Goal: Task Accomplishment & Management: Use online tool/utility

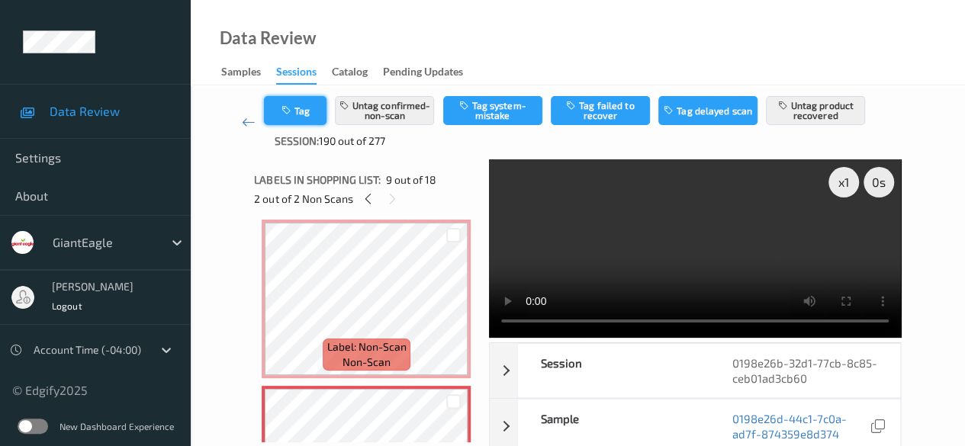
click at [288, 116] on button "Tag" at bounding box center [295, 110] width 63 height 29
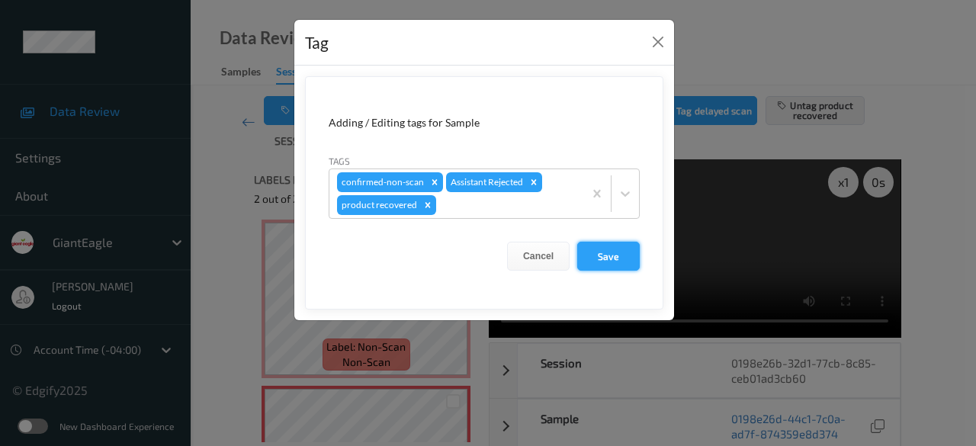
click at [615, 259] on button "Save" at bounding box center [608, 256] width 63 height 29
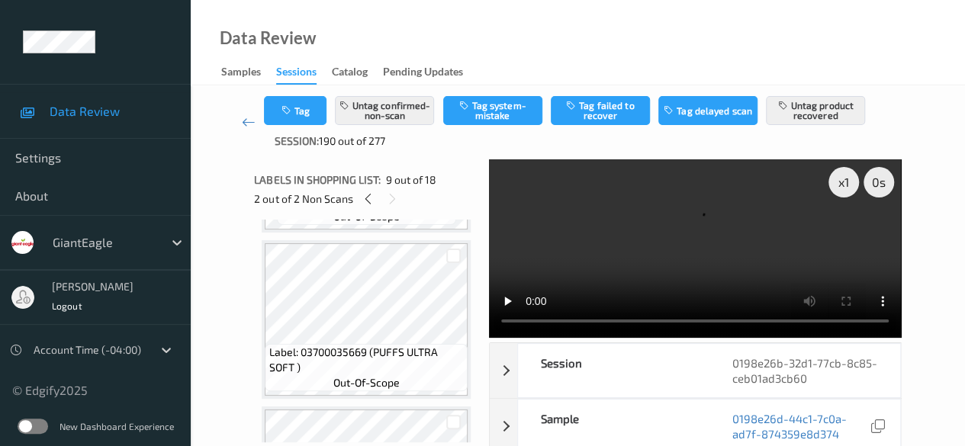
scroll to position [2010, 0]
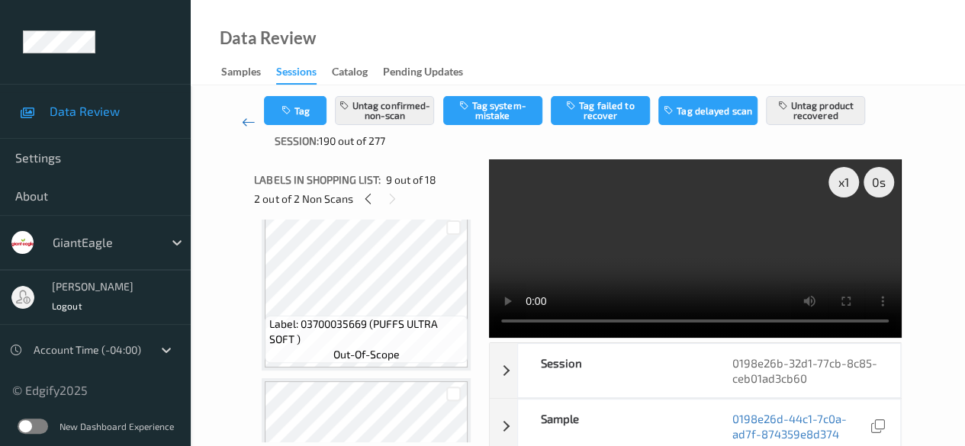
click at [243, 124] on icon at bounding box center [249, 121] width 14 height 15
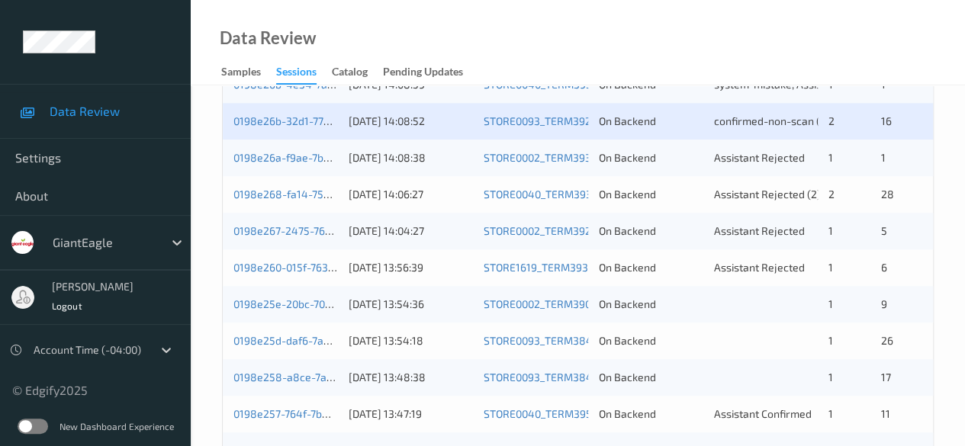
scroll to position [610, 0]
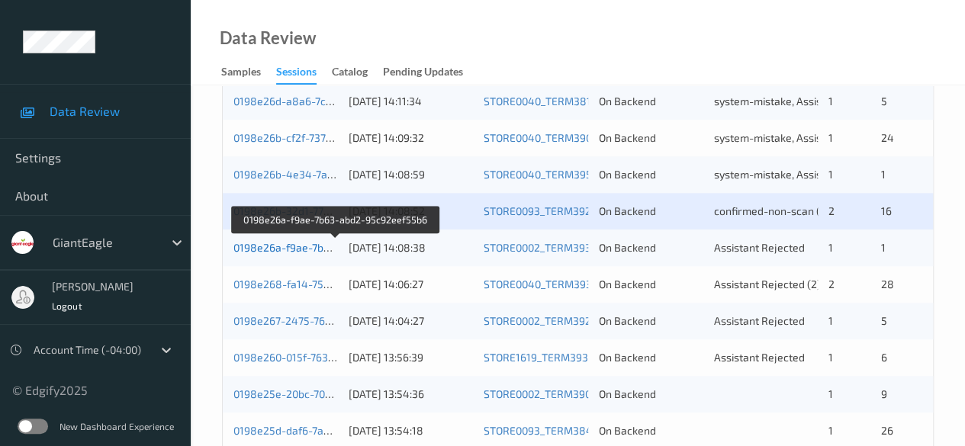
click at [308, 252] on link "0198e26a-f9ae-7b63-abd2-95c92eef55b6" at bounding box center [336, 247] width 206 height 13
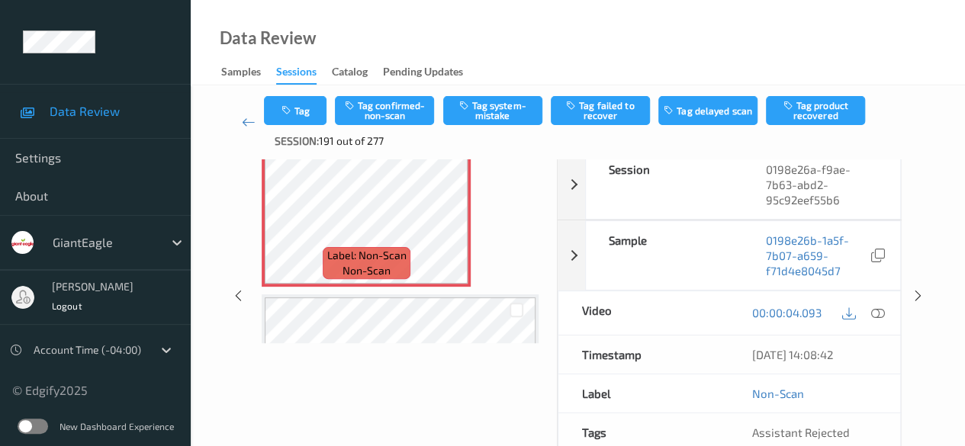
scroll to position [59, 0]
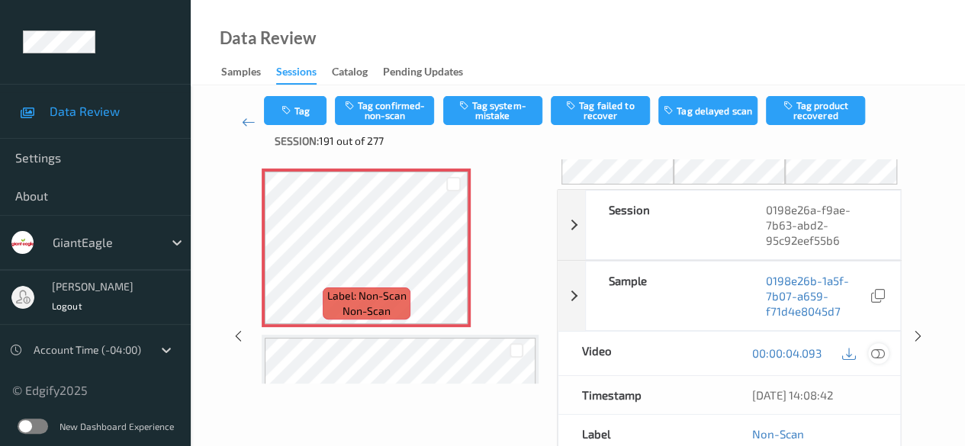
click at [876, 352] on icon at bounding box center [878, 353] width 14 height 14
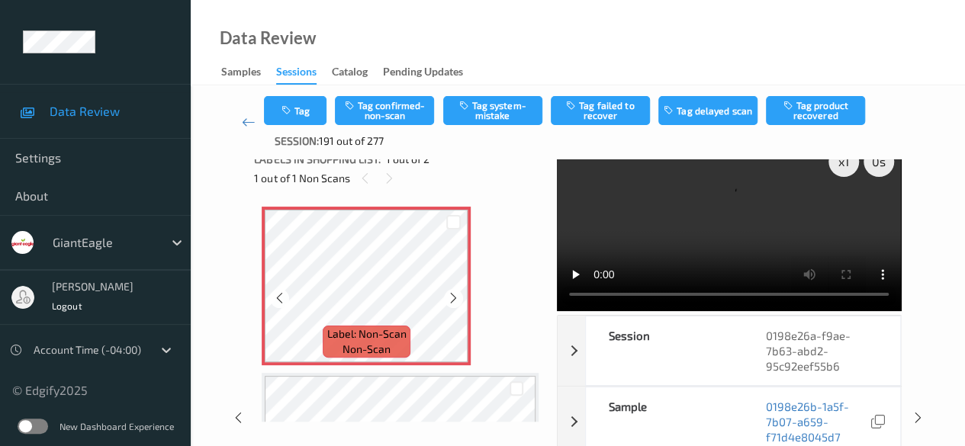
scroll to position [0, 0]
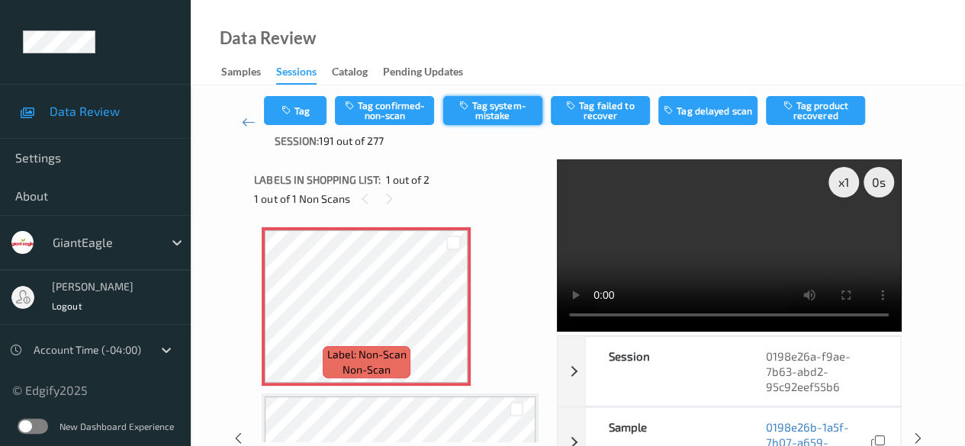
click at [513, 108] on button "Tag system-mistake" at bounding box center [492, 110] width 99 height 29
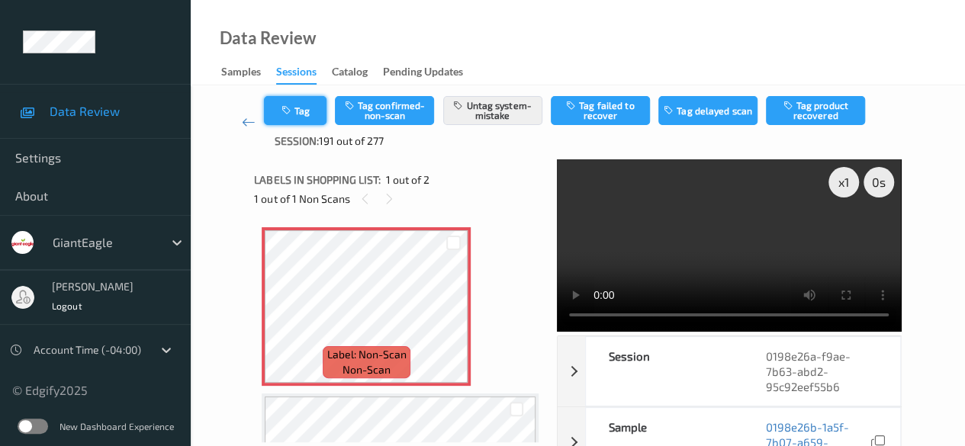
click at [309, 111] on button "Tag" at bounding box center [295, 110] width 63 height 29
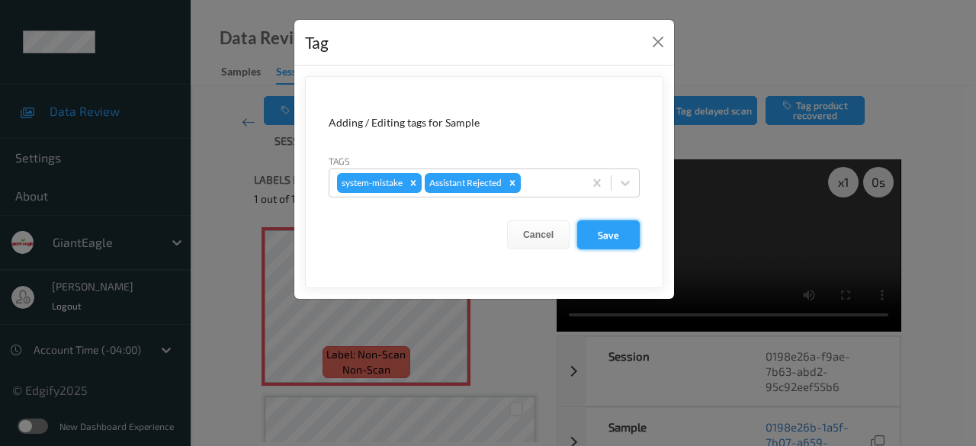
click at [613, 239] on button "Save" at bounding box center [608, 234] width 63 height 29
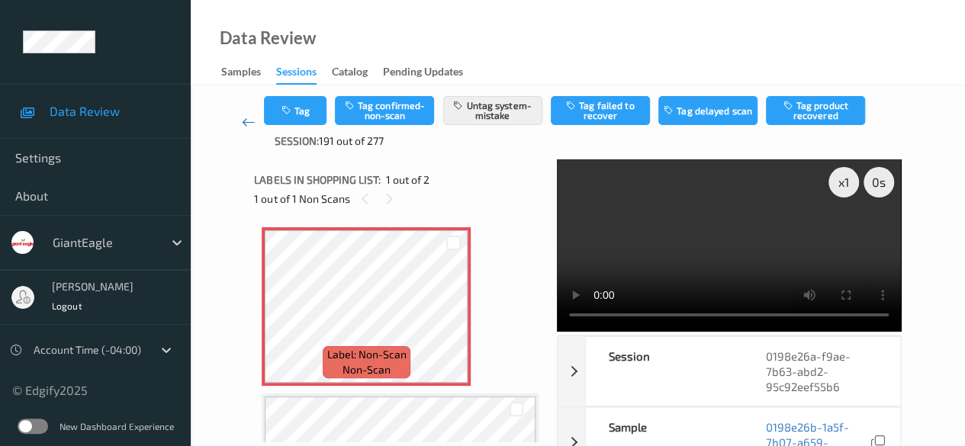
click at [249, 120] on icon at bounding box center [249, 121] width 14 height 15
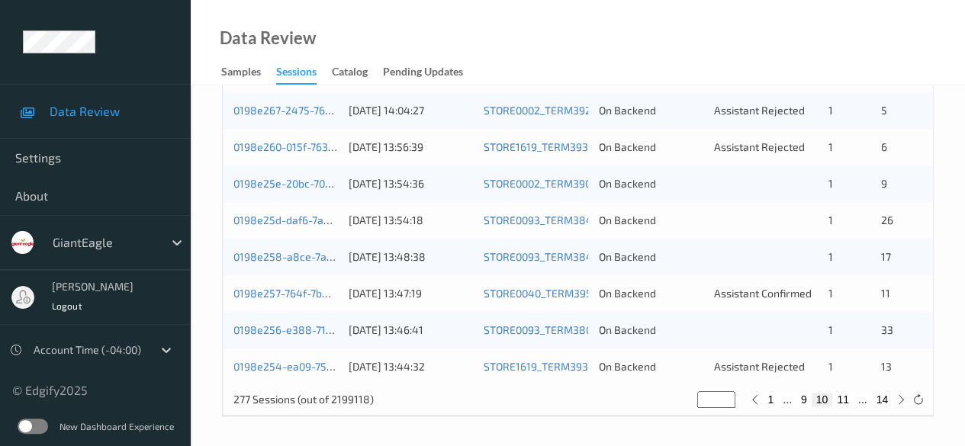
scroll to position [744, 0]
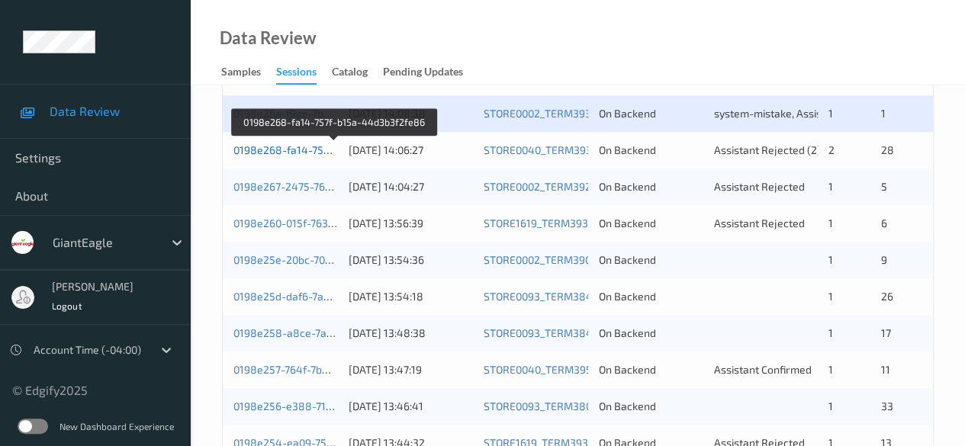
click at [313, 153] on link "0198e268-fa14-757f-b15a-44d3b3f2fe86" at bounding box center [334, 149] width 202 height 13
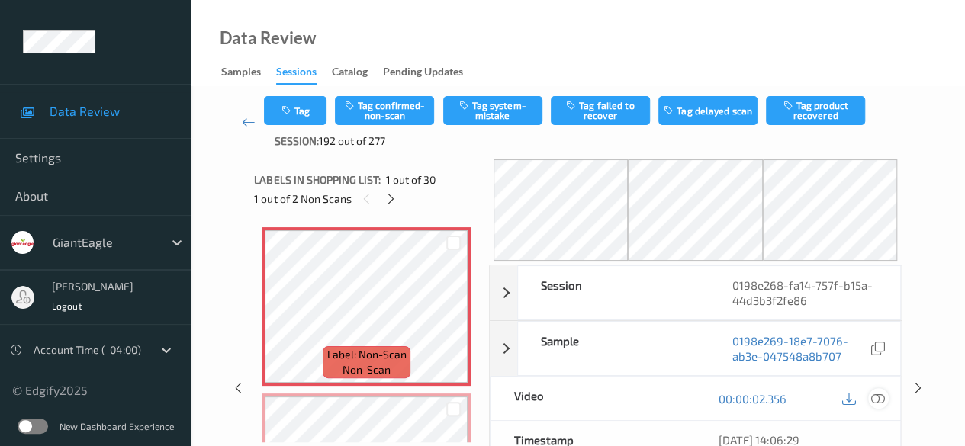
click at [880, 393] on icon at bounding box center [878, 399] width 14 height 14
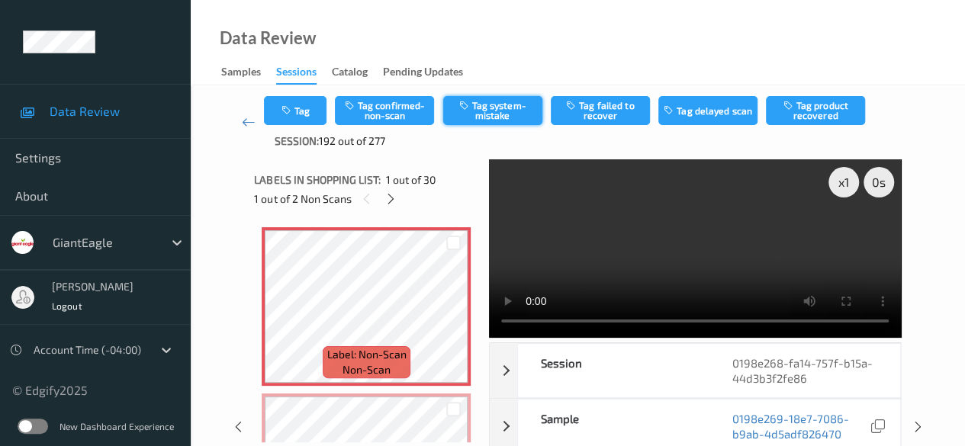
click at [485, 113] on button "Tag system-mistake" at bounding box center [492, 110] width 99 height 29
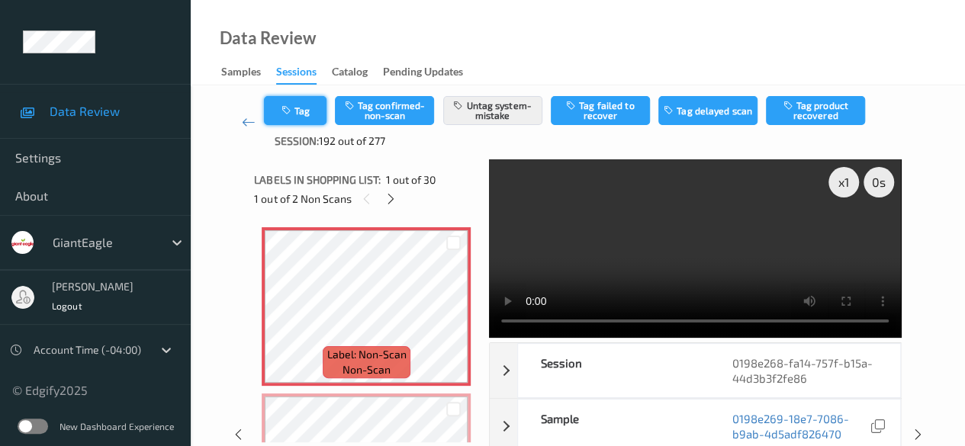
click at [294, 115] on button "Tag" at bounding box center [295, 110] width 63 height 29
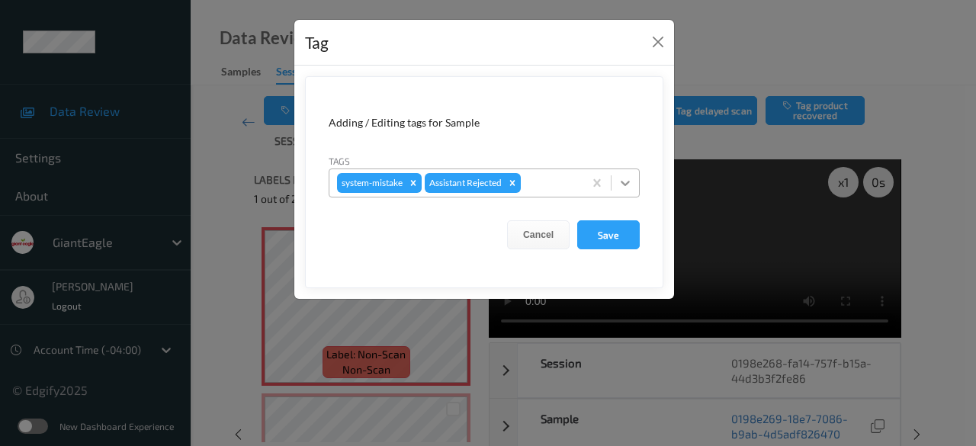
click at [621, 181] on icon at bounding box center [625, 183] width 9 height 5
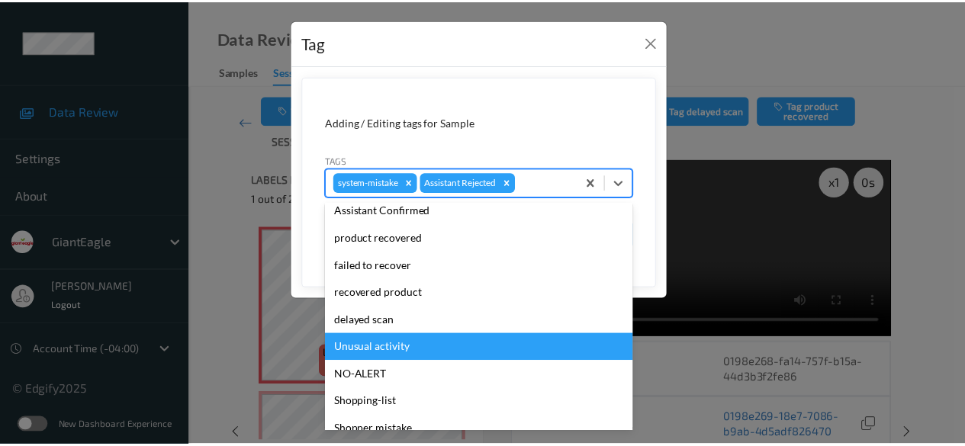
scroll to position [134, 0]
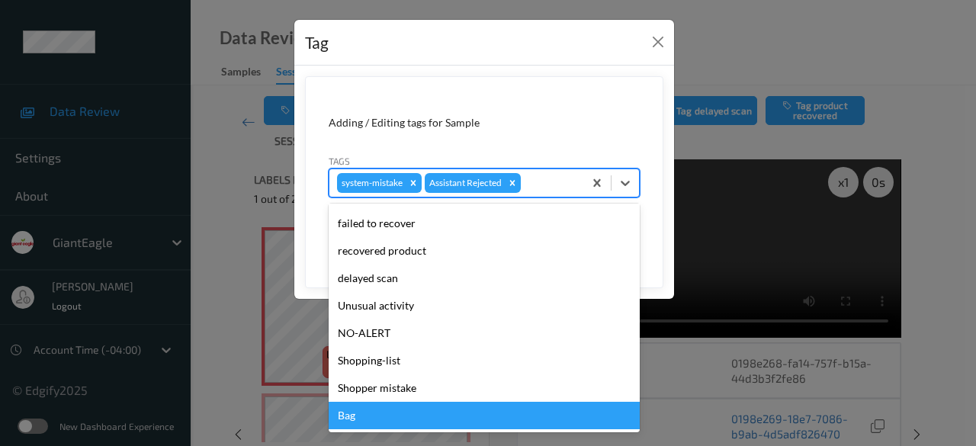
click at [374, 415] on div "Bag" at bounding box center [484, 415] width 311 height 27
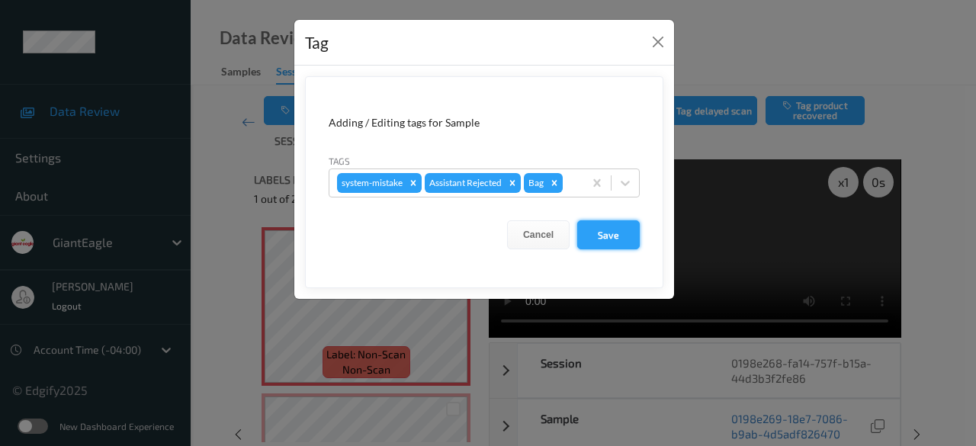
click at [612, 228] on button "Save" at bounding box center [608, 234] width 63 height 29
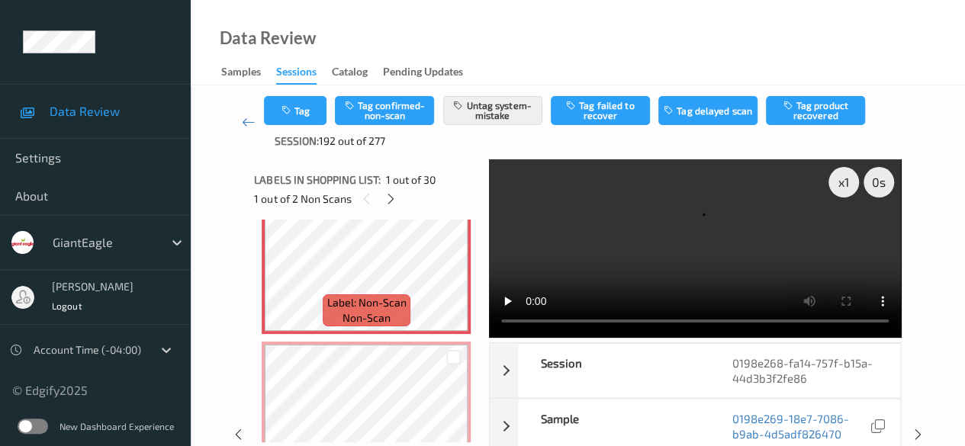
scroll to position [76, 0]
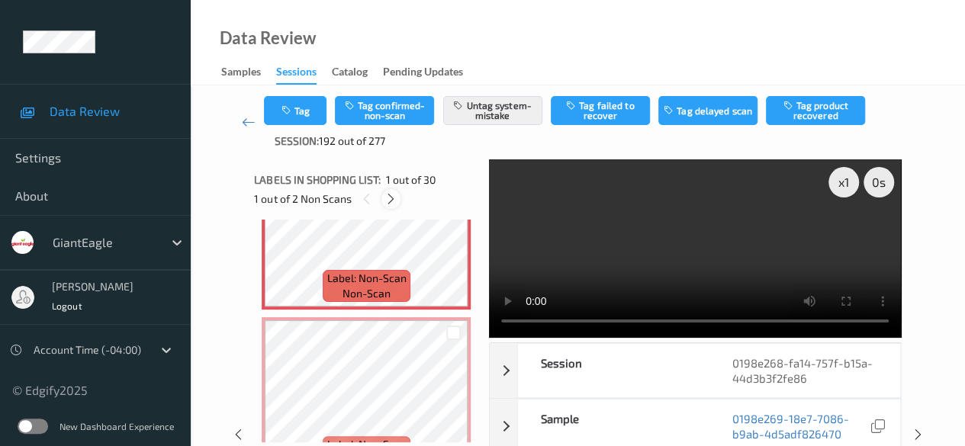
click at [395, 197] on icon at bounding box center [390, 199] width 13 height 14
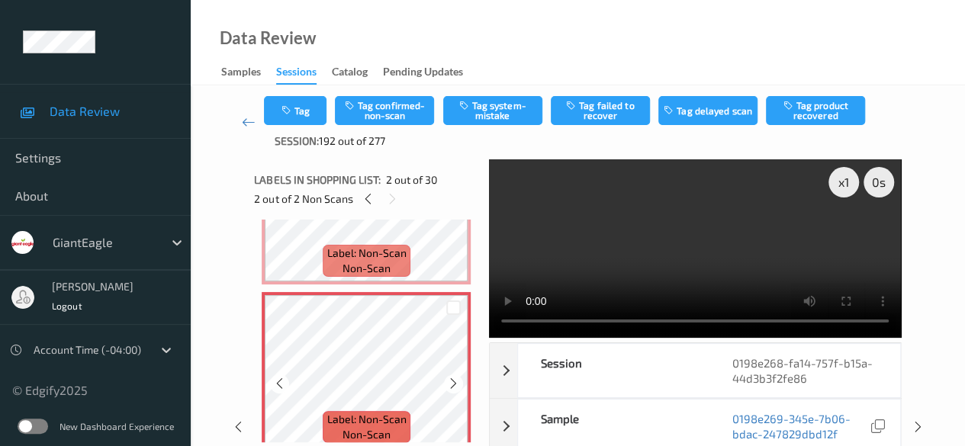
scroll to position [160, 0]
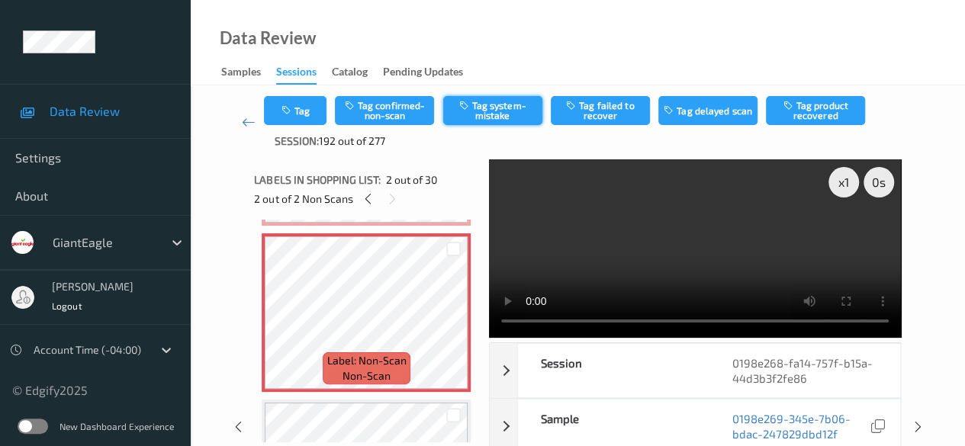
click at [518, 108] on button "Tag system-mistake" at bounding box center [492, 110] width 99 height 29
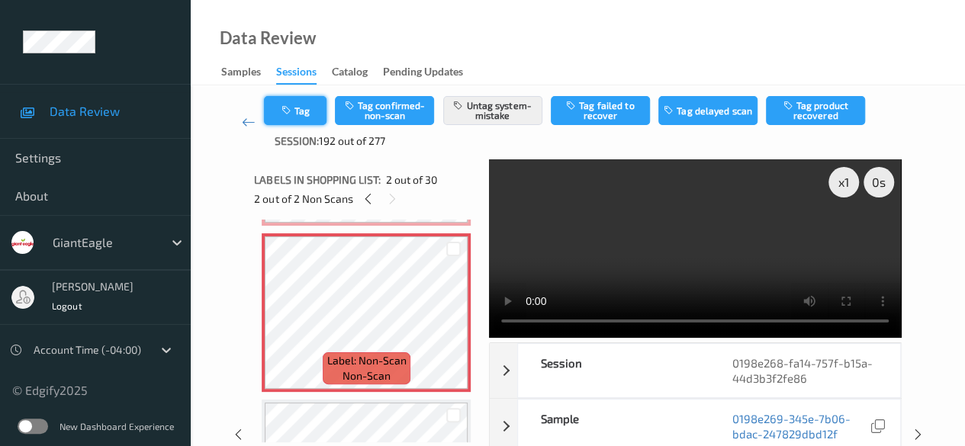
click at [298, 117] on button "Tag" at bounding box center [295, 110] width 63 height 29
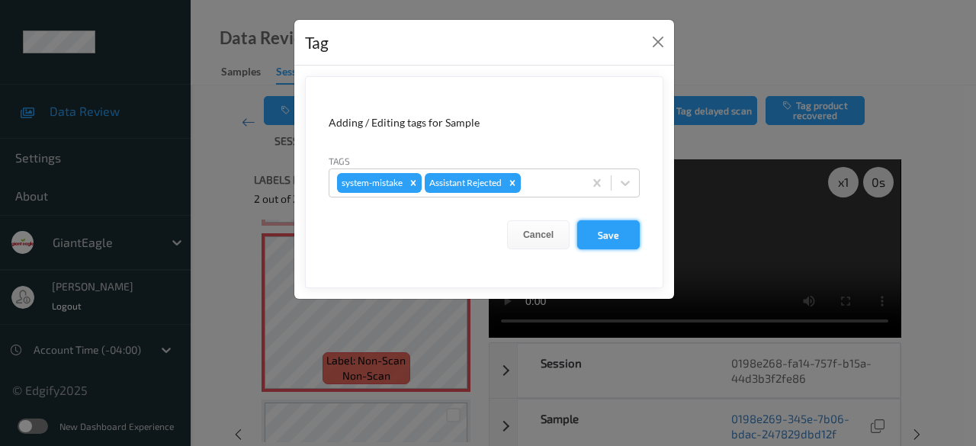
click at [598, 233] on button "Save" at bounding box center [608, 234] width 63 height 29
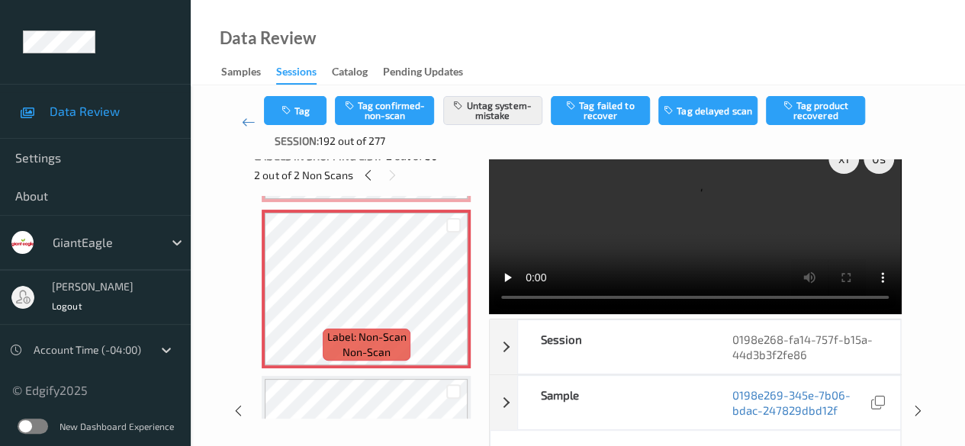
scroll to position [0, 0]
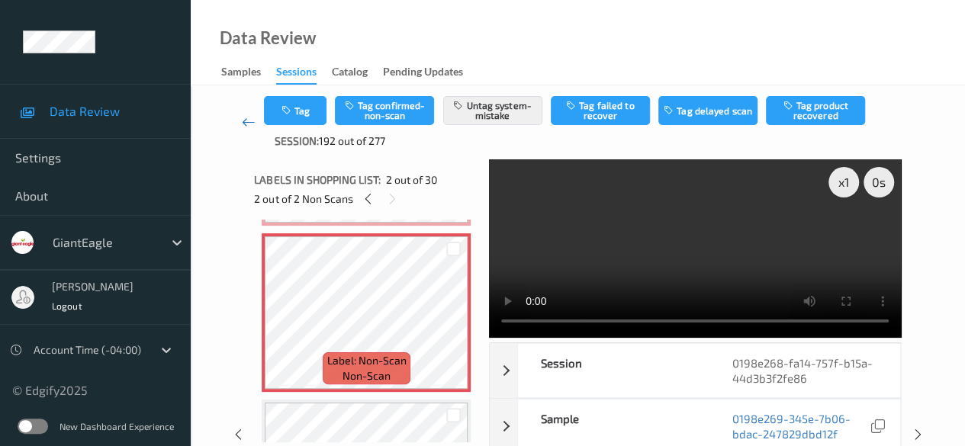
click at [249, 120] on icon at bounding box center [249, 121] width 14 height 15
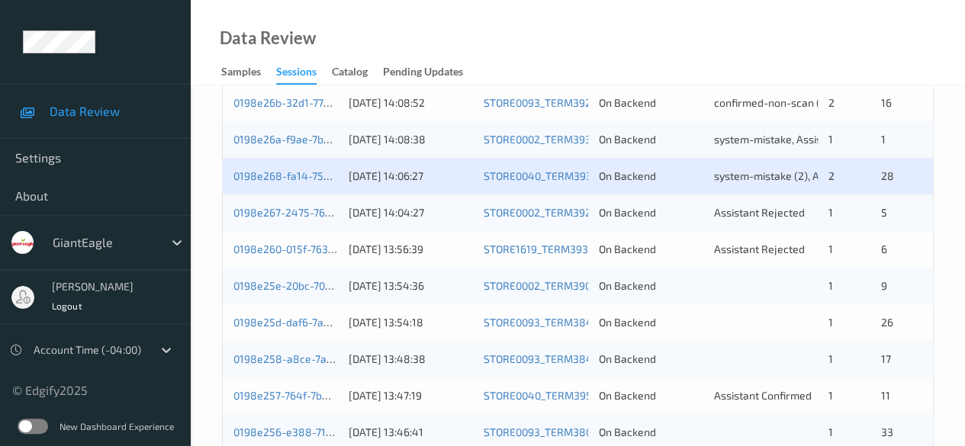
scroll to position [762, 0]
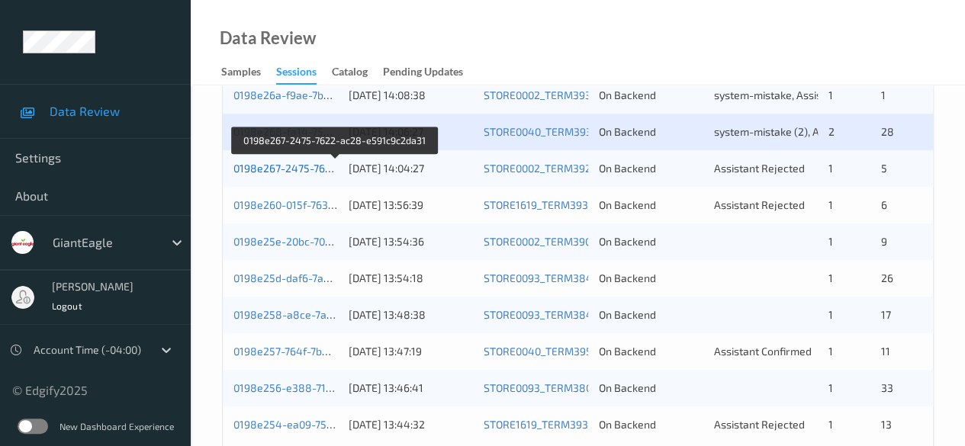
click at [269, 168] on link "0198e267-2475-7622-ac28-e591c9c2da31" at bounding box center [336, 168] width 206 height 13
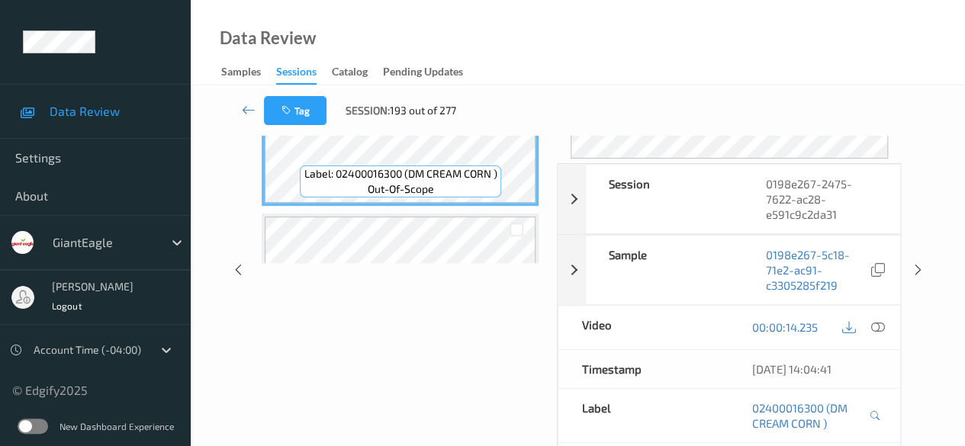
scroll to position [145, 0]
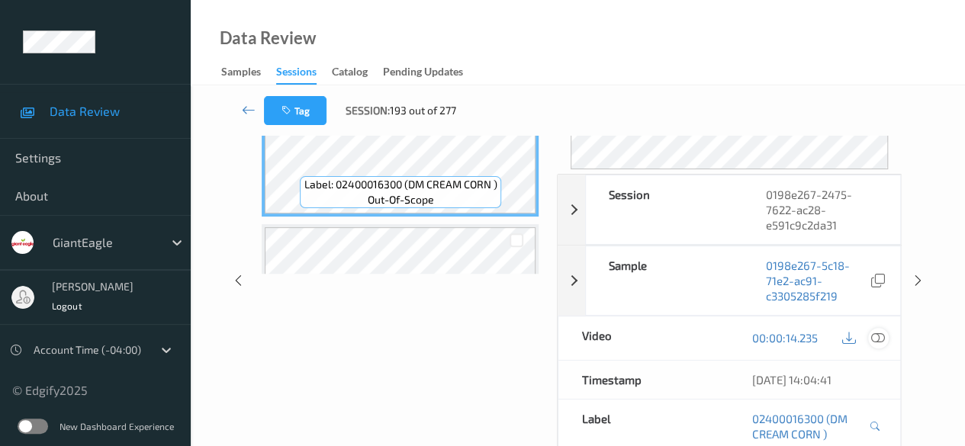
click at [875, 335] on icon at bounding box center [878, 338] width 14 height 14
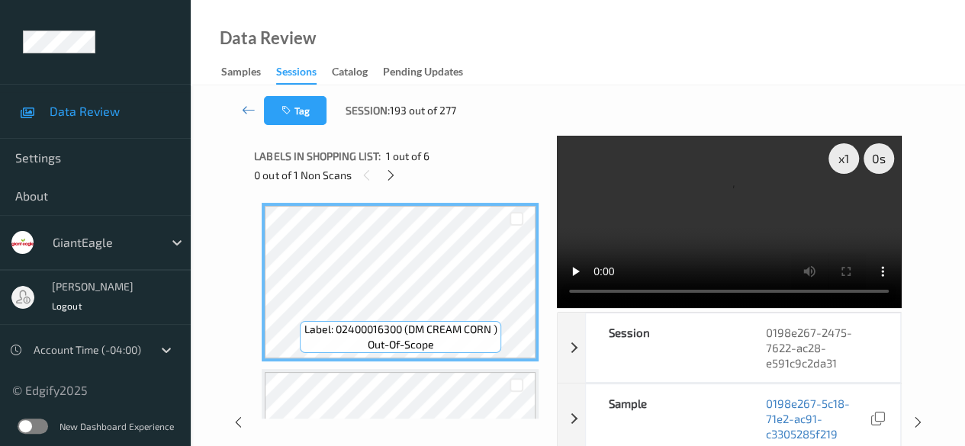
scroll to position [0, 0]
click at [393, 173] on icon at bounding box center [390, 176] width 13 height 14
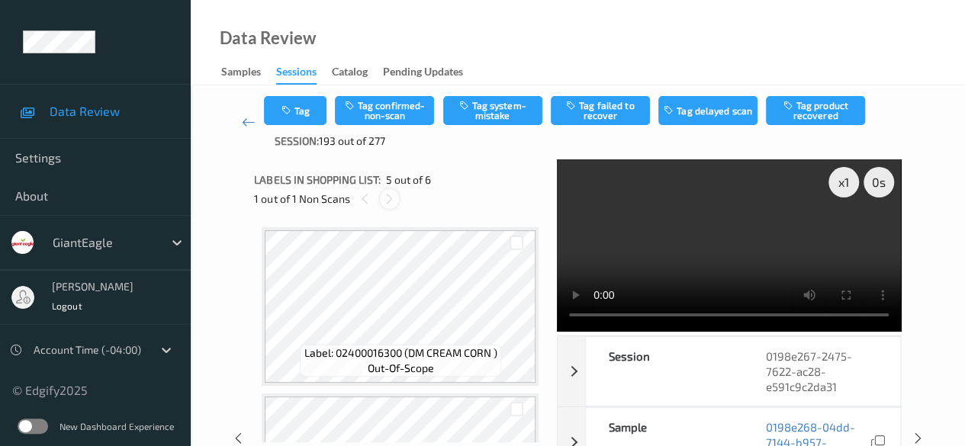
scroll to position [506, 0]
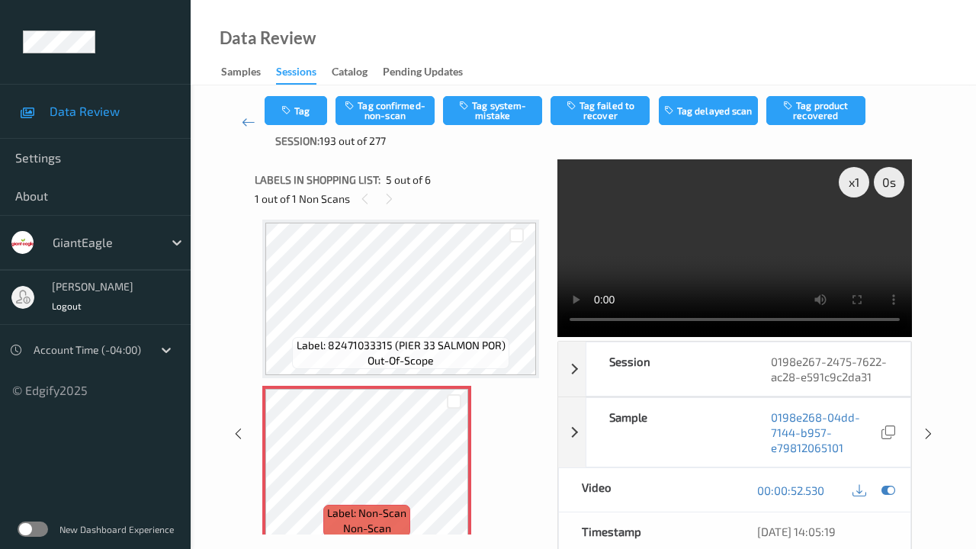
click at [658, 336] on video at bounding box center [734, 247] width 355 height 177
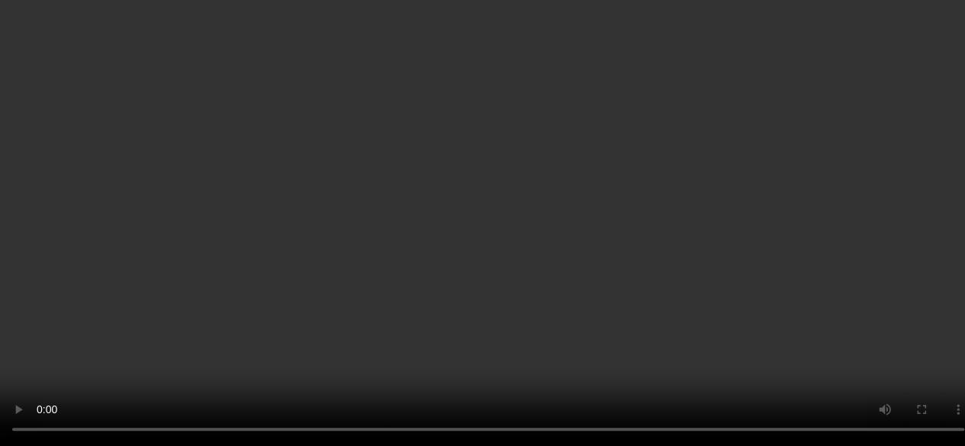
scroll to position [583, 0]
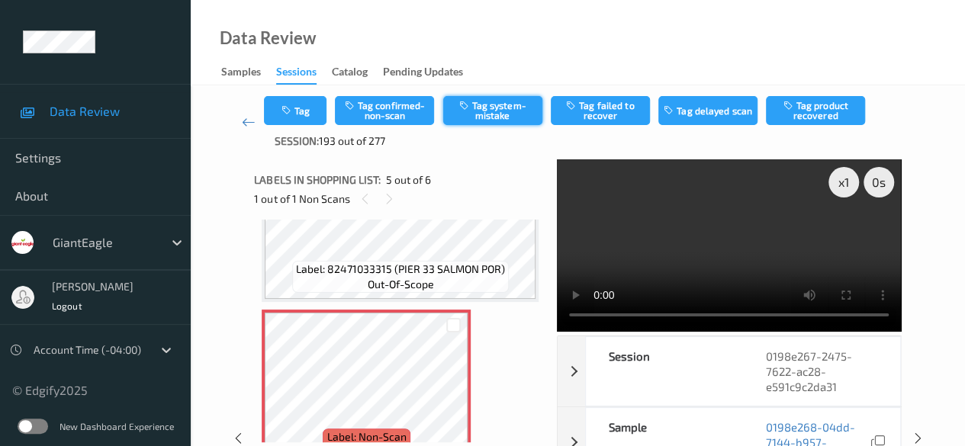
click at [514, 101] on button "Tag system-mistake" at bounding box center [492, 110] width 99 height 29
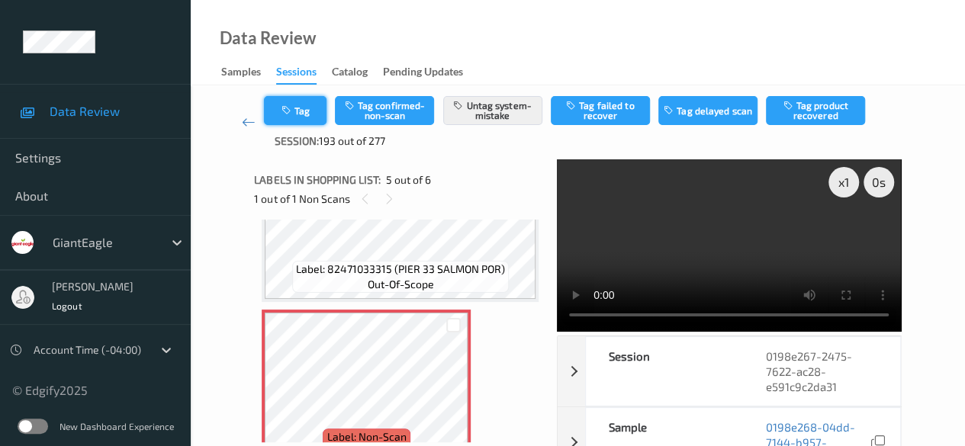
click at [294, 108] on button "Tag" at bounding box center [295, 110] width 63 height 29
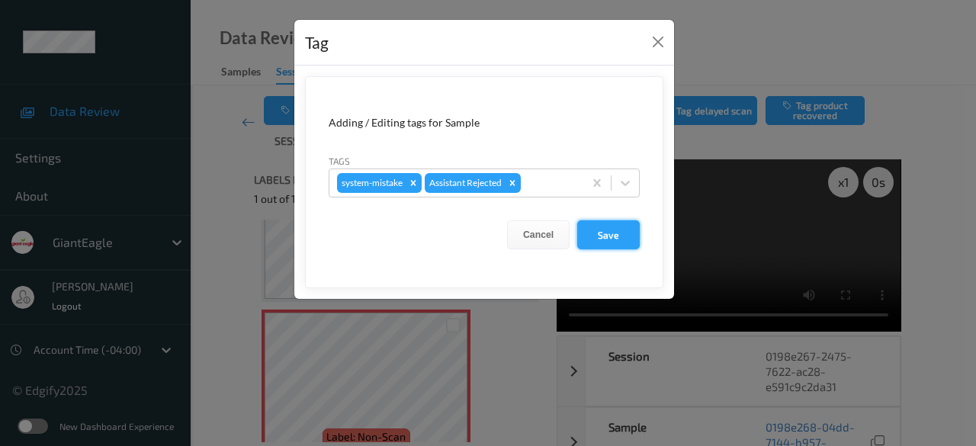
click at [603, 233] on button "Save" at bounding box center [608, 234] width 63 height 29
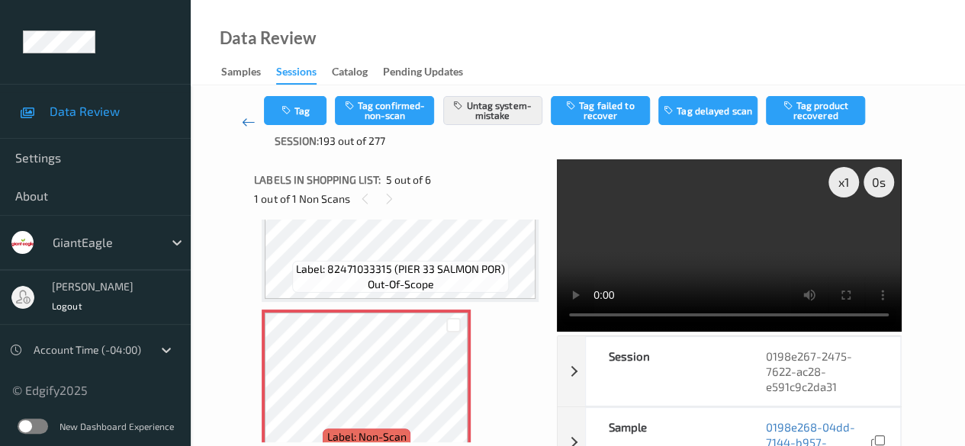
click at [246, 121] on icon at bounding box center [249, 121] width 14 height 15
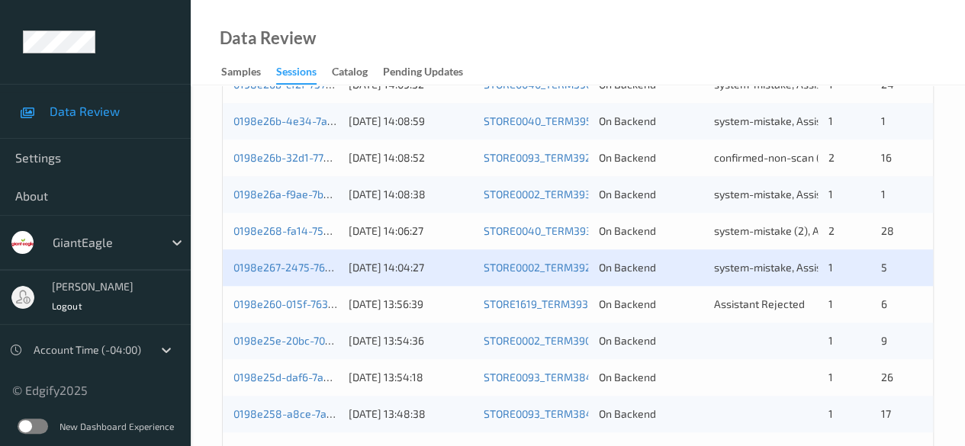
scroll to position [686, 0]
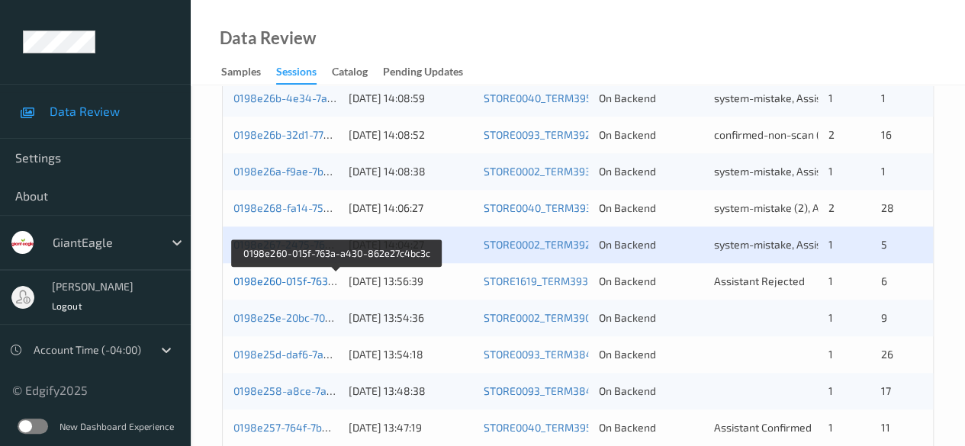
click at [292, 282] on link "0198e260-015f-763a-a430-862e27c4bc3c" at bounding box center [336, 280] width 207 height 13
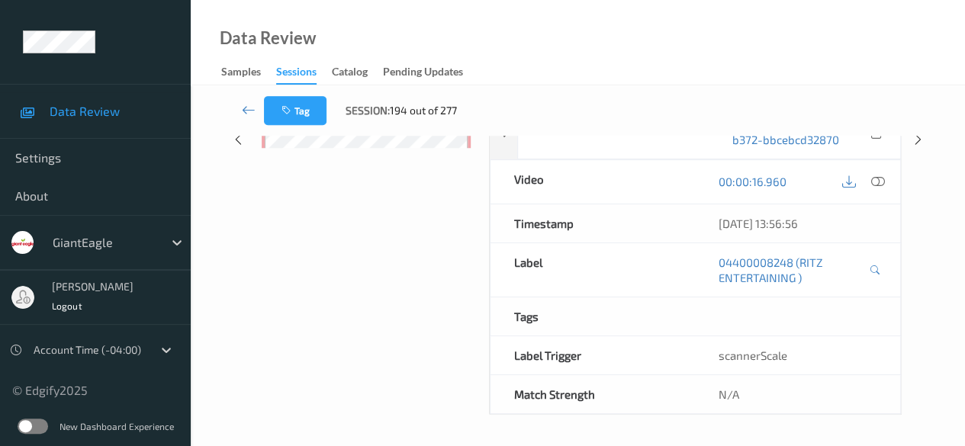
scroll to position [267, 0]
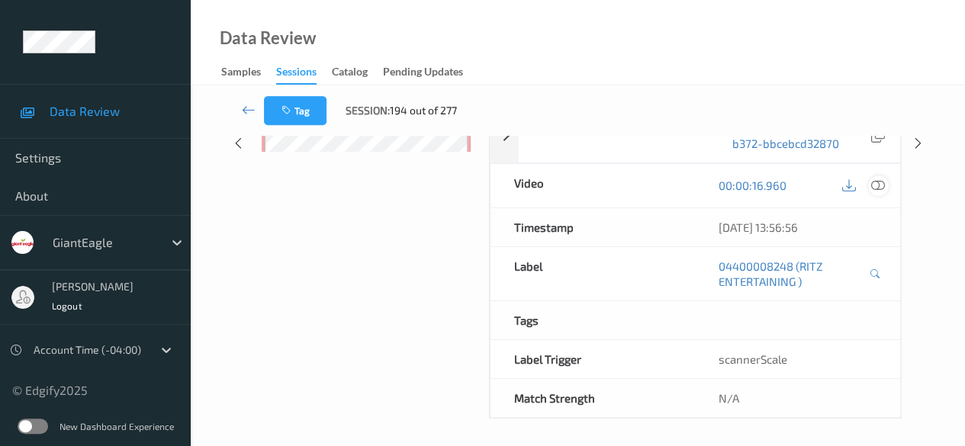
click at [871, 185] on icon at bounding box center [878, 185] width 14 height 14
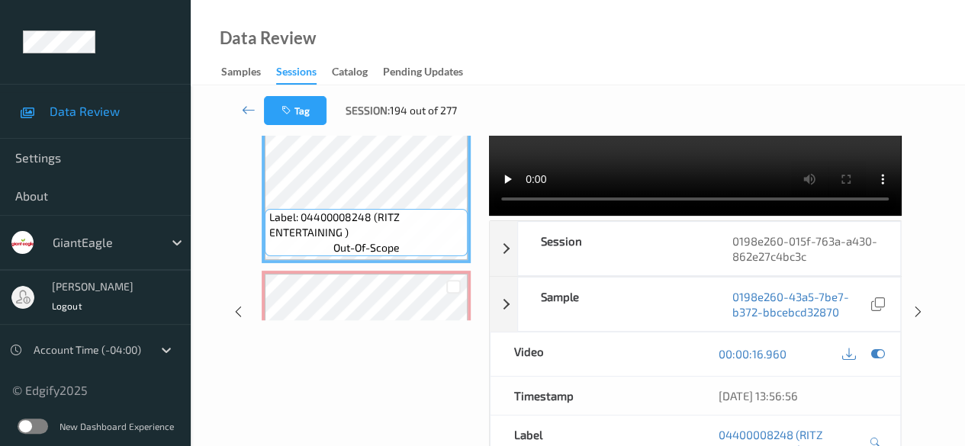
scroll to position [0, 0]
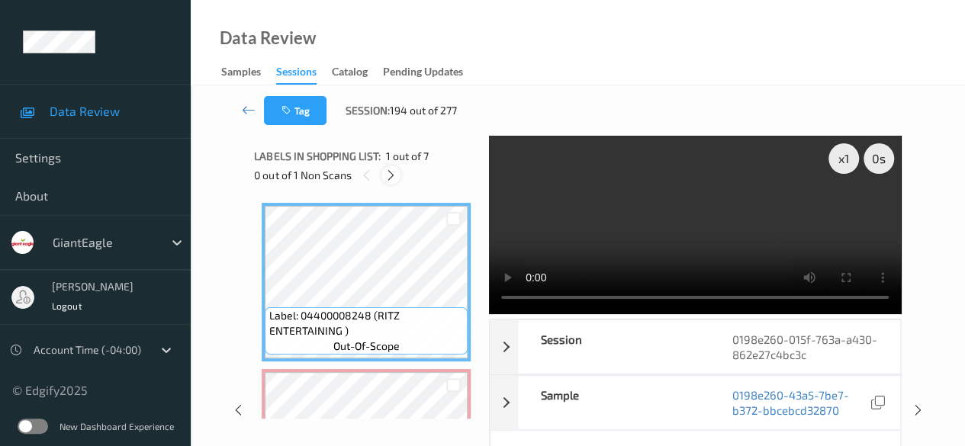
click at [392, 179] on icon at bounding box center [390, 176] width 13 height 14
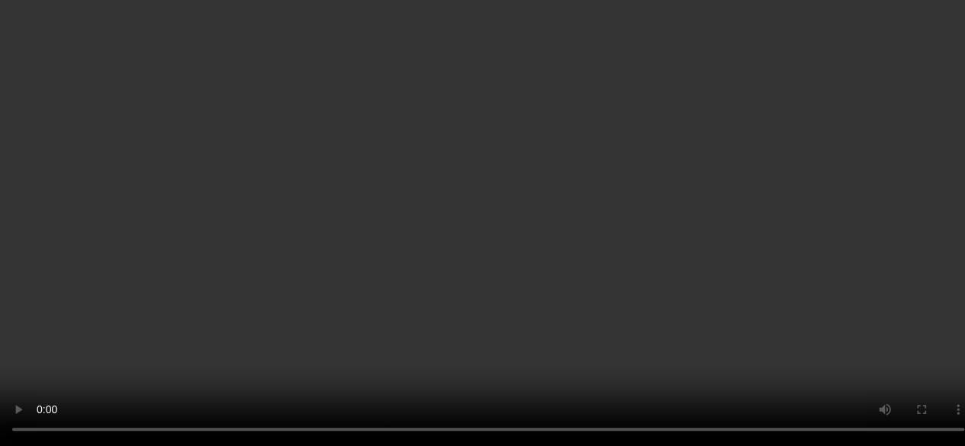
scroll to position [76, 0]
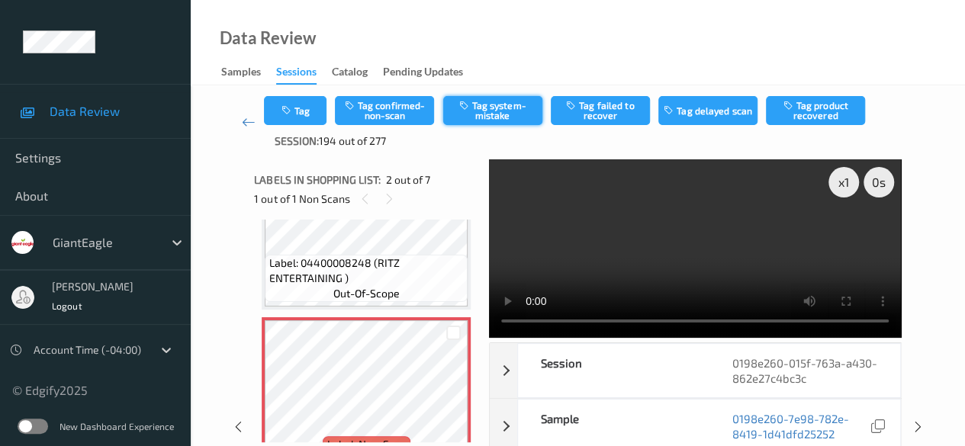
click at [495, 108] on button "Tag system-mistake" at bounding box center [492, 110] width 99 height 29
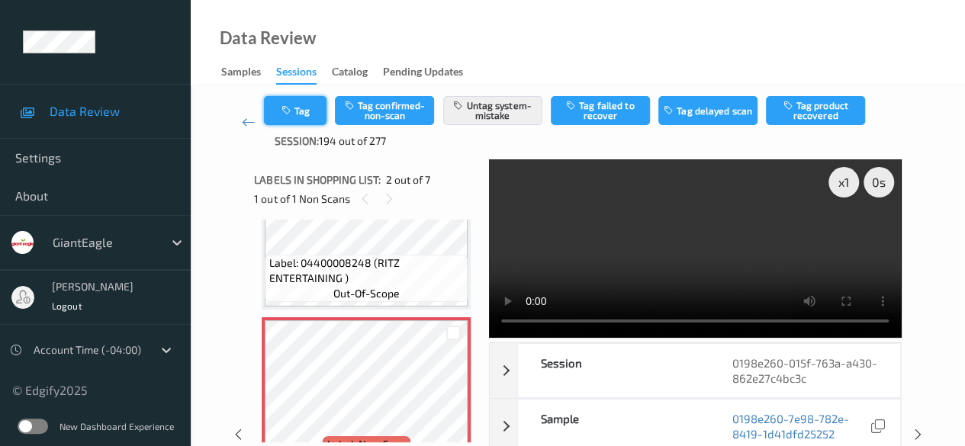
click at [311, 113] on button "Tag" at bounding box center [295, 110] width 63 height 29
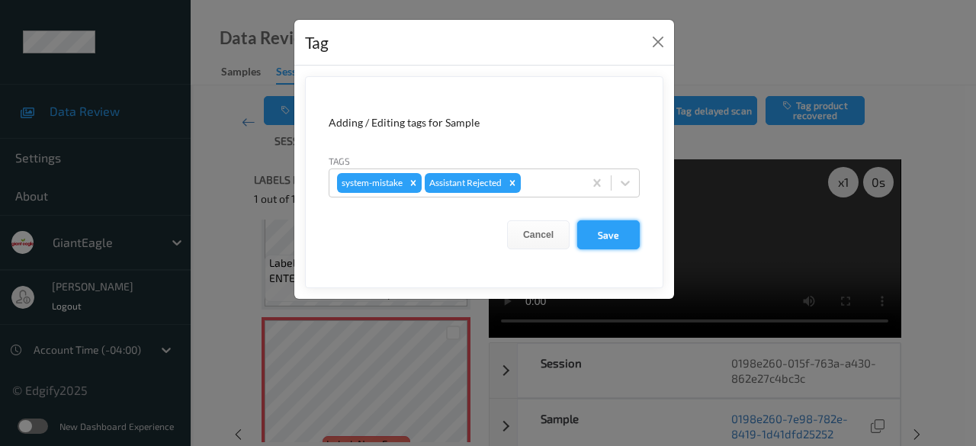
click at [605, 236] on button "Save" at bounding box center [608, 234] width 63 height 29
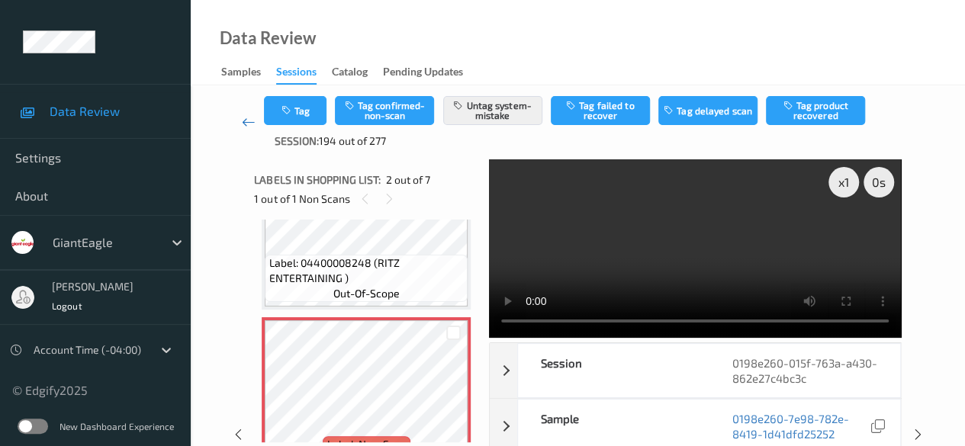
click at [242, 123] on icon at bounding box center [249, 121] width 14 height 15
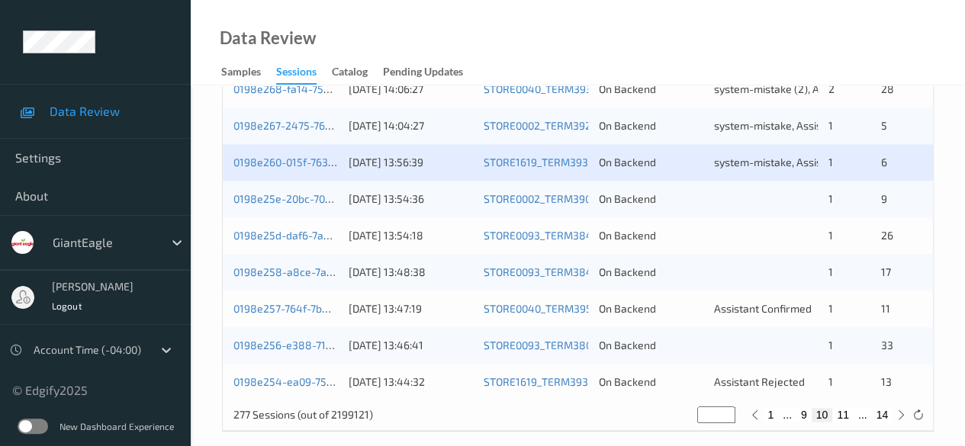
scroll to position [820, 0]
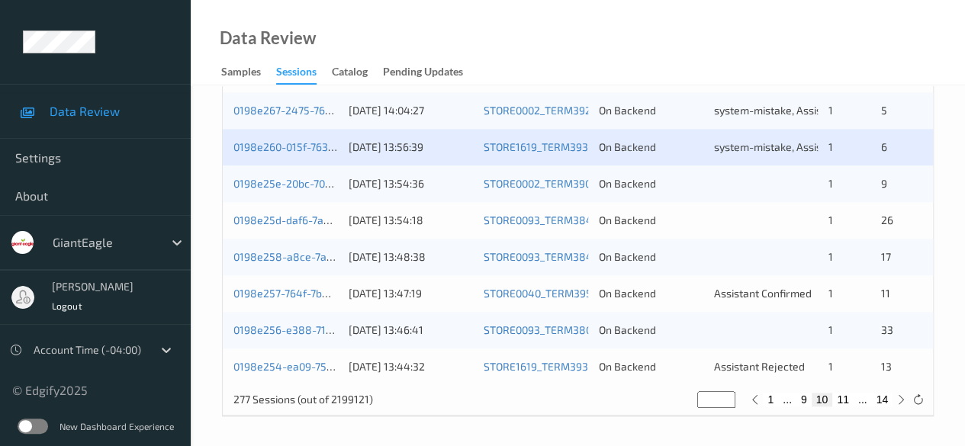
click at [310, 190] on div "0198e25e-20bc-70d3-881a-a38a30bbbec5" at bounding box center [285, 183] width 104 height 15
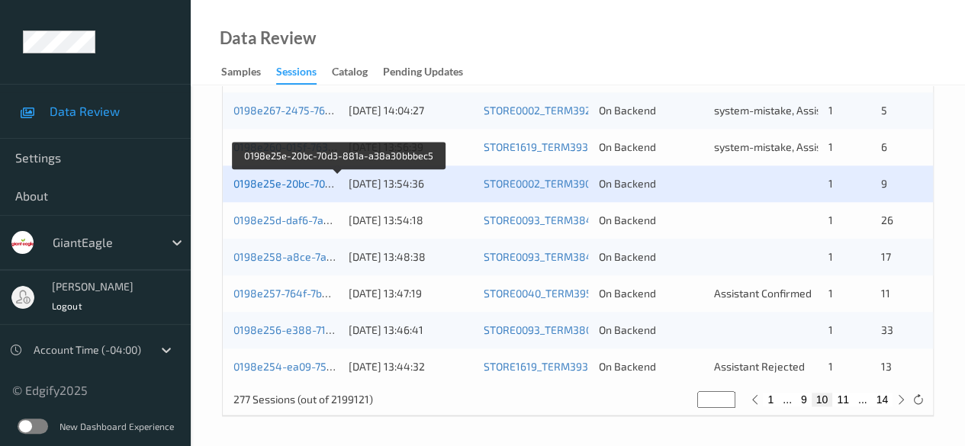
click at [285, 181] on link "0198e25e-20bc-70d3-881a-a38a30bbbec5" at bounding box center [338, 183] width 210 height 13
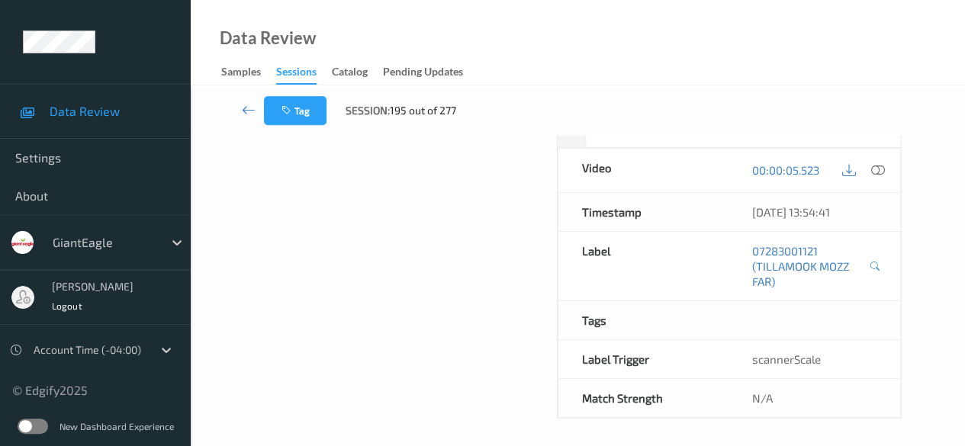
scroll to position [160, 0]
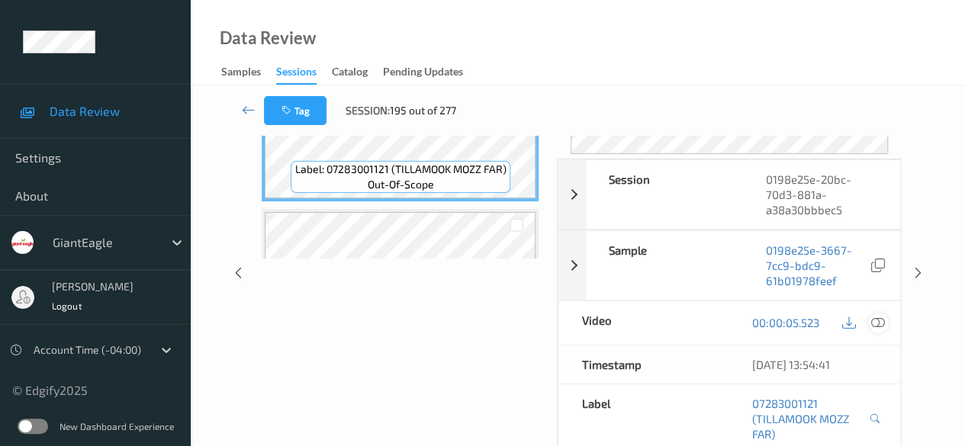
click at [878, 319] on icon at bounding box center [878, 323] width 14 height 14
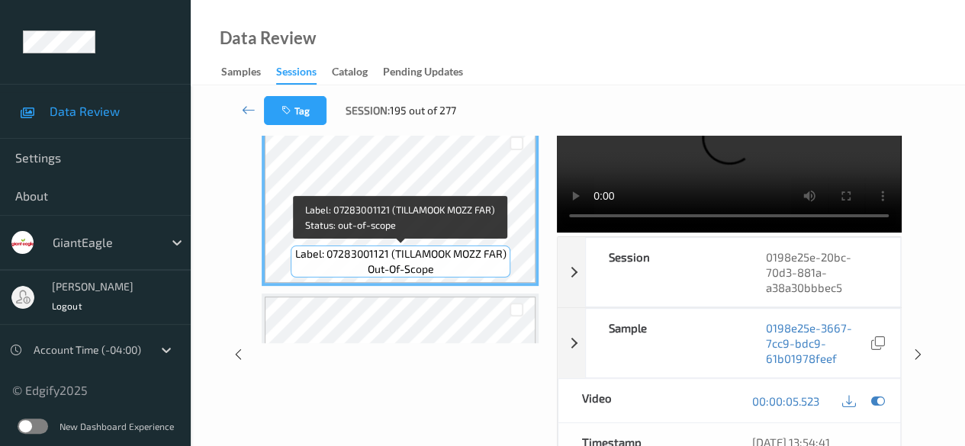
scroll to position [0, 0]
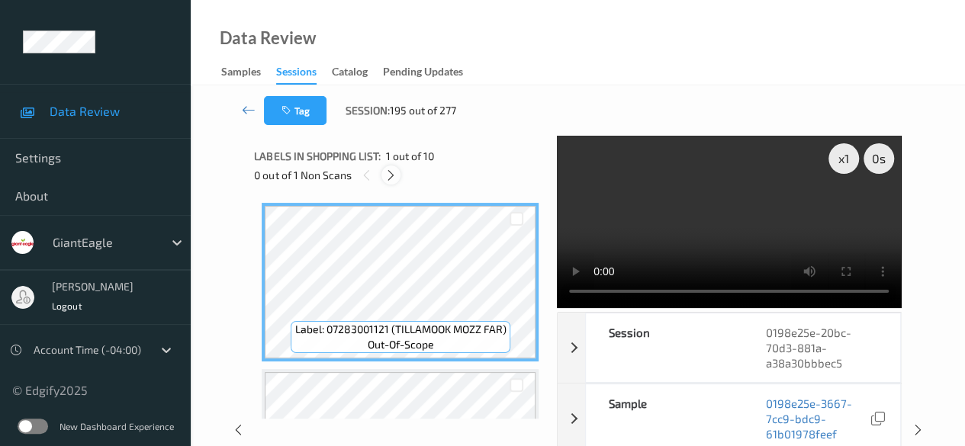
click at [395, 175] on icon at bounding box center [390, 176] width 13 height 14
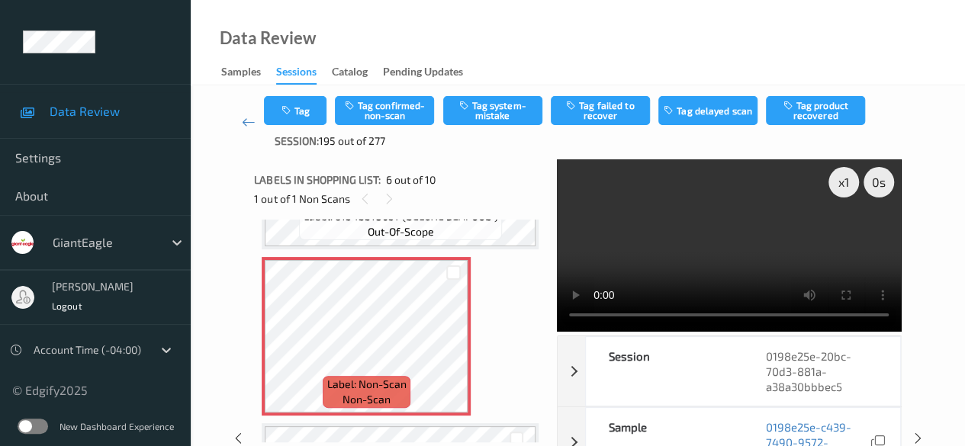
scroll to position [825, 0]
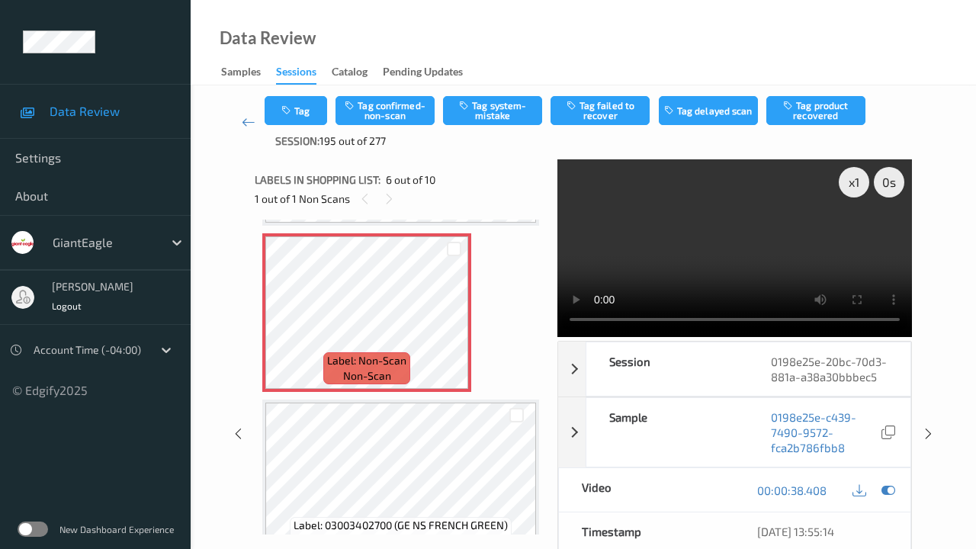
click at [677, 336] on video at bounding box center [734, 247] width 355 height 177
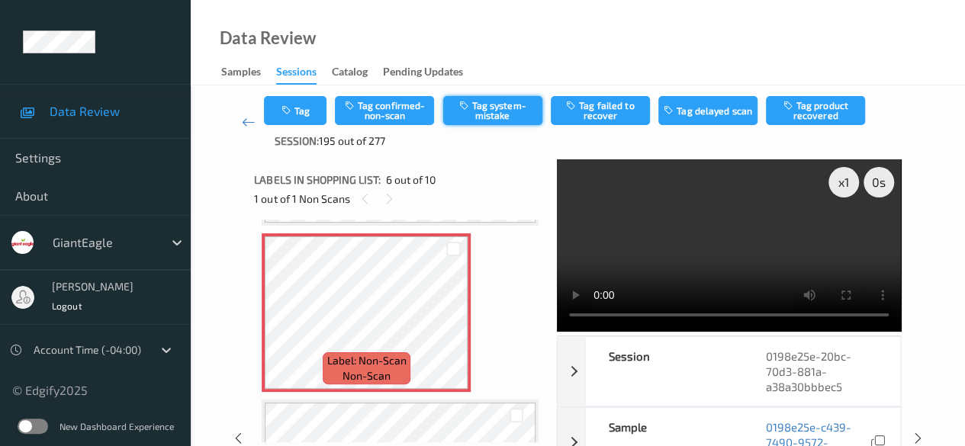
click at [493, 112] on button "Tag system-mistake" at bounding box center [492, 110] width 99 height 29
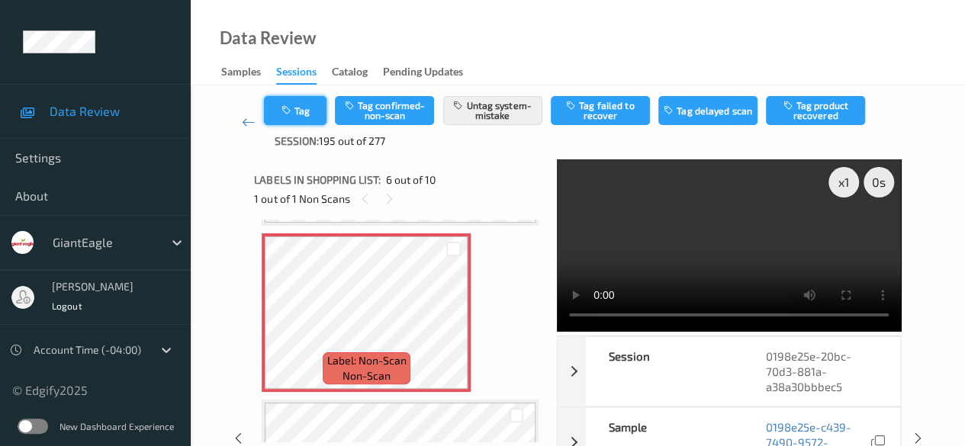
click at [308, 104] on button "Tag" at bounding box center [295, 110] width 63 height 29
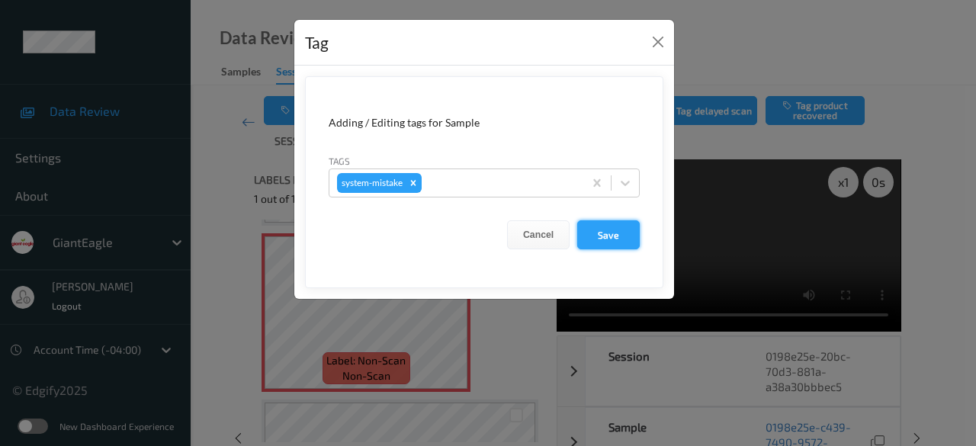
click at [608, 239] on button "Save" at bounding box center [608, 234] width 63 height 29
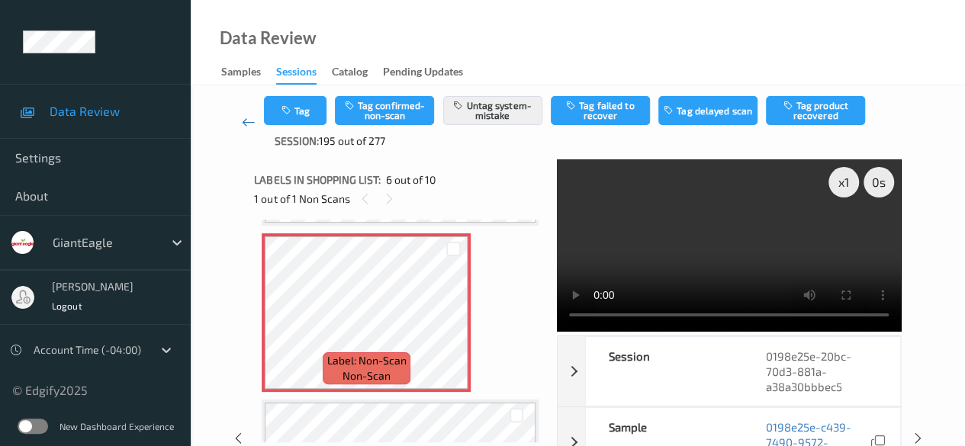
click at [248, 124] on icon at bounding box center [249, 121] width 14 height 15
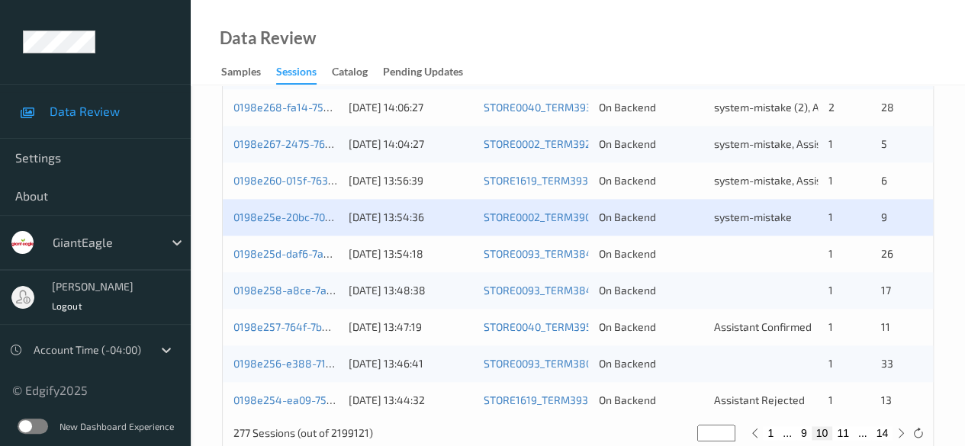
scroll to position [820, 0]
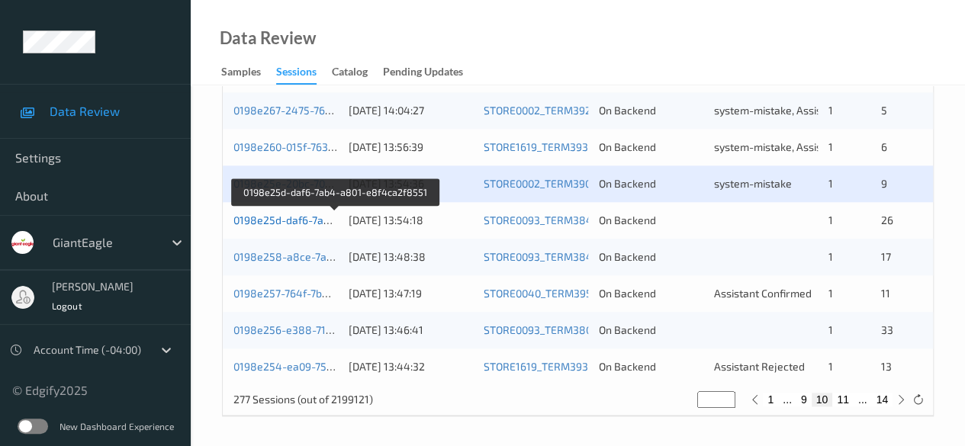
click at [308, 223] on link "0198e25d-daf6-7ab4-a801-e8f4ca2f8551" at bounding box center [335, 219] width 204 height 13
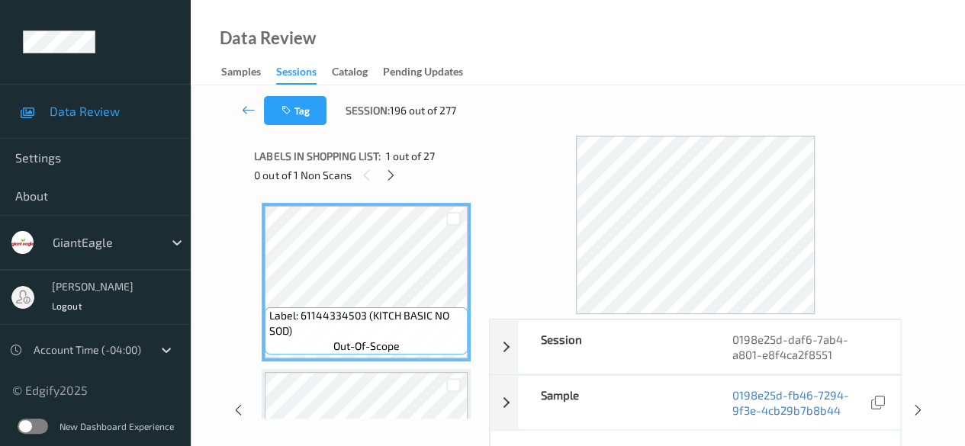
scroll to position [76, 0]
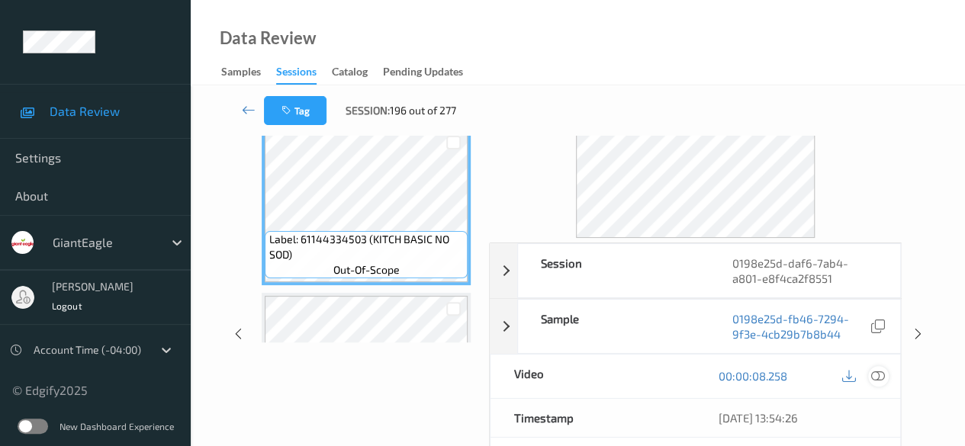
click at [877, 376] on icon at bounding box center [878, 376] width 14 height 14
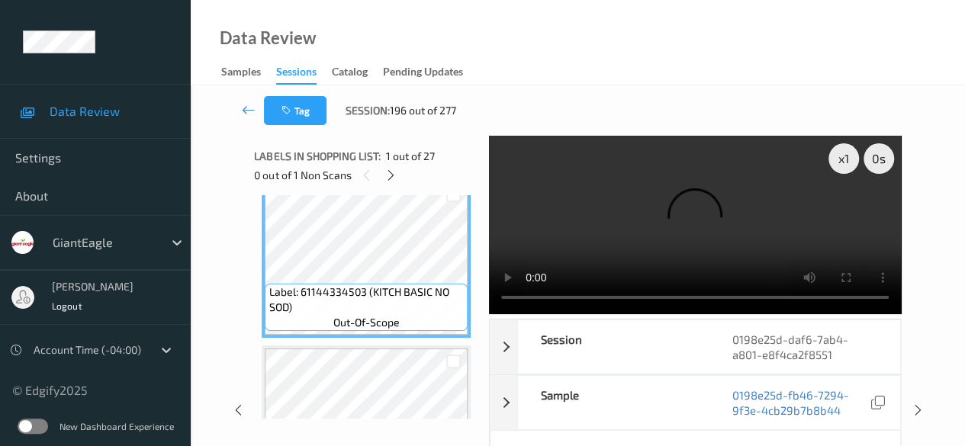
scroll to position [0, 0]
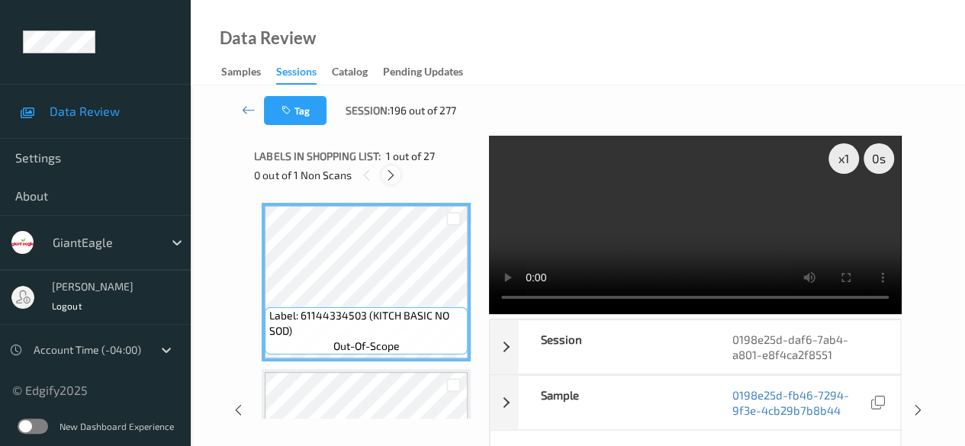
click at [392, 175] on icon at bounding box center [390, 176] width 13 height 14
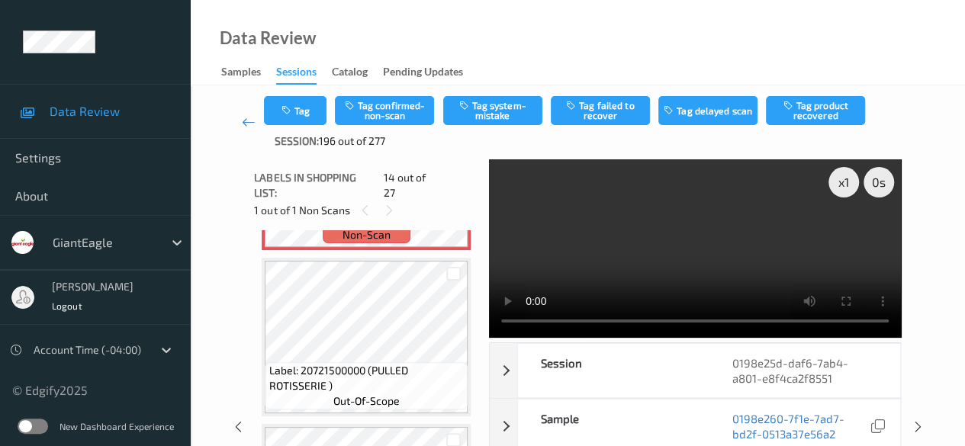
scroll to position [2155, 0]
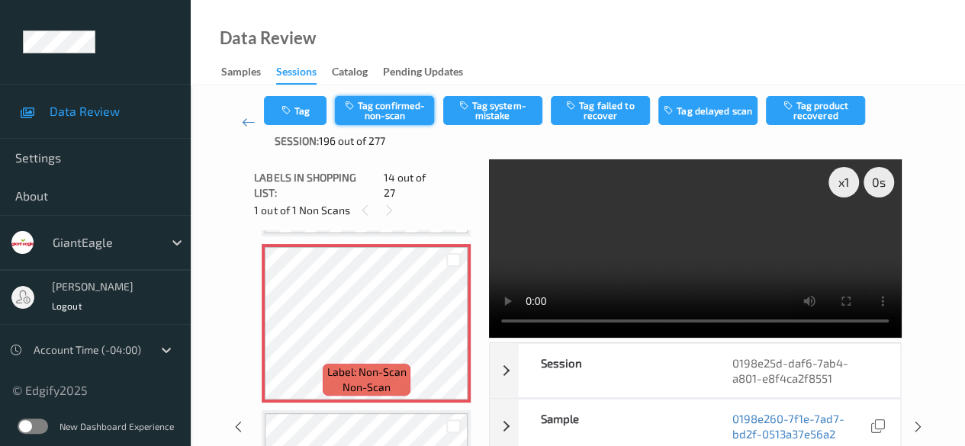
click at [384, 119] on button "Tag confirmed-non-scan" at bounding box center [384, 110] width 99 height 29
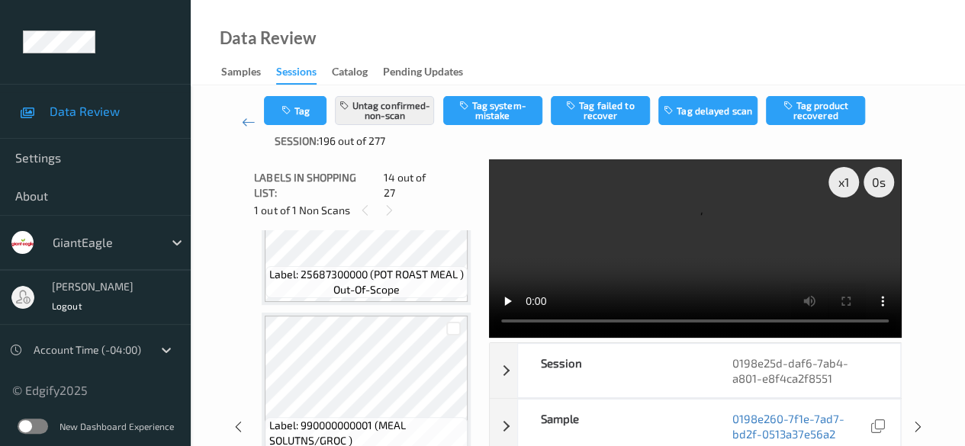
scroll to position [2993, 0]
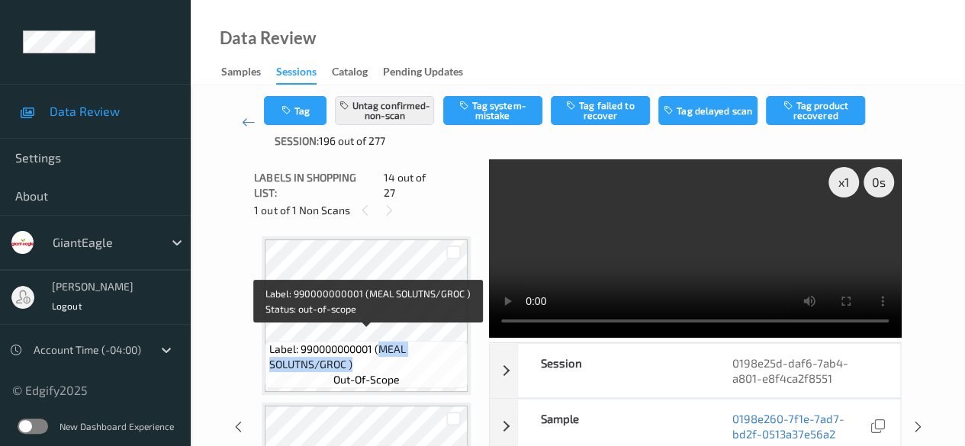
drag, startPoint x: 381, startPoint y: 336, endPoint x: 430, endPoint y: 349, distance: 50.5
click at [430, 349] on span "Label: 990000000001 (MEAL SOLUTNS/GROC )" at bounding box center [366, 357] width 195 height 30
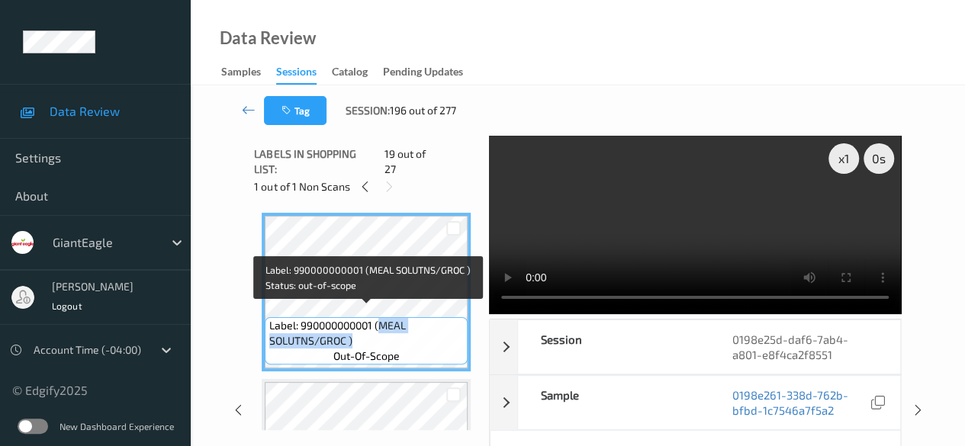
copy span "MEAL SOLUTNS/GROC )"
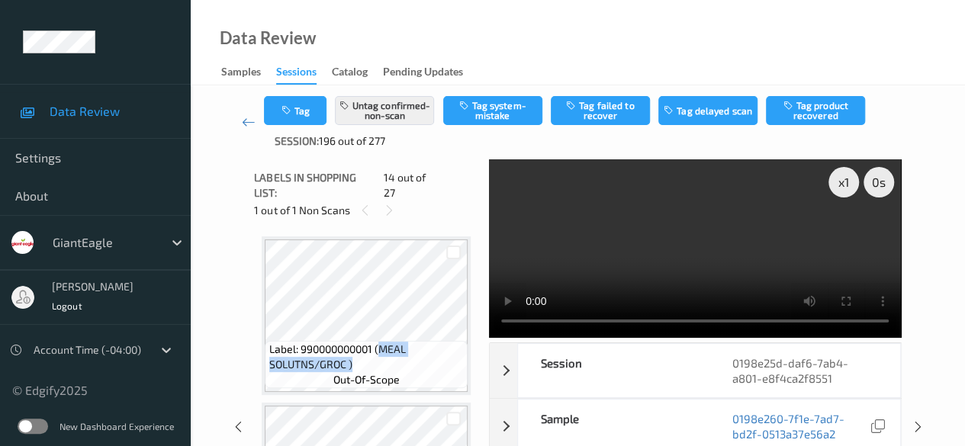
scroll to position [2917, 0]
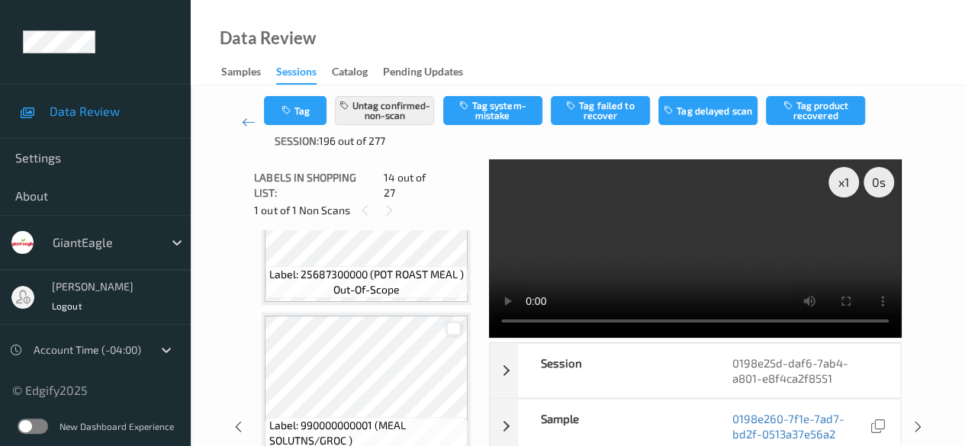
click at [456, 322] on div at bounding box center [453, 329] width 14 height 14
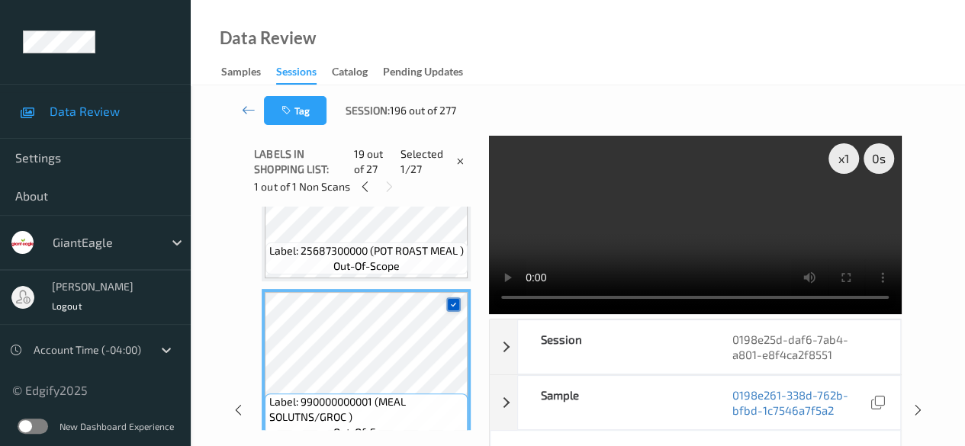
click at [453, 304] on icon at bounding box center [453, 305] width 10 height 10
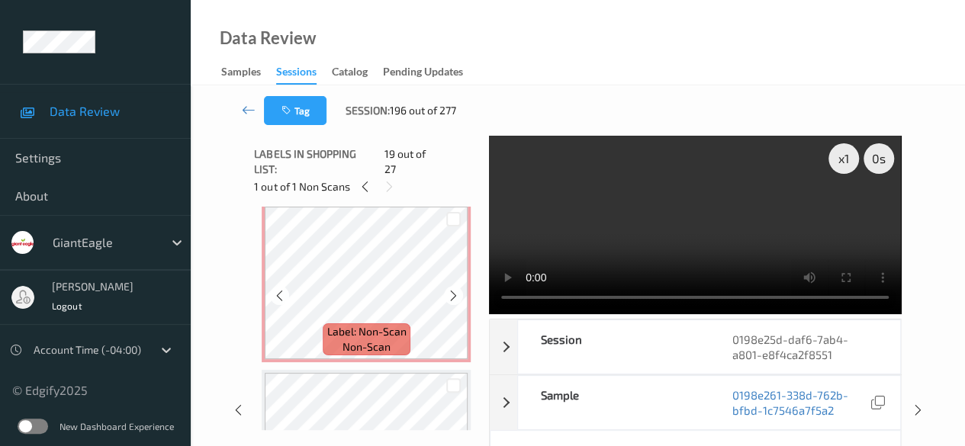
scroll to position [2079, 0]
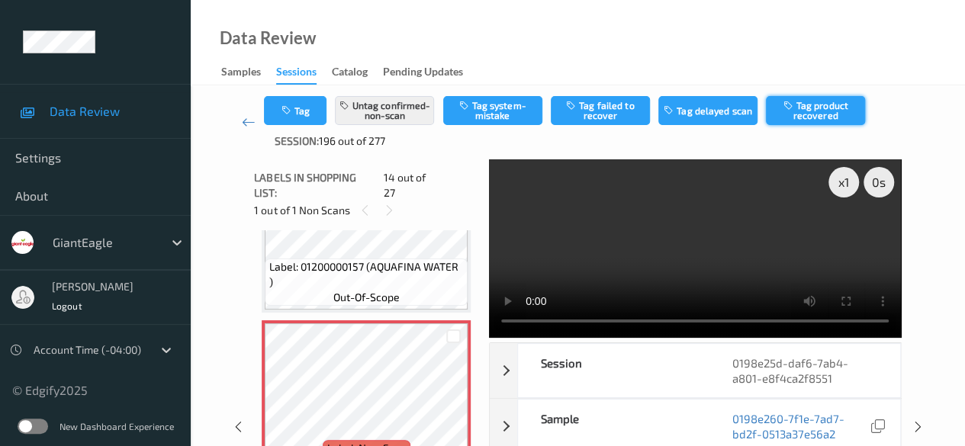
click at [811, 115] on button "Tag product recovered" at bounding box center [815, 110] width 99 height 29
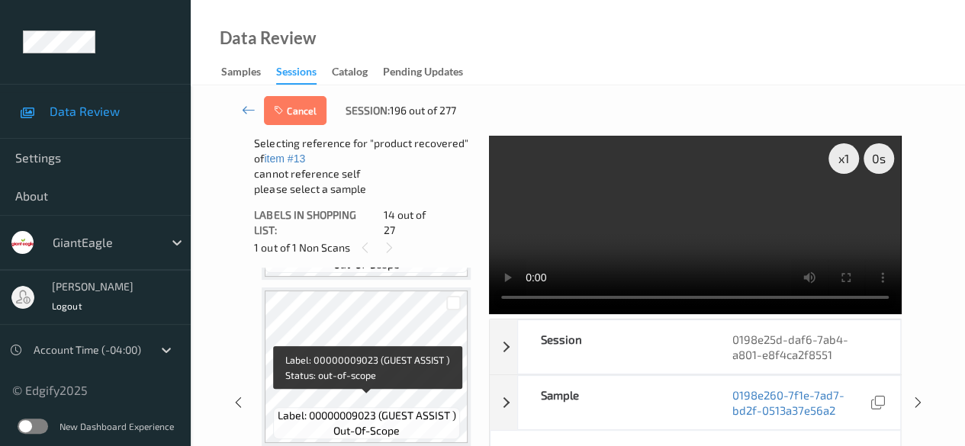
scroll to position [2993, 0]
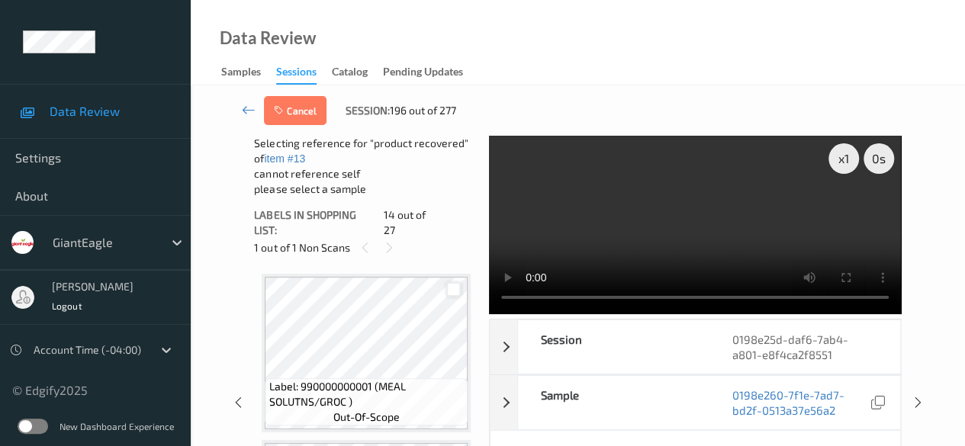
click at [450, 282] on div at bounding box center [453, 289] width 14 height 14
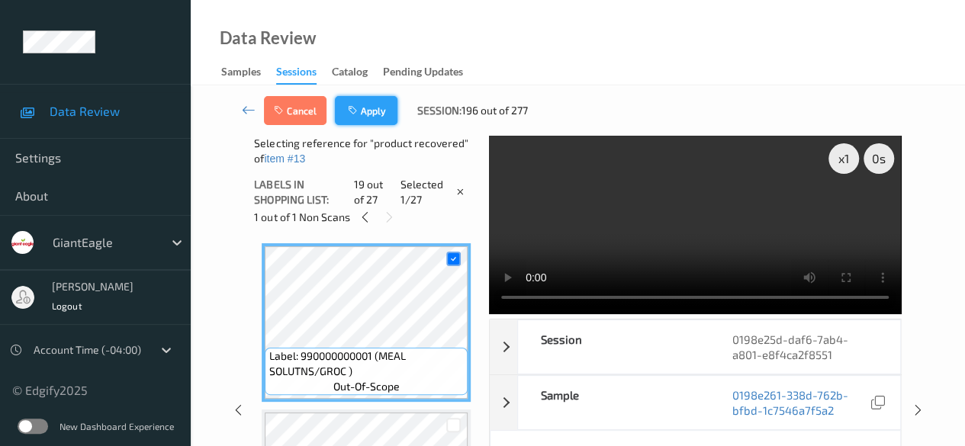
click at [367, 109] on button "Apply" at bounding box center [366, 110] width 63 height 29
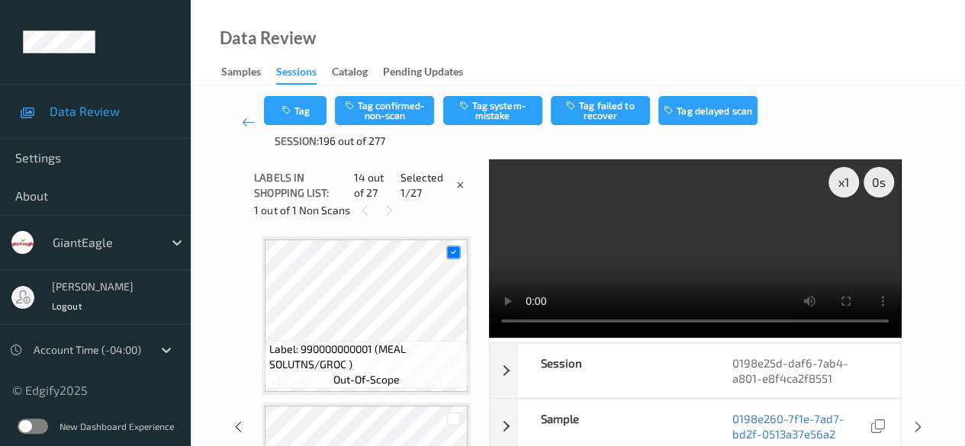
scroll to position [2002, 0]
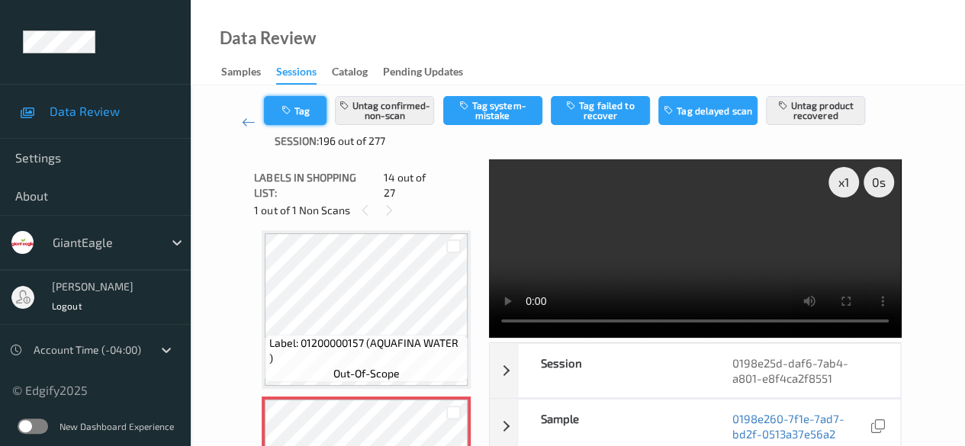
click at [316, 114] on button "Tag" at bounding box center [295, 110] width 63 height 29
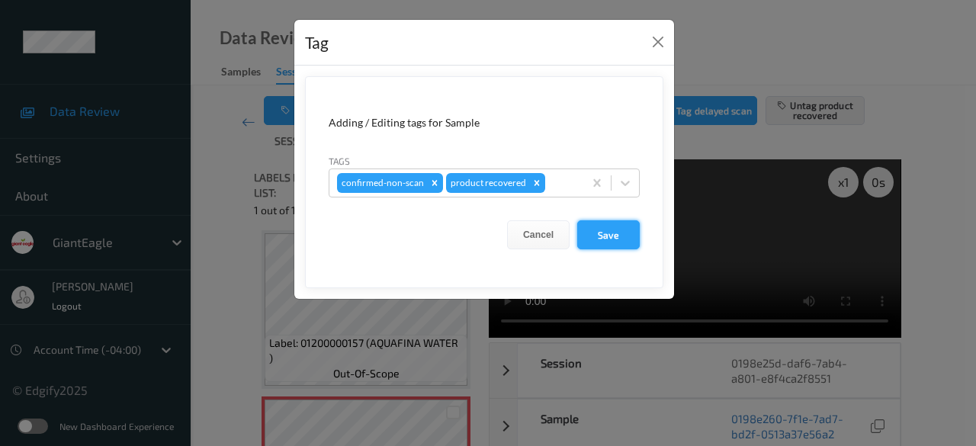
click at [597, 237] on button "Save" at bounding box center [608, 234] width 63 height 29
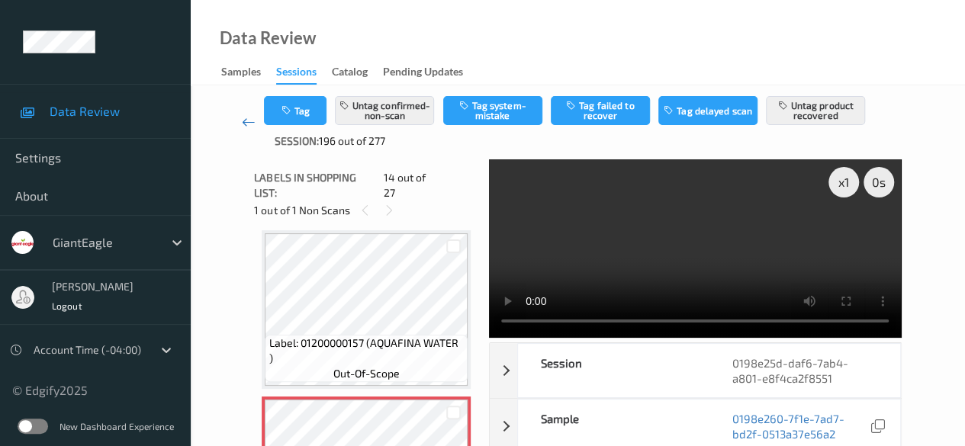
click at [252, 121] on icon at bounding box center [249, 121] width 14 height 15
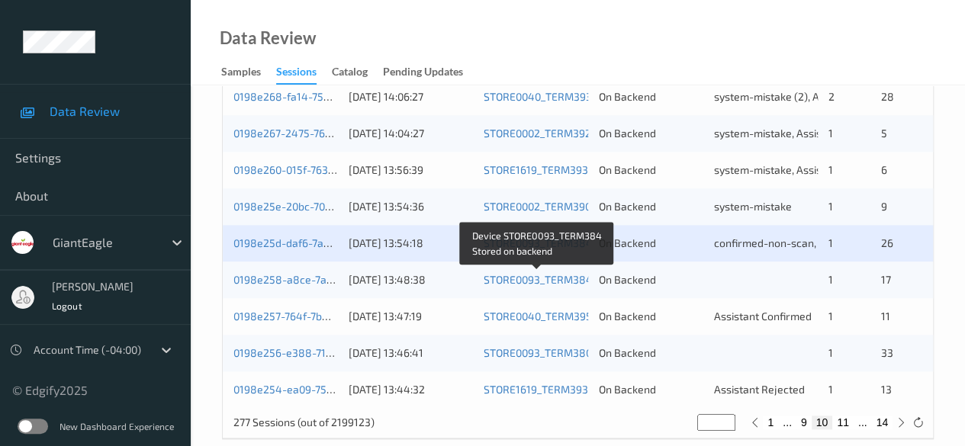
scroll to position [820, 0]
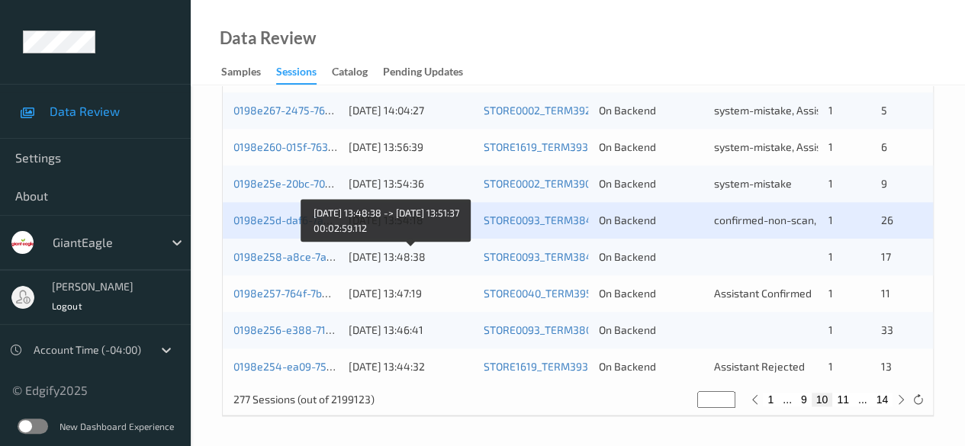
click at [383, 255] on div "[DATE] 13:48:38" at bounding box center [410, 256] width 125 height 15
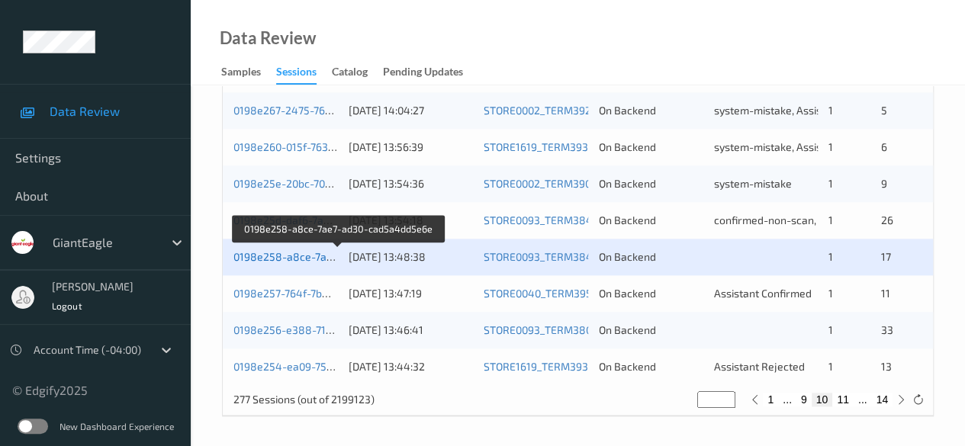
click at [289, 255] on link "0198e258-a8ce-7ae7-ad30-cad5a4dd5e6e" at bounding box center [338, 256] width 211 height 13
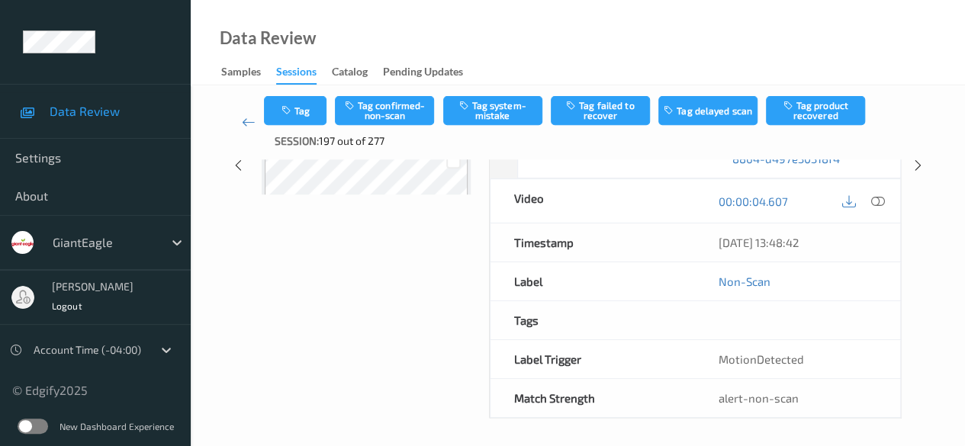
scroll to position [95, 0]
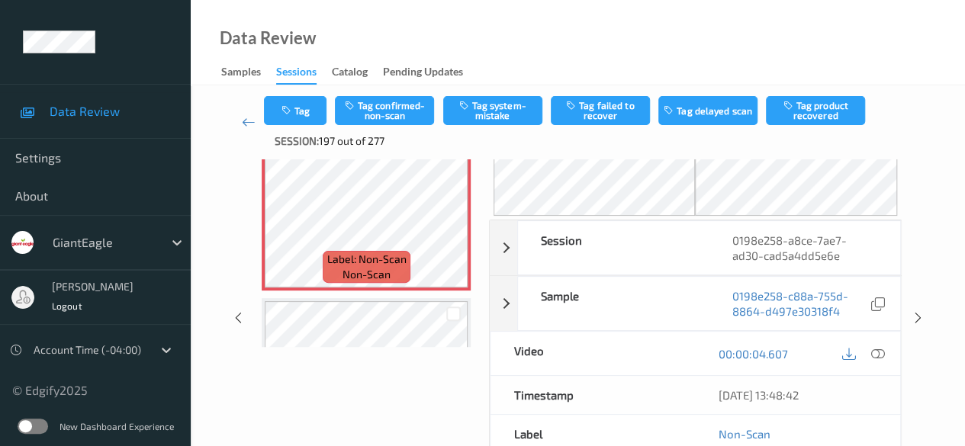
click at [878, 353] on icon at bounding box center [878, 354] width 14 height 14
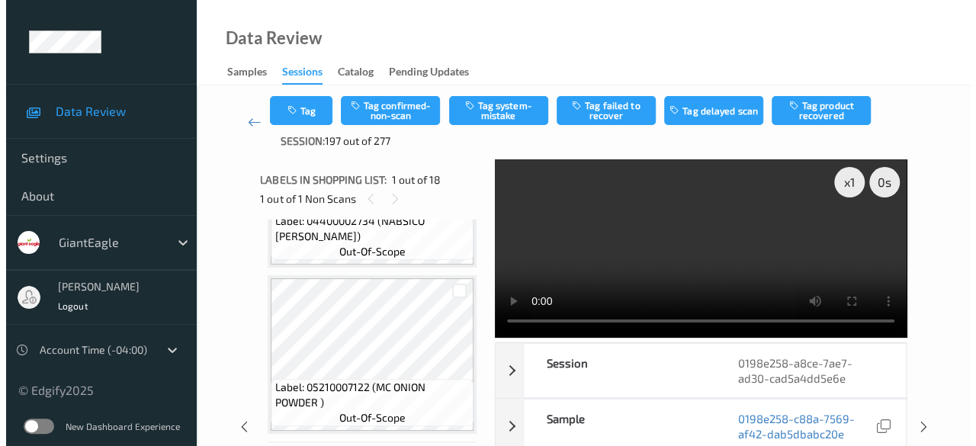
scroll to position [2287, 0]
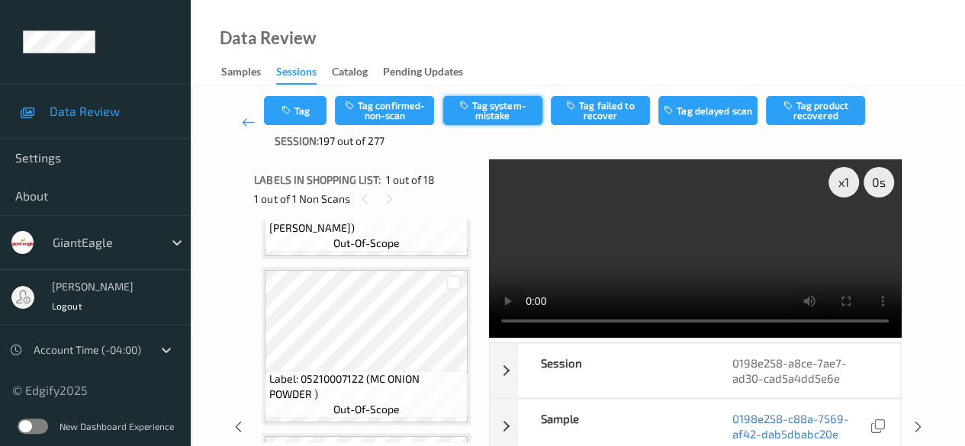
click at [490, 105] on button "Tag system-mistake" at bounding box center [492, 110] width 99 height 29
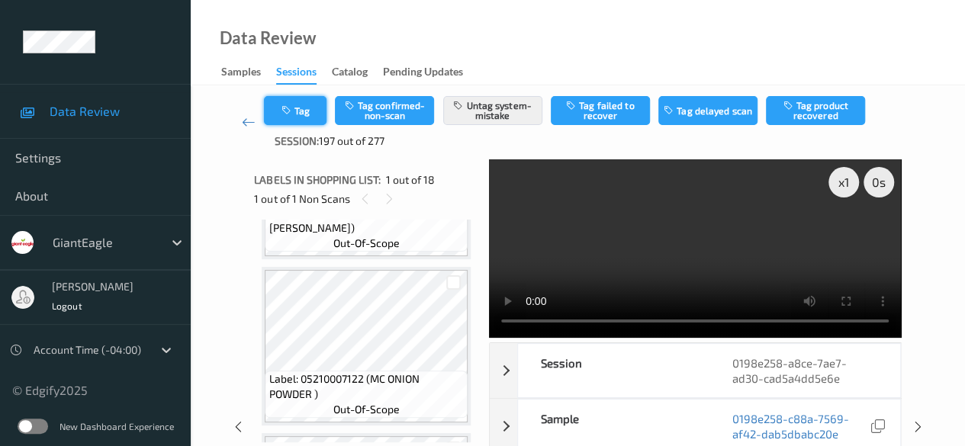
click at [313, 120] on button "Tag" at bounding box center [295, 110] width 63 height 29
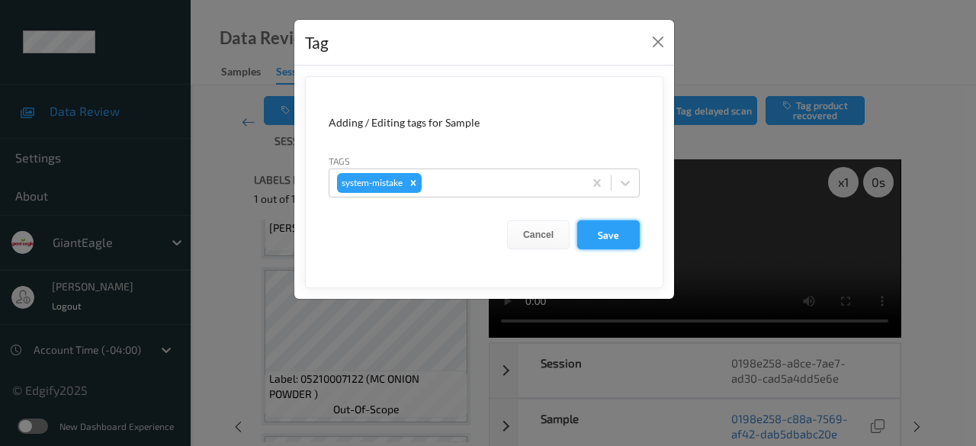
click at [605, 231] on button "Save" at bounding box center [608, 234] width 63 height 29
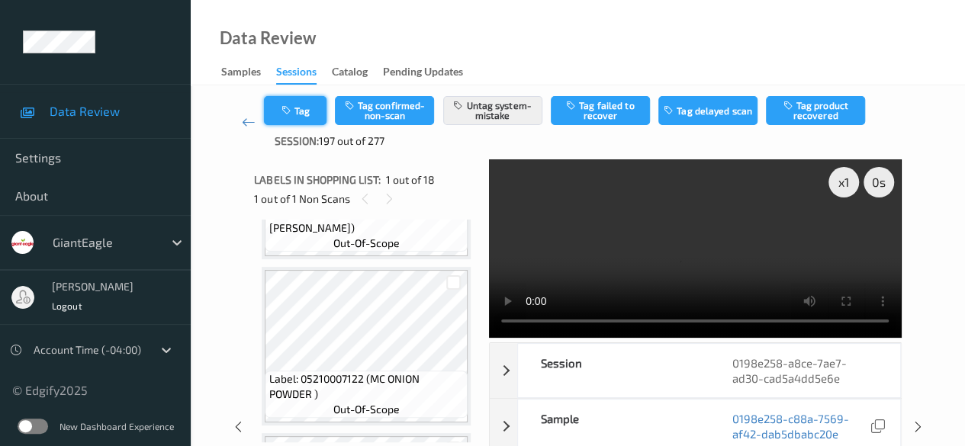
click at [307, 117] on button "Tag" at bounding box center [295, 110] width 63 height 29
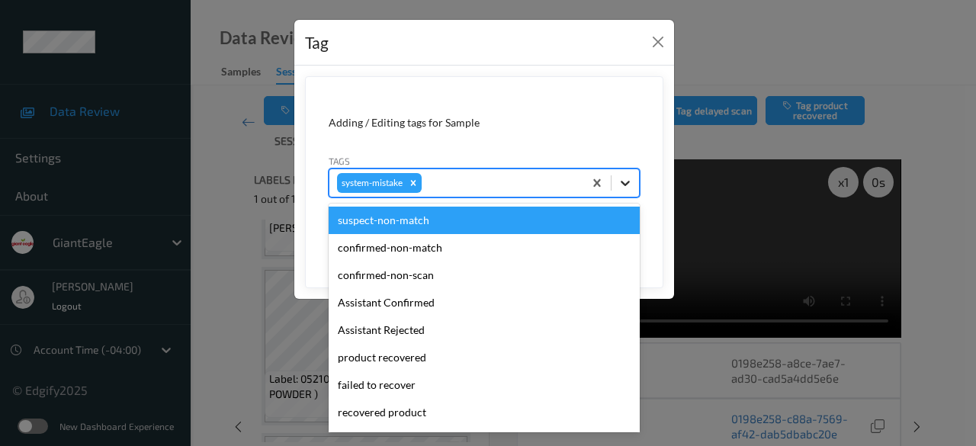
click at [632, 181] on icon at bounding box center [625, 182] width 15 height 15
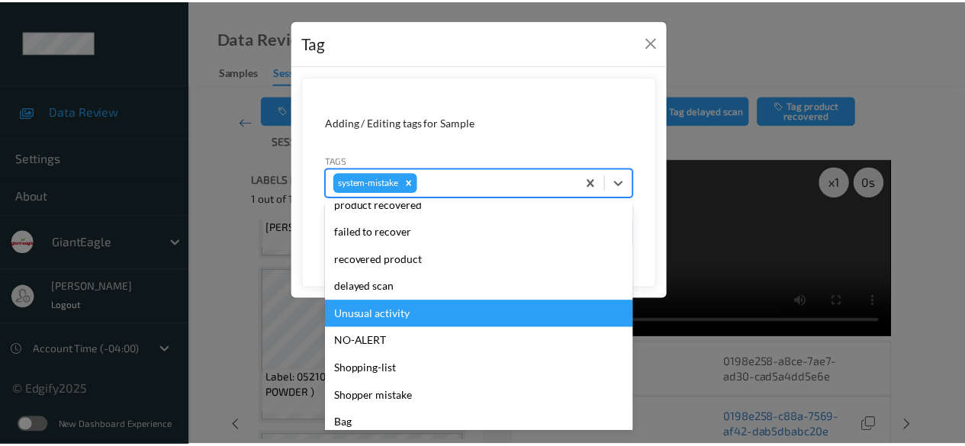
scroll to position [162, 0]
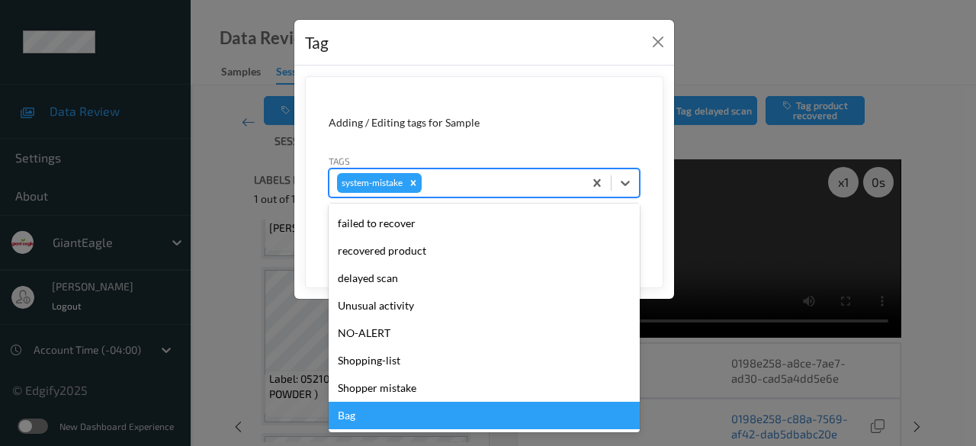
click at [401, 419] on div "Bag" at bounding box center [484, 415] width 311 height 27
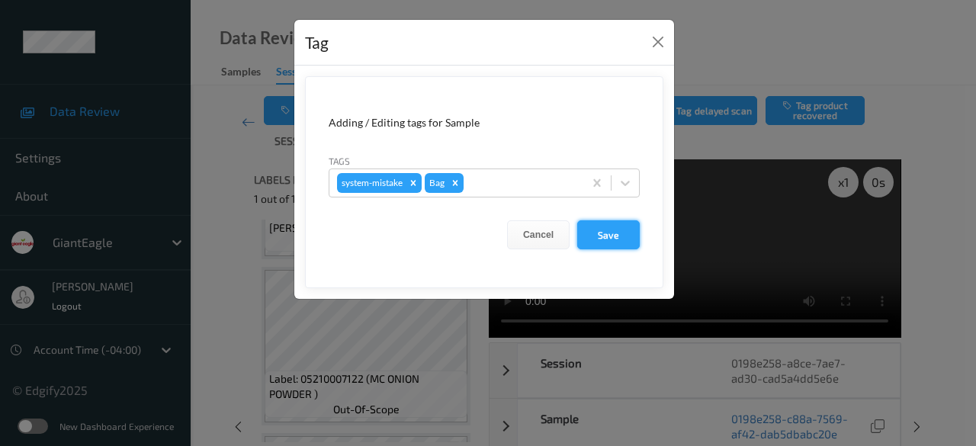
click at [605, 234] on button "Save" at bounding box center [608, 234] width 63 height 29
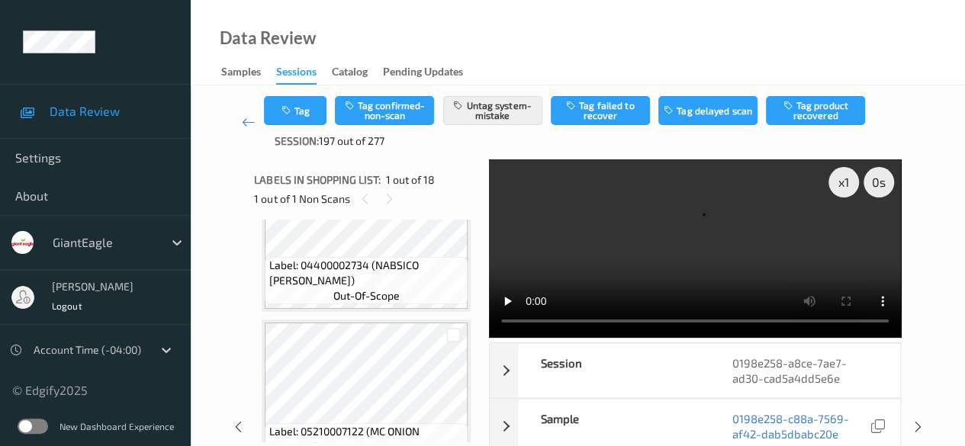
scroll to position [2211, 0]
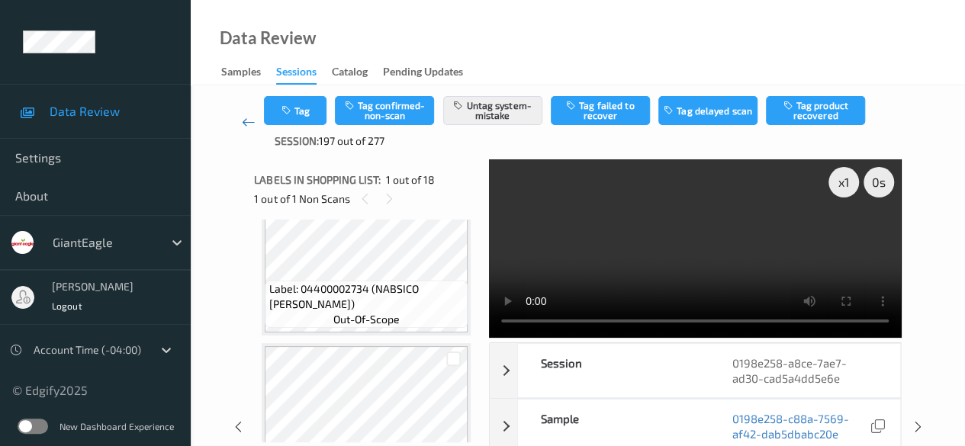
click at [246, 123] on icon at bounding box center [249, 121] width 14 height 15
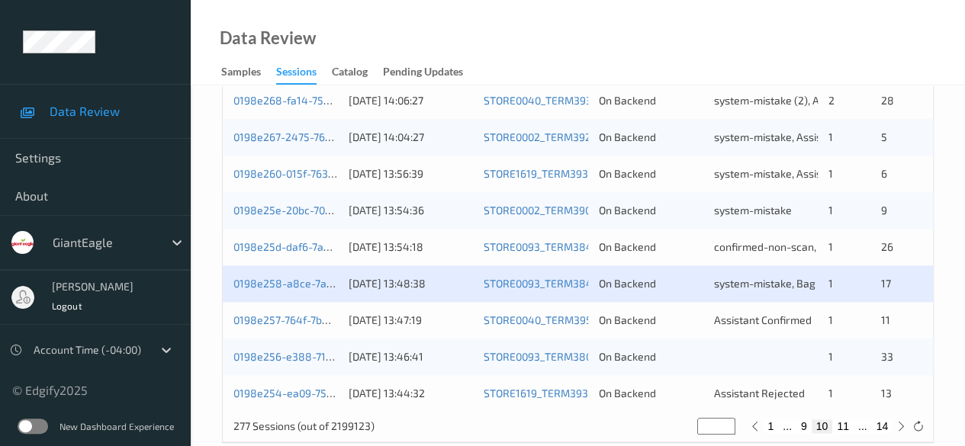
scroll to position [820, 0]
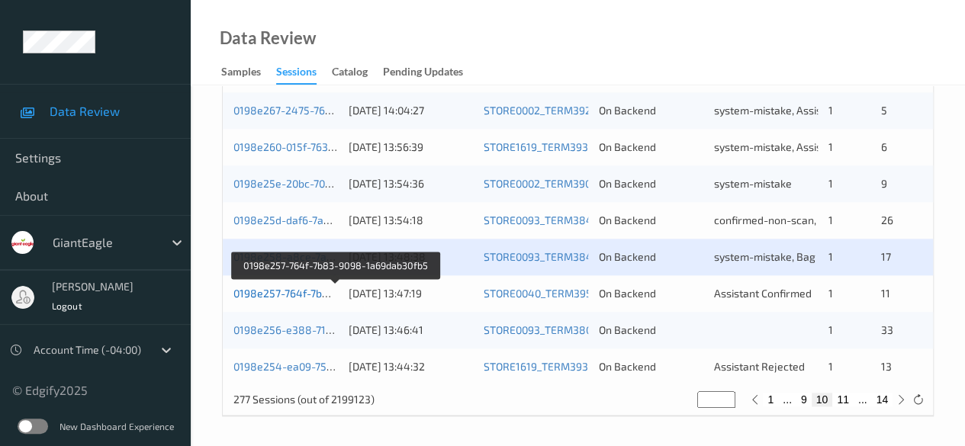
click at [316, 295] on link "0198e257-764f-7b83-9098-1a69dab30fb5" at bounding box center [335, 293] width 205 height 13
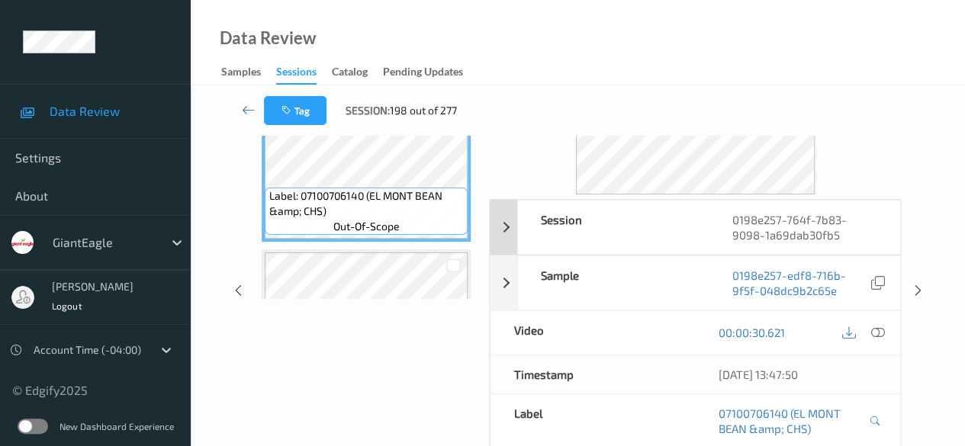
scroll to position [191, 0]
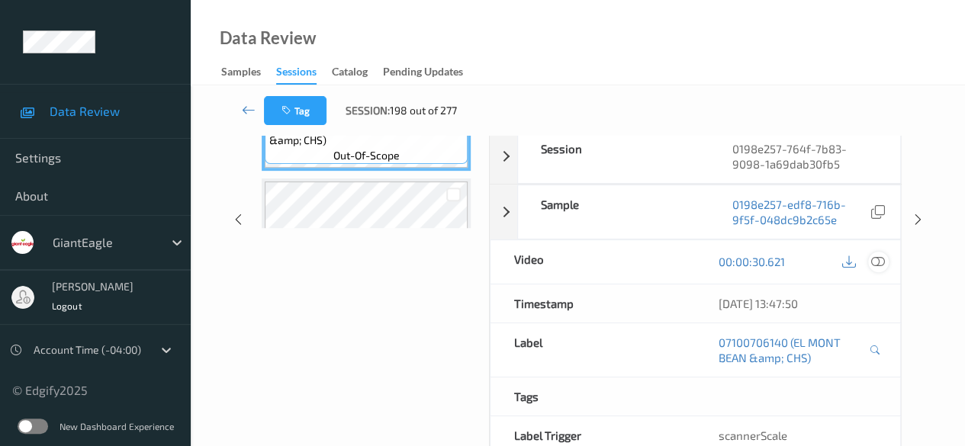
click at [878, 259] on icon at bounding box center [878, 262] width 14 height 14
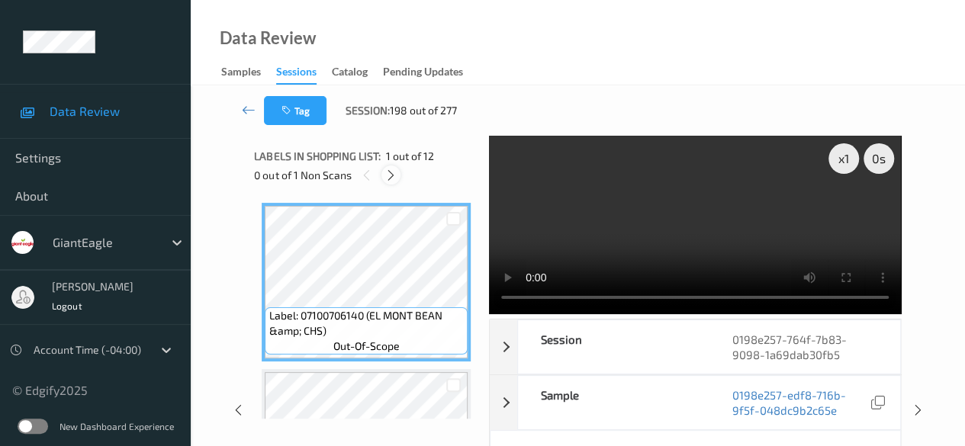
click at [396, 179] on icon at bounding box center [390, 176] width 13 height 14
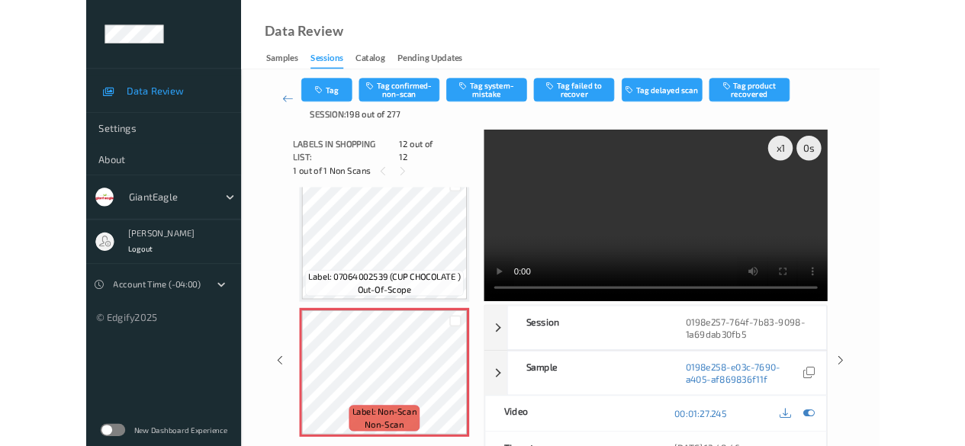
scroll to position [1687, 0]
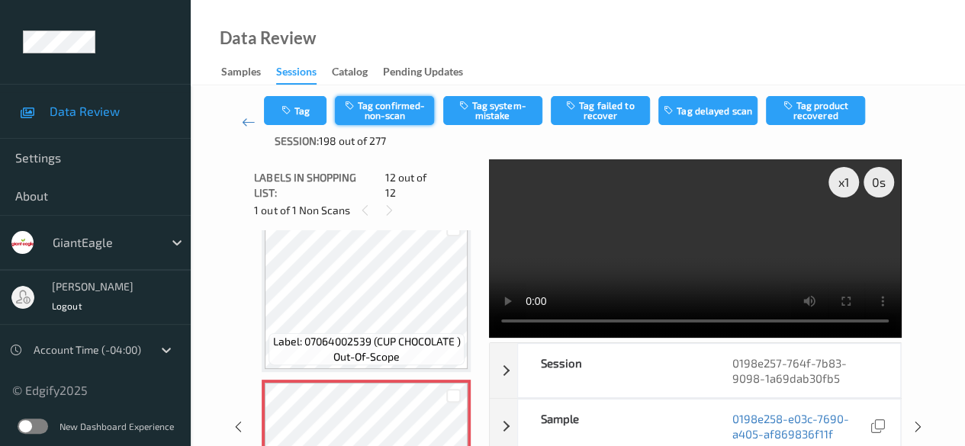
click at [398, 117] on button "Tag confirmed-non-scan" at bounding box center [384, 110] width 99 height 29
click at [300, 112] on button "Tag" at bounding box center [295, 110] width 63 height 29
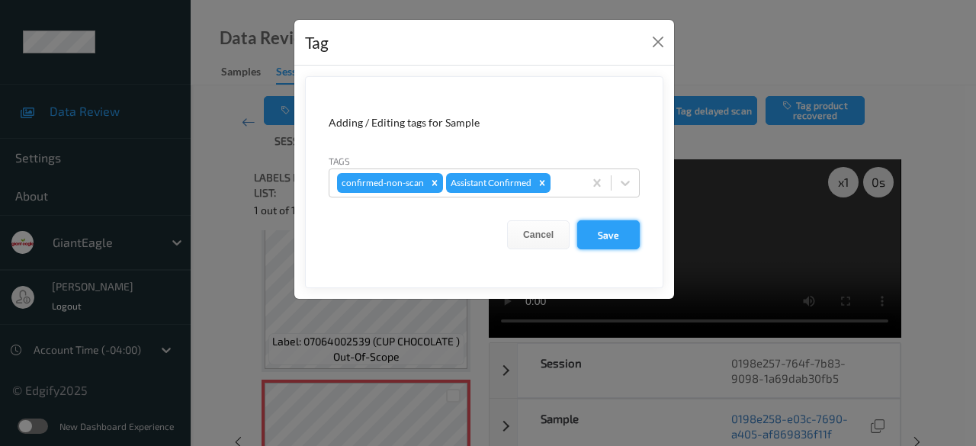
click at [598, 234] on button "Save" at bounding box center [608, 234] width 63 height 29
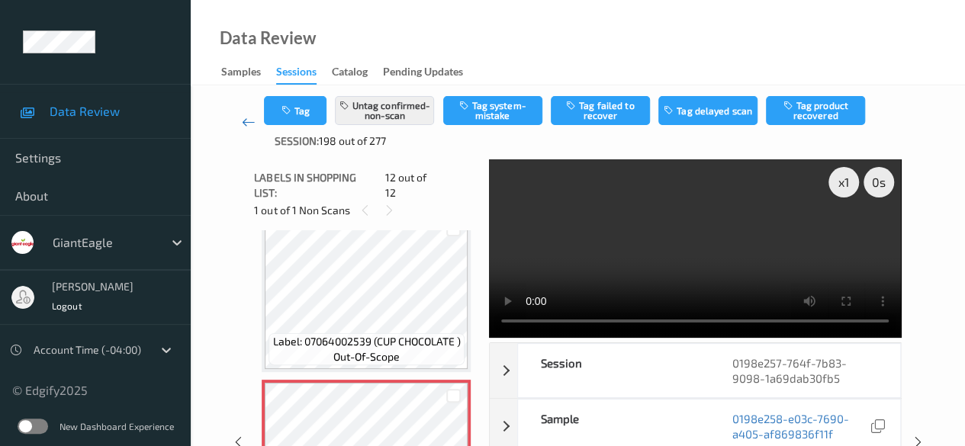
click at [250, 123] on icon at bounding box center [249, 121] width 14 height 15
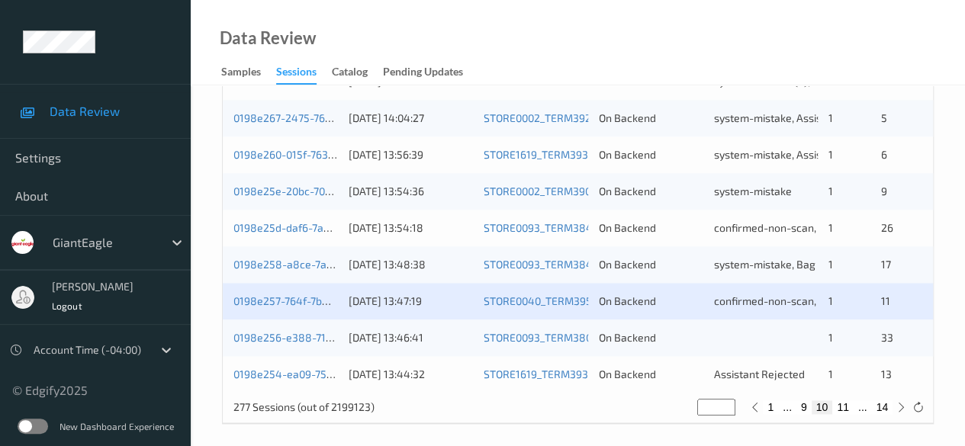
scroll to position [820, 0]
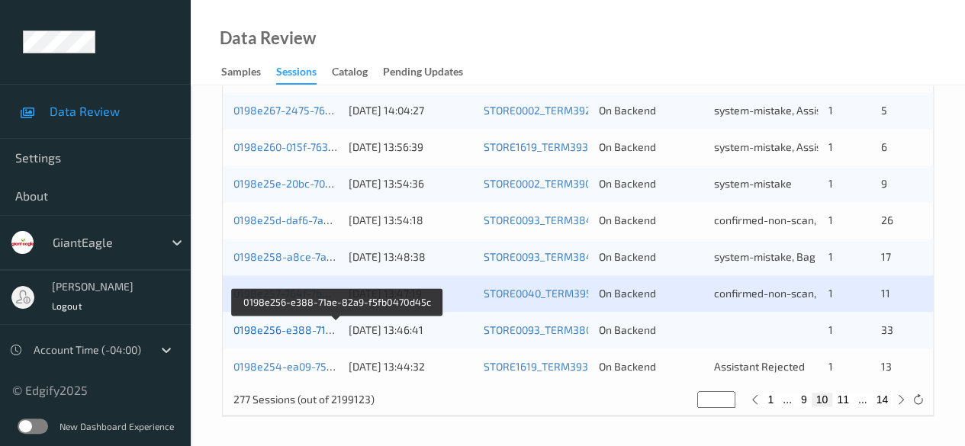
click at [297, 333] on link "0198e256-e388-71ae-82a9-f5fb0470d45c" at bounding box center [336, 329] width 207 height 13
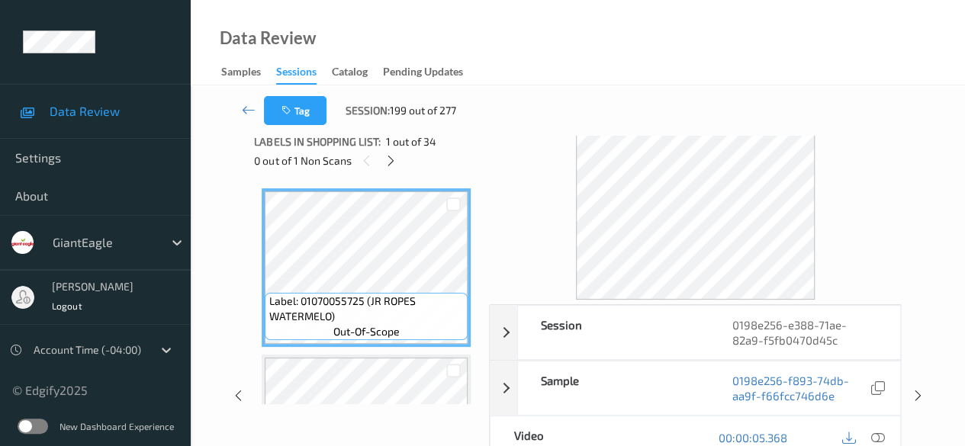
scroll to position [10, 0]
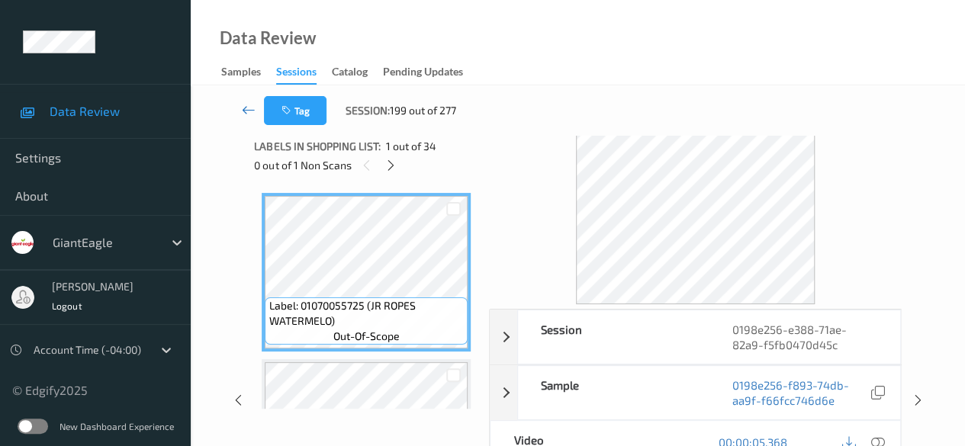
click at [245, 111] on icon at bounding box center [249, 109] width 14 height 15
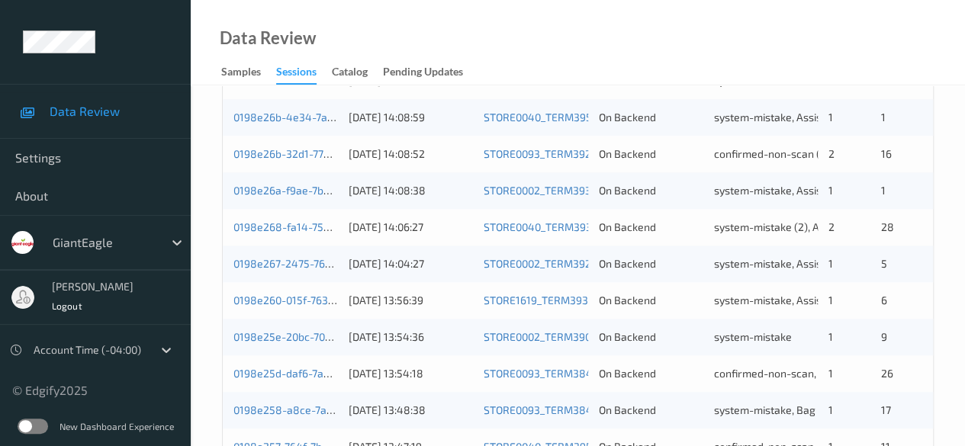
scroll to position [820, 0]
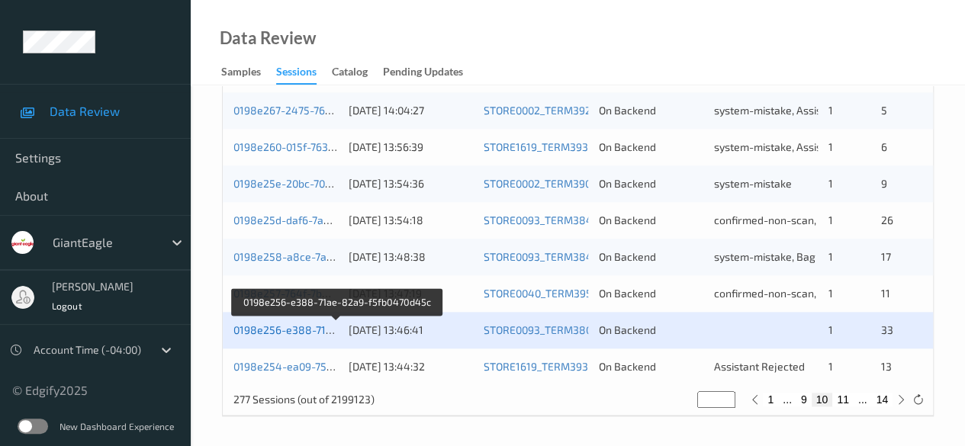
click at [296, 330] on link "0198e256-e388-71ae-82a9-f5fb0470d45c" at bounding box center [336, 329] width 207 height 13
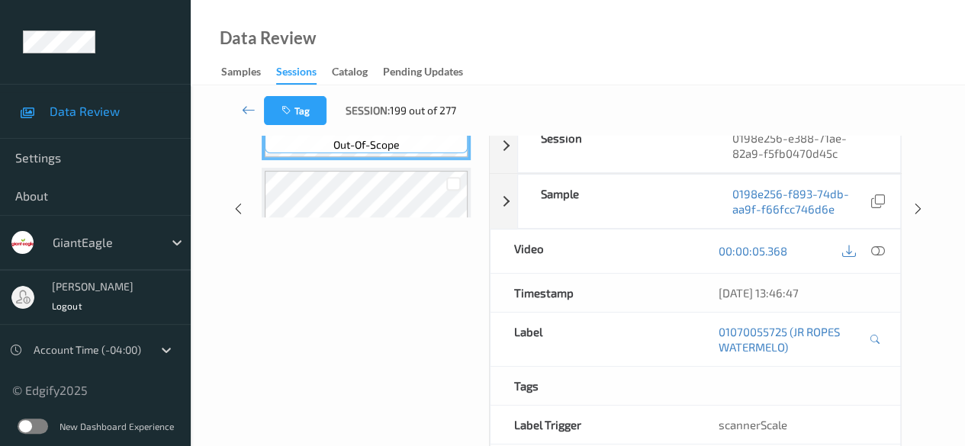
scroll to position [114, 0]
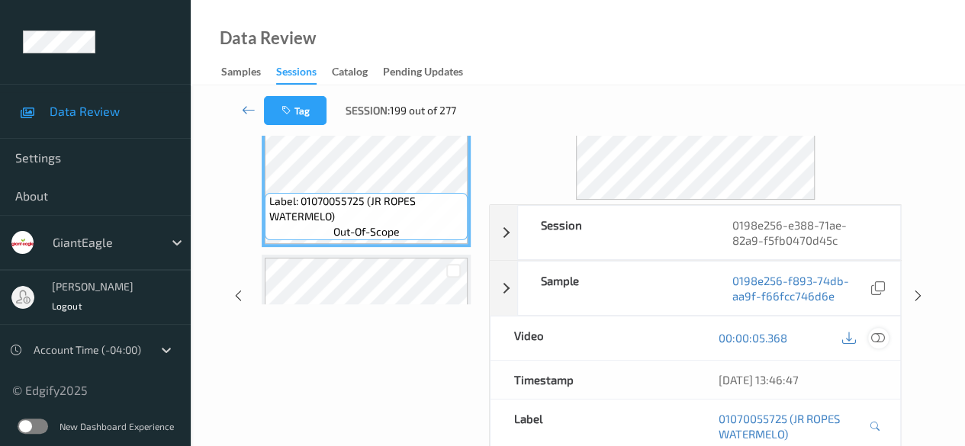
click at [880, 337] on icon at bounding box center [878, 338] width 14 height 14
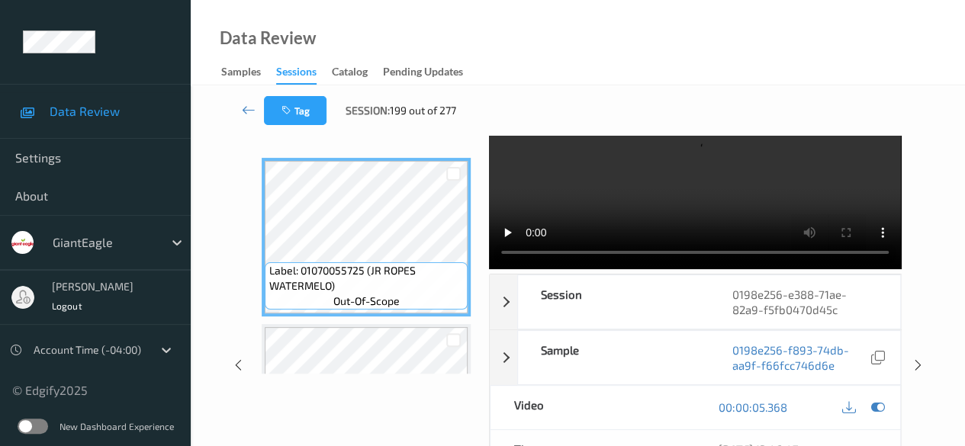
scroll to position [0, 0]
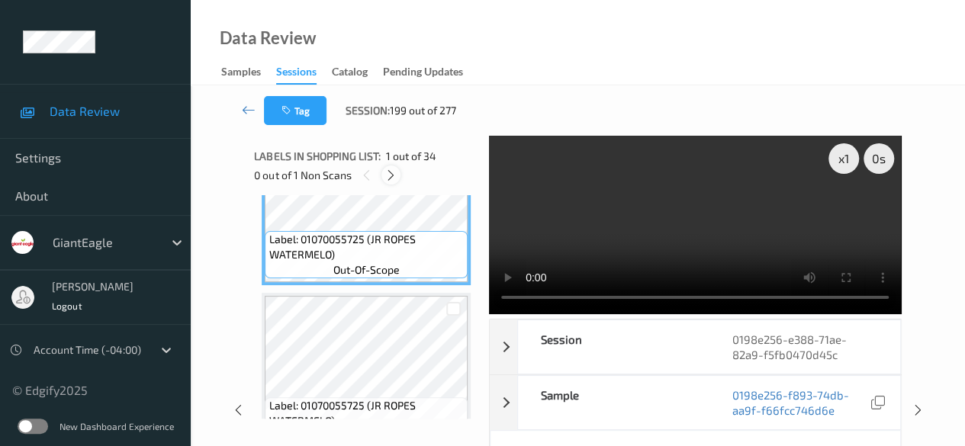
click at [385, 173] on icon at bounding box center [390, 176] width 13 height 14
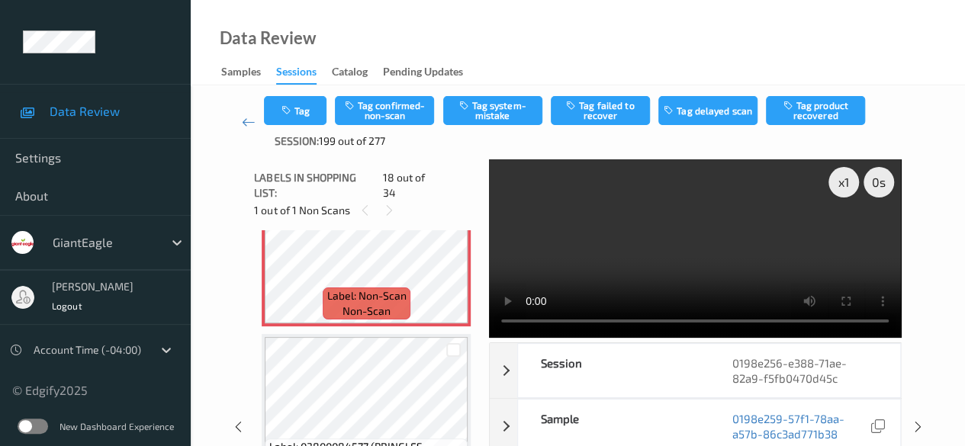
scroll to position [2820, 0]
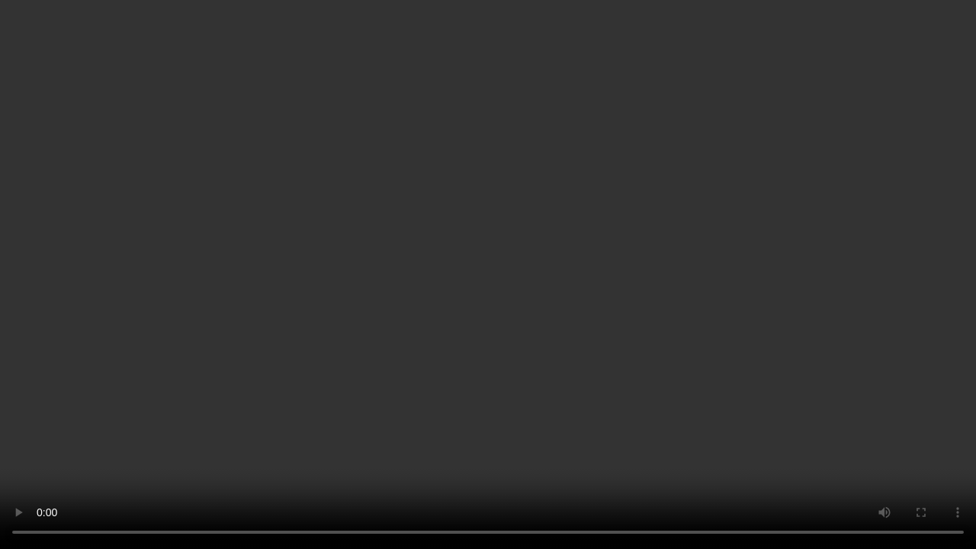
click at [441, 445] on video at bounding box center [488, 274] width 976 height 549
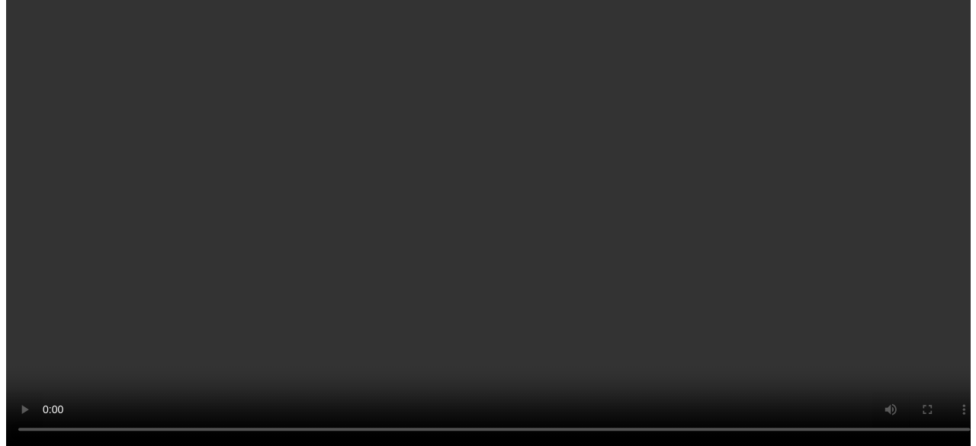
scroll to position [0, 0]
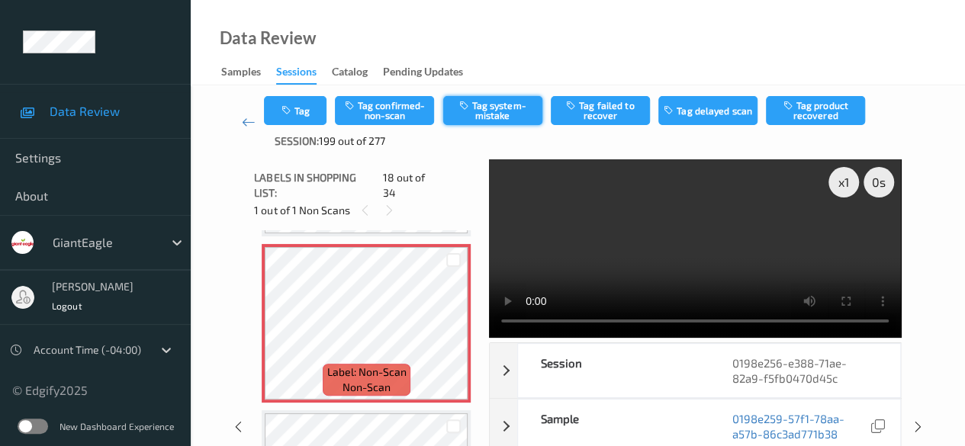
click at [492, 104] on button "Tag system-mistake" at bounding box center [492, 110] width 99 height 29
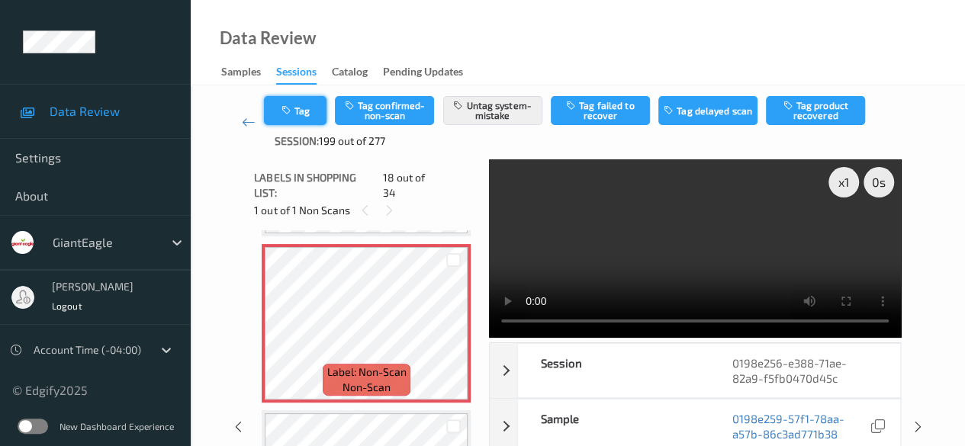
click at [296, 108] on button "Tag" at bounding box center [295, 110] width 63 height 29
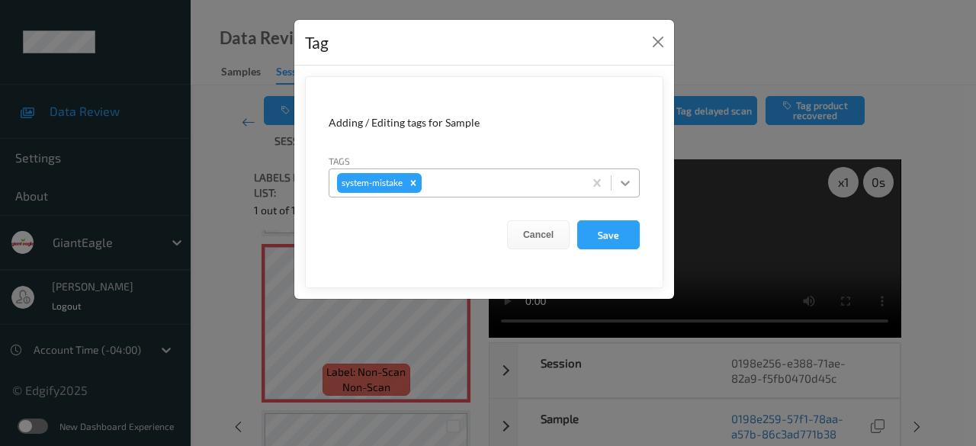
click at [625, 184] on icon at bounding box center [625, 183] width 9 height 5
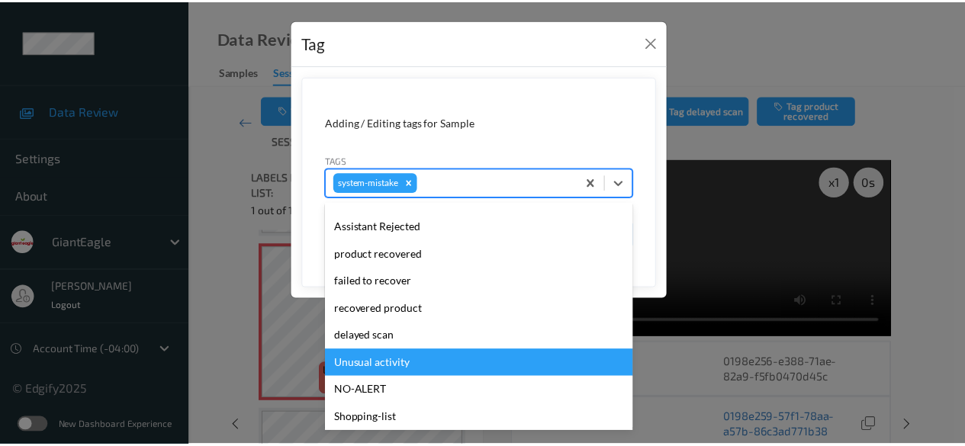
scroll to position [85, 0]
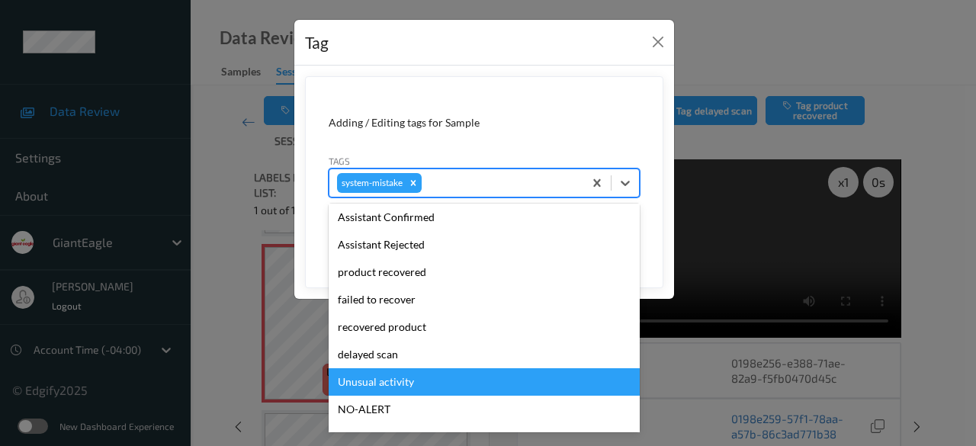
click at [450, 379] on div "Unusual activity" at bounding box center [484, 381] width 311 height 27
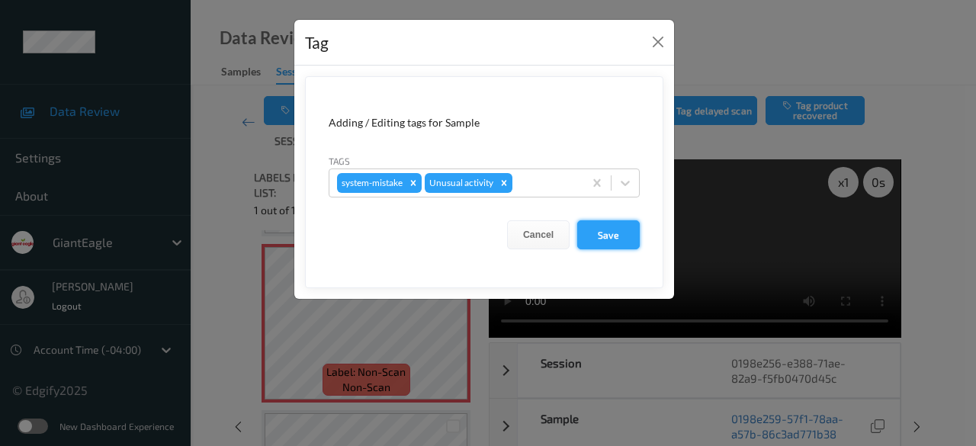
click at [608, 239] on button "Save" at bounding box center [608, 234] width 63 height 29
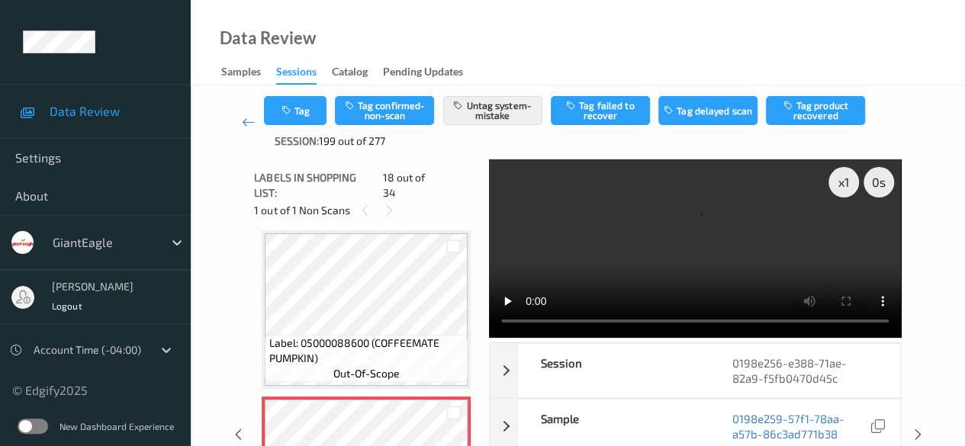
scroll to position [2515, 0]
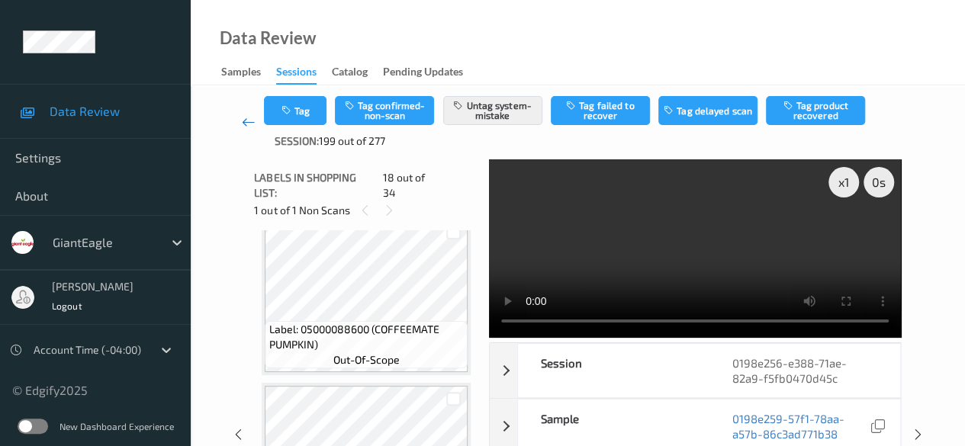
click at [242, 120] on icon at bounding box center [249, 121] width 14 height 15
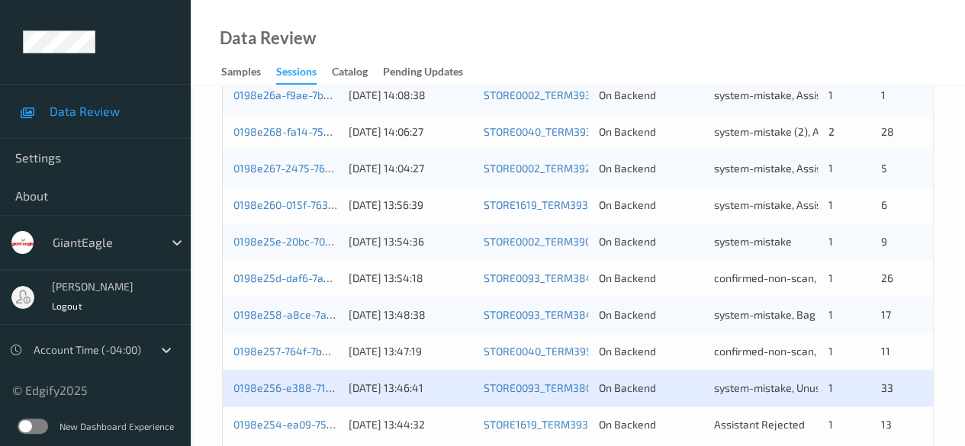
scroll to position [820, 0]
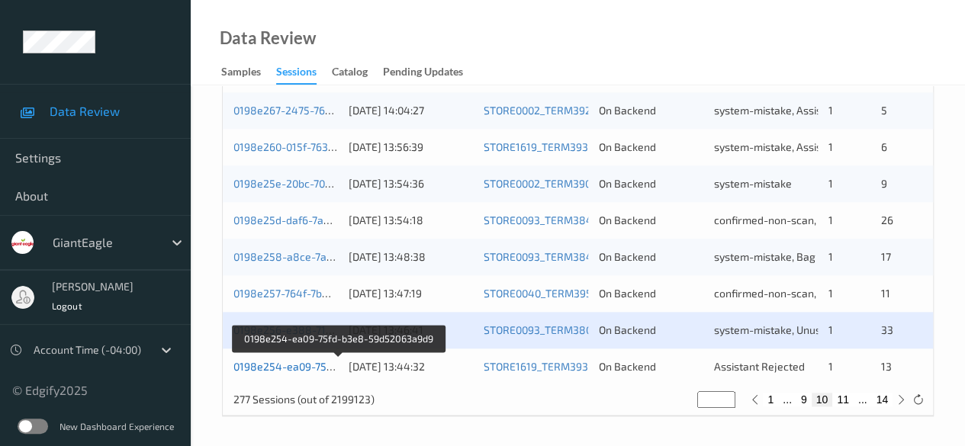
click at [303, 365] on link "0198e254-ea09-75fd-b3e8-59d52063a9d9" at bounding box center [338, 366] width 210 height 13
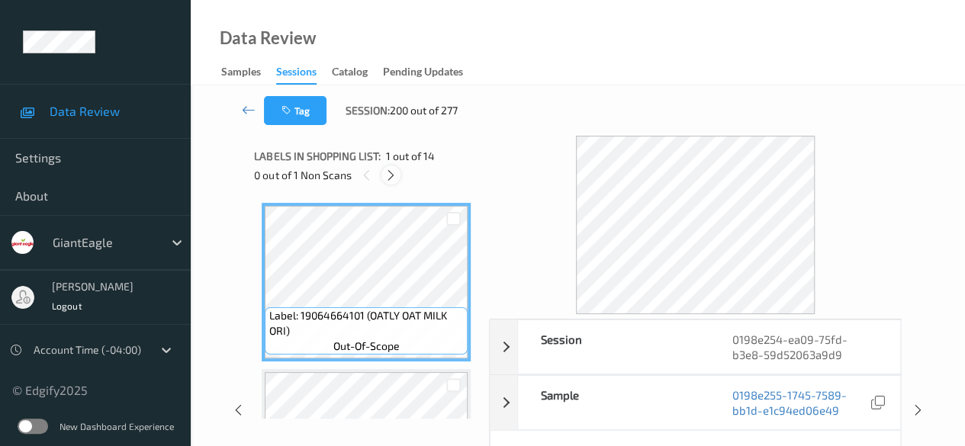
click at [395, 174] on icon at bounding box center [390, 176] width 13 height 14
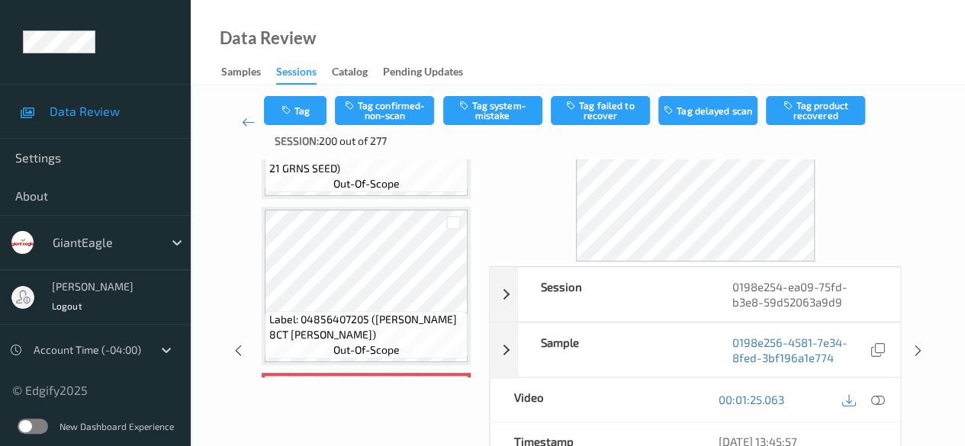
scroll to position [1760, 0]
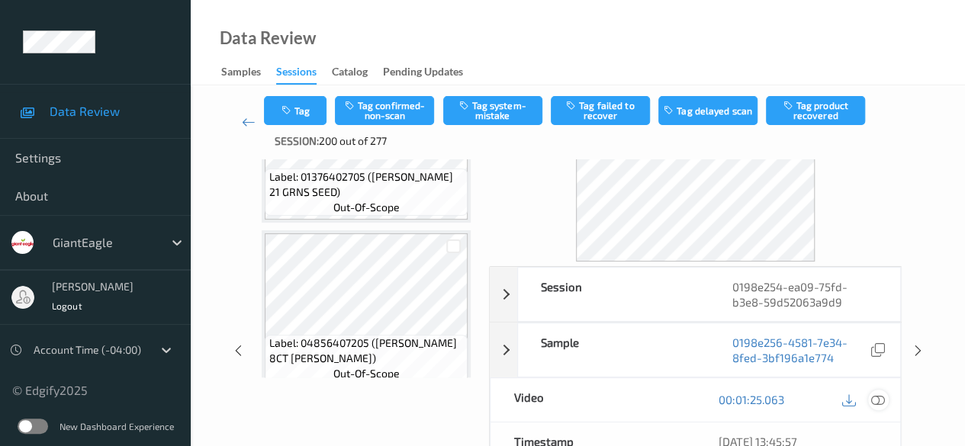
click at [878, 396] on icon at bounding box center [878, 400] width 14 height 14
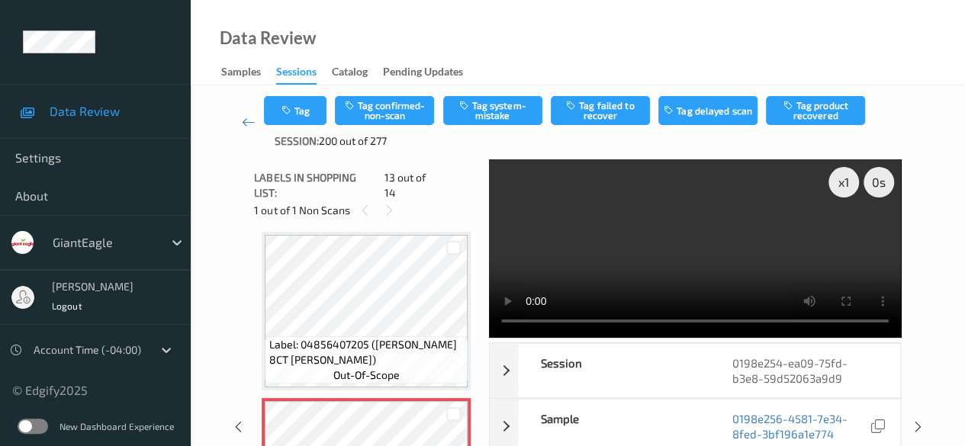
scroll to position [1806, 0]
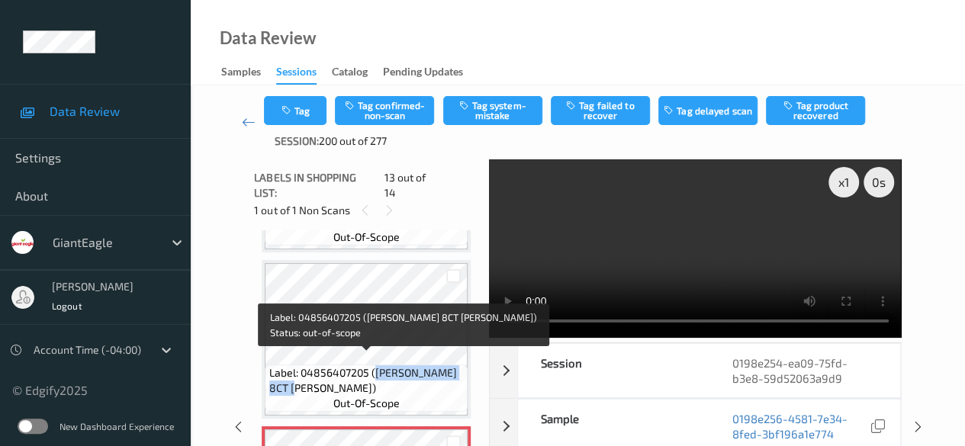
drag, startPoint x: 374, startPoint y: 360, endPoint x: 433, endPoint y: 365, distance: 59.7
click at [433, 377] on span "Label: 04856407205 ([PERSON_NAME] 8CT [PERSON_NAME])" at bounding box center [366, 380] width 195 height 30
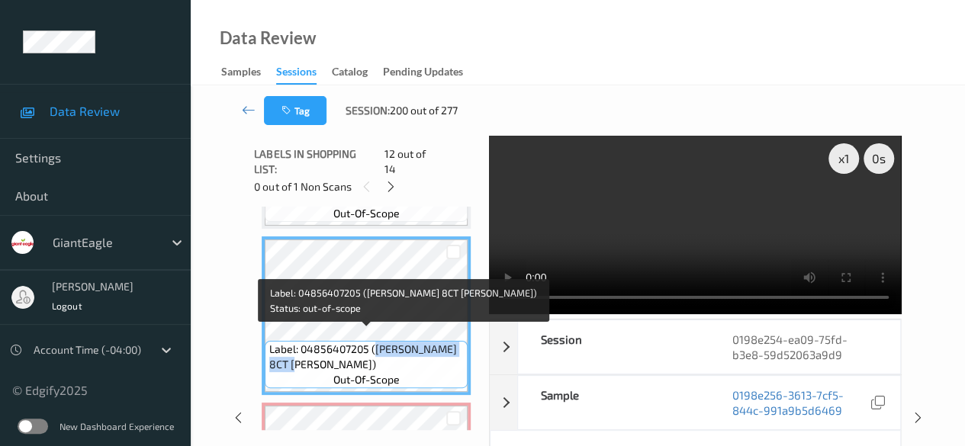
copy span "[PERSON_NAME] 8CT [PERSON_NAME])"
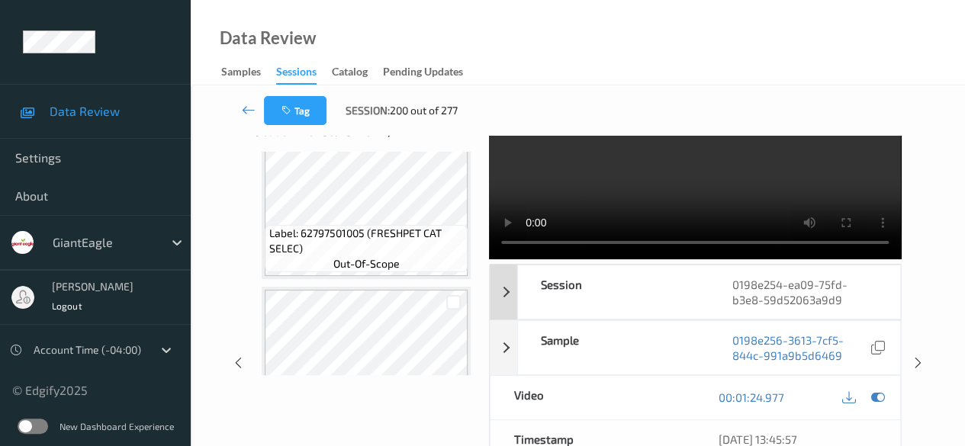
scroll to position [0, 0]
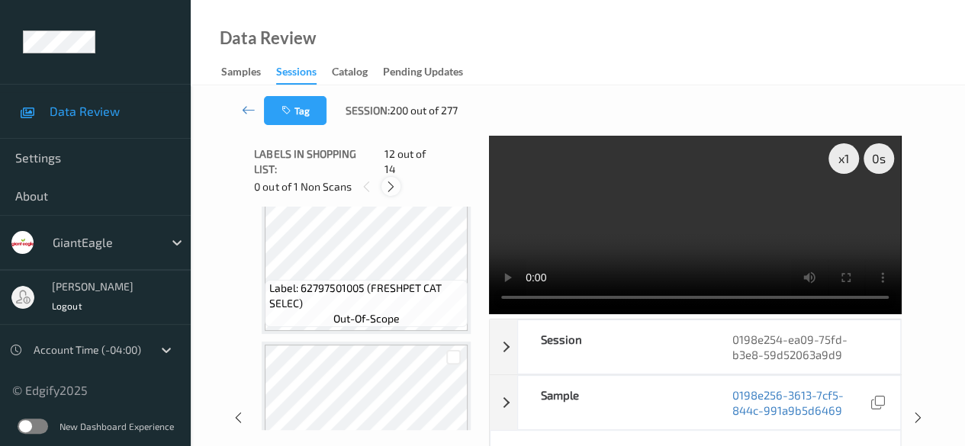
click at [389, 180] on icon at bounding box center [390, 187] width 13 height 14
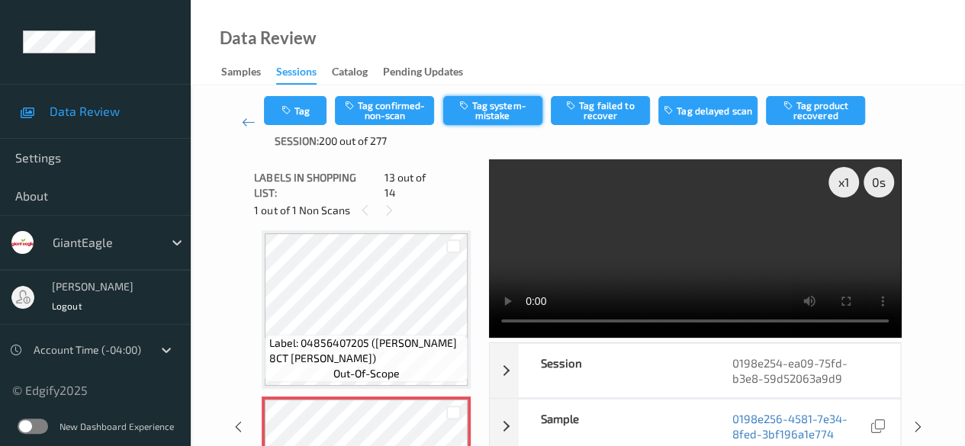
click at [477, 114] on button "Tag system-mistake" at bounding box center [492, 110] width 99 height 29
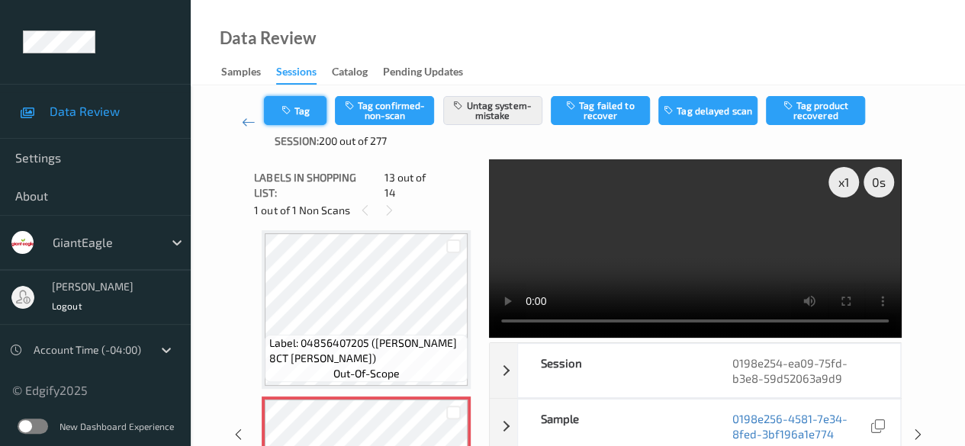
click at [300, 113] on button "Tag" at bounding box center [295, 110] width 63 height 29
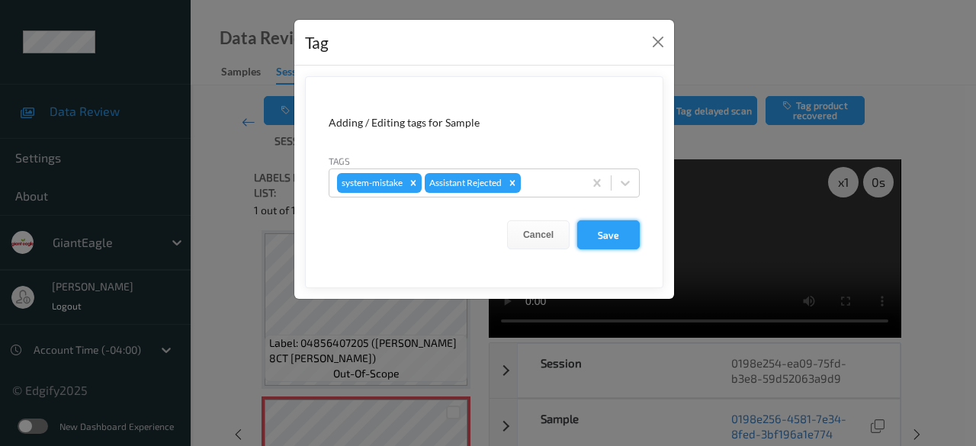
click at [619, 233] on button "Save" at bounding box center [608, 234] width 63 height 29
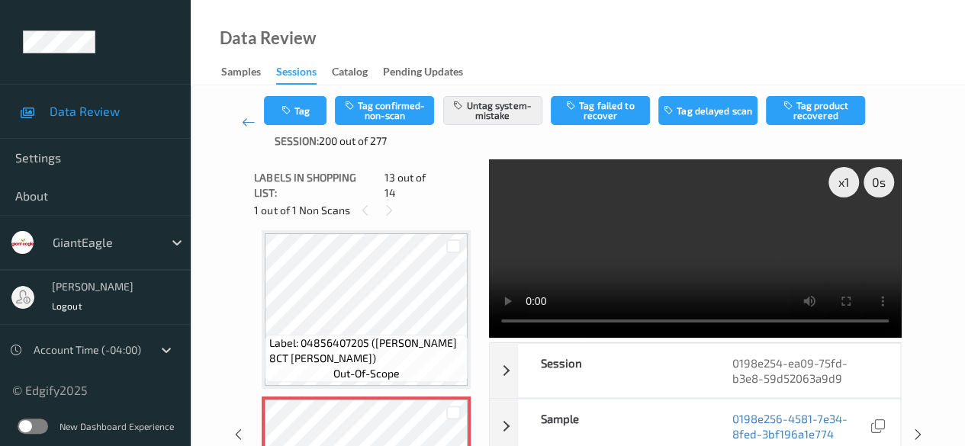
drag, startPoint x: 246, startPoint y: 121, endPoint x: 247, endPoint y: 98, distance: 23.7
click at [246, 121] on icon at bounding box center [249, 121] width 14 height 15
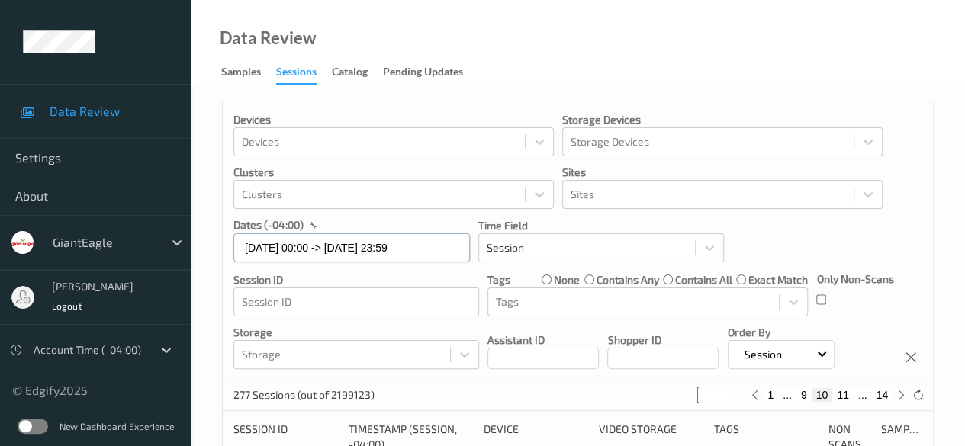
click at [445, 251] on input "[DATE] 00:00 -> [DATE] 23:59" at bounding box center [351, 247] width 236 height 29
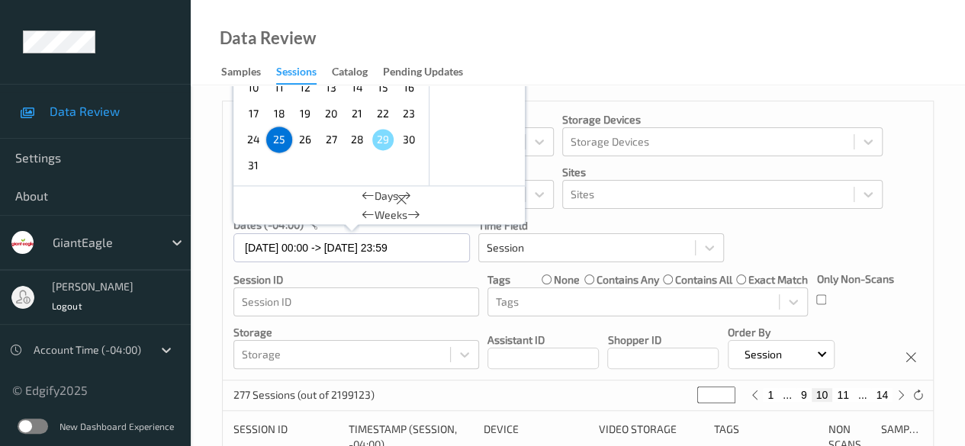
click at [333, 146] on span "27" at bounding box center [330, 139] width 21 height 21
type input "[DATE] 00:00"
type input "*"
click at [333, 146] on span "27" at bounding box center [330, 139] width 21 height 21
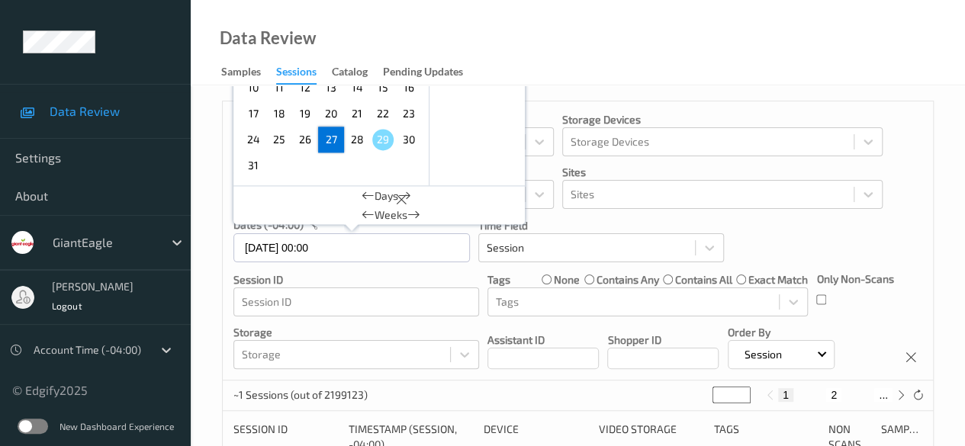
type input "[DATE] 00:00 -> [DATE] 23:59"
click at [457, 273] on p "Session ID" at bounding box center [356, 279] width 246 height 15
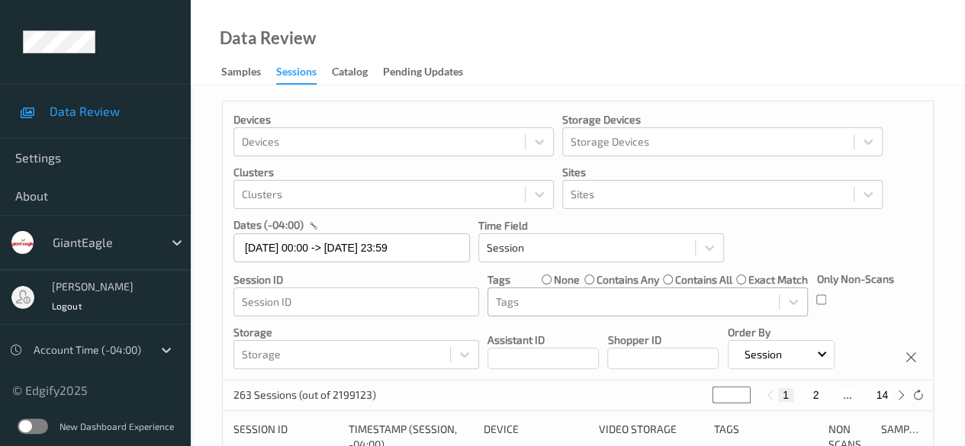
scroll to position [76, 0]
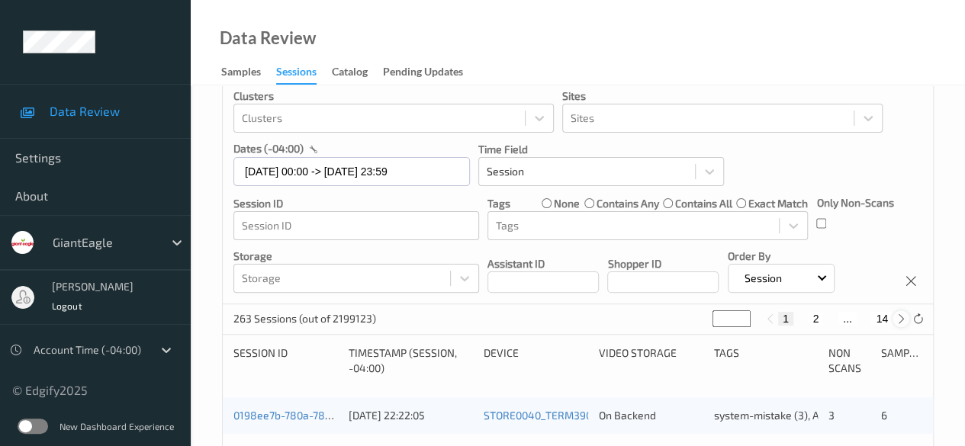
click at [900, 319] on icon at bounding box center [900, 318] width 11 height 11
type input "*"
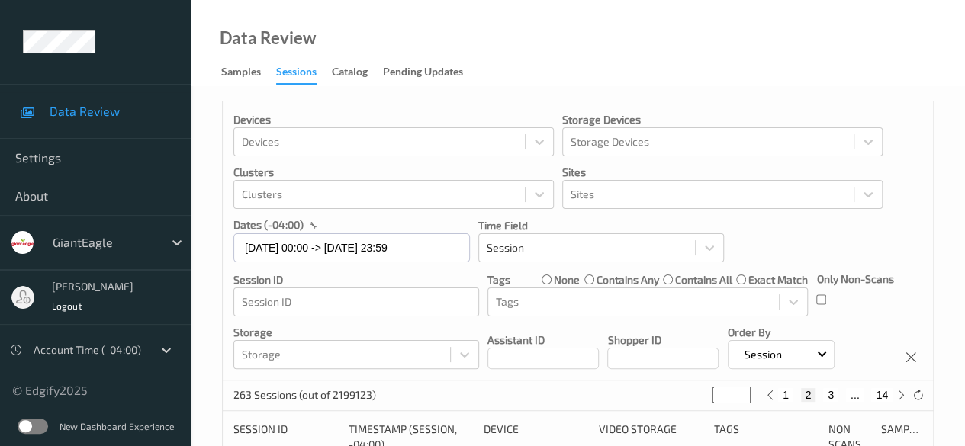
click at [828, 394] on button "3" at bounding box center [830, 395] width 15 height 14
type input "*"
click at [837, 394] on button "4" at bounding box center [839, 395] width 15 height 14
type input "*"
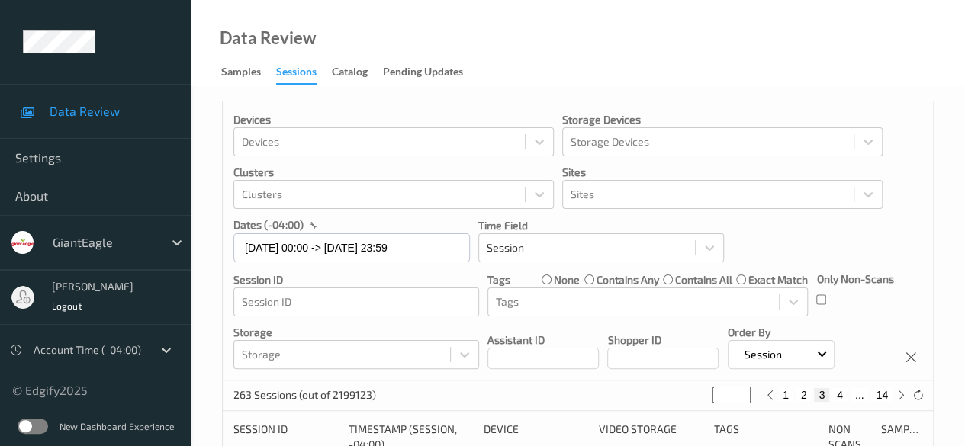
type input "*"
click at [831, 399] on button "4" at bounding box center [830, 395] width 15 height 14
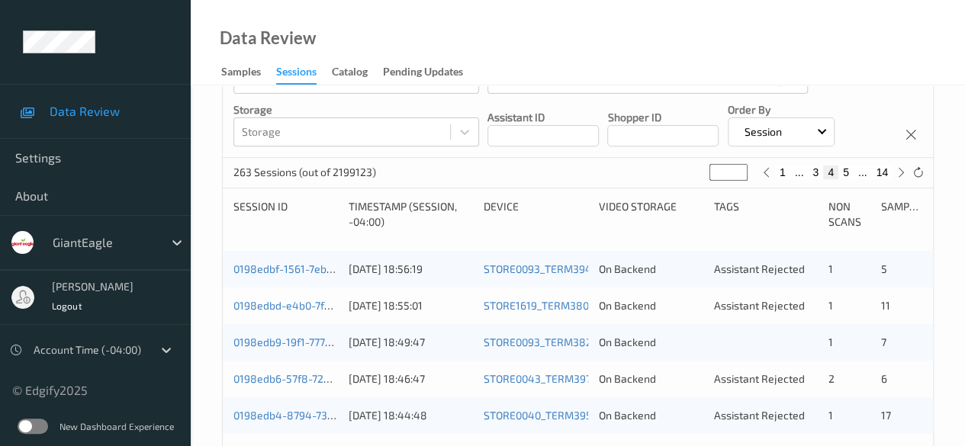
scroll to position [305, 0]
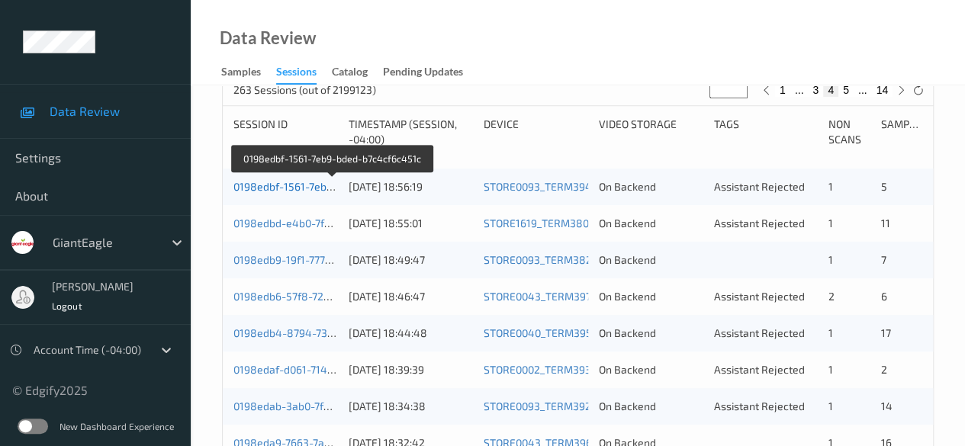
click at [292, 188] on link "0198edbf-1561-7eb9-bded-b7c4cf6c451c" at bounding box center [333, 186] width 200 height 13
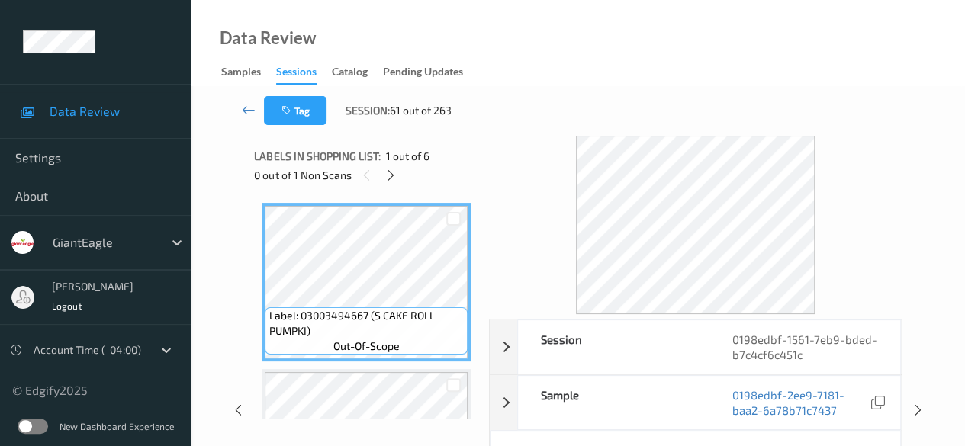
drag, startPoint x: 246, startPoint y: 188, endPoint x: 294, endPoint y: 184, distance: 48.3
click at [246, 188] on div "Session 0198edbf-1561-7eb9-bded-b7c4cf6c451c Session ID 0198edbf-1561-7eb9-bded…" at bounding box center [577, 411] width 711 height 550
click at [396, 173] on icon at bounding box center [390, 176] width 13 height 14
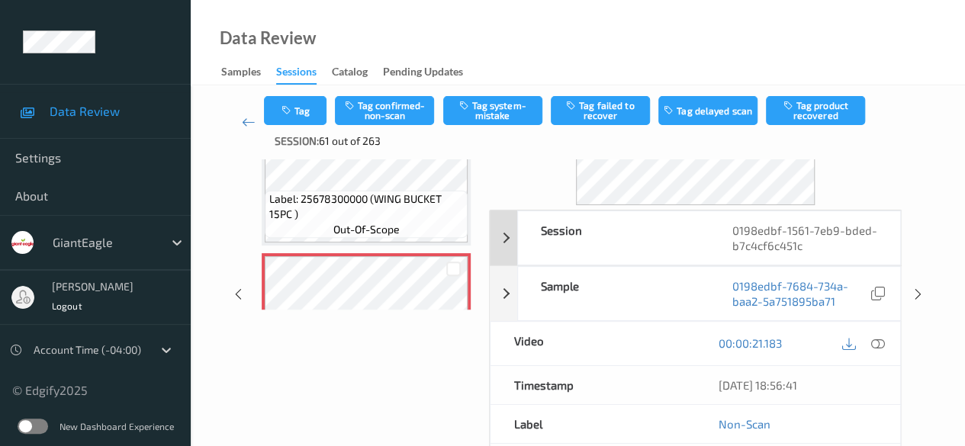
scroll to position [152, 0]
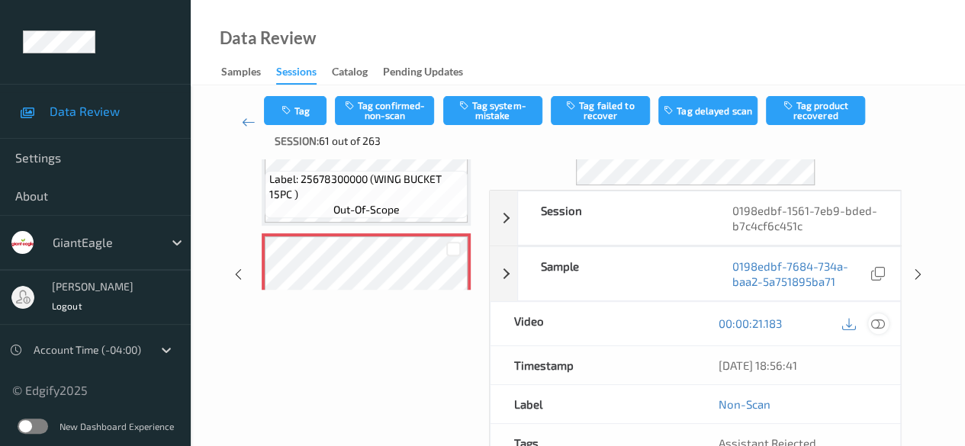
click at [880, 323] on icon at bounding box center [878, 323] width 14 height 14
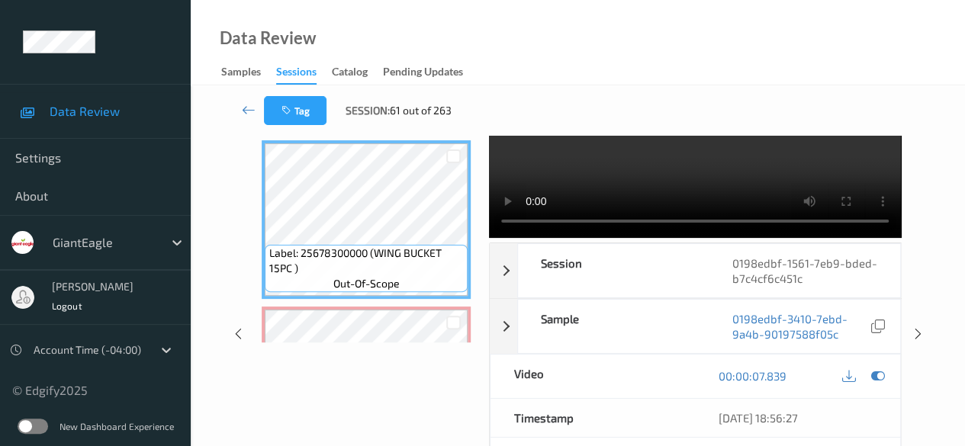
scroll to position [0, 0]
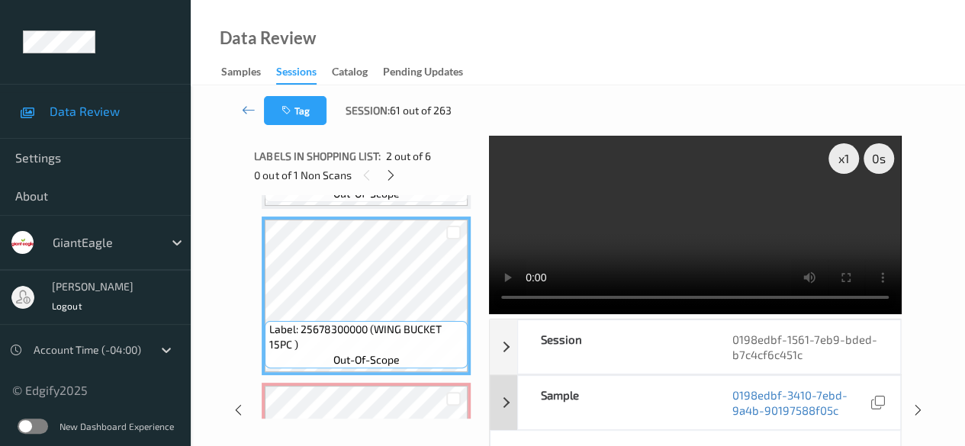
click at [640, 409] on div "Sample" at bounding box center [613, 402] width 191 height 53
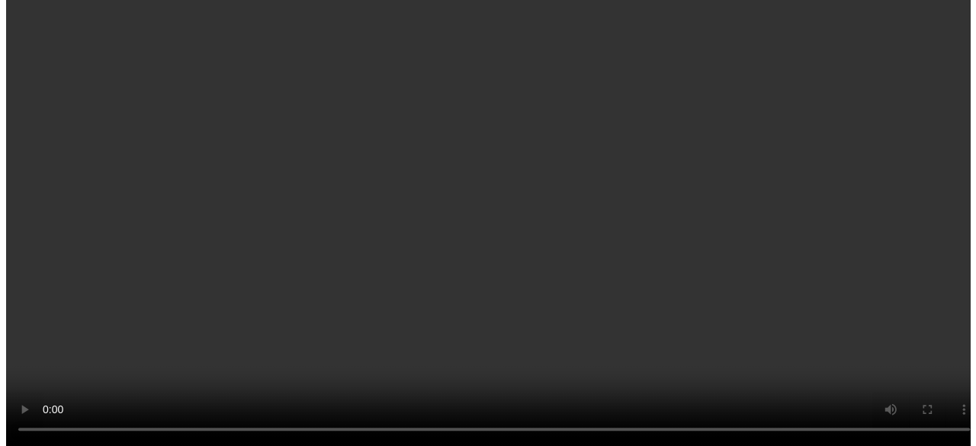
scroll to position [381, 0]
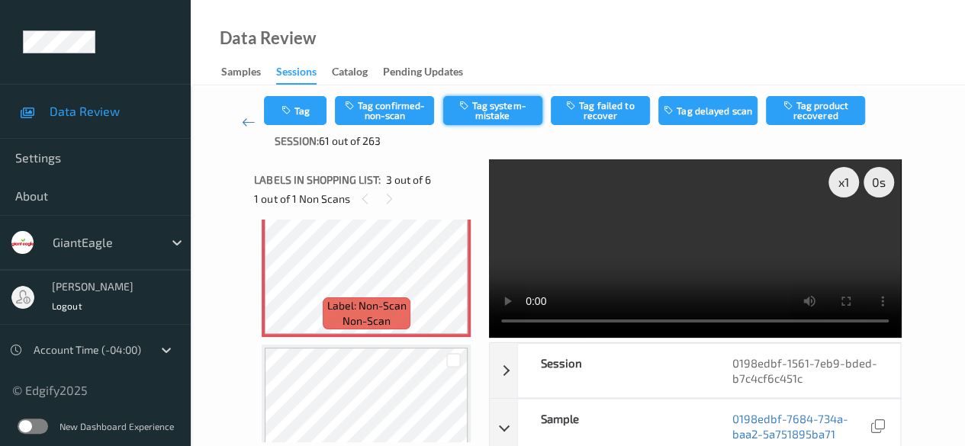
click at [492, 103] on button "Tag system-mistake" at bounding box center [492, 110] width 99 height 29
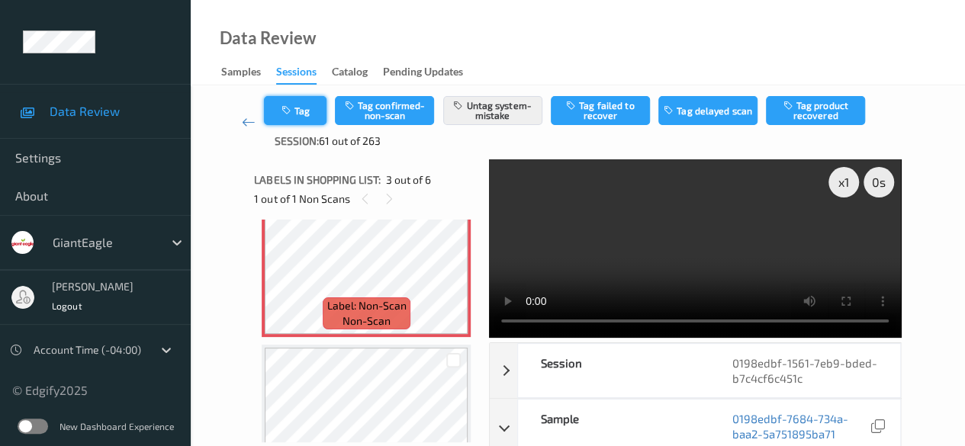
click at [298, 111] on button "Tag" at bounding box center [295, 110] width 63 height 29
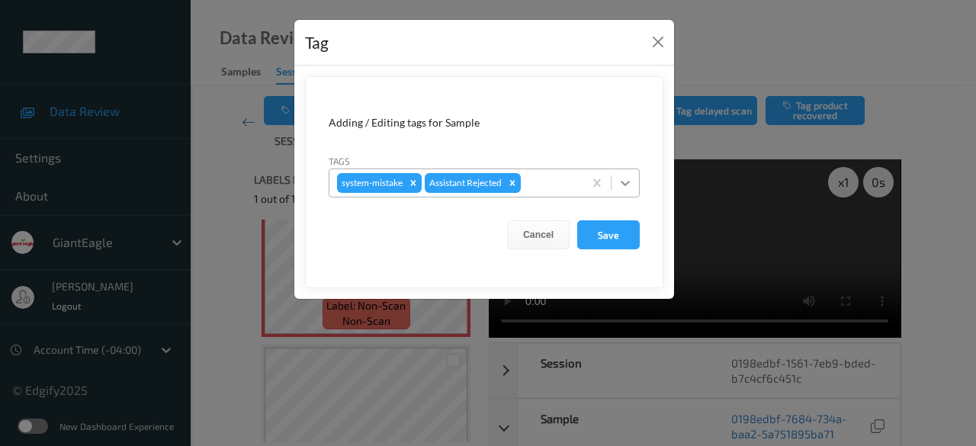
click at [624, 187] on icon at bounding box center [625, 182] width 15 height 15
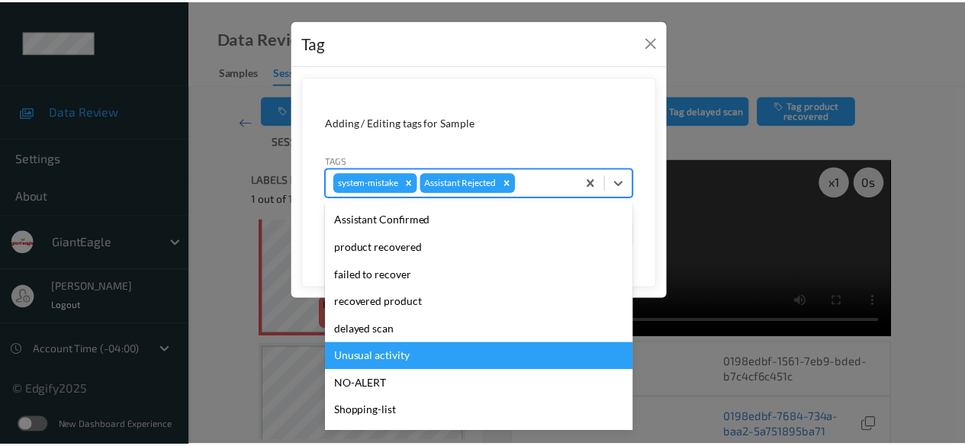
scroll to position [134, 0]
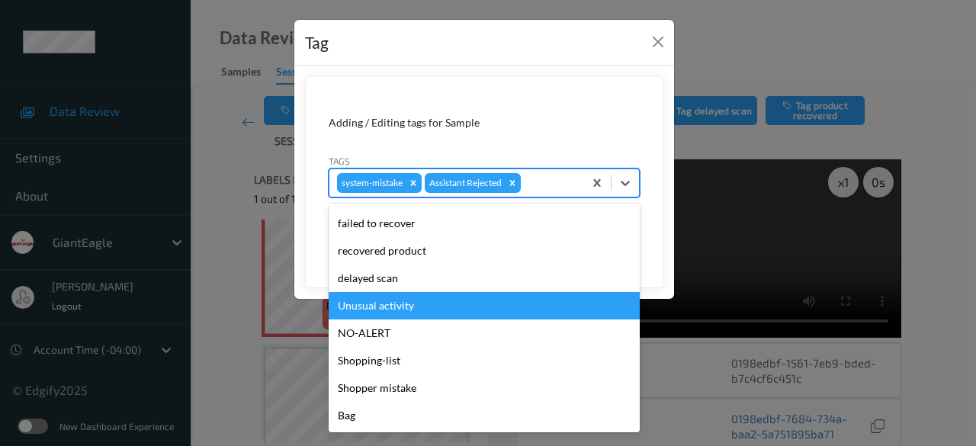
click at [430, 295] on div "Unusual activity" at bounding box center [484, 305] width 311 height 27
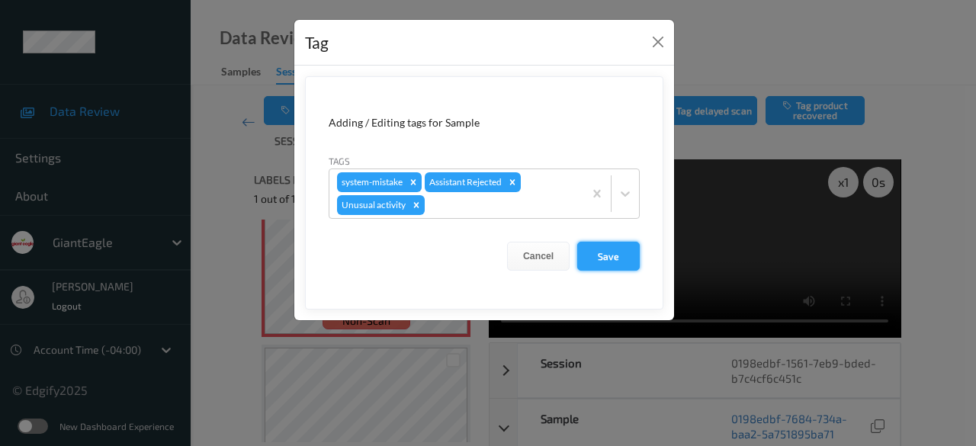
click at [619, 262] on button "Save" at bounding box center [608, 256] width 63 height 29
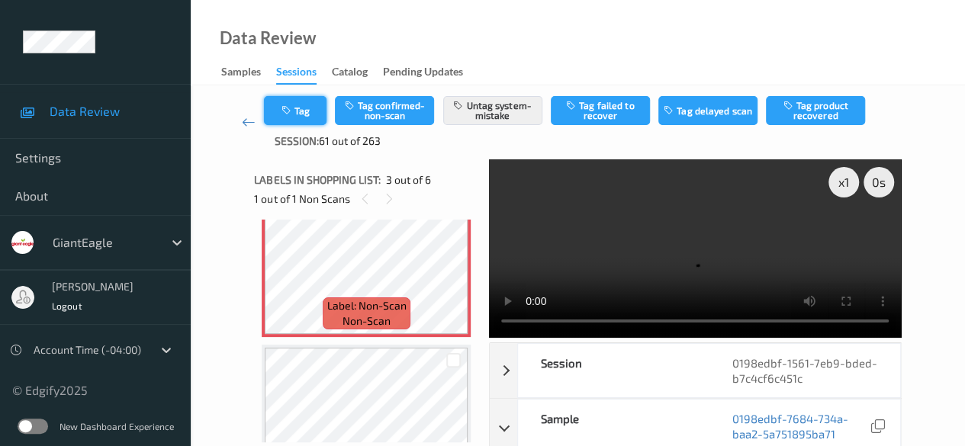
click at [303, 119] on button "Tag" at bounding box center [295, 110] width 63 height 29
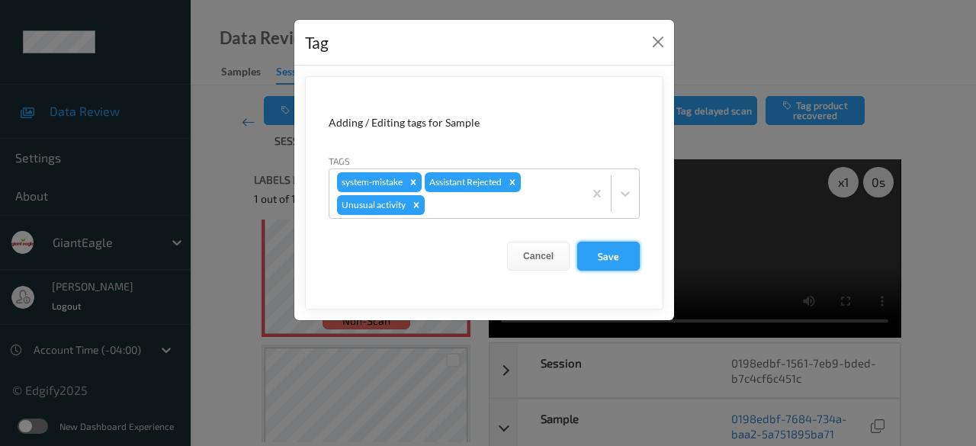
click at [604, 262] on button "Save" at bounding box center [608, 256] width 63 height 29
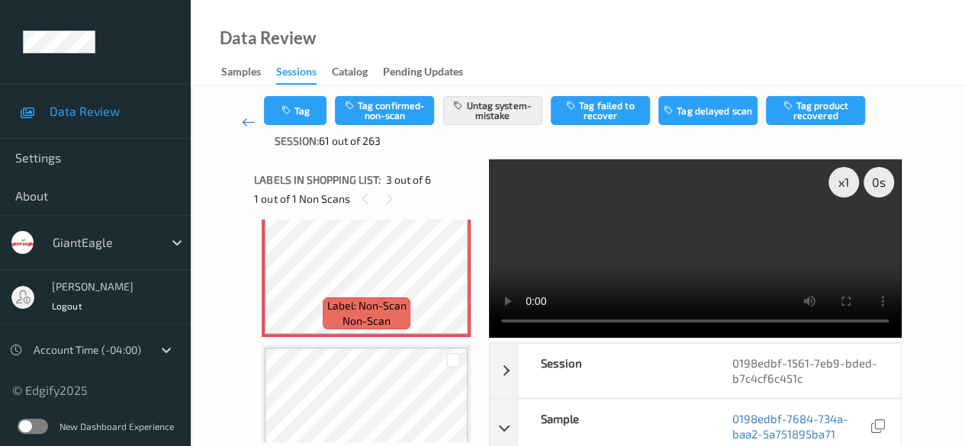
click at [244, 124] on icon at bounding box center [249, 121] width 14 height 15
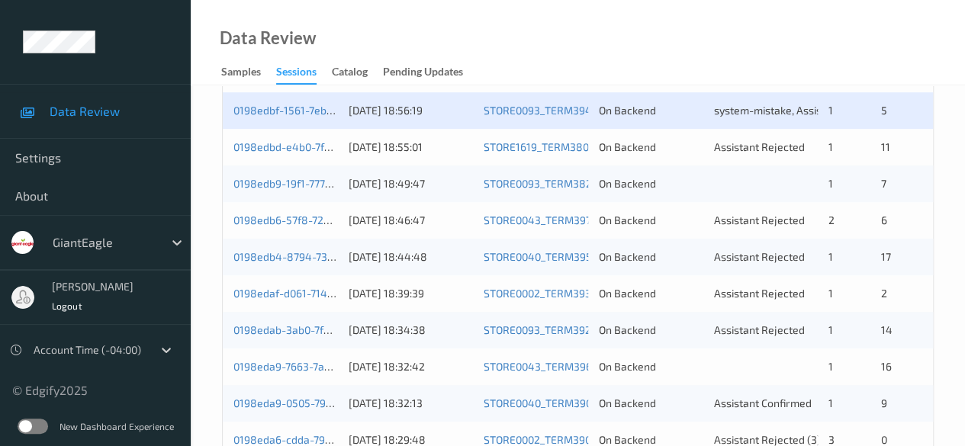
scroll to position [305, 0]
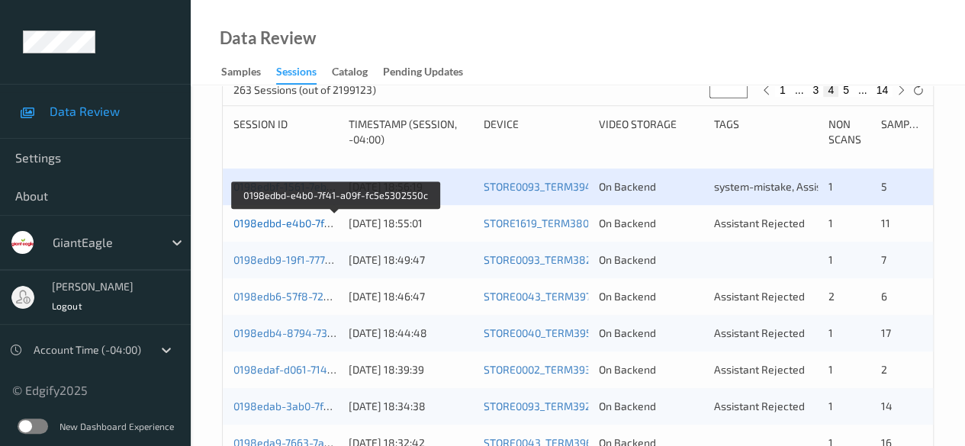
click at [319, 222] on link "0198edbd-e4b0-7f41-a09f-fc5e5302550c" at bounding box center [334, 223] width 203 height 13
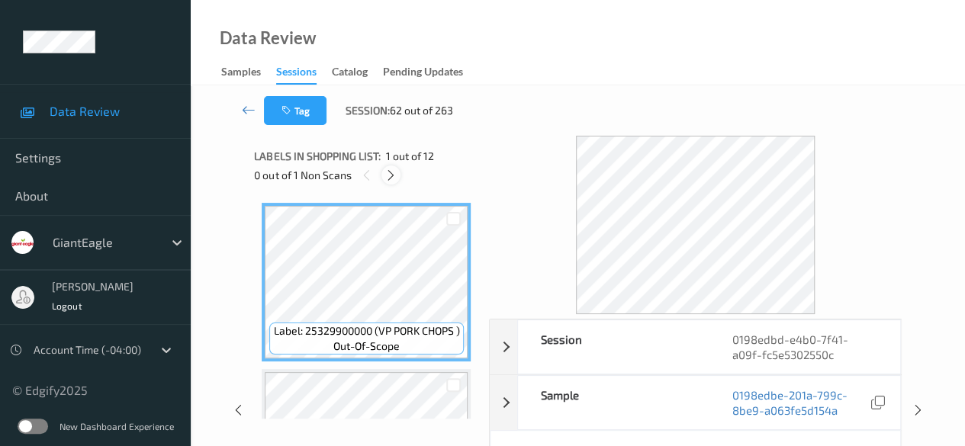
click at [392, 175] on icon at bounding box center [390, 176] width 13 height 14
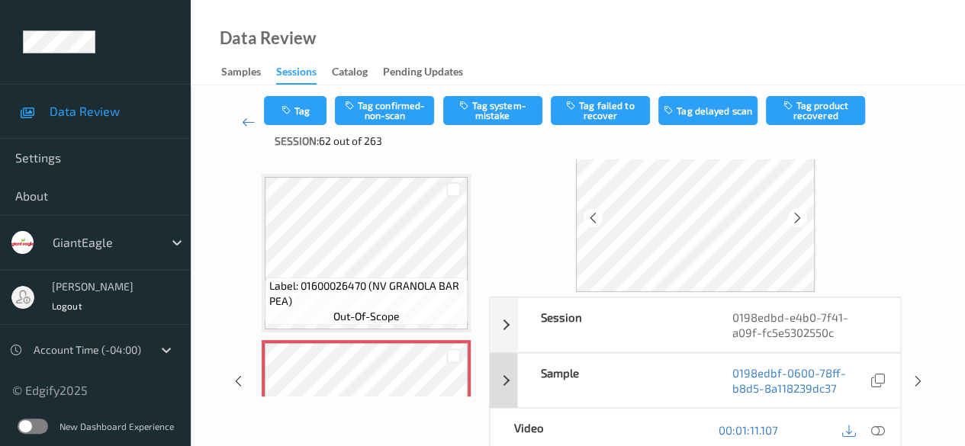
scroll to position [152, 0]
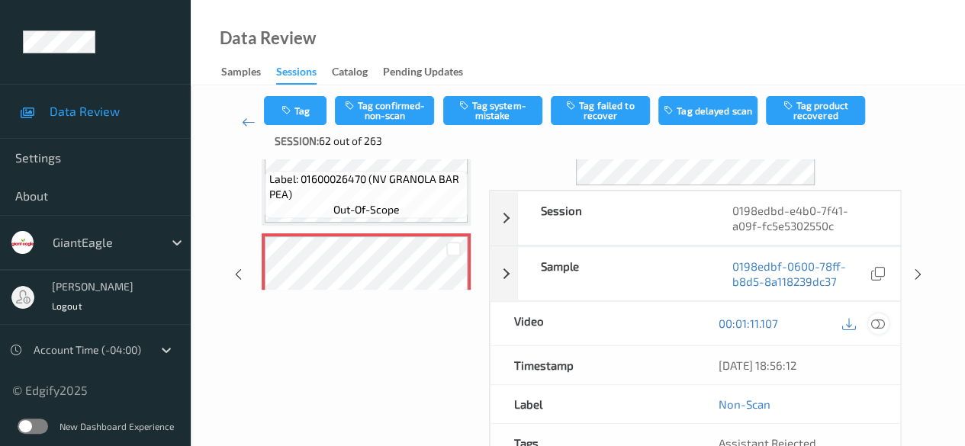
click at [879, 318] on icon at bounding box center [878, 323] width 14 height 14
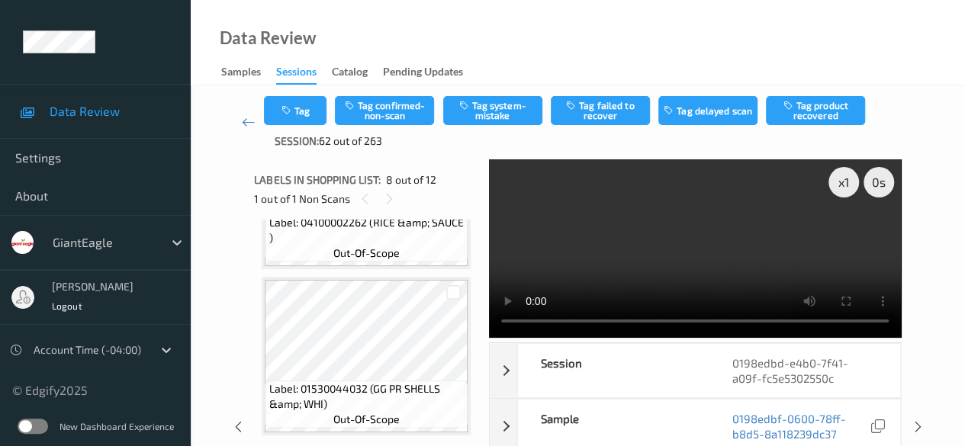
scroll to position [76, 0]
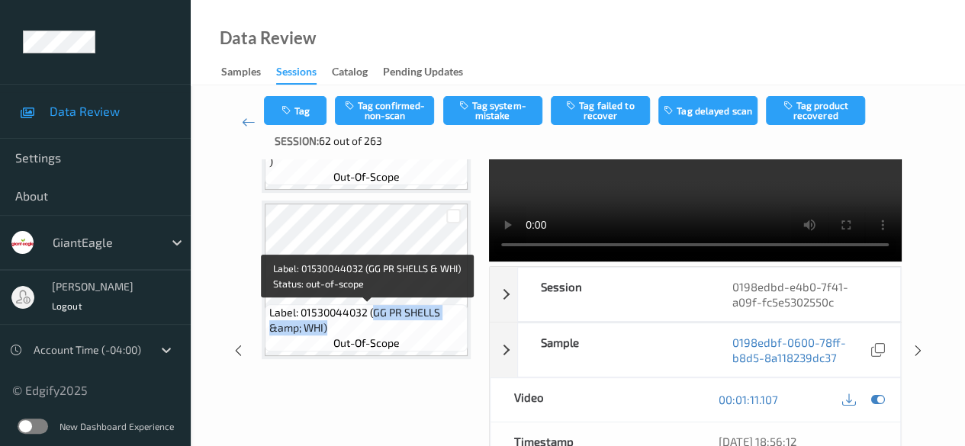
drag, startPoint x: 374, startPoint y: 313, endPoint x: 457, endPoint y: 326, distance: 84.9
click at [457, 326] on span "Label: 01530044032 (GG PR SHELLS &amp; WHI)" at bounding box center [366, 320] width 195 height 30
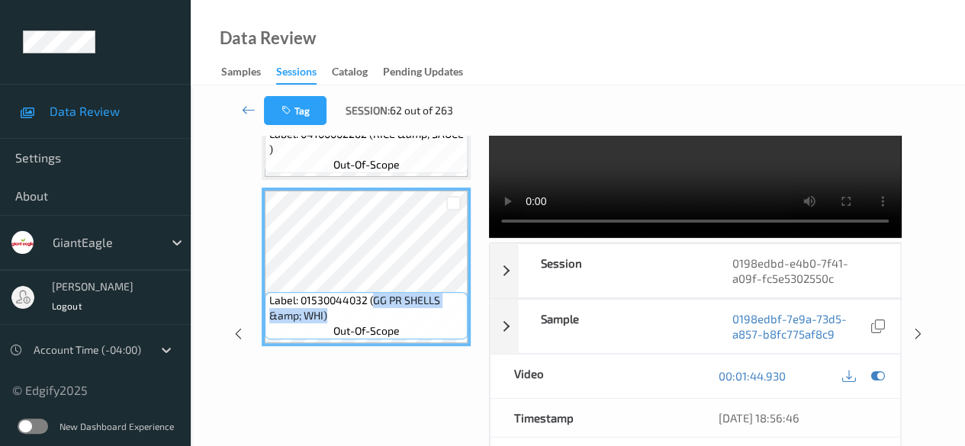
copy span "GG PR SHELLS &amp; WHI)"
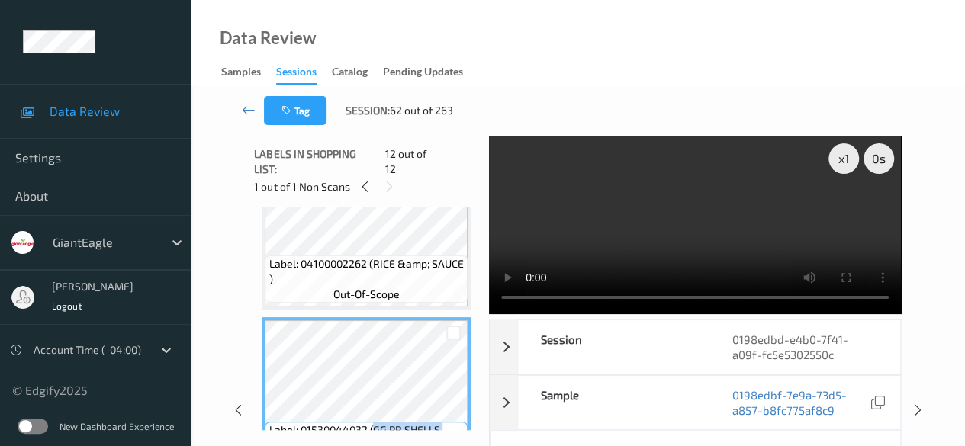
scroll to position [1703, 0]
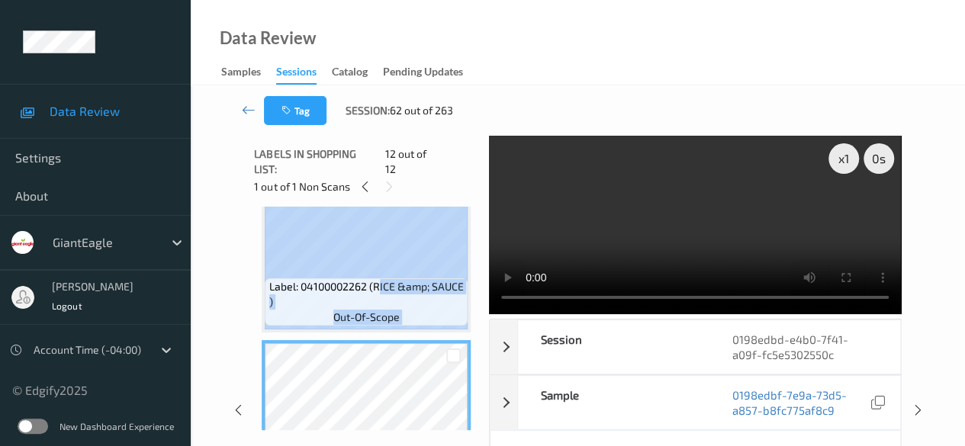
drag, startPoint x: 377, startPoint y: 275, endPoint x: 470, endPoint y: 289, distance: 94.0
click at [470, 289] on div "Label: 04100002262 (RICE &amp; SAUCE ) out-of-scope" at bounding box center [366, 253] width 209 height 159
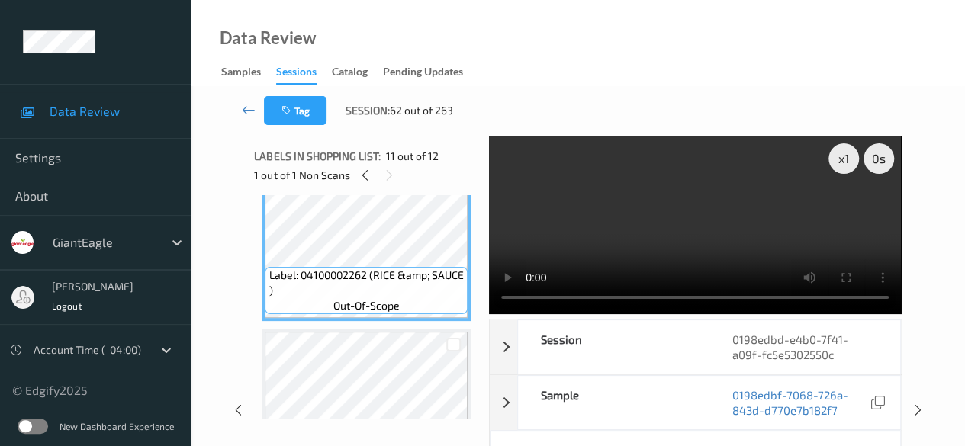
click at [238, 307] on div "x 1 0 s Session 0198edbd-e4b0-7f41-a09f-fc5e5302550c Session ID 0198edbd-e4b0-7…" at bounding box center [577, 411] width 711 height 550
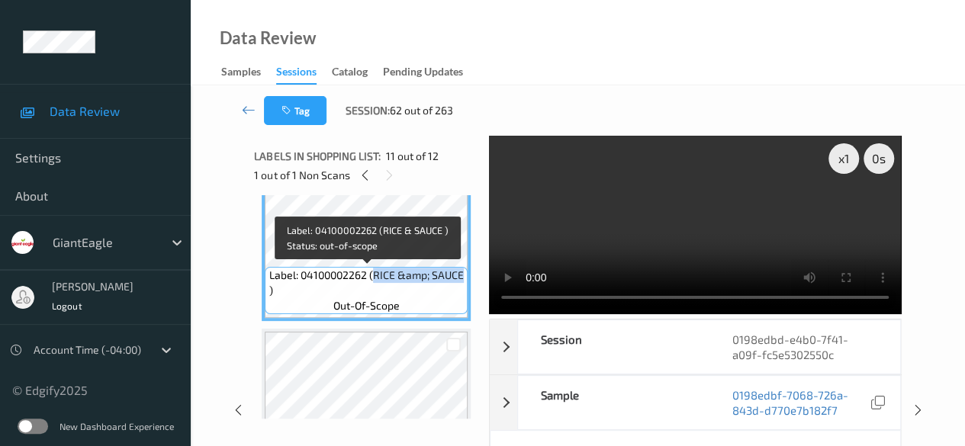
drag, startPoint x: 372, startPoint y: 274, endPoint x: 463, endPoint y: 277, distance: 90.8
click at [463, 277] on span "Label: 04100002262 (RICE &amp; SAUCE )" at bounding box center [366, 283] width 195 height 30
copy span "RICE &amp; SAUCE"
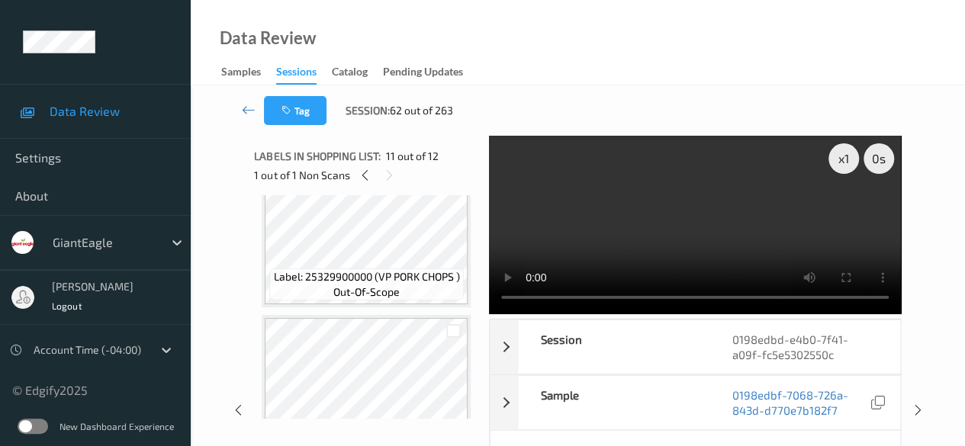
scroll to position [0, 0]
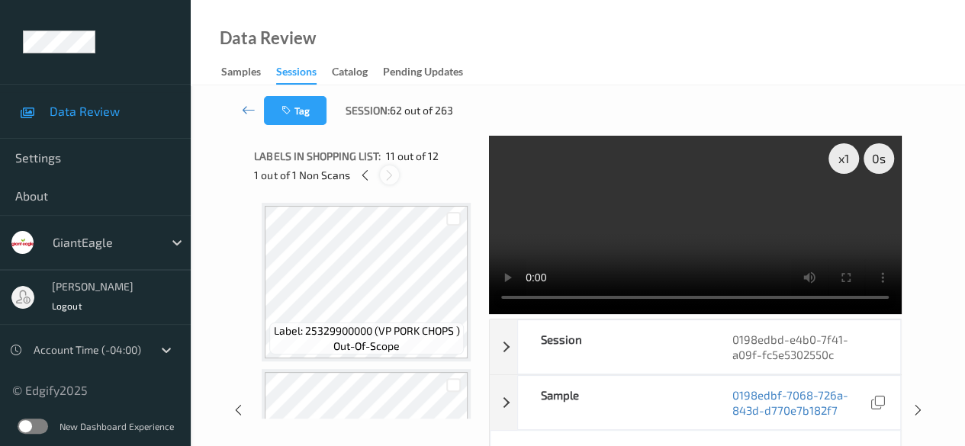
click at [388, 175] on icon at bounding box center [389, 176] width 13 height 14
click at [361, 175] on icon at bounding box center [364, 176] width 13 height 14
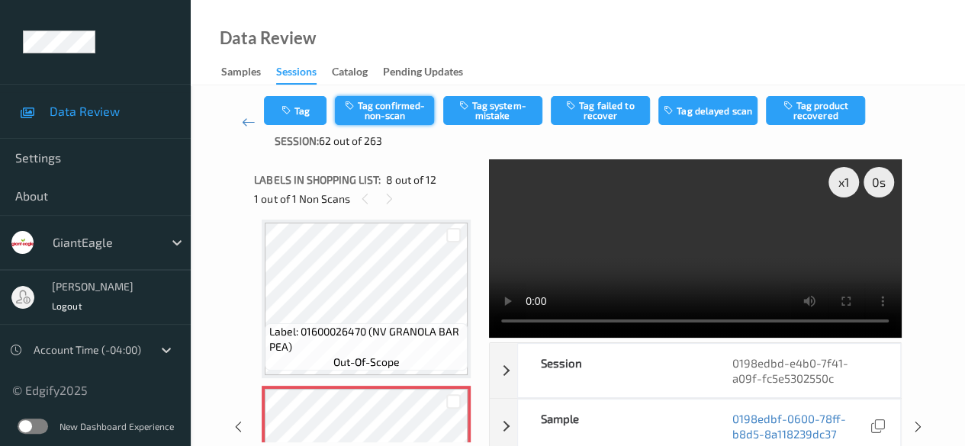
click at [372, 109] on button "Tag confirmed-non-scan" at bounding box center [384, 110] width 99 height 29
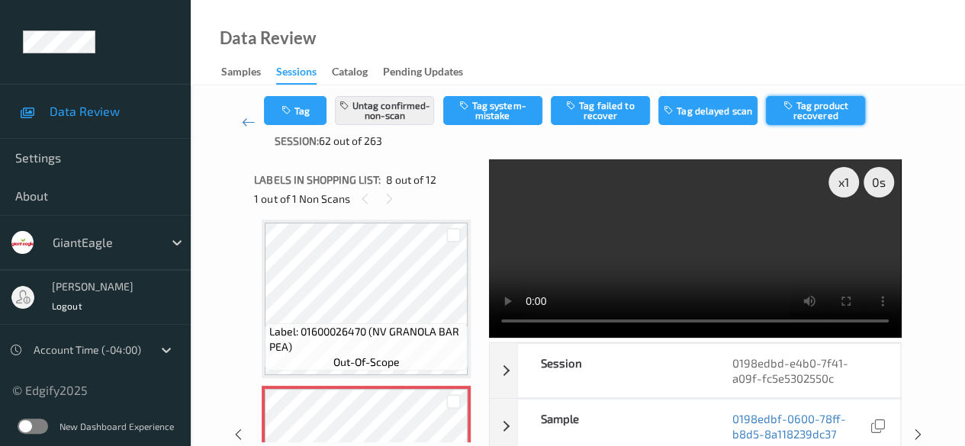
click at [823, 115] on button "Tag product recovered" at bounding box center [815, 110] width 99 height 29
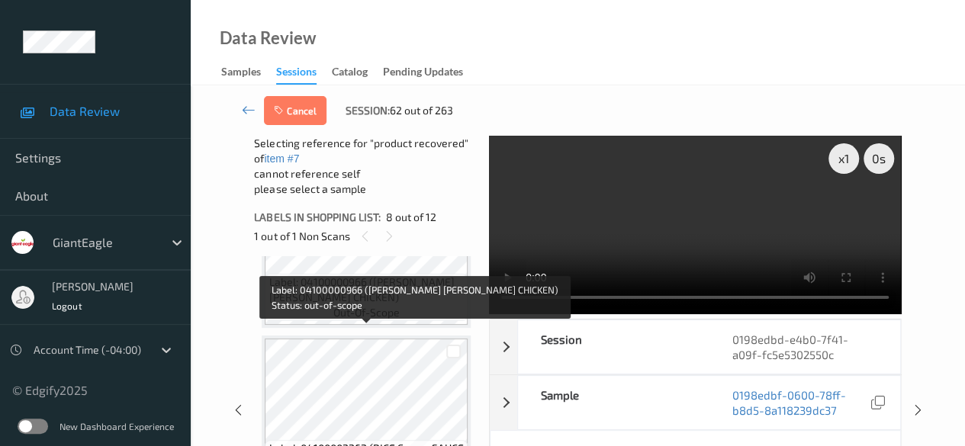
scroll to position [1615, 0]
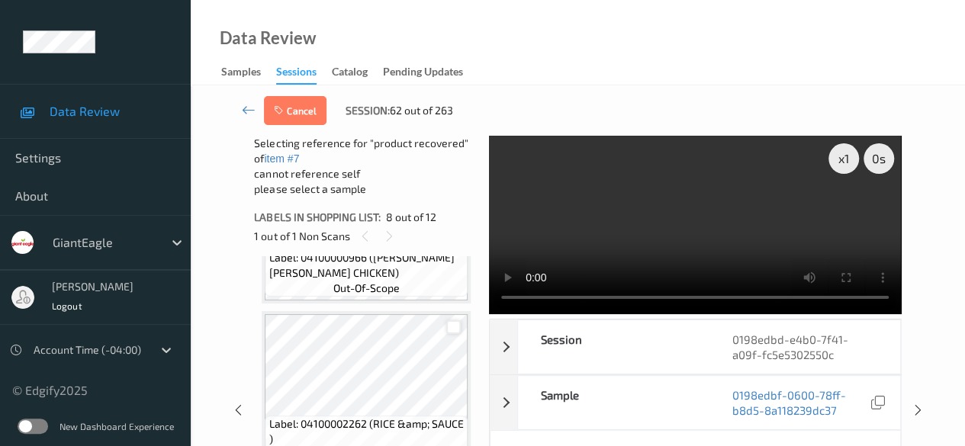
click at [454, 331] on div at bounding box center [453, 327] width 14 height 14
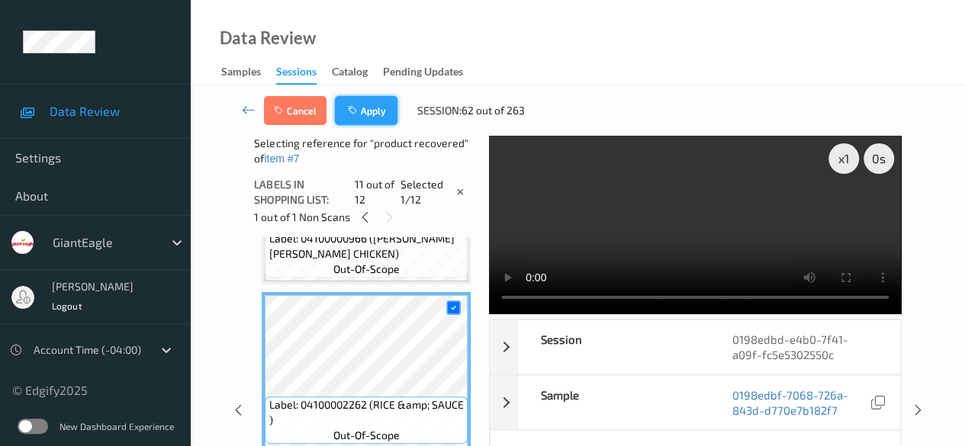
click at [377, 117] on button "Apply" at bounding box center [366, 110] width 63 height 29
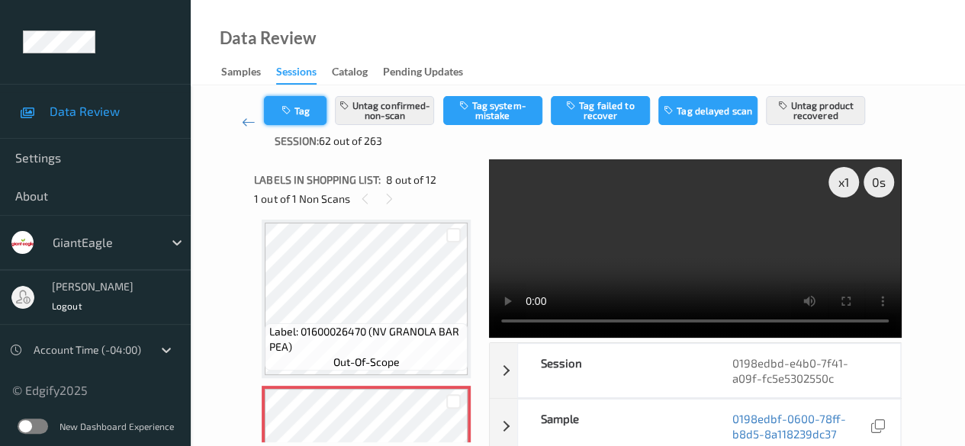
click at [311, 104] on button "Tag" at bounding box center [295, 110] width 63 height 29
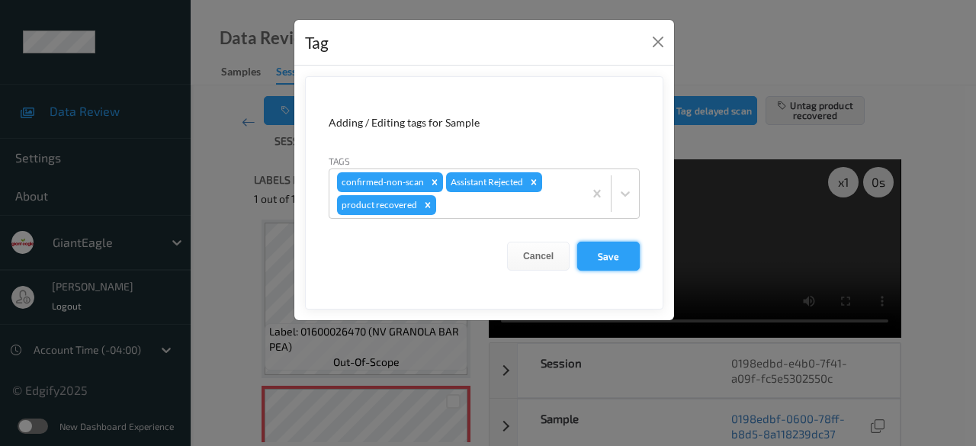
click at [621, 258] on button "Save" at bounding box center [608, 256] width 63 height 29
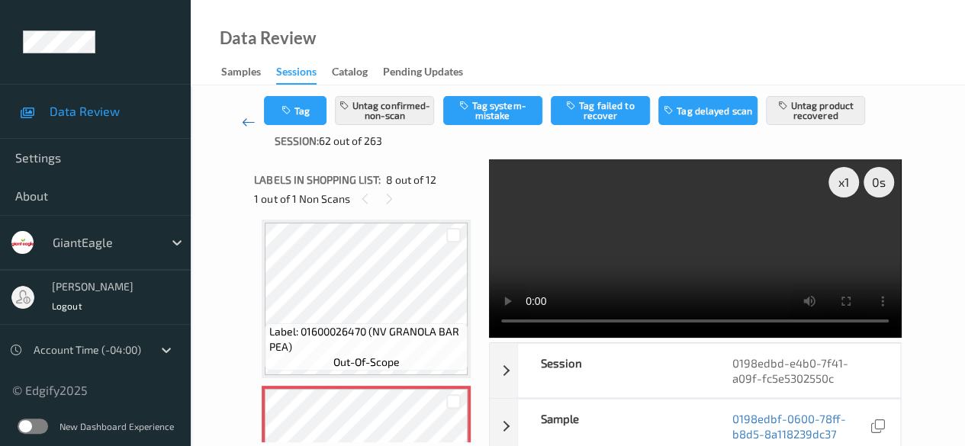
click at [246, 117] on icon at bounding box center [249, 121] width 14 height 15
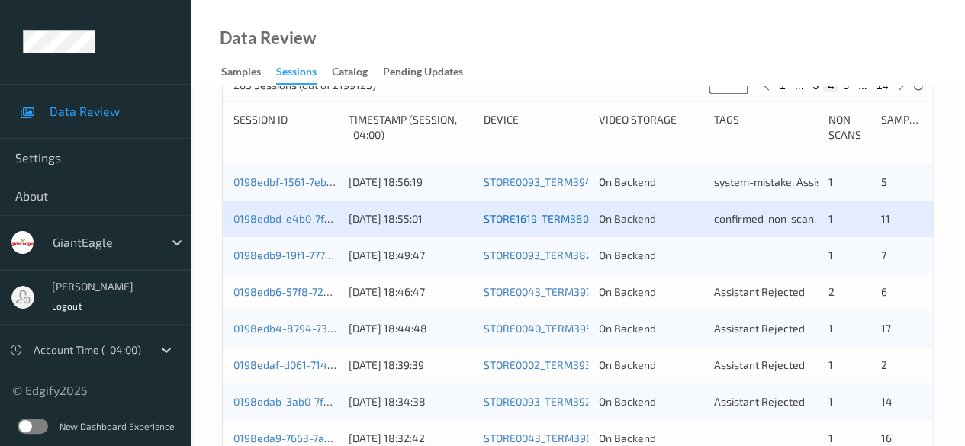
scroll to position [305, 0]
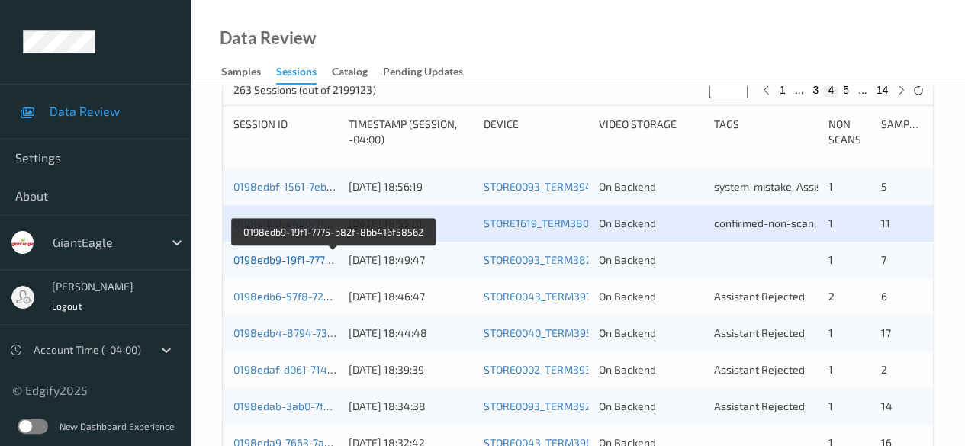
click at [299, 262] on link "0198edb9-19f1-7775-b82f-8bb416f58562" at bounding box center [333, 259] width 201 height 13
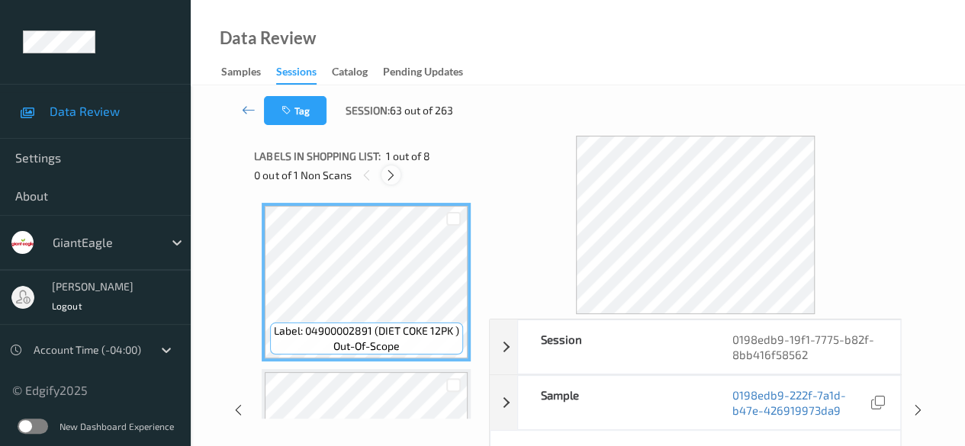
click at [397, 178] on div at bounding box center [390, 174] width 19 height 19
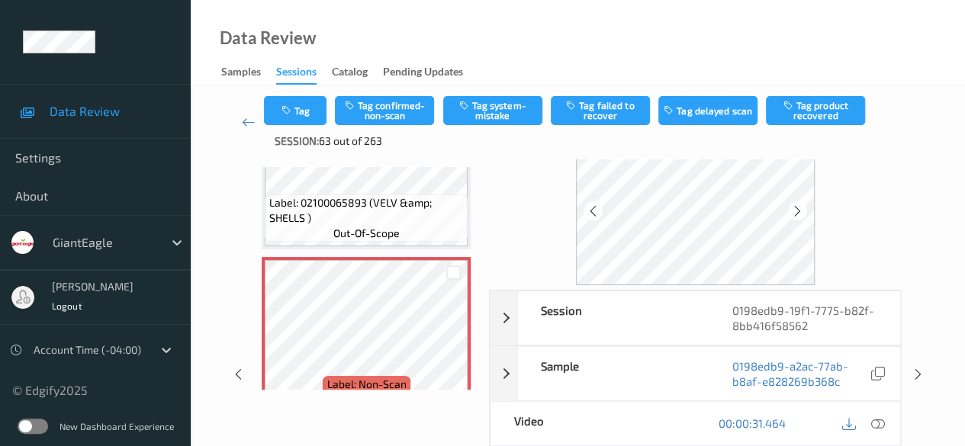
scroll to position [76, 0]
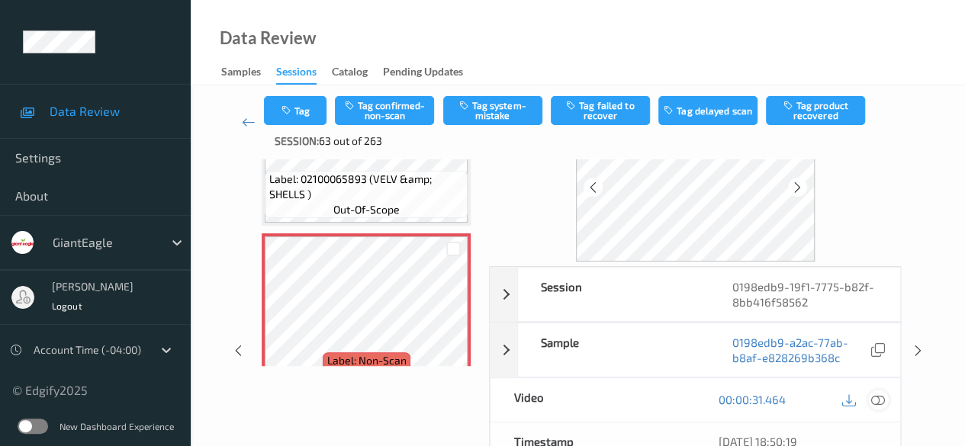
click at [877, 397] on icon at bounding box center [878, 400] width 14 height 14
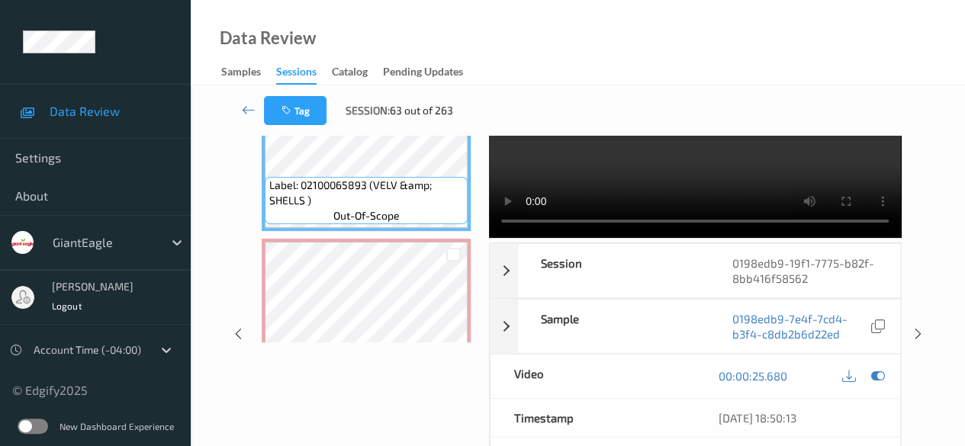
scroll to position [0, 0]
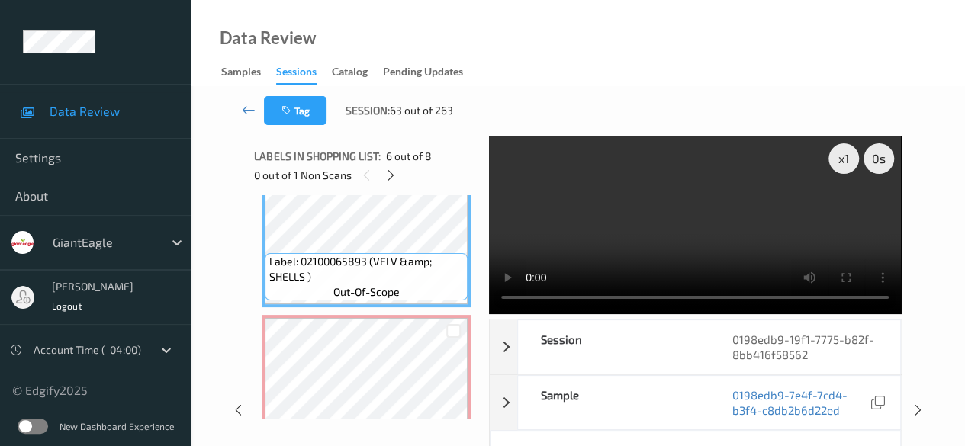
click at [499, 52] on div "Data Review Samples Sessions Catalog Pending Updates" at bounding box center [578, 42] width 774 height 85
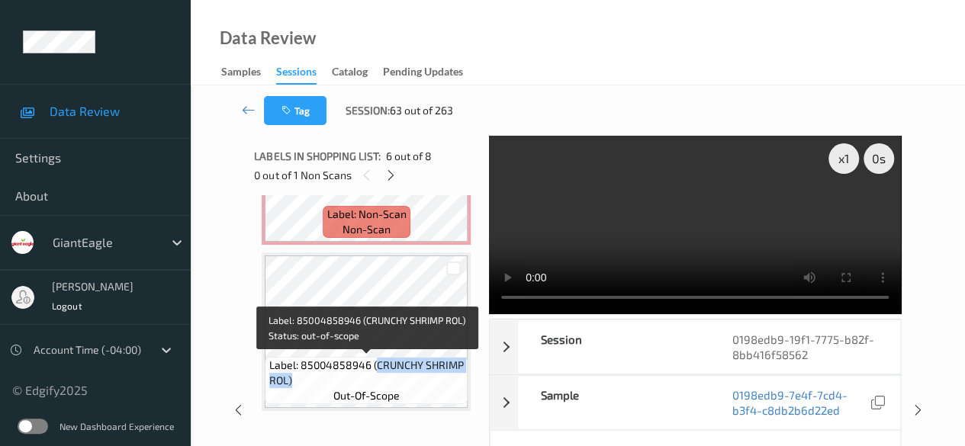
drag, startPoint x: 377, startPoint y: 367, endPoint x: 464, endPoint y: 374, distance: 87.2
click at [464, 374] on div "Label: 85004858946 (CRUNCHY SHRIMP ROL) out-of-scope" at bounding box center [366, 380] width 203 height 47
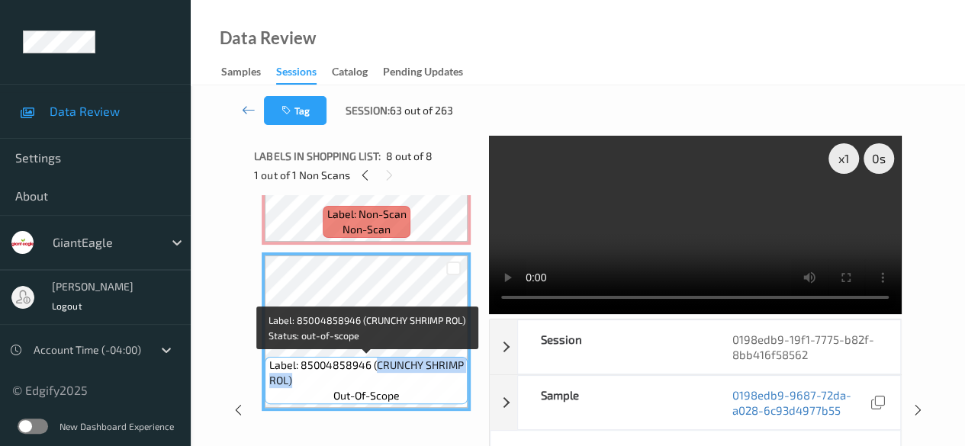
copy span "CRUNCHY SHRIMP ROL)"
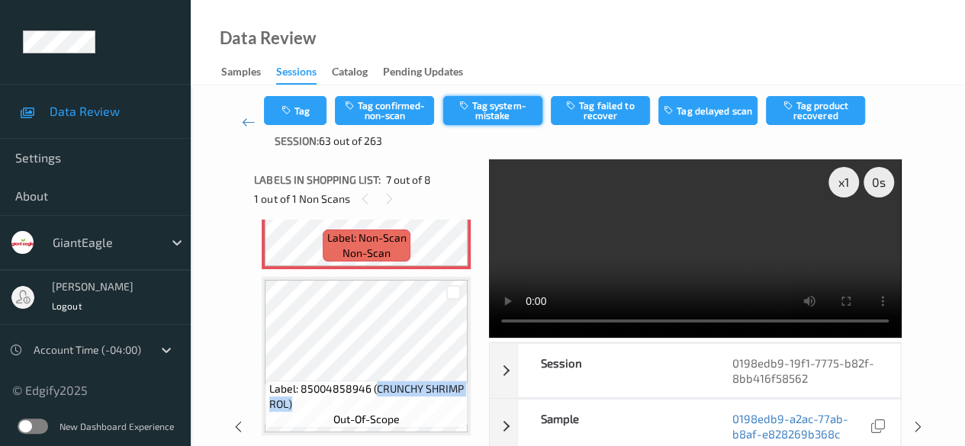
click at [493, 119] on button "Tag system-mistake" at bounding box center [492, 110] width 99 height 29
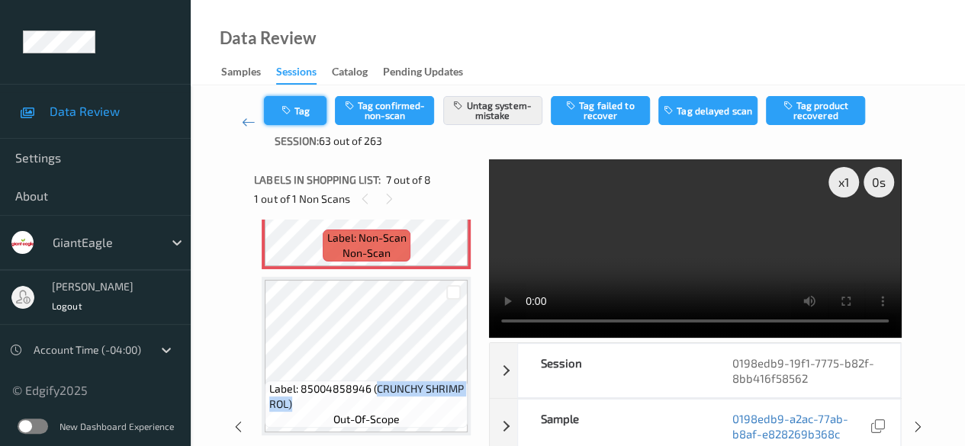
click at [314, 113] on button "Tag" at bounding box center [295, 110] width 63 height 29
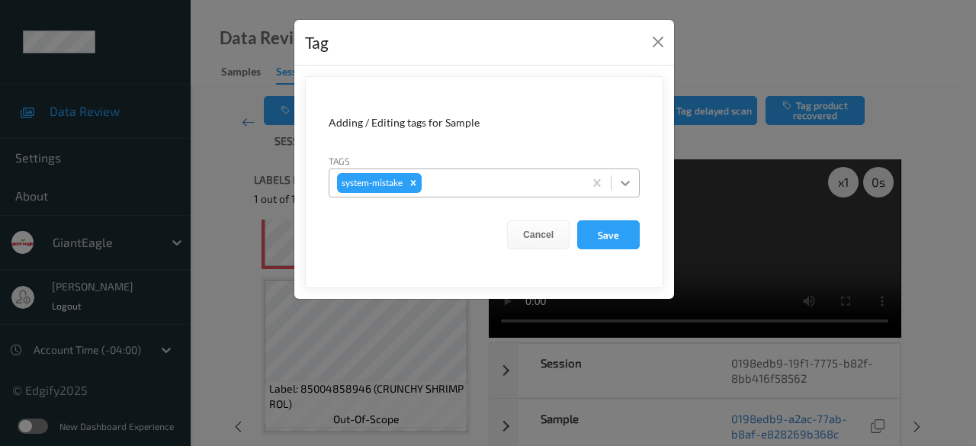
click at [624, 184] on icon at bounding box center [625, 182] width 15 height 15
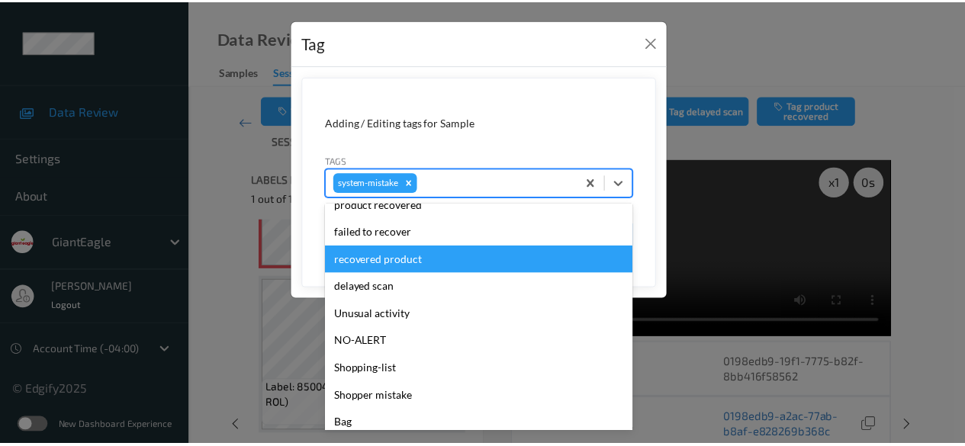
scroll to position [162, 0]
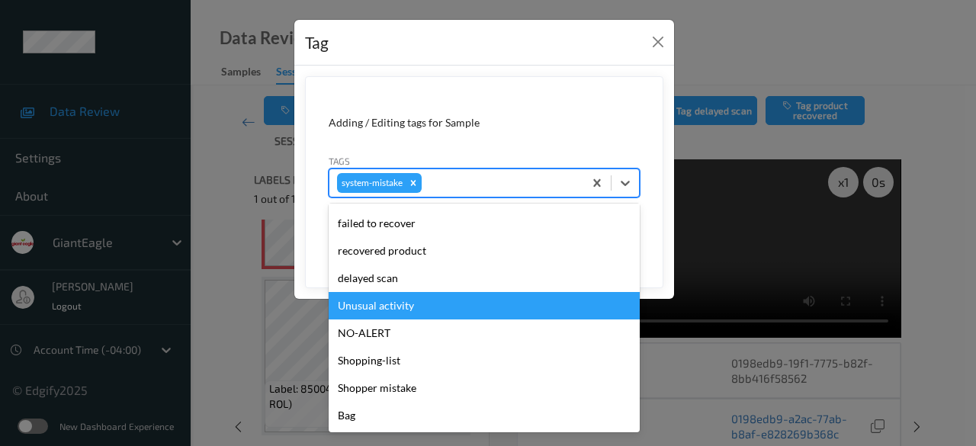
click at [395, 301] on div "Unusual activity" at bounding box center [484, 305] width 311 height 27
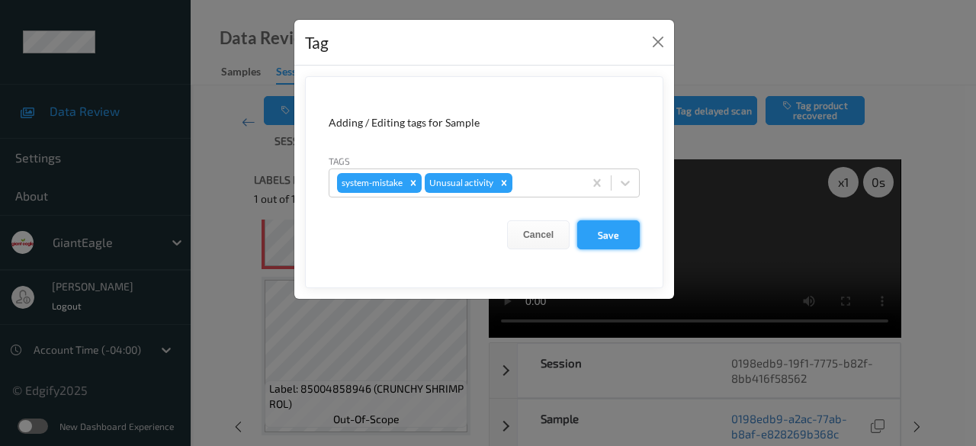
click at [616, 231] on button "Save" at bounding box center [608, 234] width 63 height 29
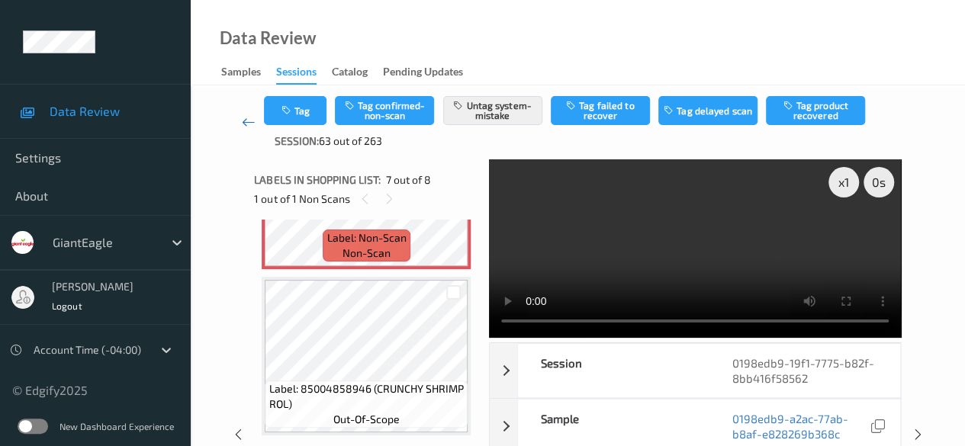
click at [245, 122] on icon at bounding box center [249, 121] width 14 height 15
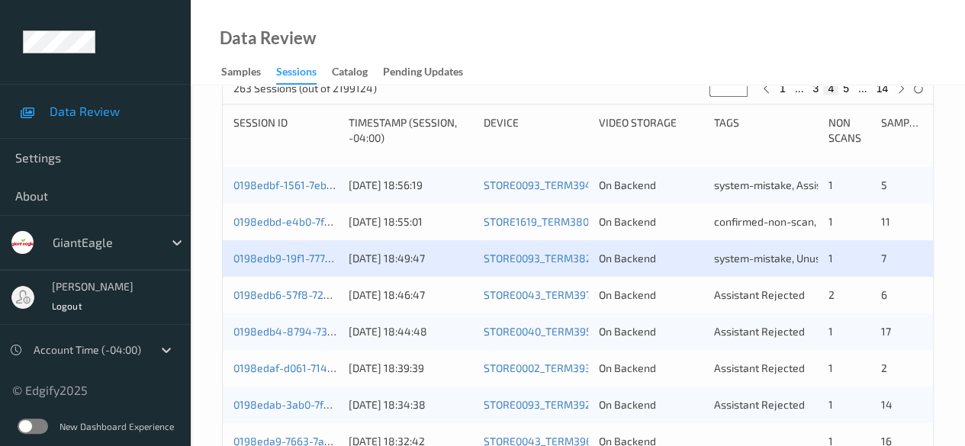
scroll to position [381, 0]
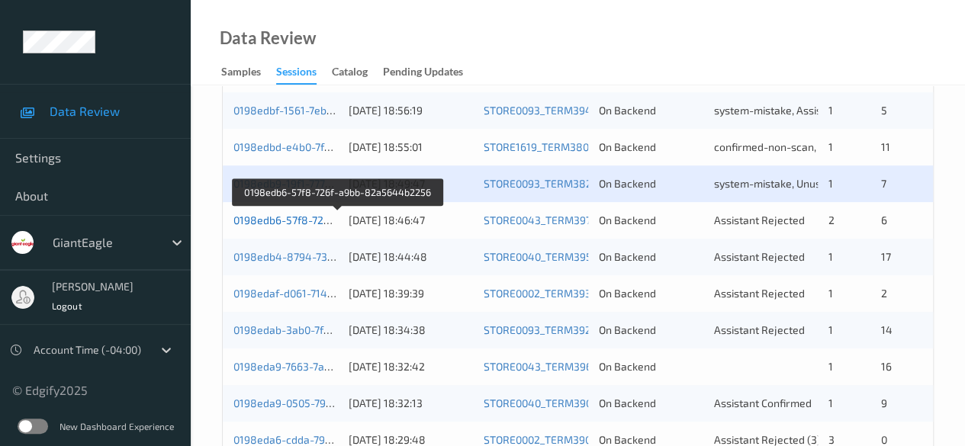
click at [303, 221] on link "0198edb6-57f8-726f-a9bb-82a5644b2256" at bounding box center [337, 219] width 209 height 13
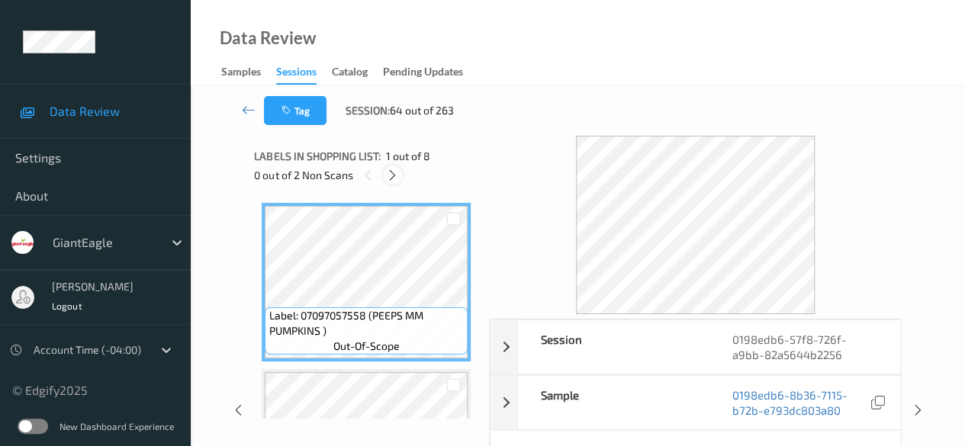
click at [392, 178] on icon at bounding box center [392, 176] width 13 height 14
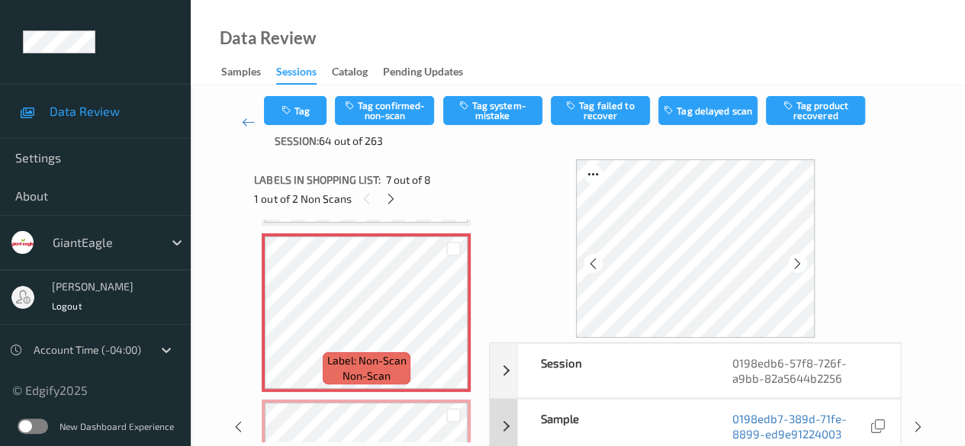
scroll to position [152, 0]
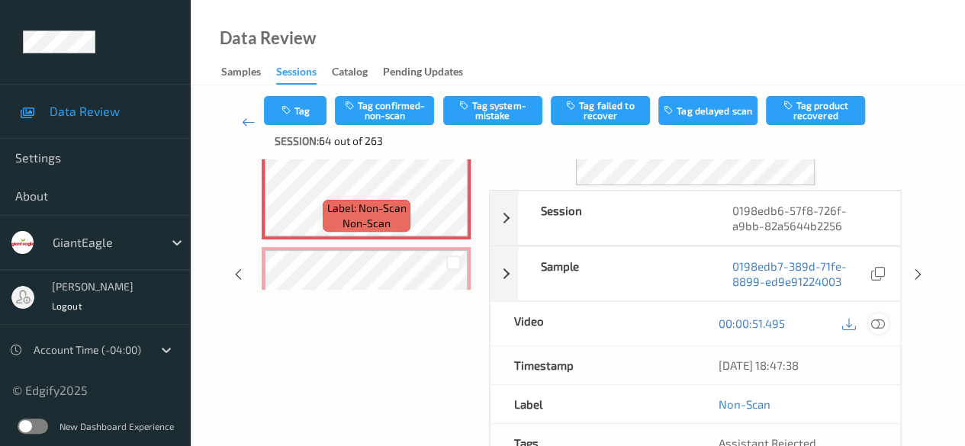
click at [876, 325] on icon at bounding box center [878, 323] width 14 height 14
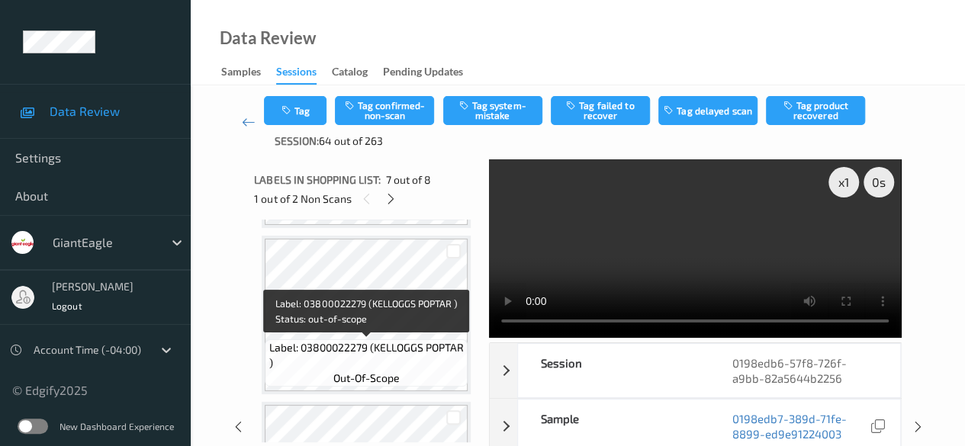
scroll to position [428, 0]
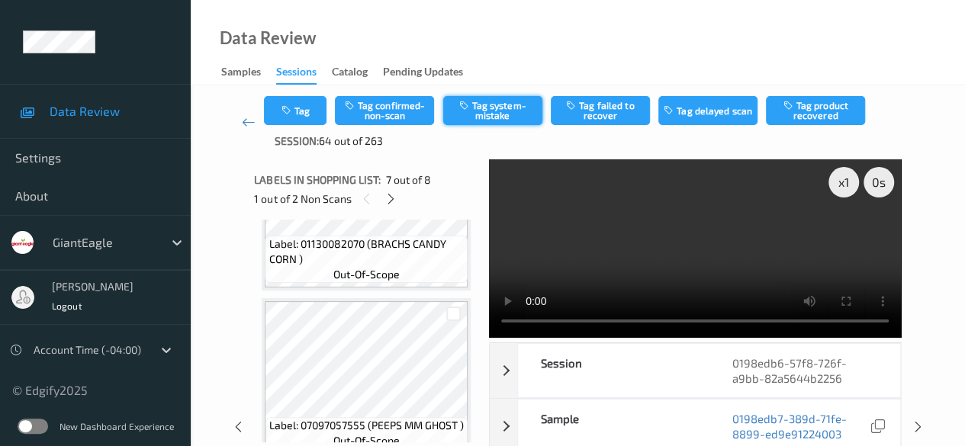
click at [486, 114] on button "Tag system-mistake" at bounding box center [492, 110] width 99 height 29
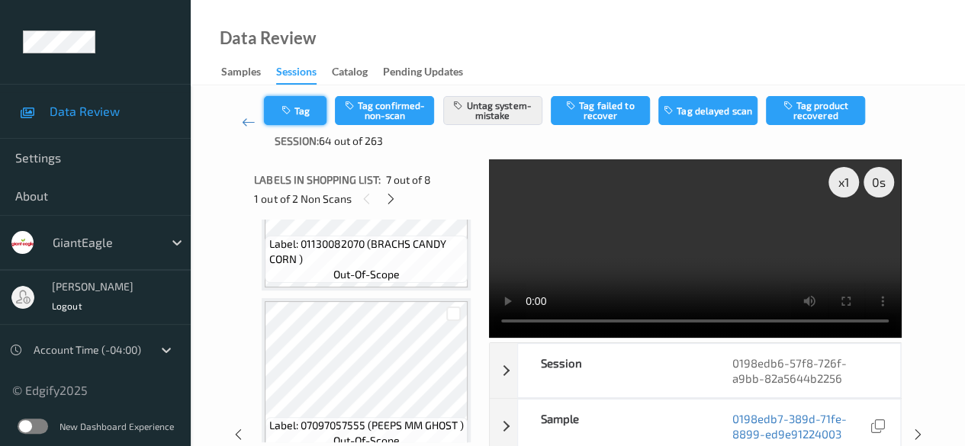
click at [300, 108] on button "Tag" at bounding box center [295, 110] width 63 height 29
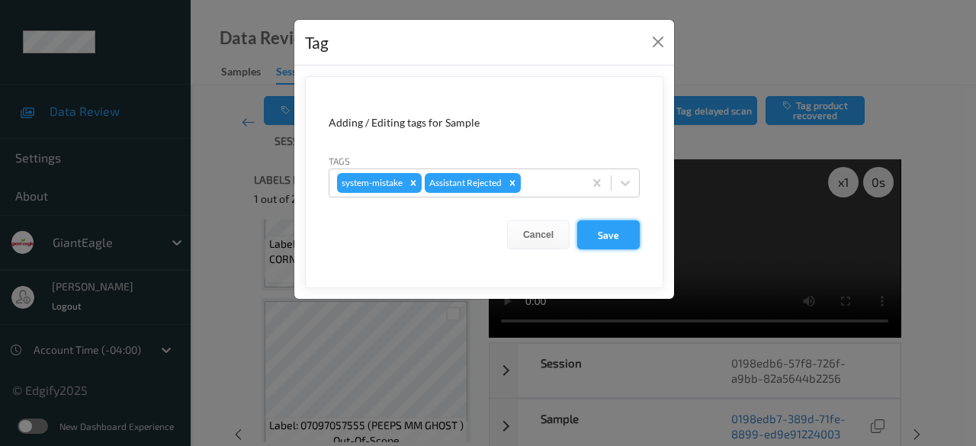
click at [608, 236] on button "Save" at bounding box center [608, 234] width 63 height 29
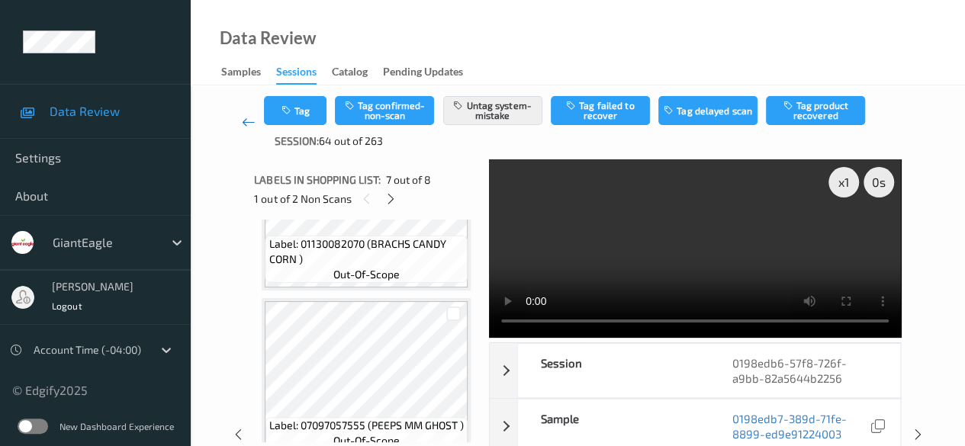
click at [247, 123] on icon at bounding box center [249, 121] width 14 height 15
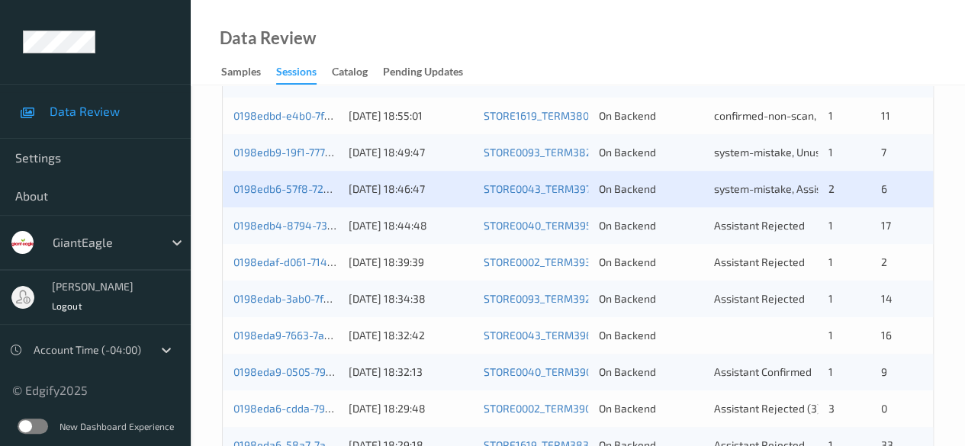
scroll to position [381, 0]
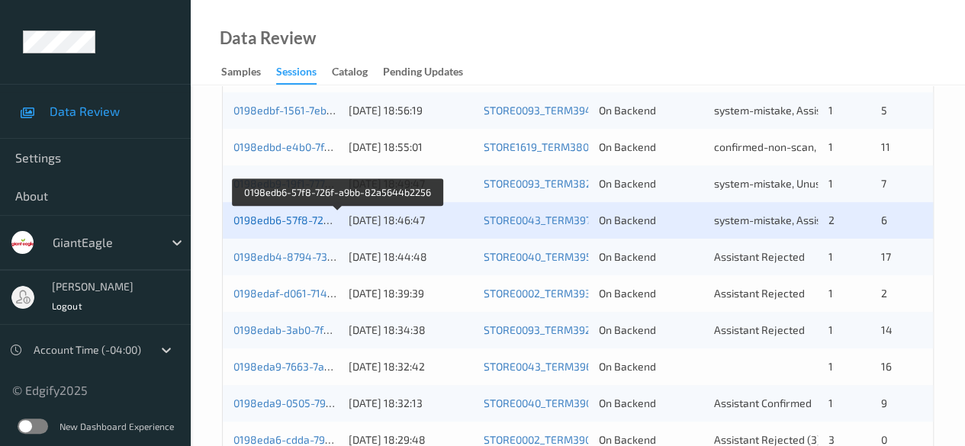
click at [274, 219] on link "0198edb6-57f8-726f-a9bb-82a5644b2256" at bounding box center [337, 219] width 209 height 13
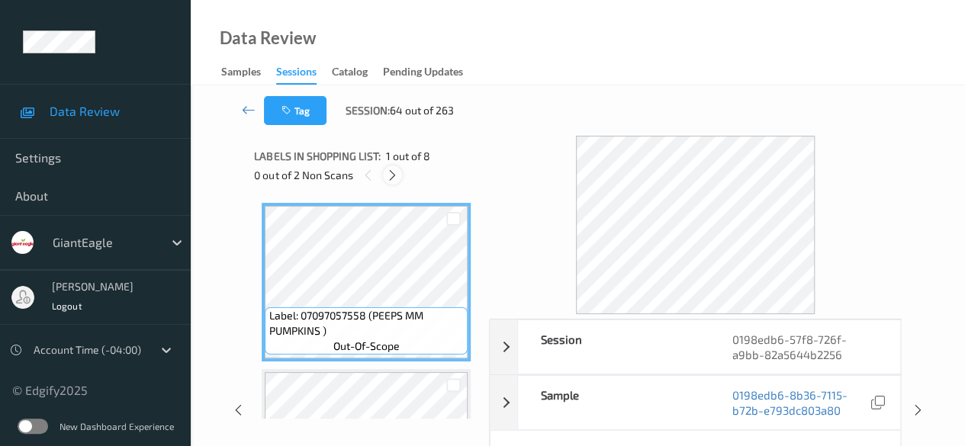
click at [392, 179] on icon at bounding box center [392, 176] width 13 height 14
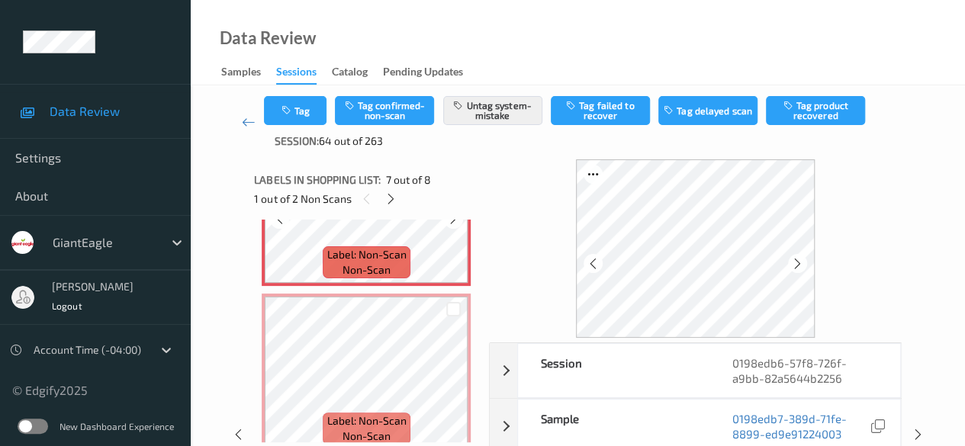
scroll to position [1114, 0]
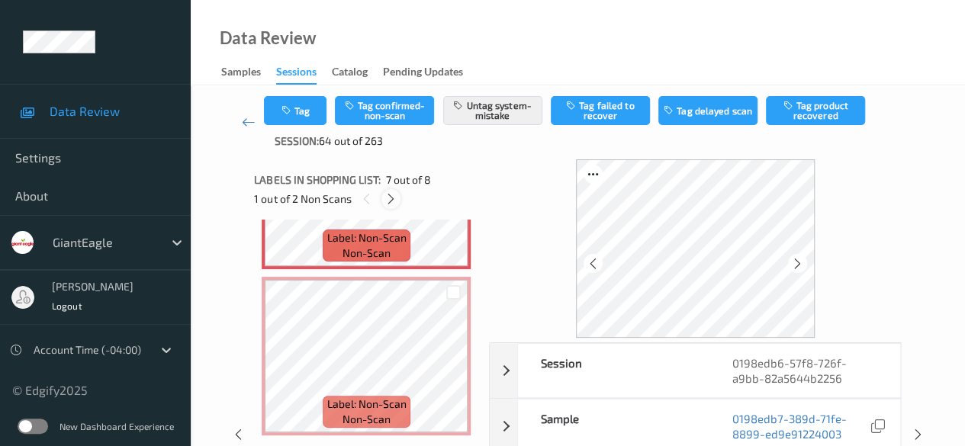
click at [393, 204] on icon at bounding box center [390, 199] width 13 height 14
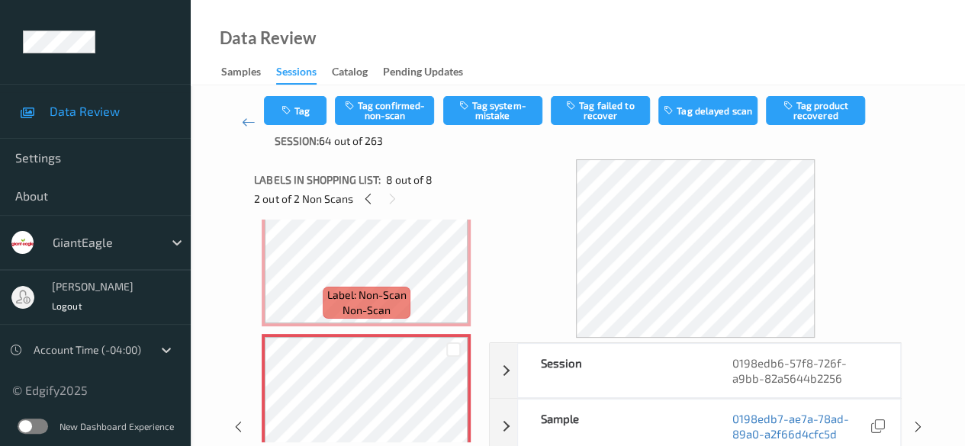
scroll to position [1081, 0]
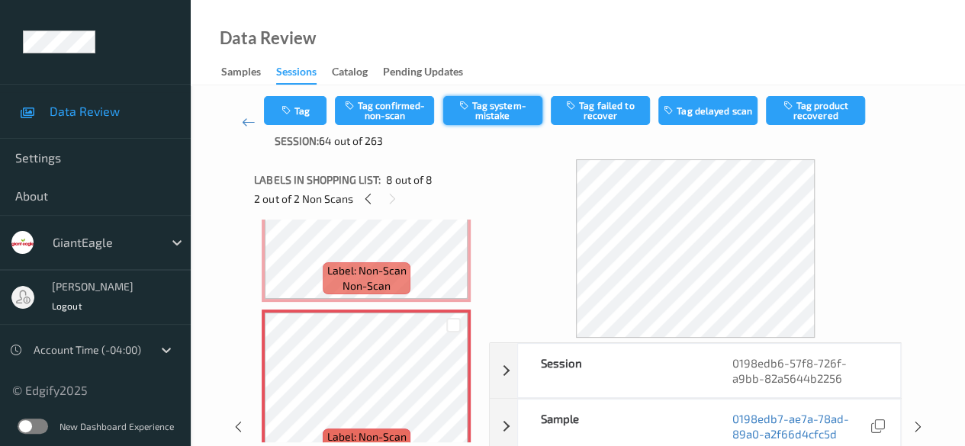
click at [490, 112] on button "Tag system-mistake" at bounding box center [492, 110] width 99 height 29
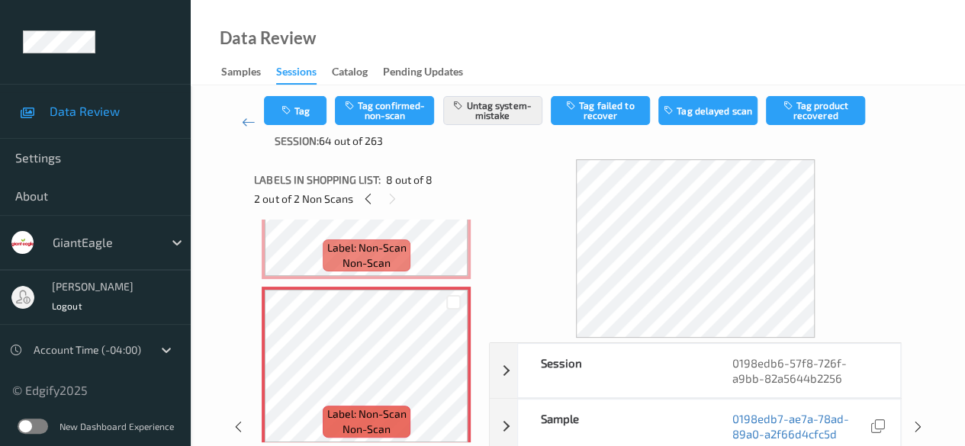
scroll to position [1114, 0]
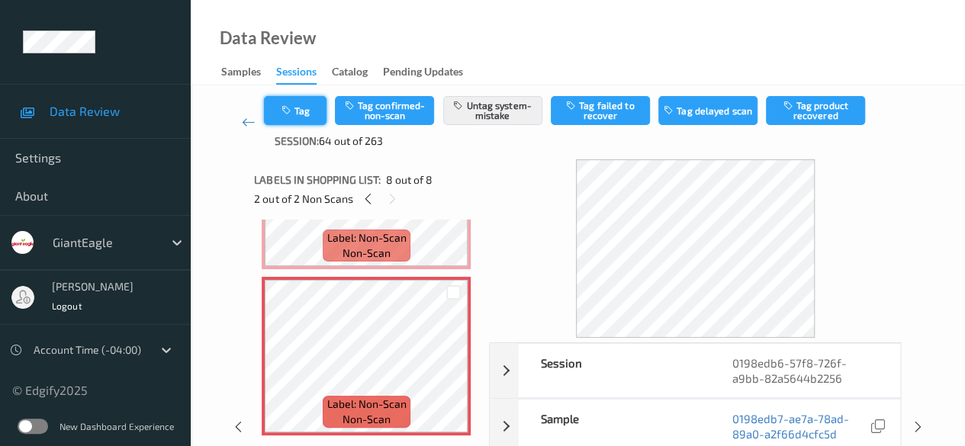
click at [315, 111] on button "Tag" at bounding box center [295, 110] width 63 height 29
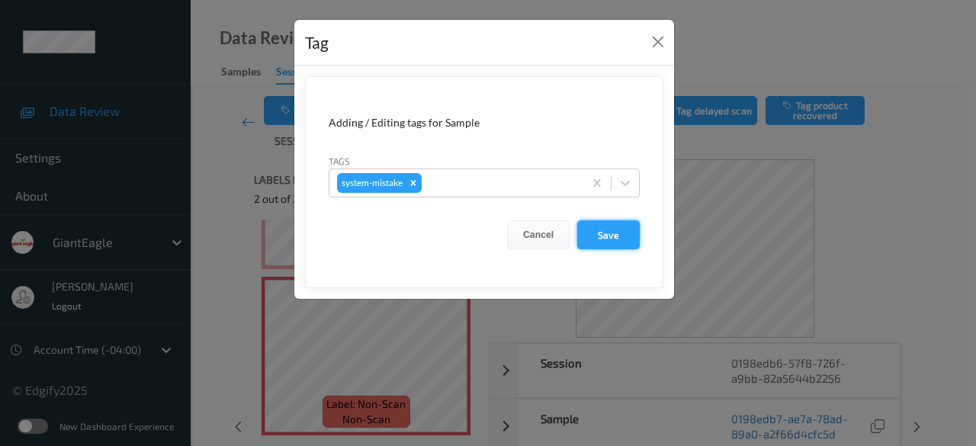
click at [607, 233] on button "Save" at bounding box center [608, 234] width 63 height 29
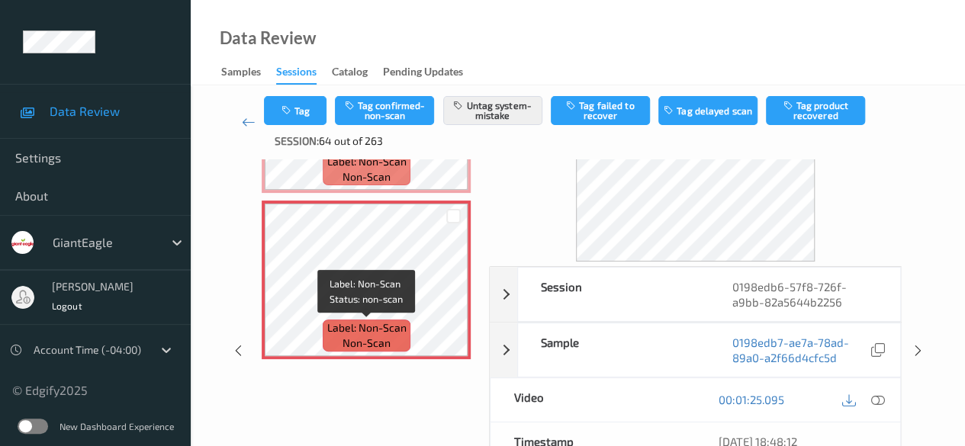
scroll to position [961, 0]
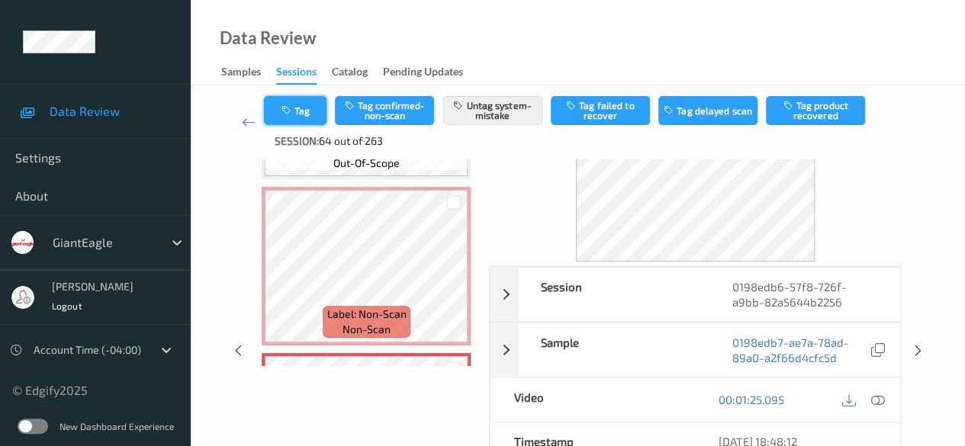
click at [296, 115] on button "Tag" at bounding box center [295, 110] width 63 height 29
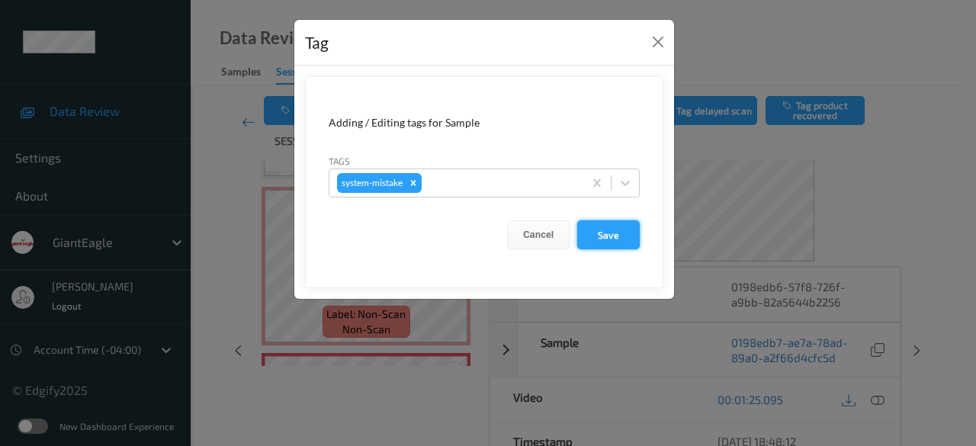
click at [596, 232] on button "Save" at bounding box center [608, 234] width 63 height 29
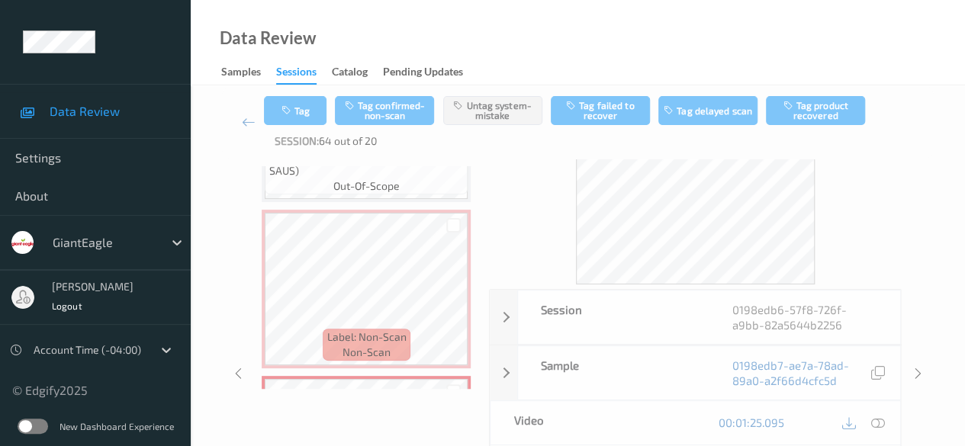
scroll to position [1114, 0]
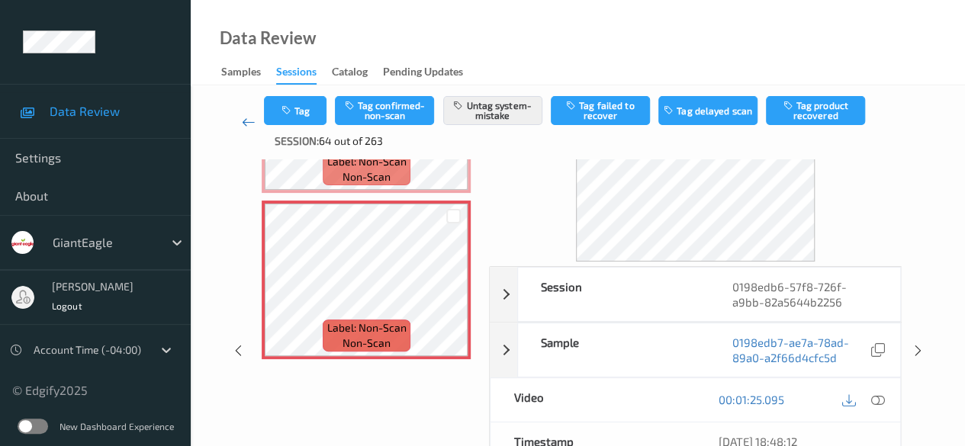
click at [247, 124] on icon at bounding box center [249, 121] width 14 height 15
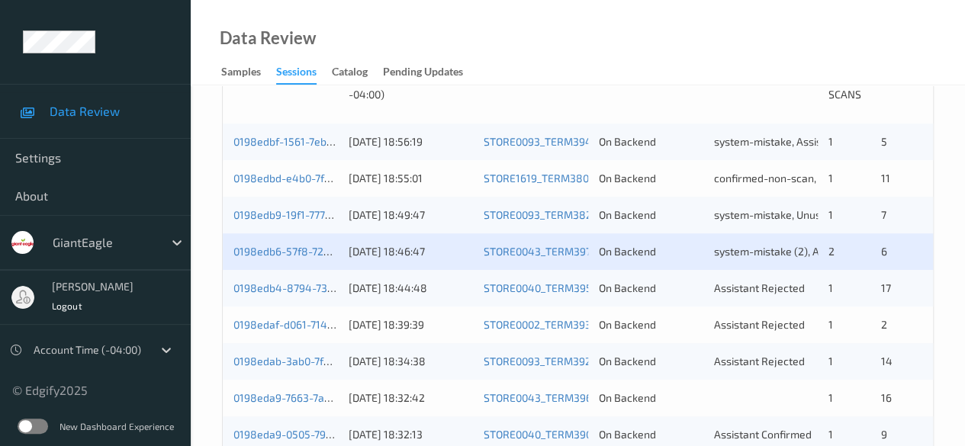
scroll to position [457, 0]
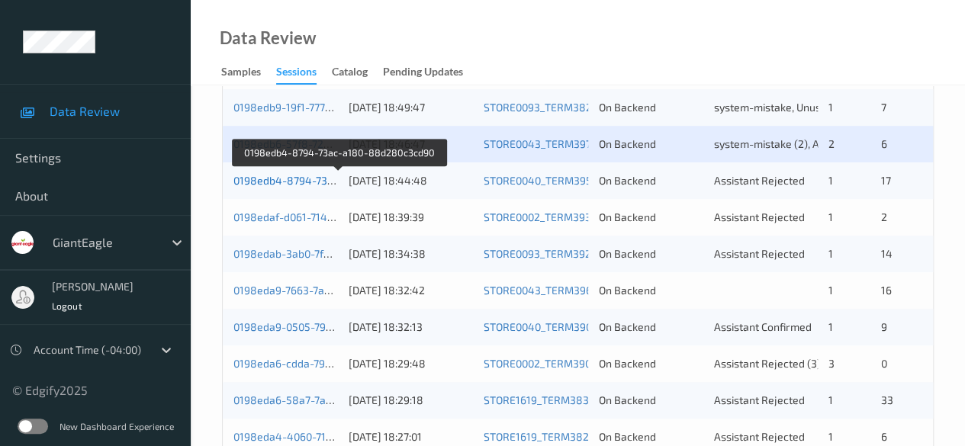
click at [288, 180] on link "0198edb4-8794-73ac-a180-88d280c3cd90" at bounding box center [339, 180] width 212 height 13
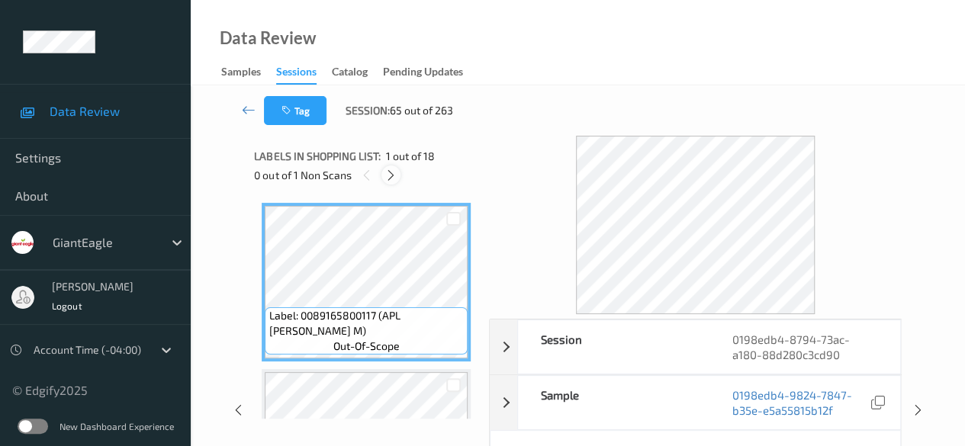
click at [393, 177] on icon at bounding box center [390, 176] width 13 height 14
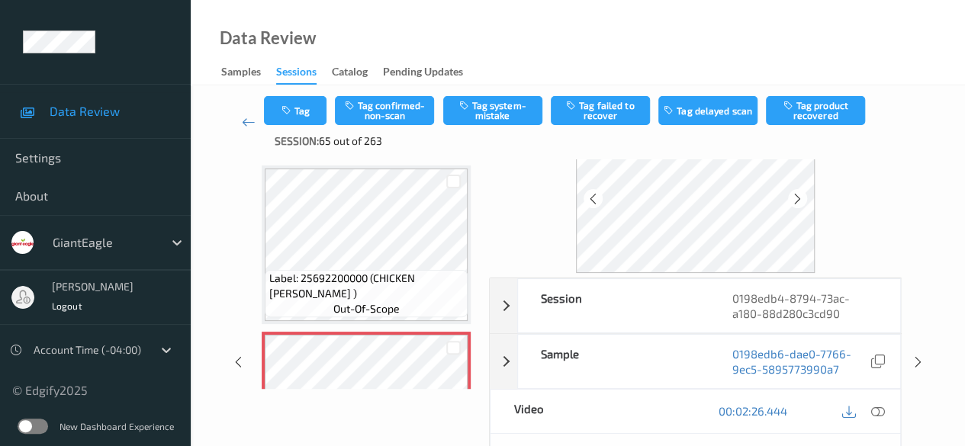
scroll to position [76, 0]
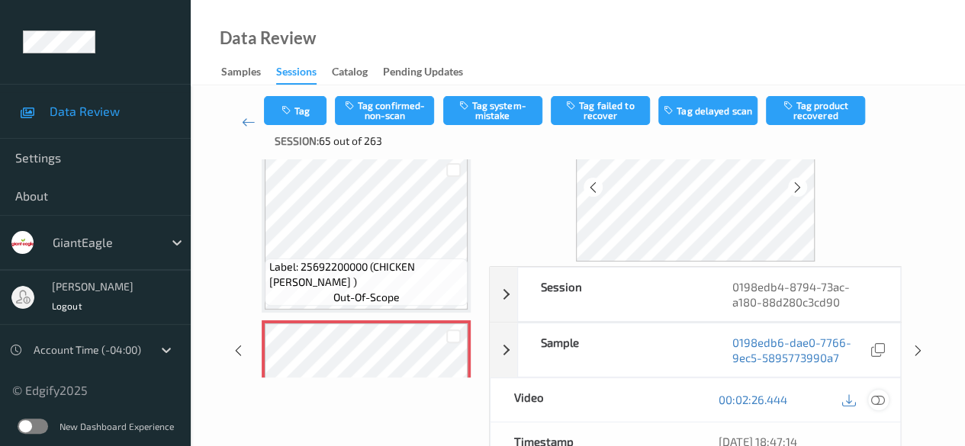
click at [876, 396] on icon at bounding box center [878, 400] width 14 height 14
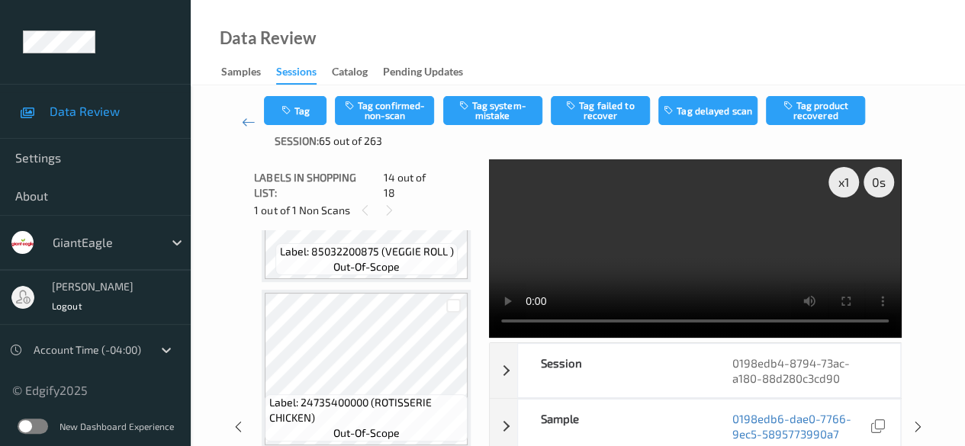
scroll to position [2776, 0]
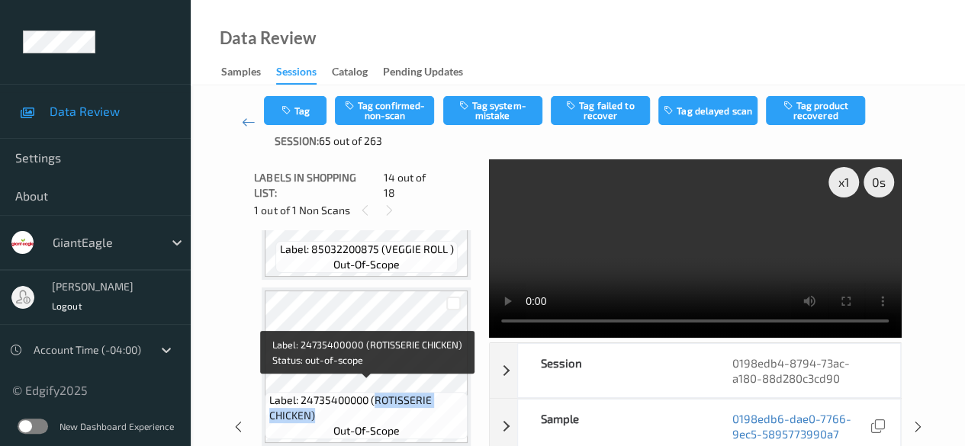
drag, startPoint x: 374, startPoint y: 390, endPoint x: 441, endPoint y: 402, distance: 68.2
click at [441, 402] on span "Label: 24735400000 (ROTISSERIE CHICKEN)" at bounding box center [366, 408] width 195 height 30
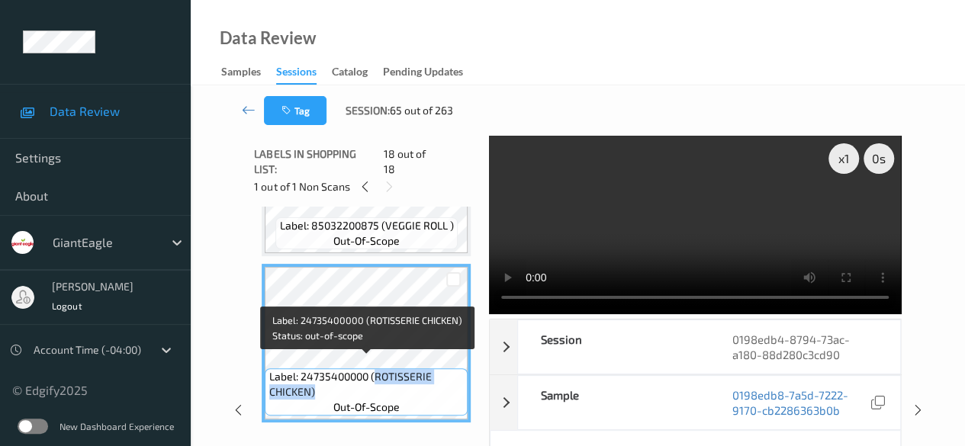
copy span "ROTISSERIE CHICKEN)"
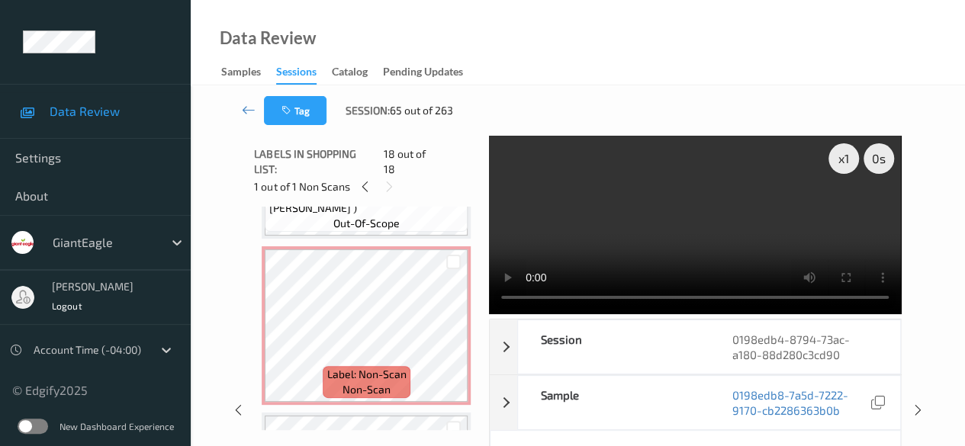
scroll to position [2135, 0]
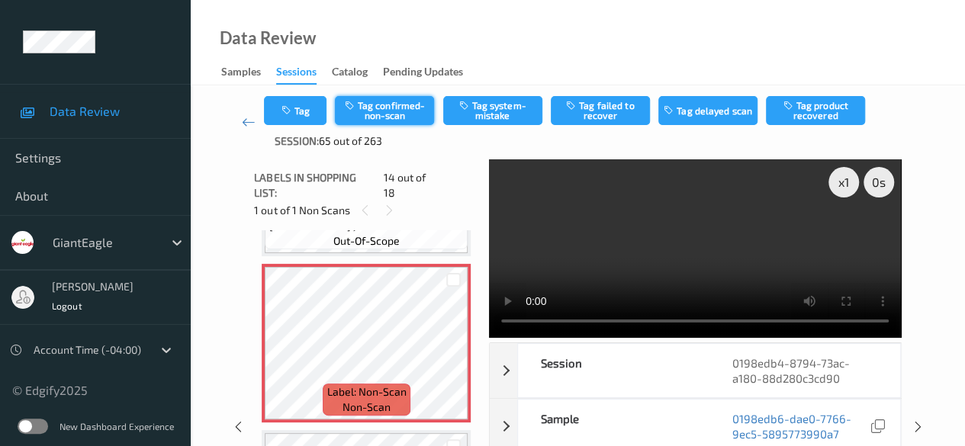
click at [387, 103] on button "Tag confirmed-non-scan" at bounding box center [384, 110] width 99 height 29
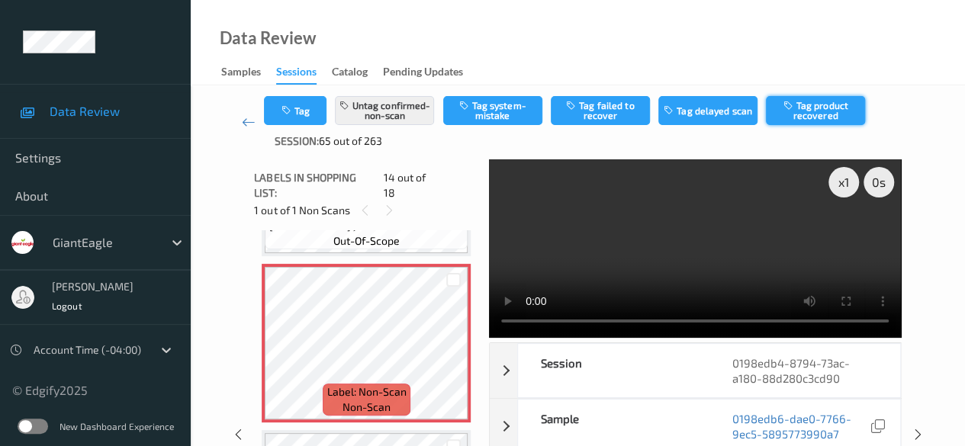
click at [829, 109] on button "Tag product recovered" at bounding box center [815, 110] width 99 height 29
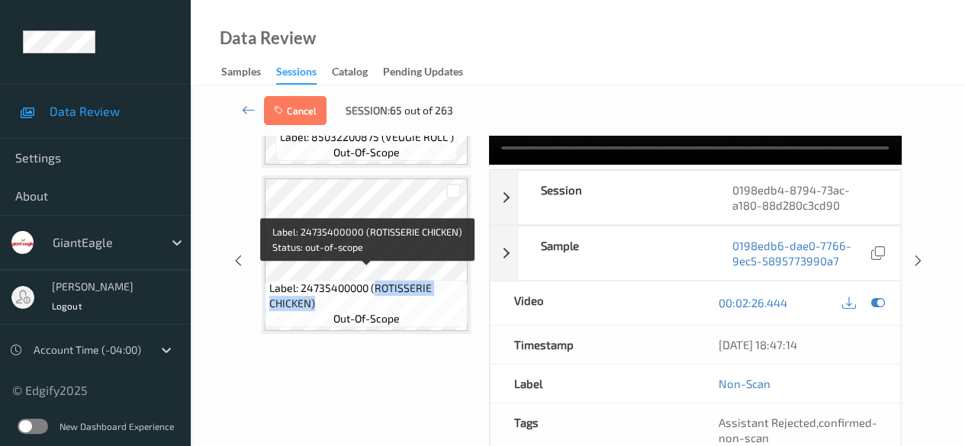
scroll to position [126, 0]
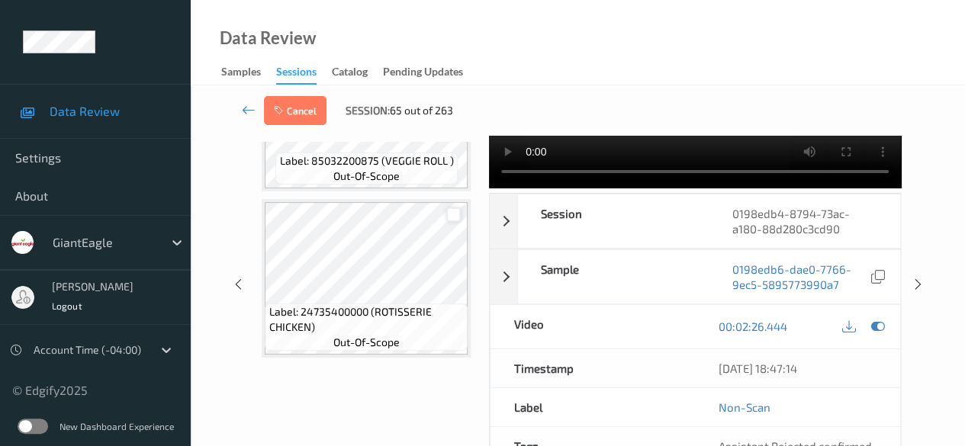
click at [452, 207] on div at bounding box center [453, 214] width 14 height 14
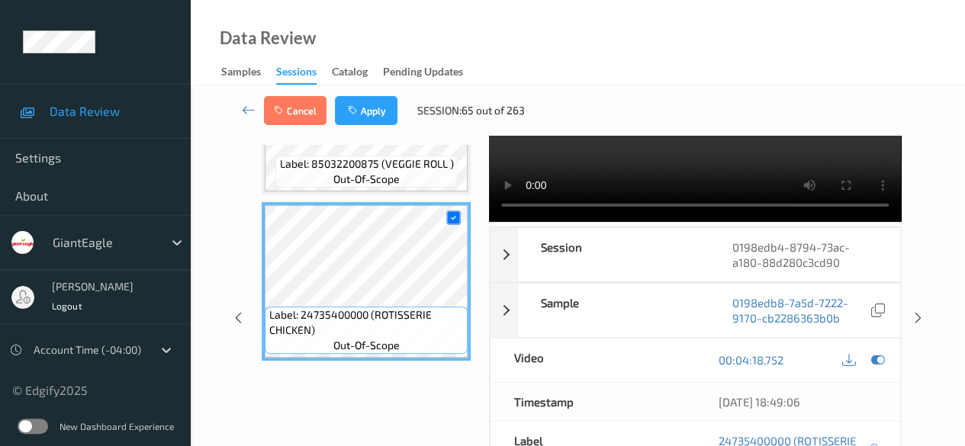
scroll to position [50, 0]
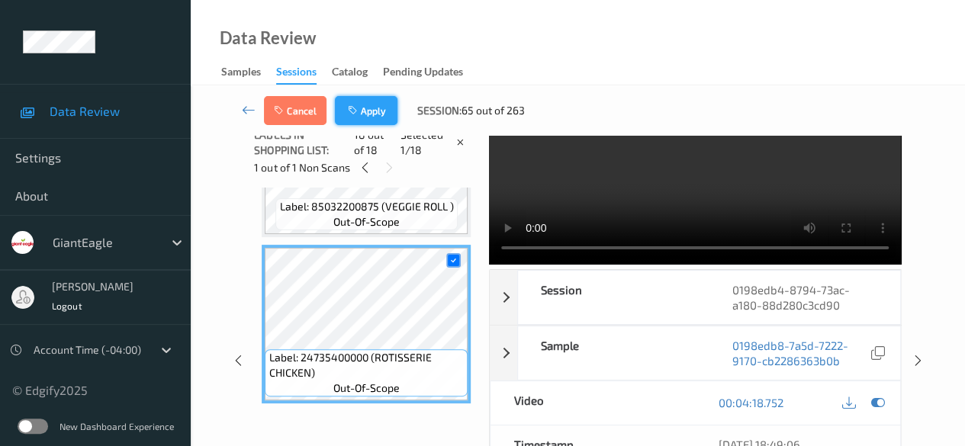
click at [377, 114] on button "Apply" at bounding box center [366, 110] width 63 height 29
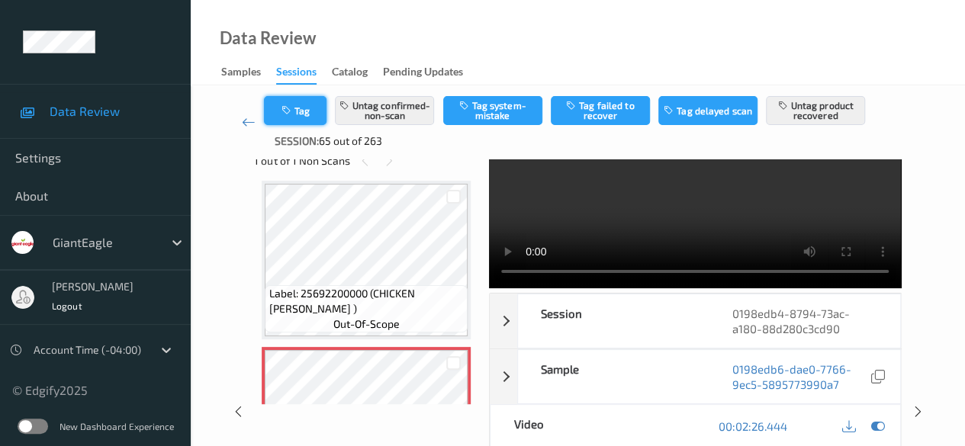
click at [320, 111] on button "Tag" at bounding box center [295, 110] width 63 height 29
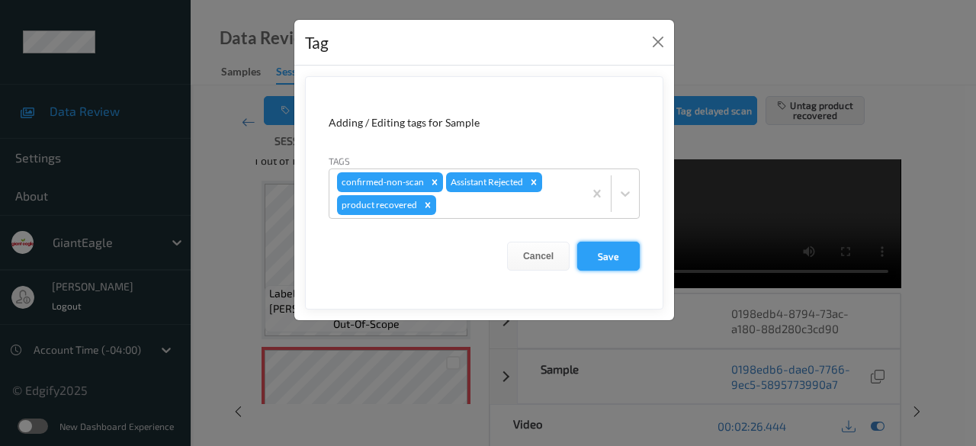
click at [615, 252] on button "Save" at bounding box center [608, 256] width 63 height 29
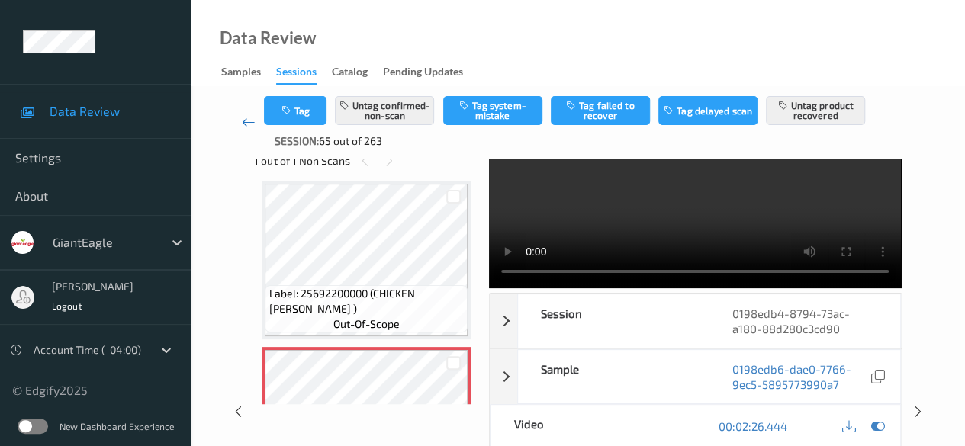
click at [249, 120] on icon at bounding box center [249, 121] width 14 height 15
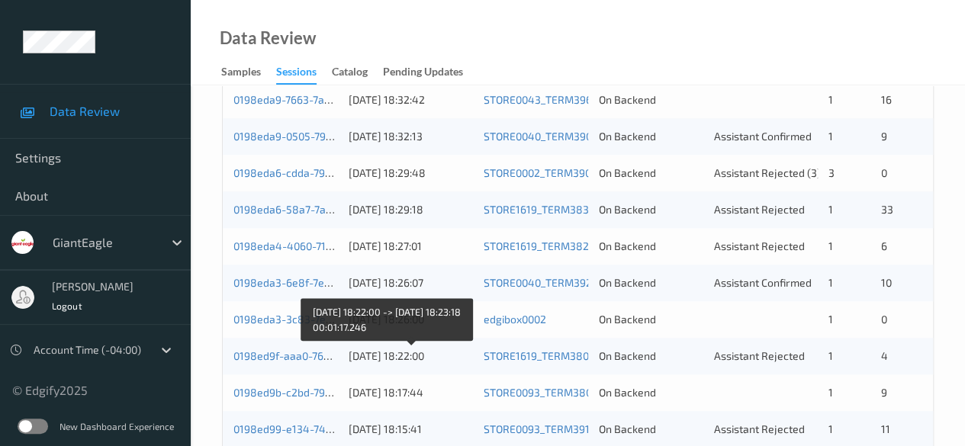
scroll to position [534, 0]
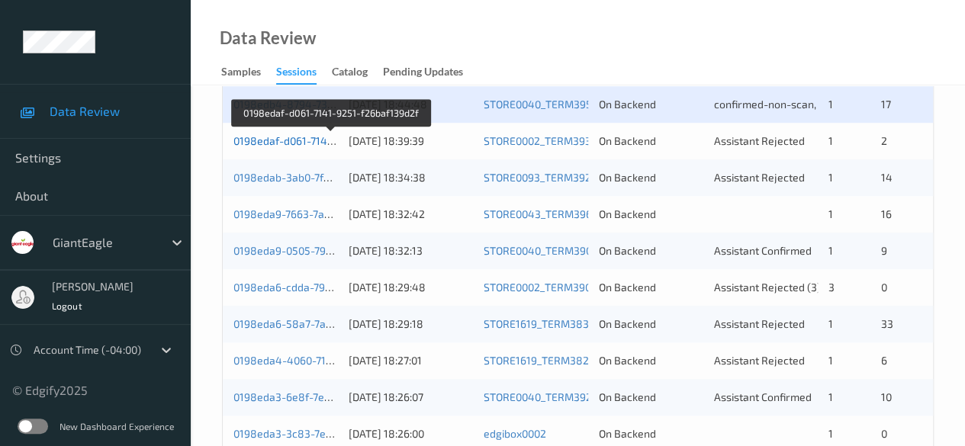
click at [278, 140] on link "0198edaf-d061-7141-9251-f26baf139d2f" at bounding box center [330, 140] width 195 height 13
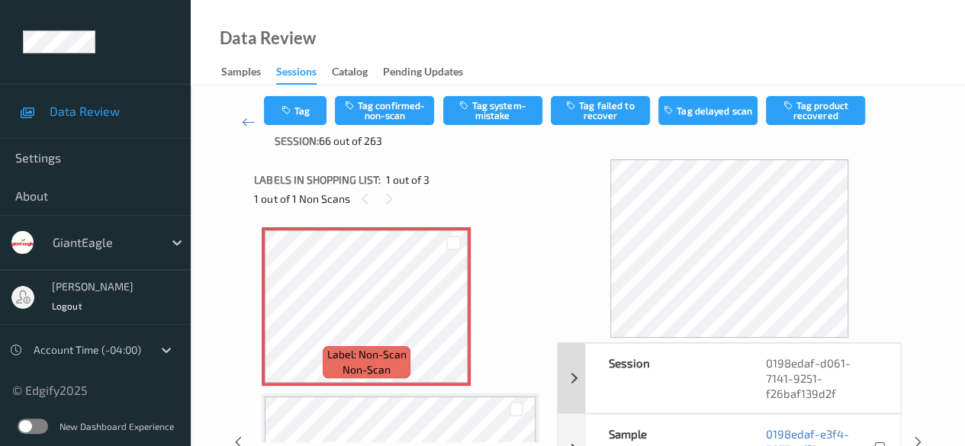
scroll to position [76, 0]
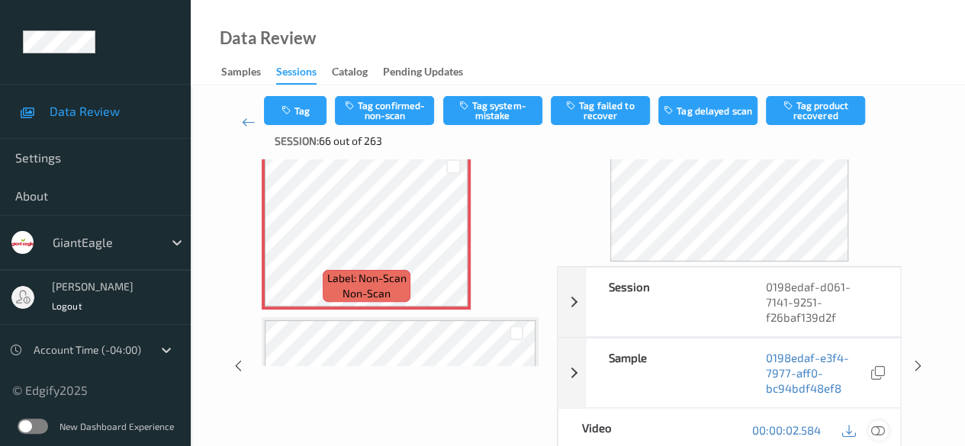
click at [875, 426] on icon at bounding box center [878, 430] width 14 height 14
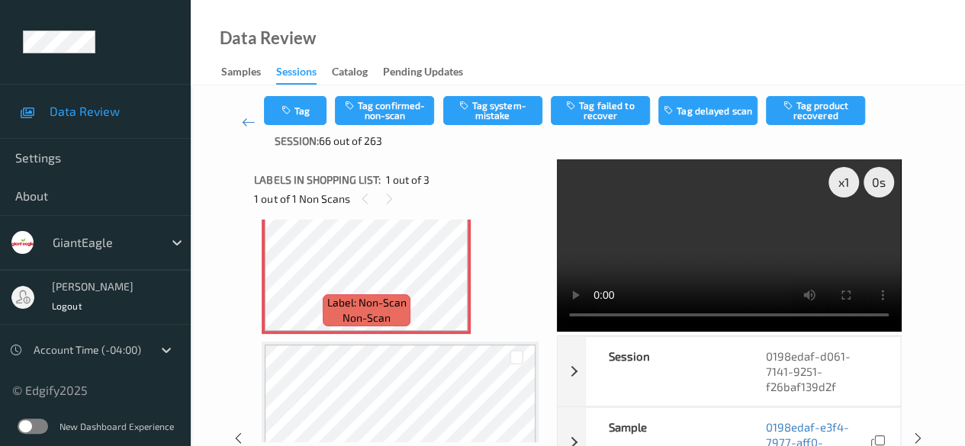
scroll to position [0, 0]
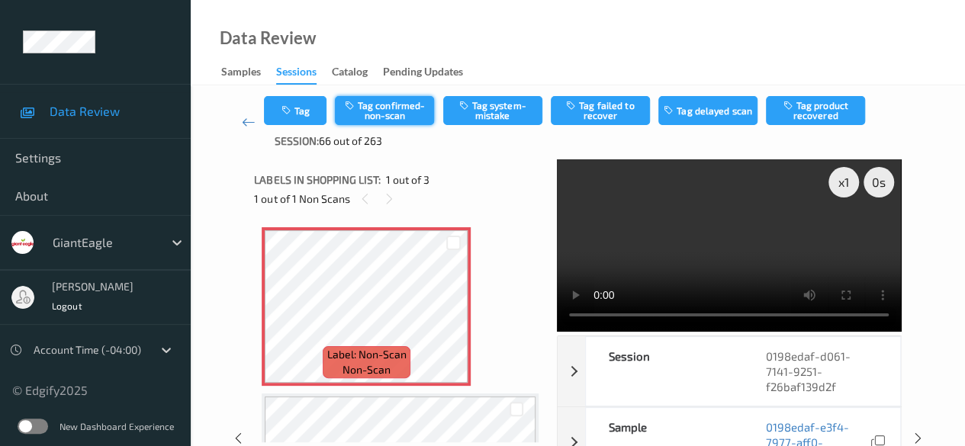
click at [365, 106] on button "Tag confirmed-non-scan" at bounding box center [384, 110] width 99 height 29
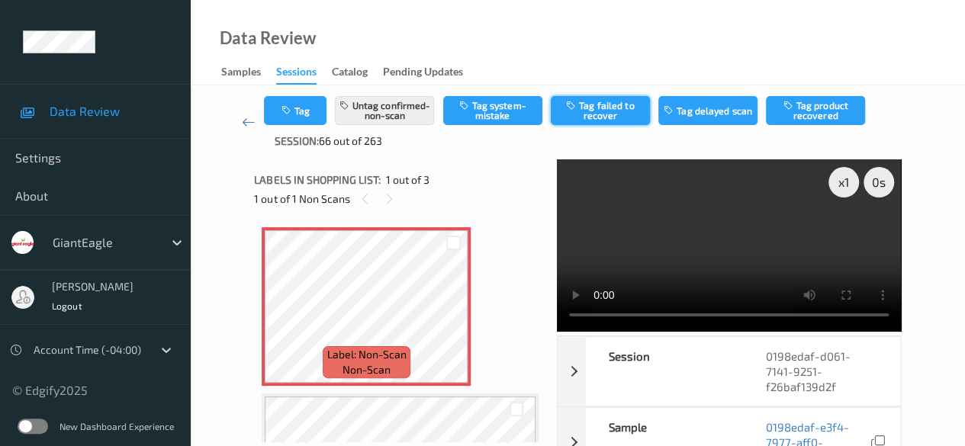
click at [608, 115] on button "Tag failed to recover" at bounding box center [600, 110] width 99 height 29
click at [307, 112] on button "Tag" at bounding box center [295, 110] width 63 height 29
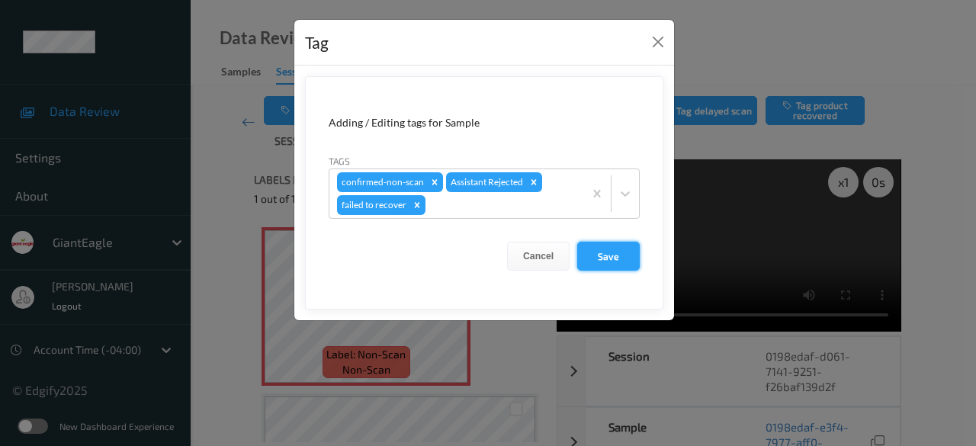
click at [612, 268] on button "Save" at bounding box center [608, 256] width 63 height 29
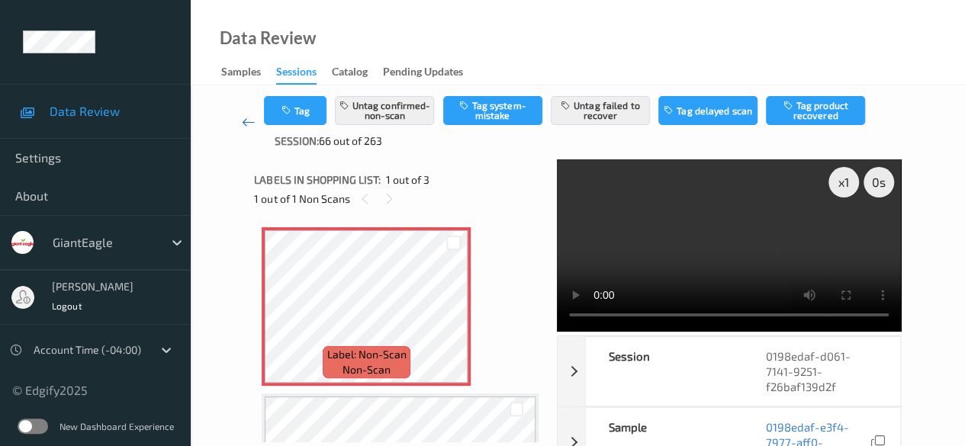
click at [247, 121] on icon at bounding box center [249, 121] width 14 height 15
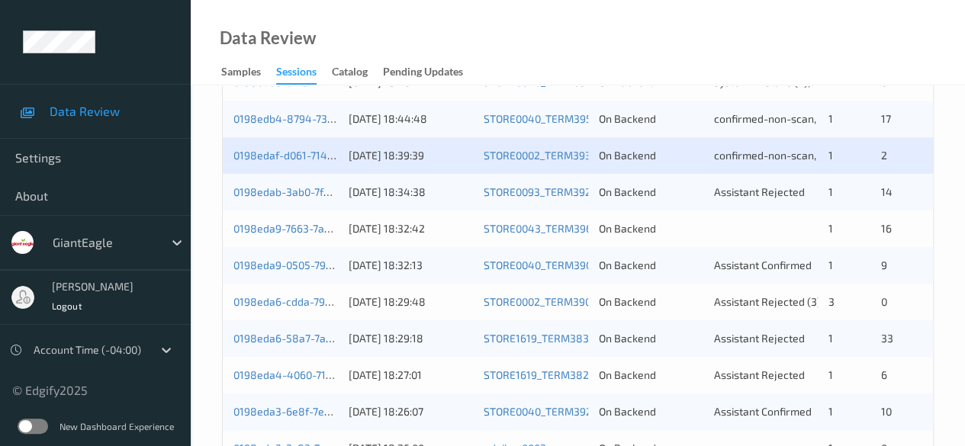
scroll to position [515, 0]
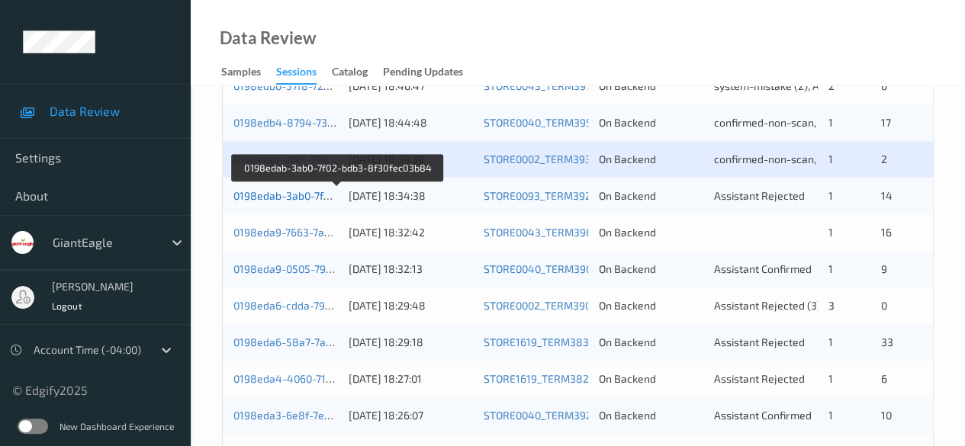
click at [294, 195] on link "0198edab-3ab0-7f02-bdb3-8f30fec03b84" at bounding box center [336, 195] width 206 height 13
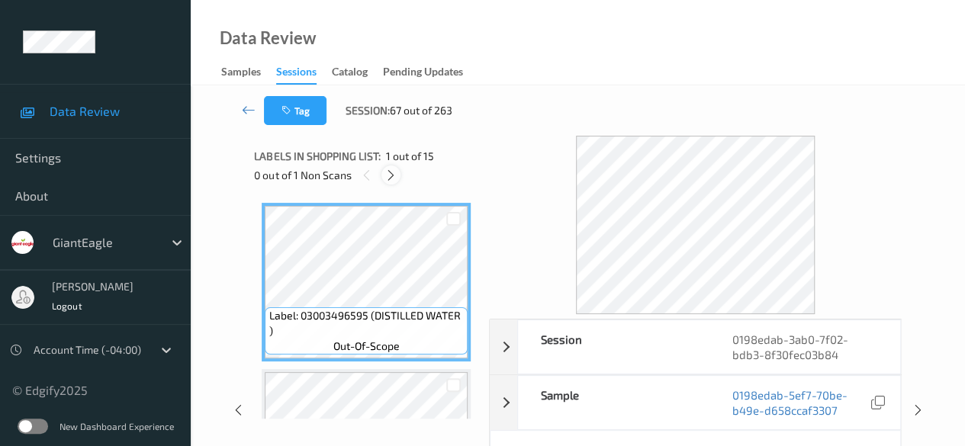
click at [400, 177] on div at bounding box center [390, 174] width 19 height 19
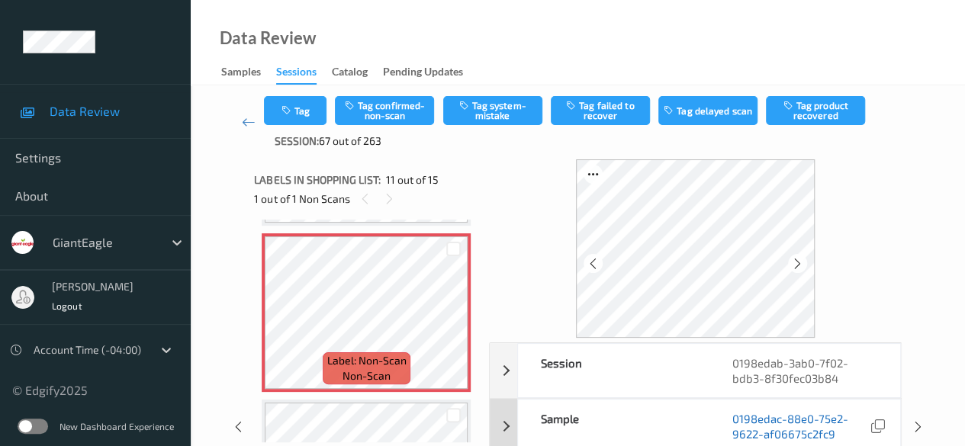
scroll to position [76, 0]
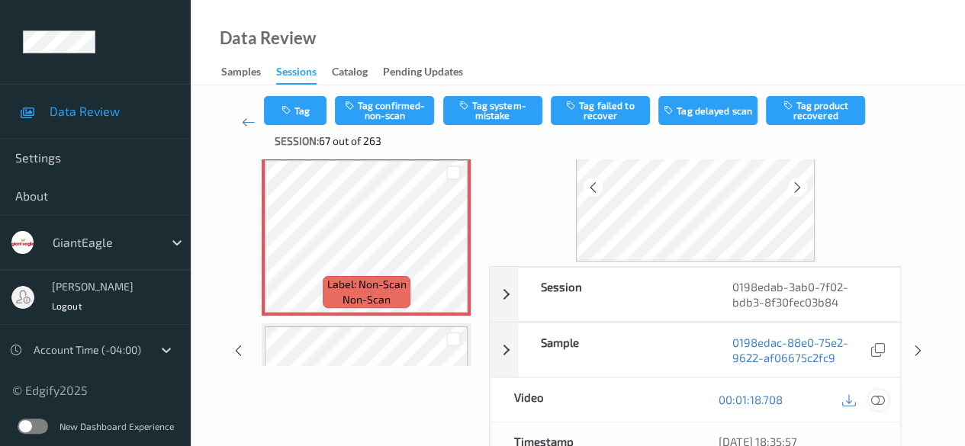
click at [874, 400] on icon at bounding box center [878, 400] width 14 height 14
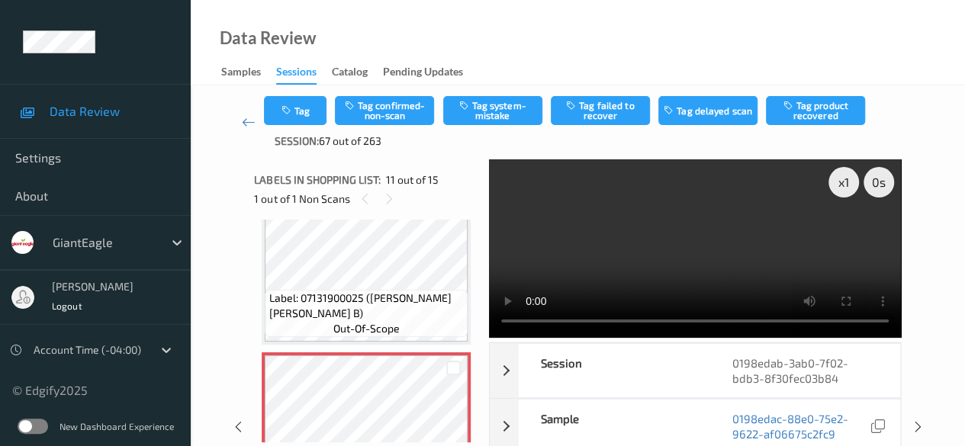
scroll to position [1504, 0]
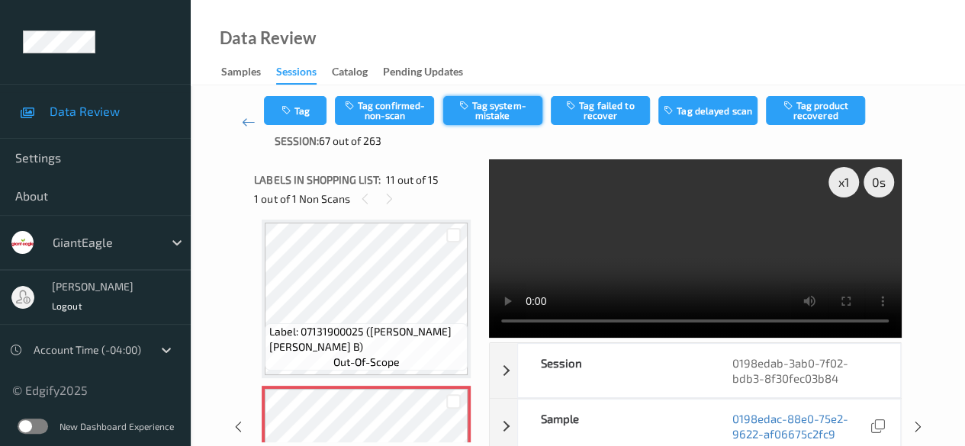
click at [498, 113] on button "Tag system-mistake" at bounding box center [492, 110] width 99 height 29
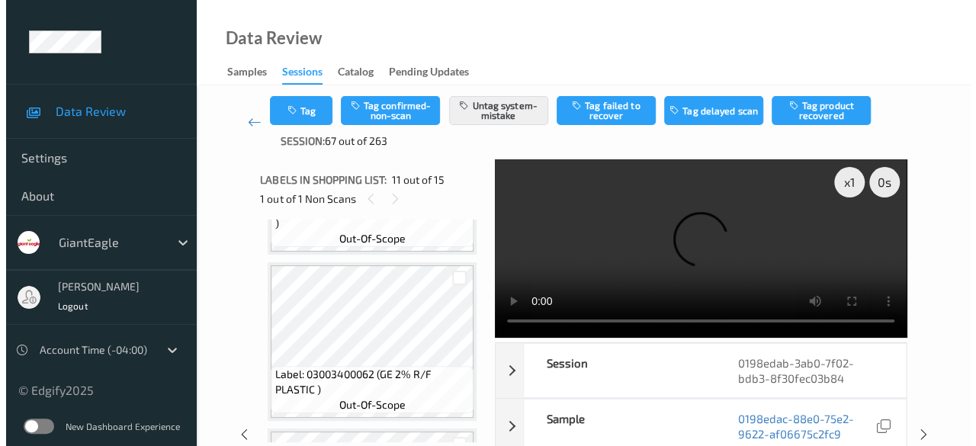
scroll to position [0, 0]
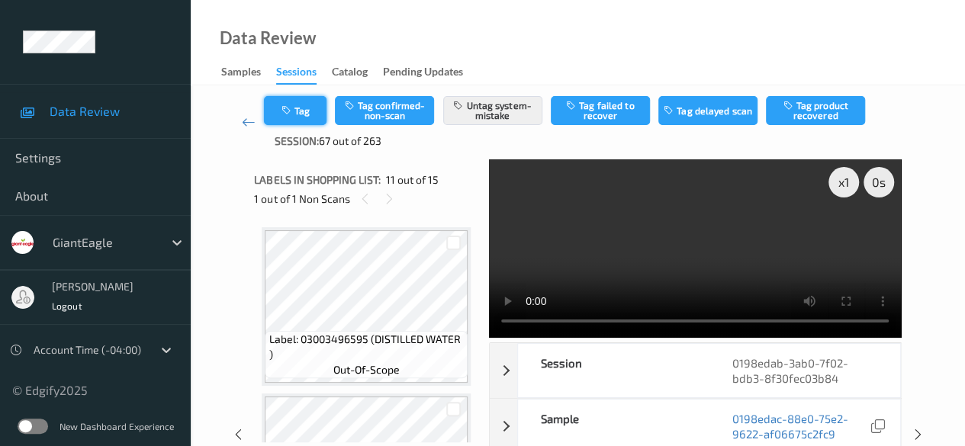
click at [320, 113] on button "Tag" at bounding box center [295, 110] width 63 height 29
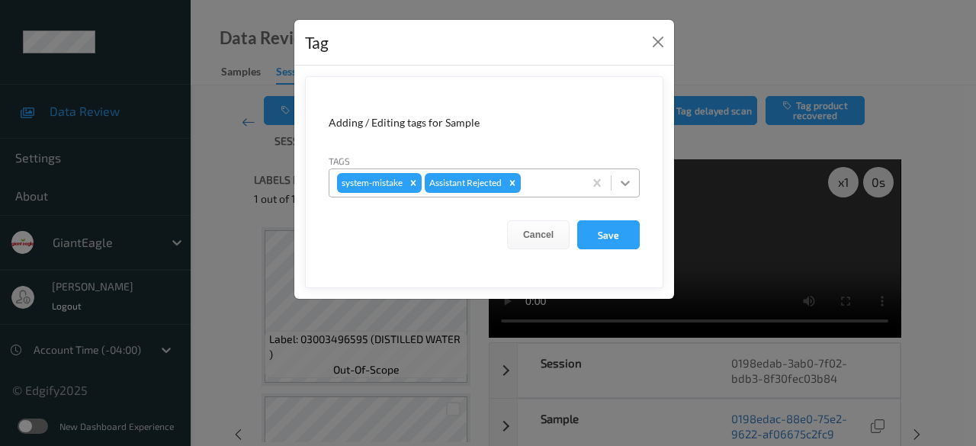
click at [624, 188] on icon at bounding box center [625, 182] width 15 height 15
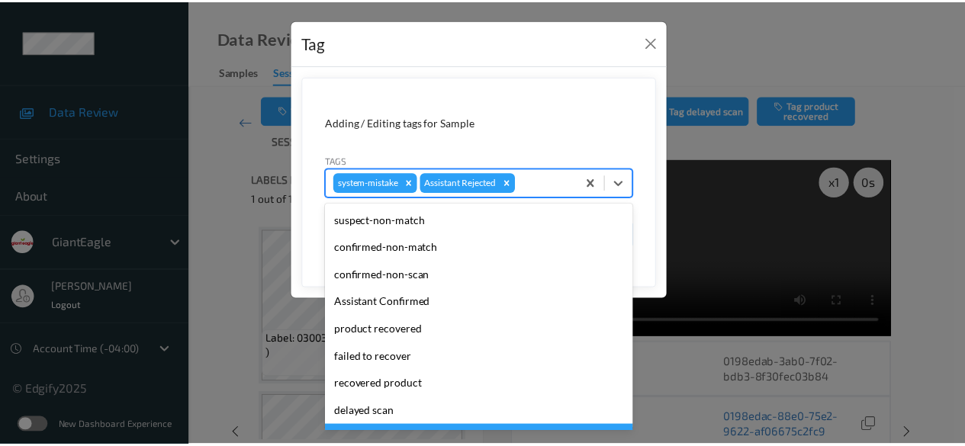
scroll to position [134, 0]
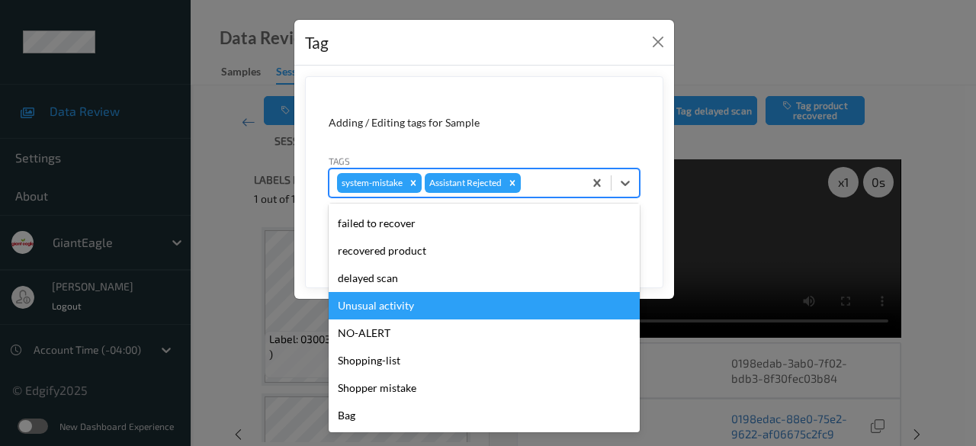
click at [430, 307] on div "Unusual activity" at bounding box center [484, 305] width 311 height 27
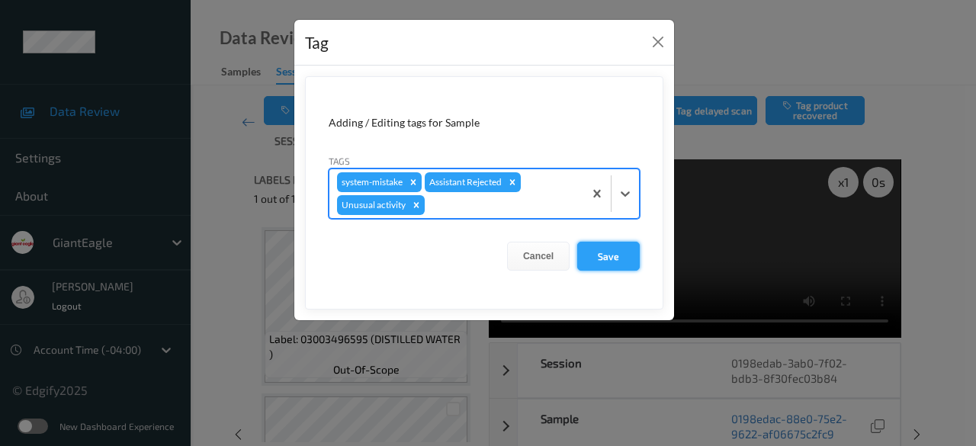
click at [620, 252] on button "Save" at bounding box center [608, 256] width 63 height 29
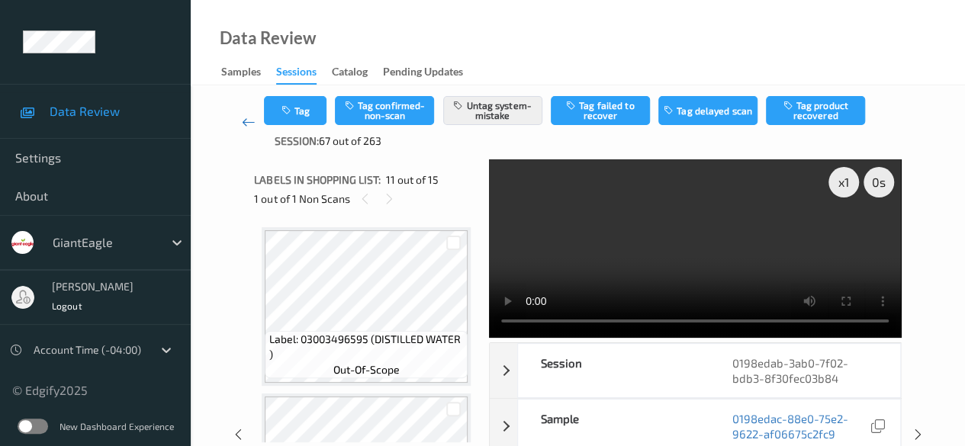
click at [246, 125] on icon at bounding box center [249, 121] width 14 height 15
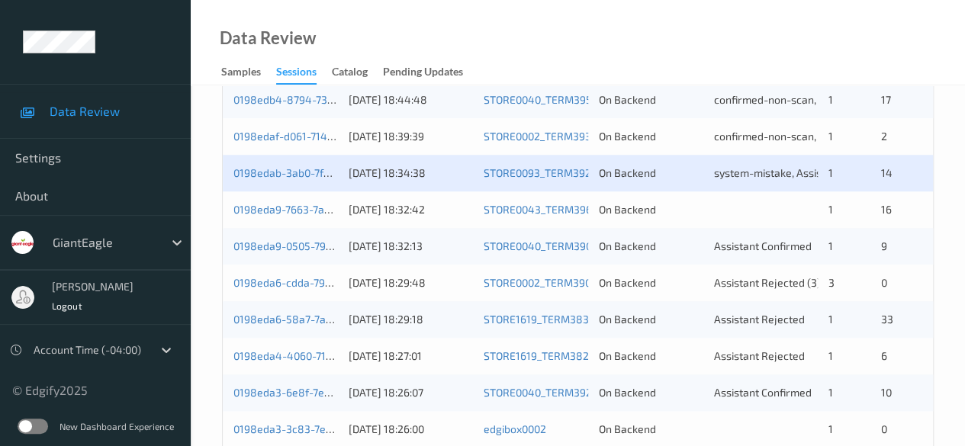
scroll to position [515, 0]
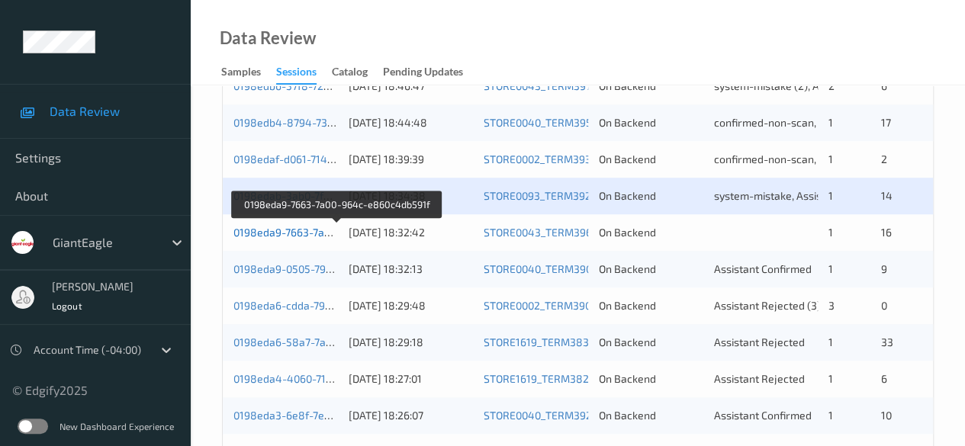
click at [289, 234] on link "0198eda9-7663-7a00-964c-e860c4db591f" at bounding box center [336, 232] width 207 height 13
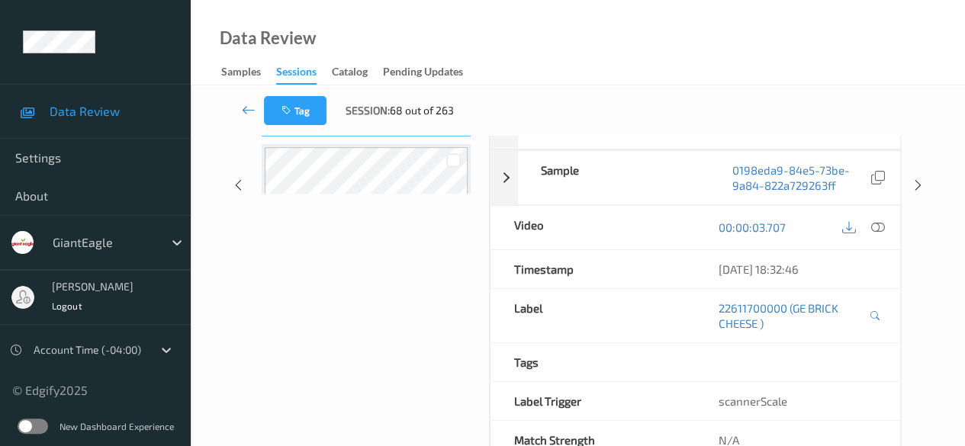
scroll to position [191, 0]
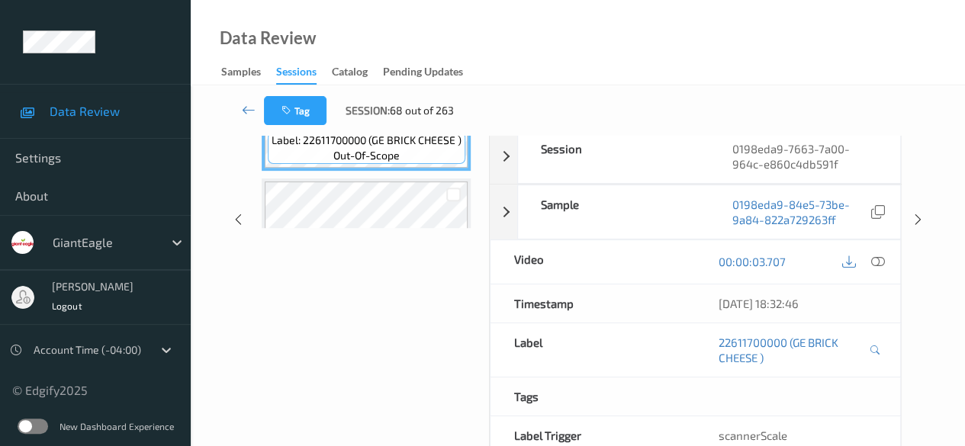
click at [875, 262] on icon at bounding box center [878, 262] width 14 height 14
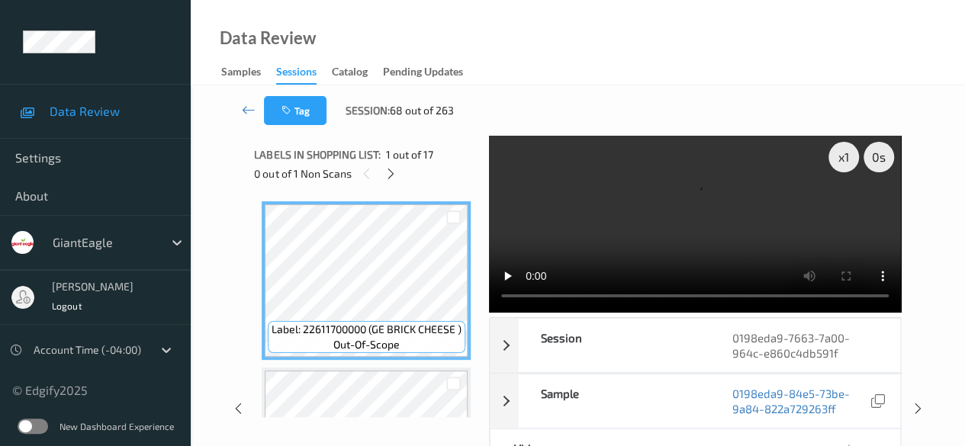
scroll to position [0, 0]
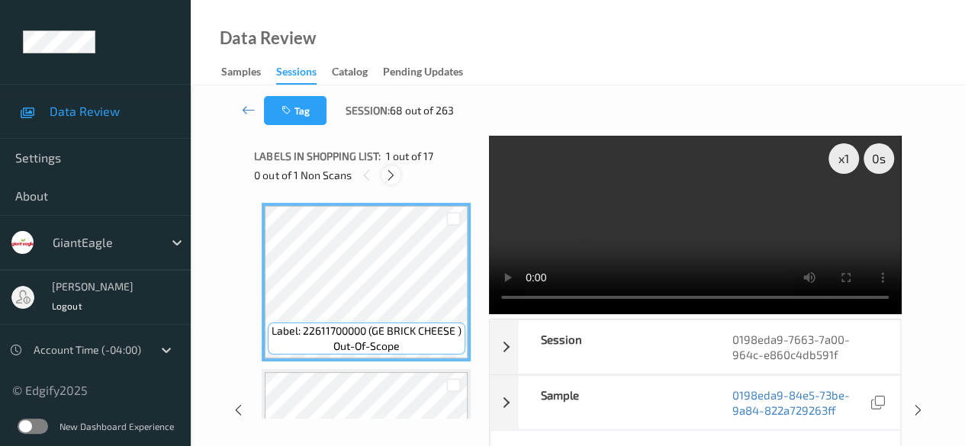
click at [389, 173] on icon at bounding box center [390, 176] width 13 height 14
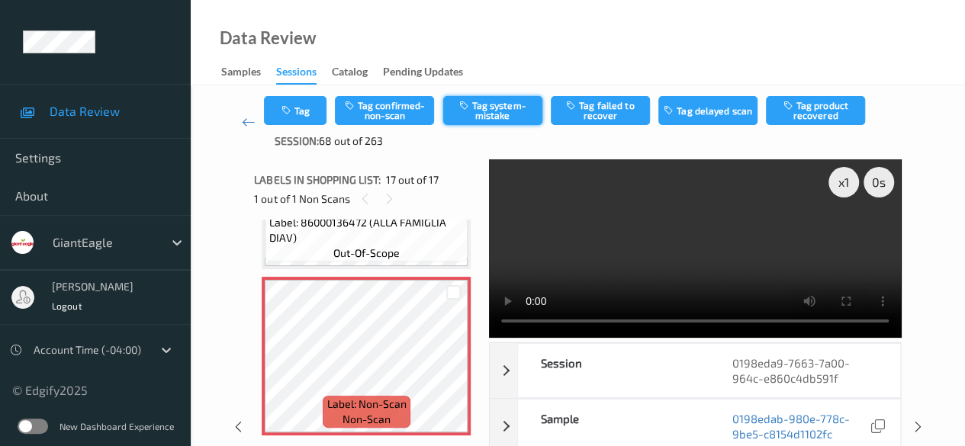
click at [493, 106] on button "Tag system-mistake" at bounding box center [492, 110] width 99 height 29
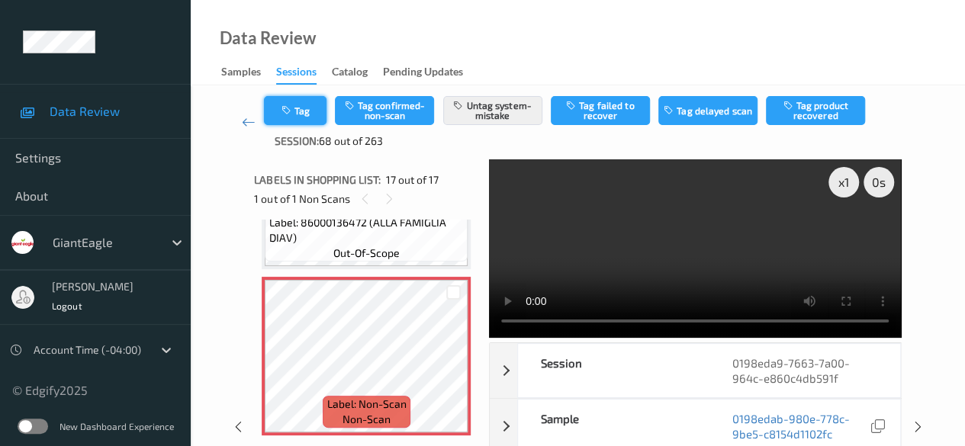
click at [307, 111] on button "Tag" at bounding box center [295, 110] width 63 height 29
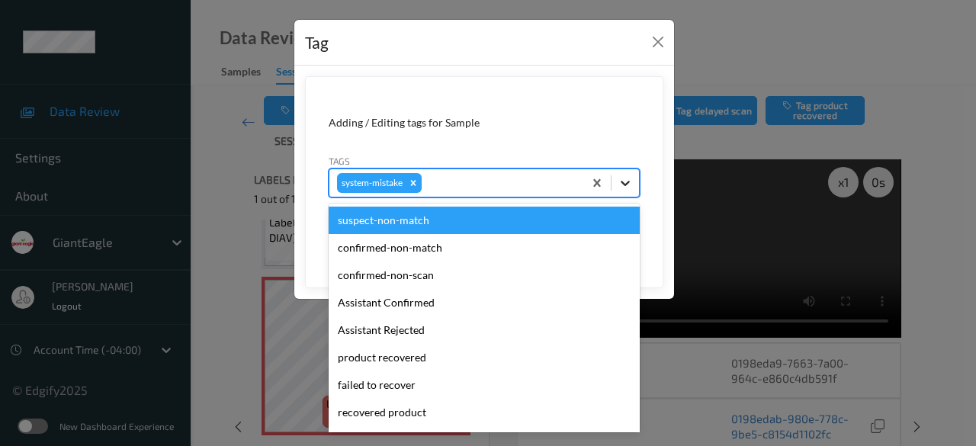
click at [618, 182] on div at bounding box center [625, 182] width 27 height 27
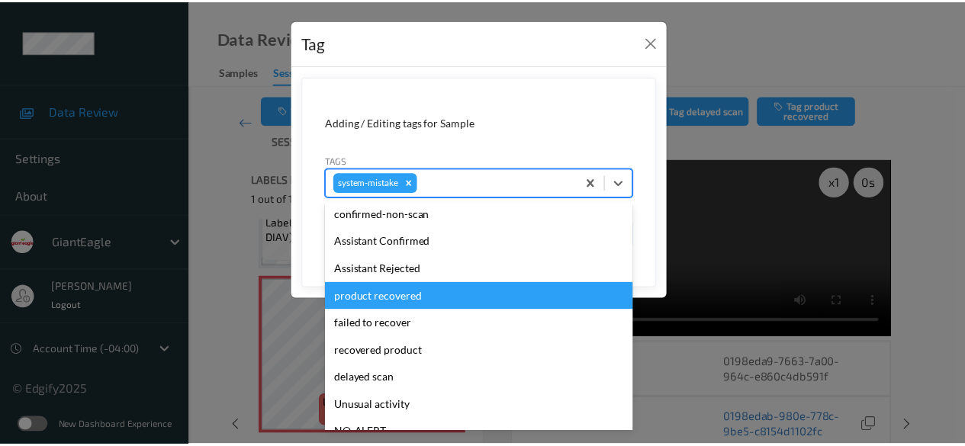
scroll to position [152, 0]
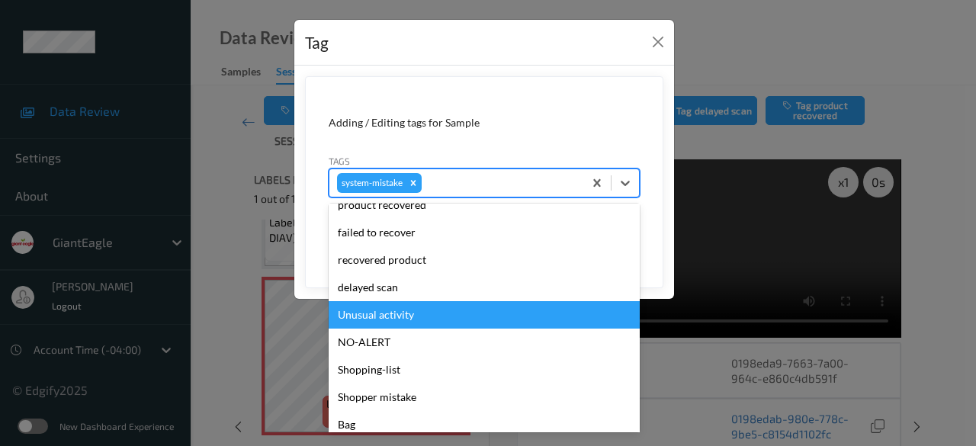
click at [453, 319] on div "Unusual activity" at bounding box center [484, 314] width 311 height 27
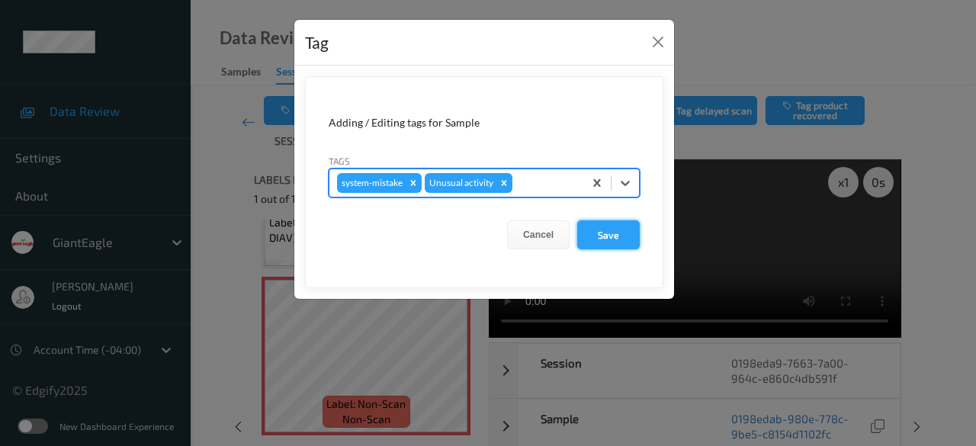
click at [612, 233] on button "Save" at bounding box center [608, 234] width 63 height 29
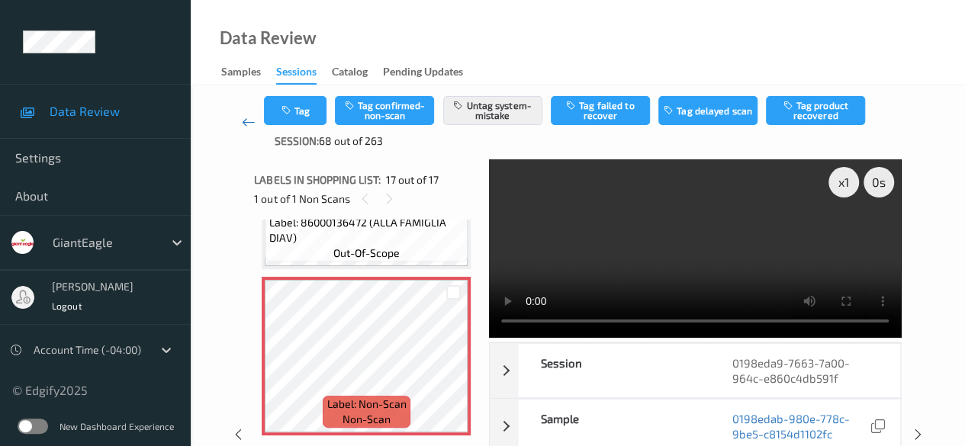
click at [240, 124] on link at bounding box center [248, 122] width 31 height 53
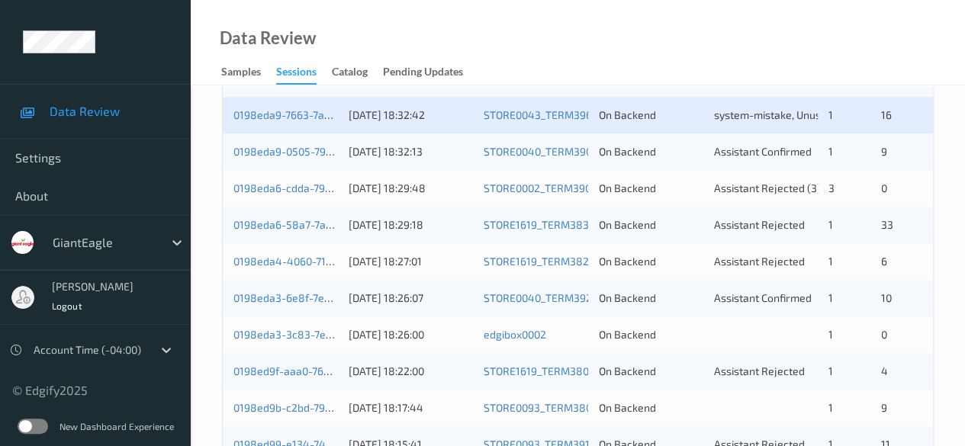
scroll to position [668, 0]
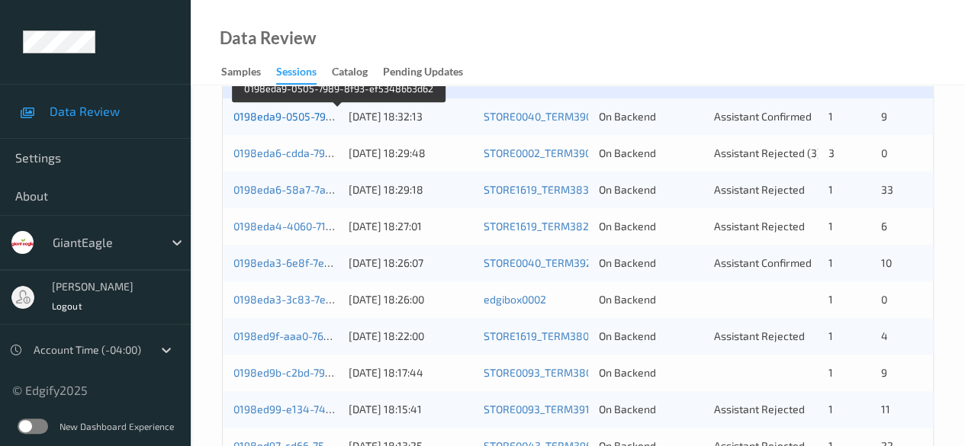
click at [299, 120] on link "0198eda9-0505-7989-8f93-ef53486b3d62" at bounding box center [338, 116] width 210 height 13
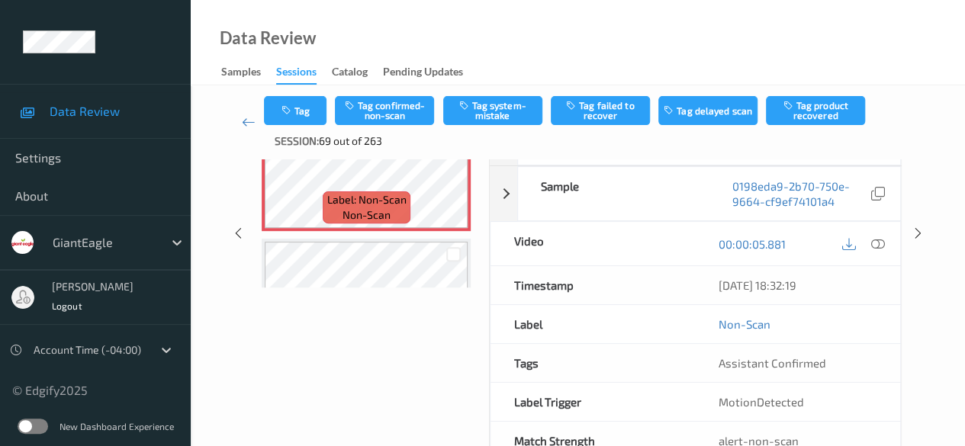
scroll to position [45, 0]
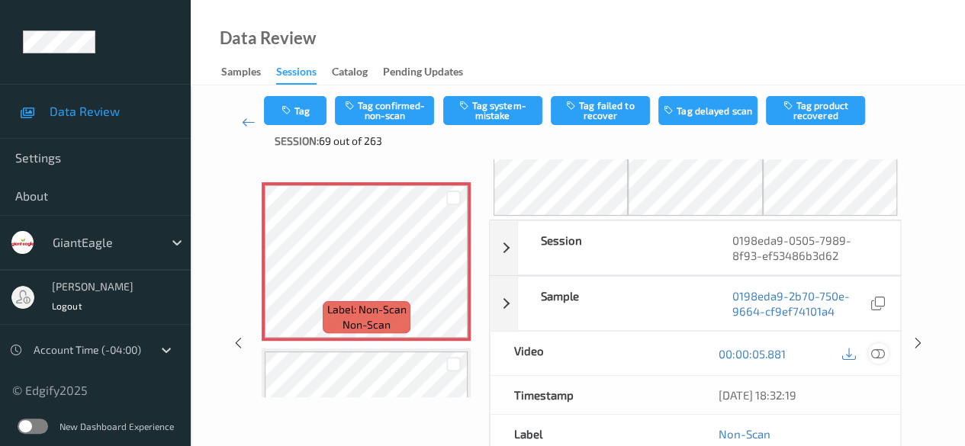
click at [878, 355] on icon at bounding box center [878, 354] width 14 height 14
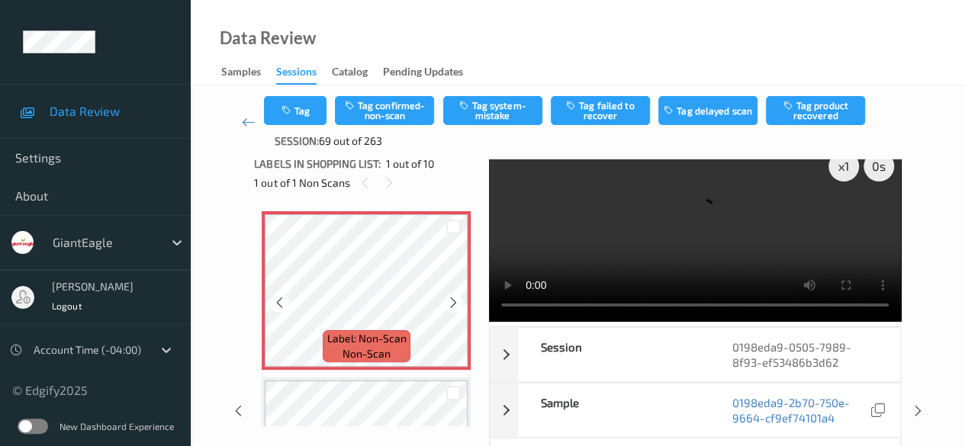
scroll to position [0, 0]
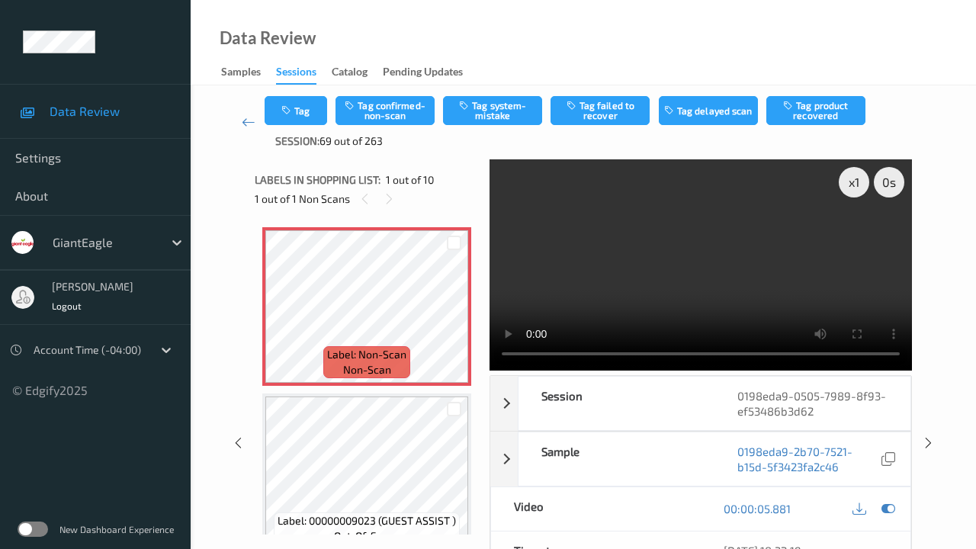
click at [490, 371] on video at bounding box center [701, 264] width 422 height 211
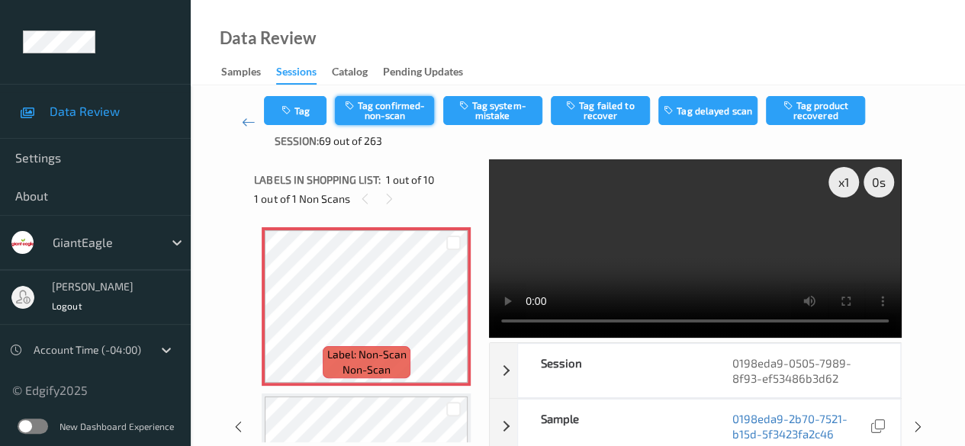
click at [387, 109] on button "Tag confirmed-non-scan" at bounding box center [384, 110] width 99 height 29
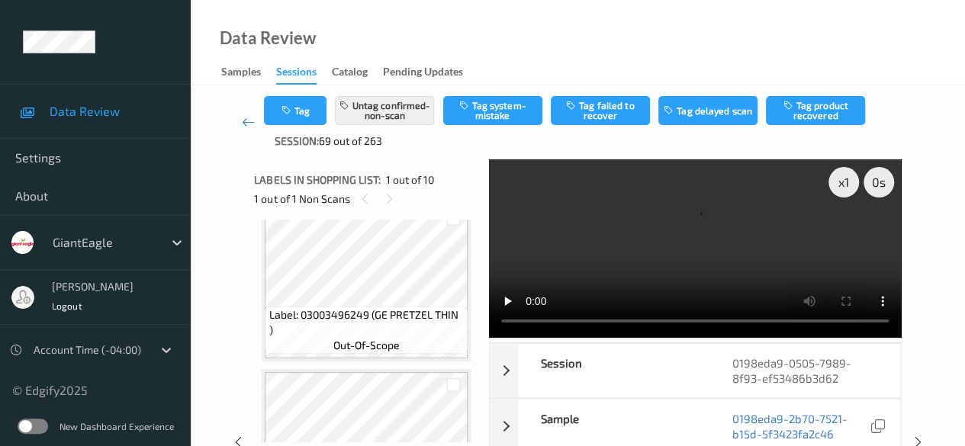
scroll to position [381, 0]
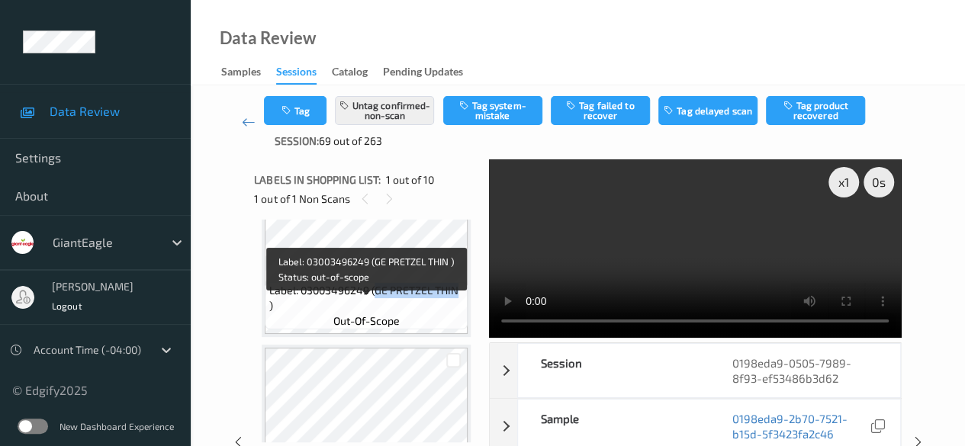
drag, startPoint x: 375, startPoint y: 306, endPoint x: 454, endPoint y: 303, distance: 79.3
click at [454, 303] on span "Label: 03003496249 (GE PRETZEL THIN )" at bounding box center [366, 298] width 195 height 30
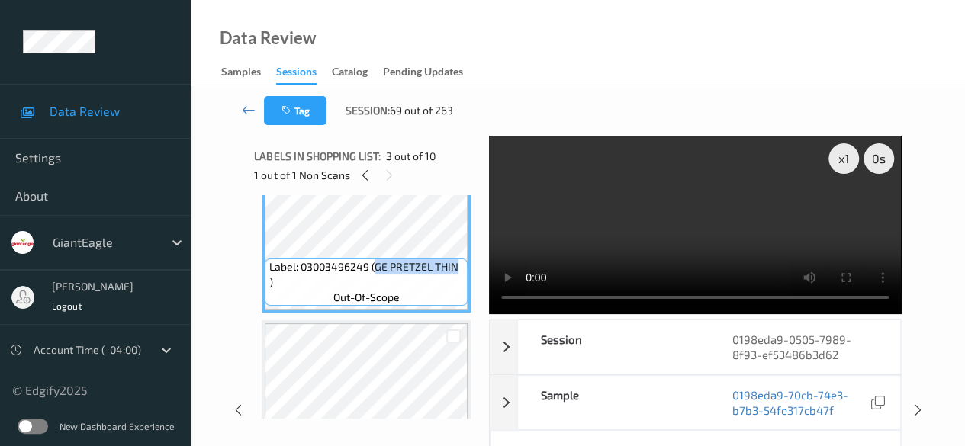
copy span "GE PRETZEL THIN"
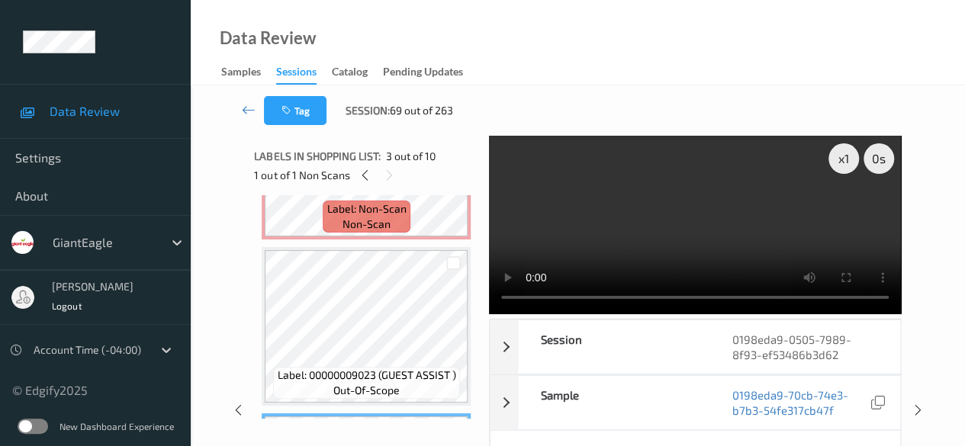
scroll to position [0, 0]
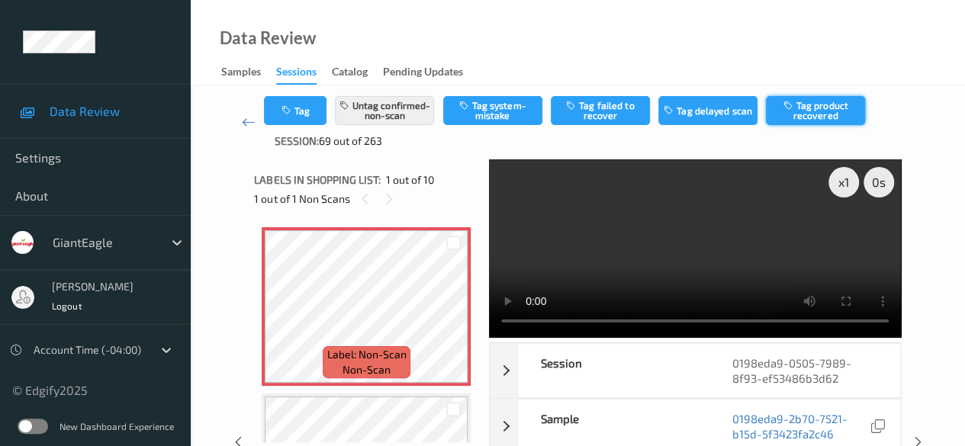
click at [824, 112] on button "Tag product recovered" at bounding box center [815, 110] width 99 height 29
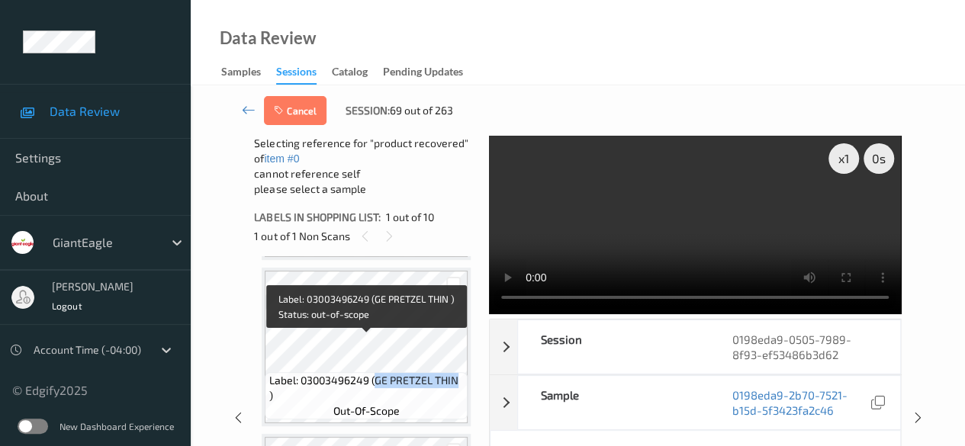
scroll to position [305, 0]
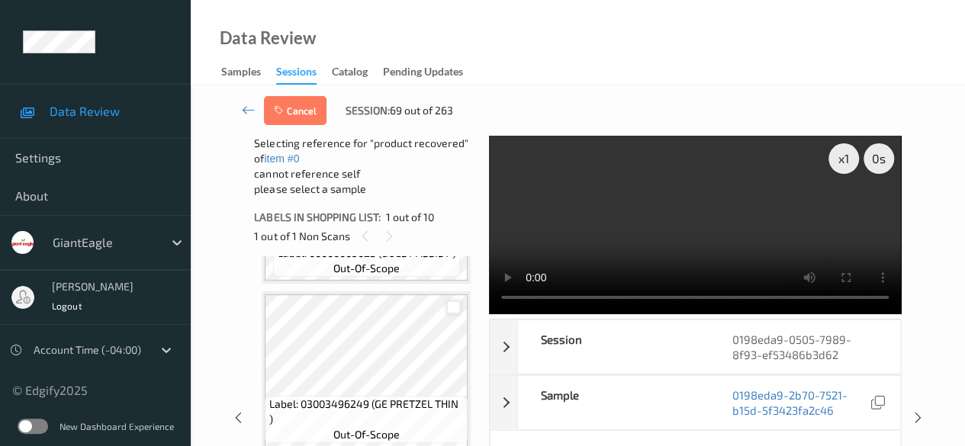
click at [453, 310] on div at bounding box center [453, 307] width 14 height 14
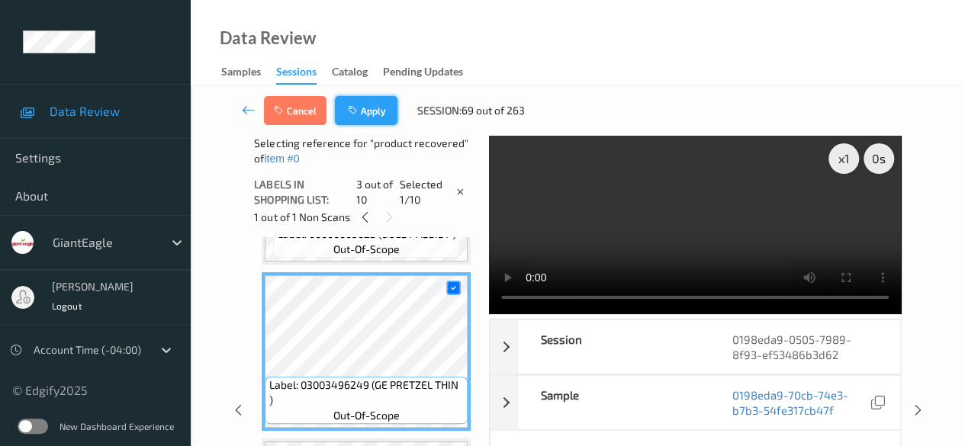
click at [364, 109] on button "Apply" at bounding box center [366, 110] width 63 height 29
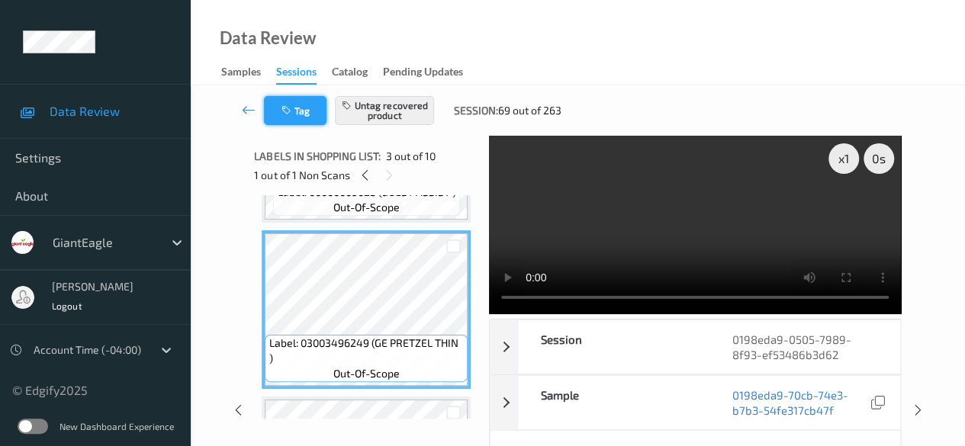
click at [304, 121] on button "Tag" at bounding box center [295, 110] width 63 height 29
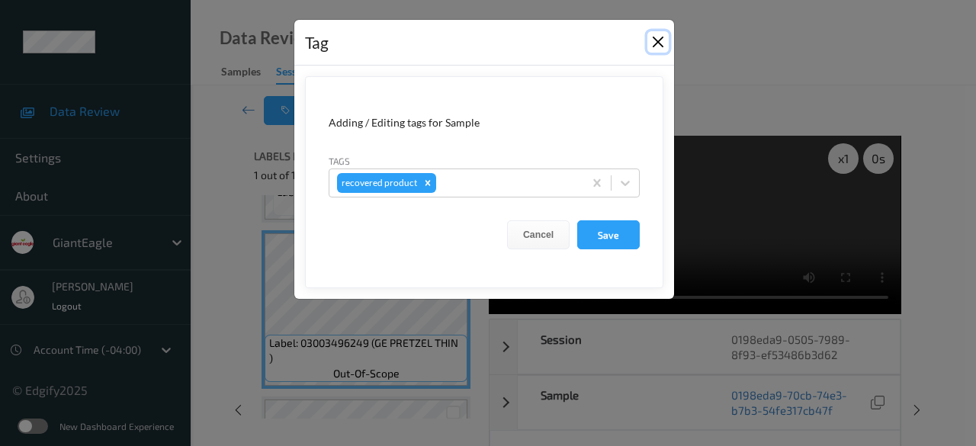
click at [659, 48] on button "Close" at bounding box center [657, 41] width 21 height 21
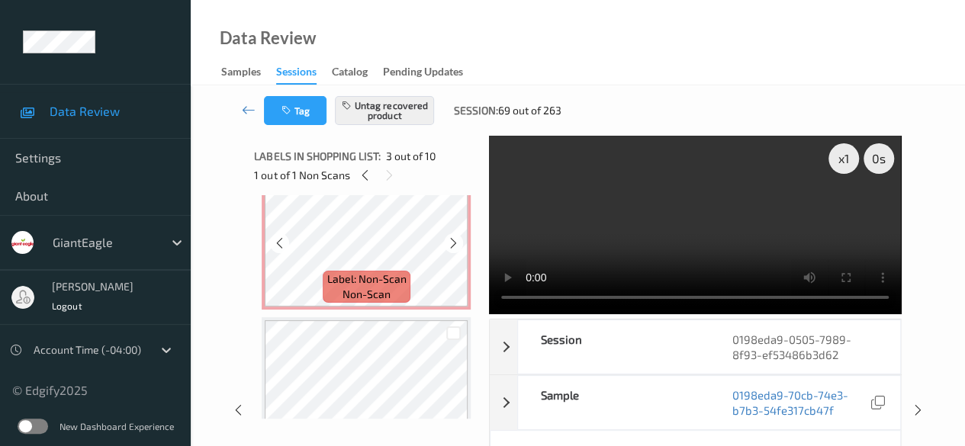
scroll to position [0, 0]
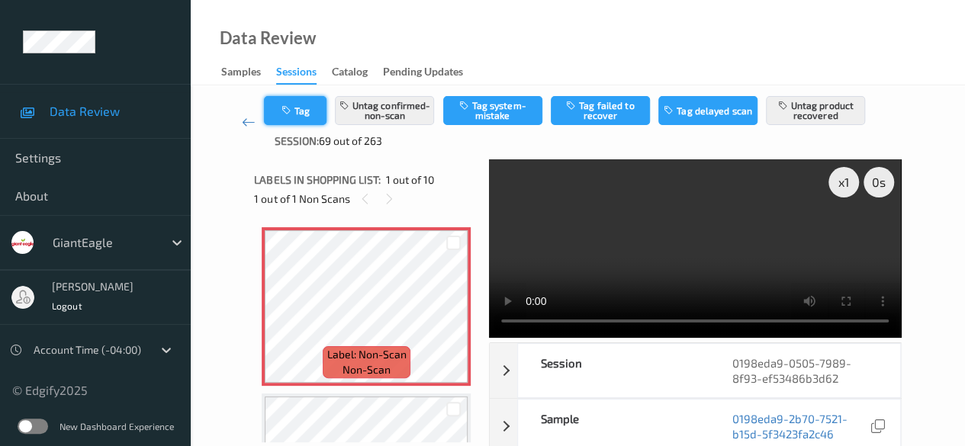
click at [307, 110] on button "Tag" at bounding box center [295, 110] width 63 height 29
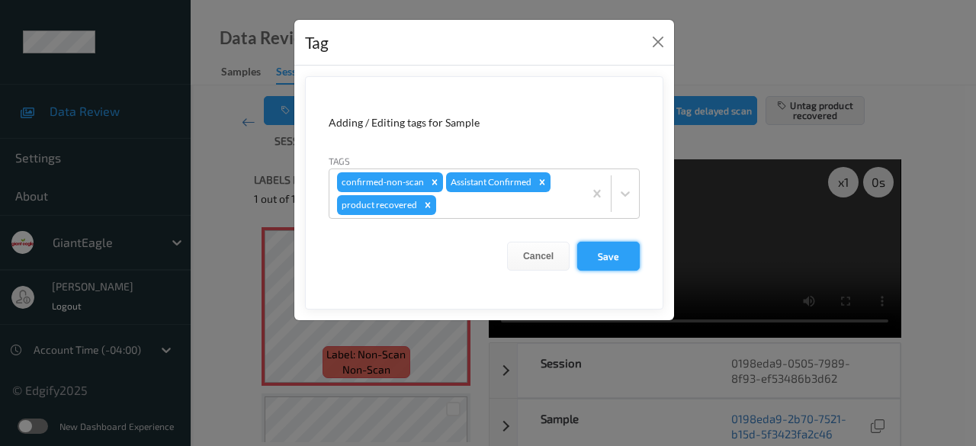
click at [624, 257] on button "Save" at bounding box center [608, 256] width 63 height 29
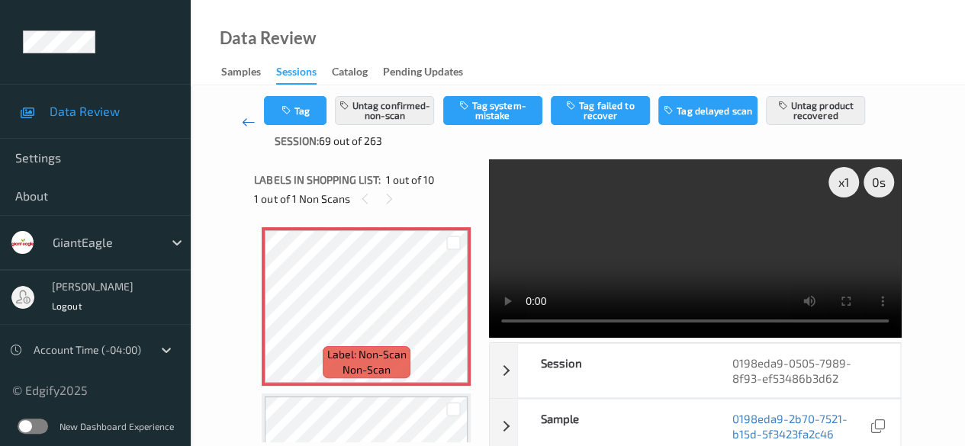
click at [242, 123] on icon at bounding box center [249, 121] width 14 height 15
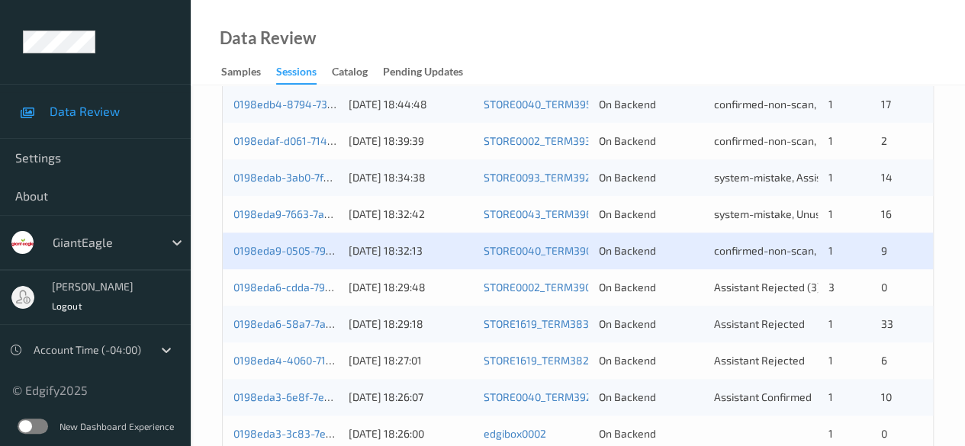
scroll to position [610, 0]
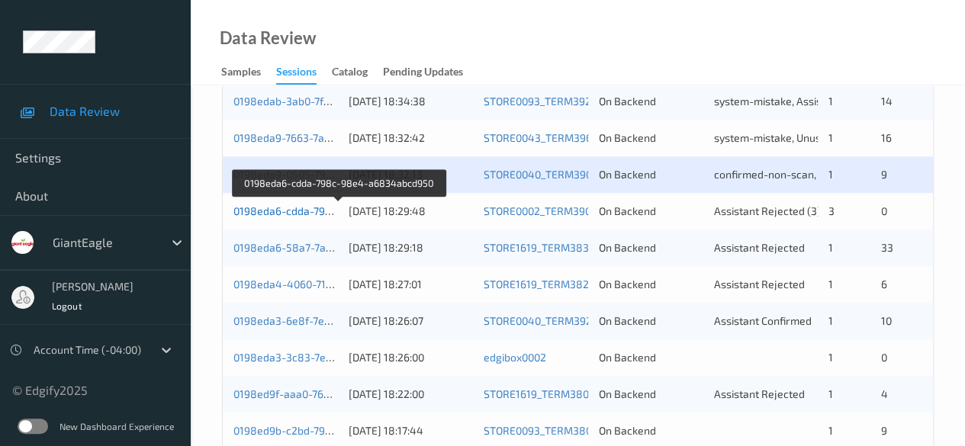
click at [292, 213] on link "0198eda6-cdda-798c-98e4-a6834abcd950" at bounding box center [339, 210] width 213 height 13
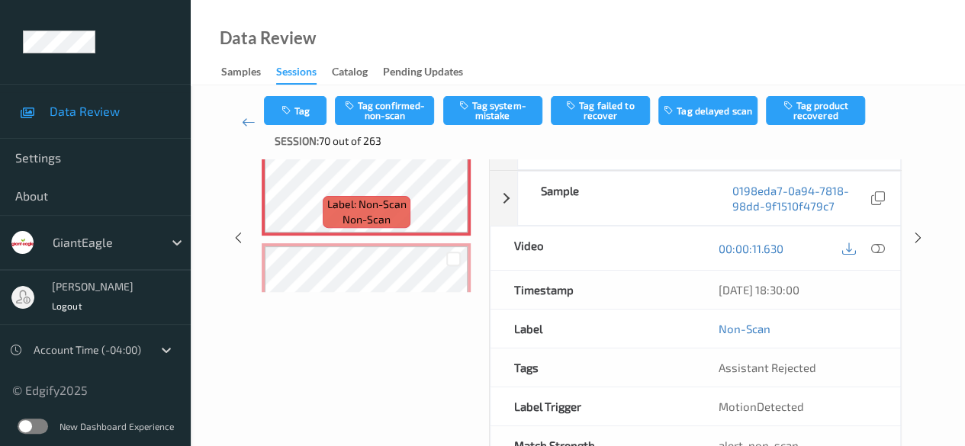
scroll to position [45, 0]
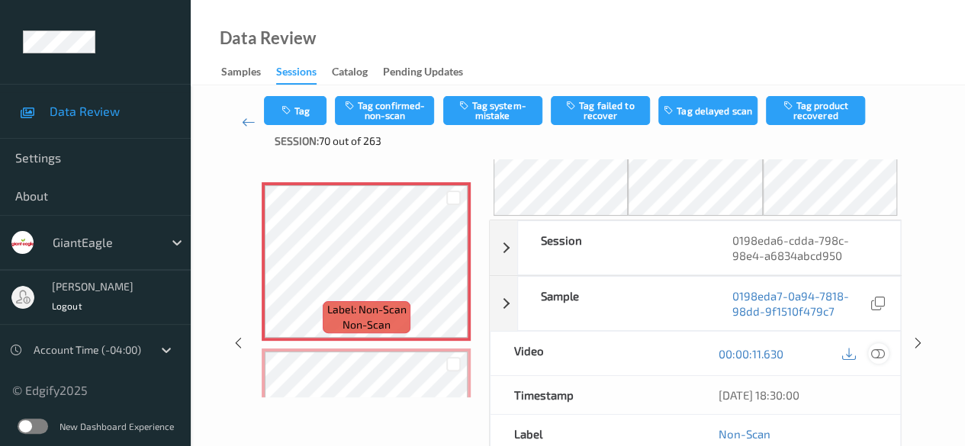
click at [875, 352] on icon at bounding box center [878, 354] width 14 height 14
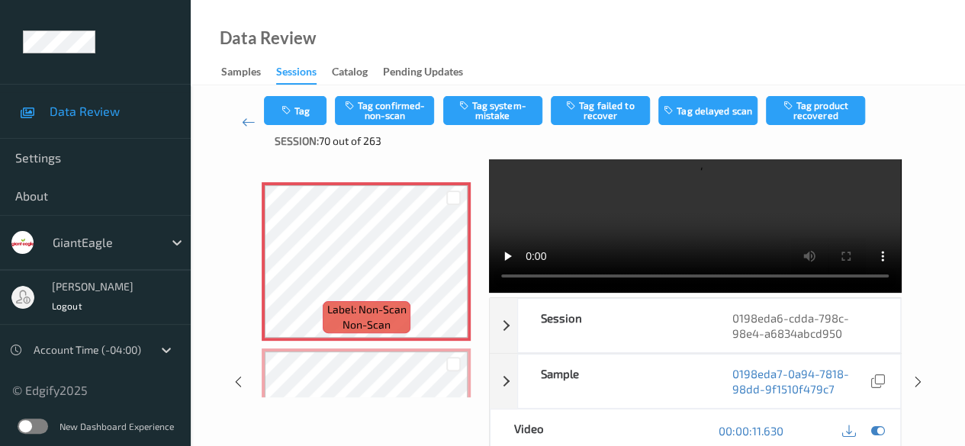
scroll to position [0, 0]
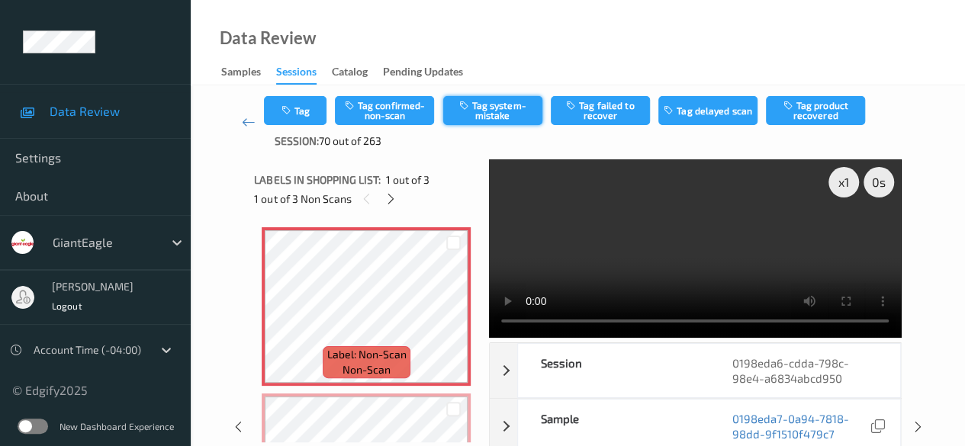
click at [486, 114] on button "Tag system-mistake" at bounding box center [492, 110] width 99 height 29
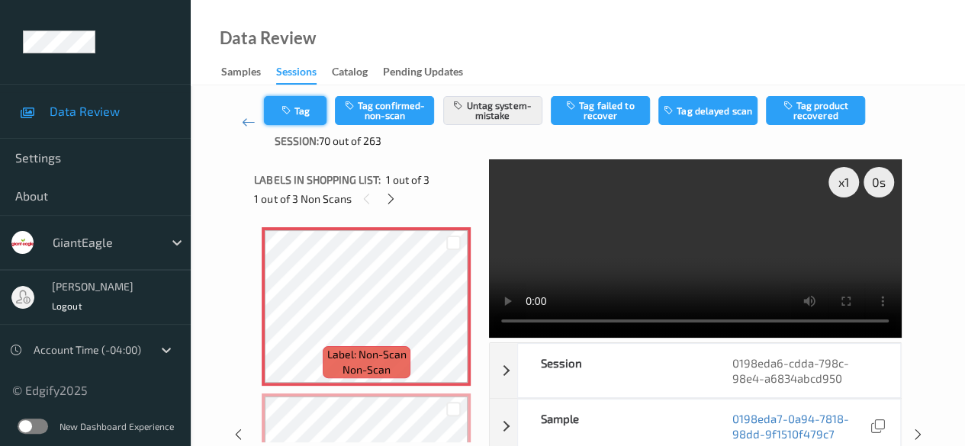
click at [300, 114] on button "Tag" at bounding box center [295, 110] width 63 height 29
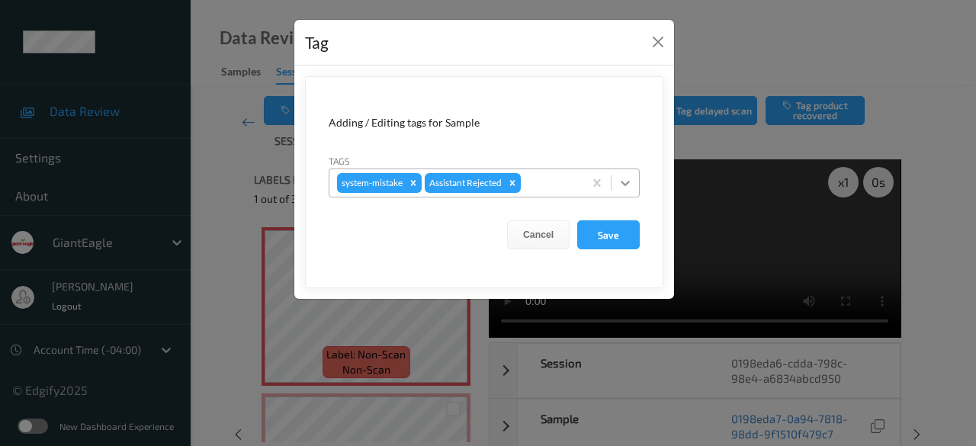
click at [624, 185] on icon at bounding box center [625, 182] width 15 height 15
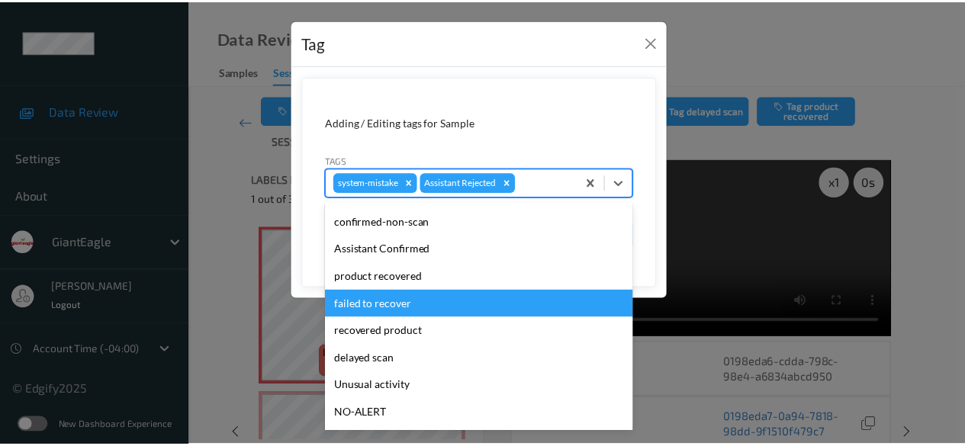
scroll to position [134, 0]
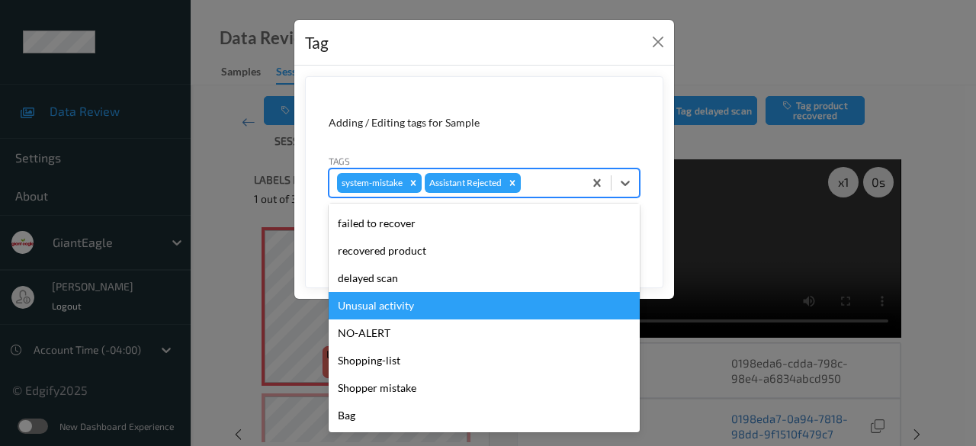
click at [406, 310] on div "Unusual activity" at bounding box center [484, 305] width 311 height 27
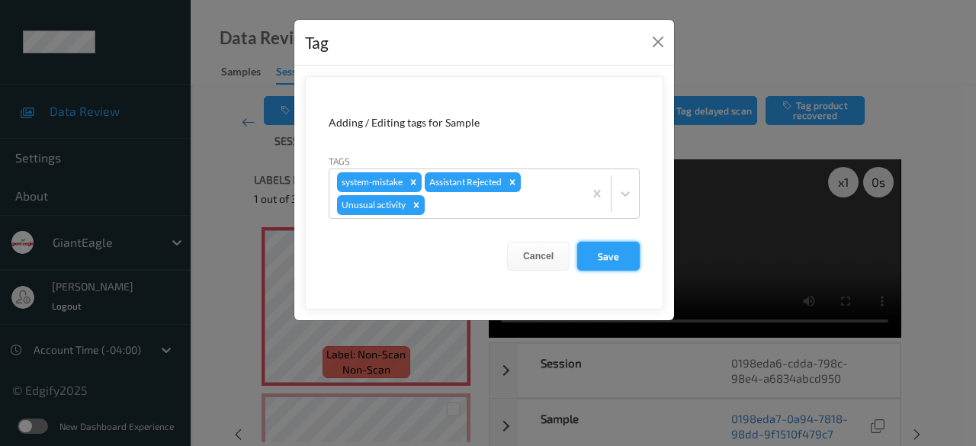
click at [610, 254] on button "Save" at bounding box center [608, 256] width 63 height 29
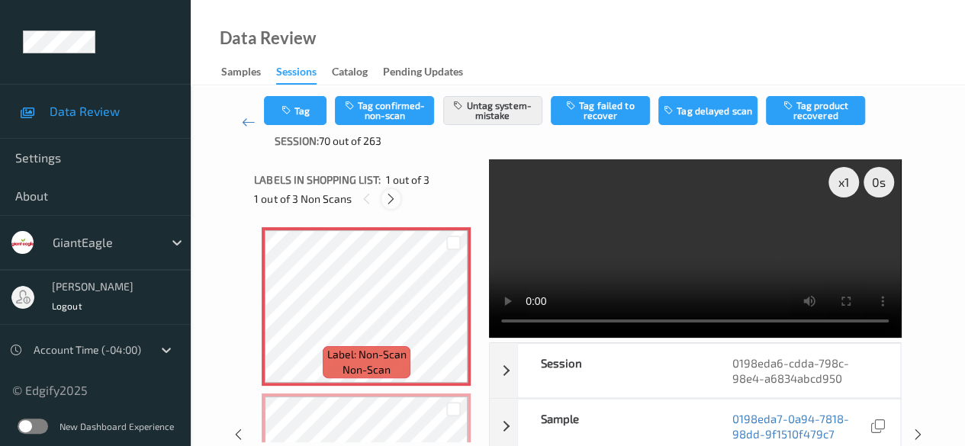
click at [390, 201] on icon at bounding box center [390, 199] width 13 height 14
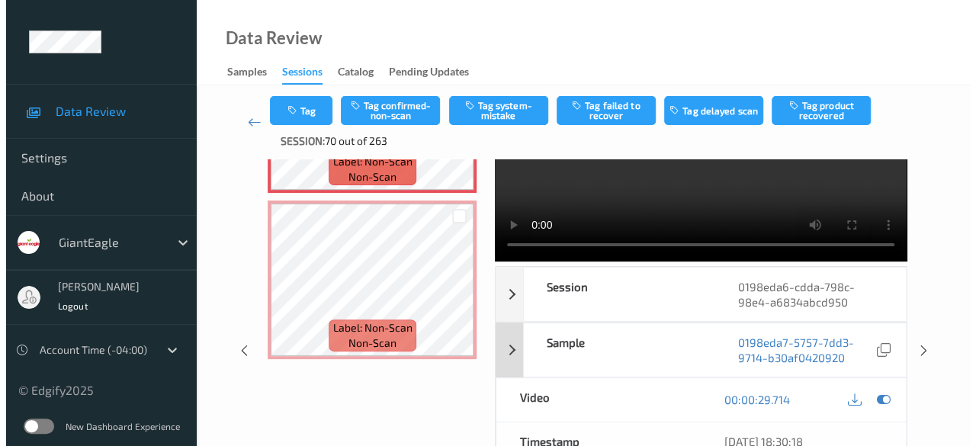
scroll to position [0, 0]
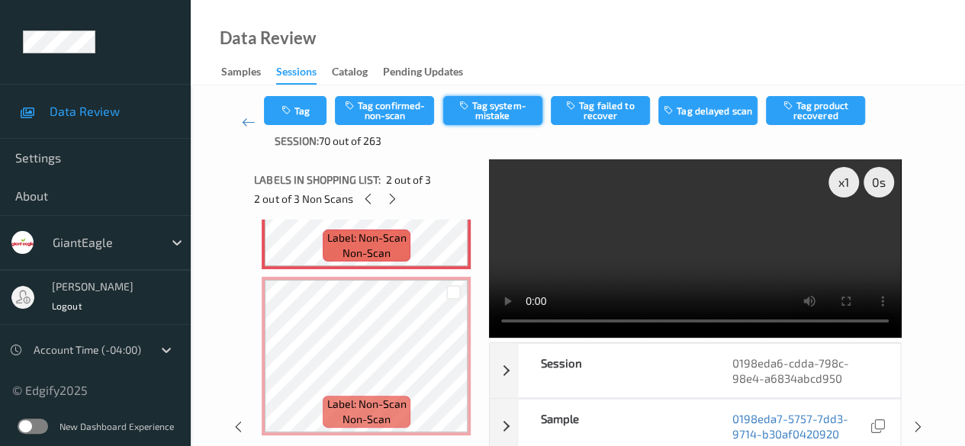
click at [493, 117] on button "Tag system-mistake" at bounding box center [492, 110] width 99 height 29
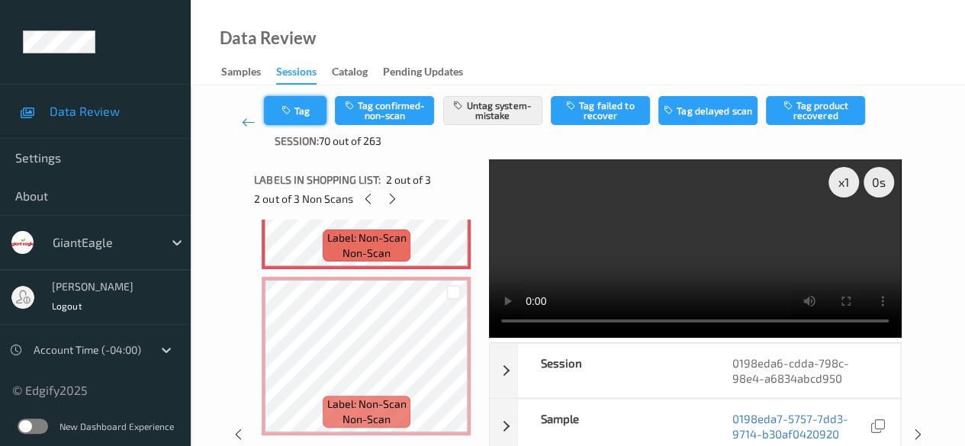
click at [313, 117] on button "Tag" at bounding box center [295, 110] width 63 height 29
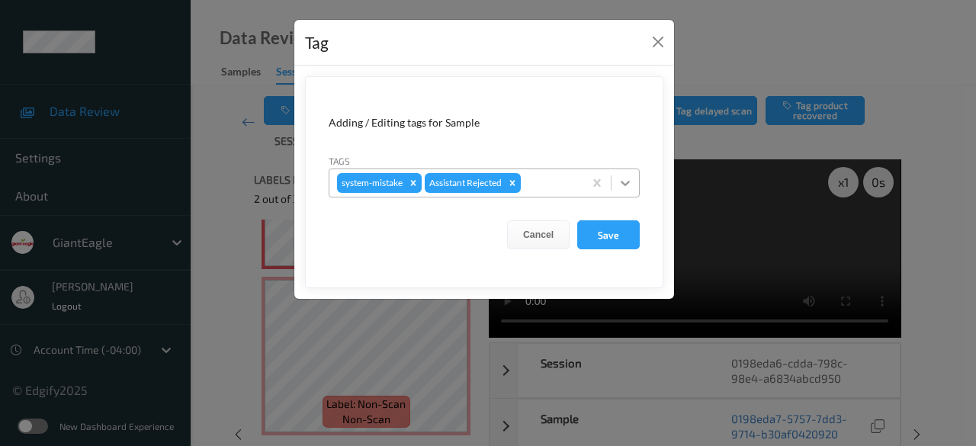
click at [628, 187] on icon at bounding box center [625, 182] width 15 height 15
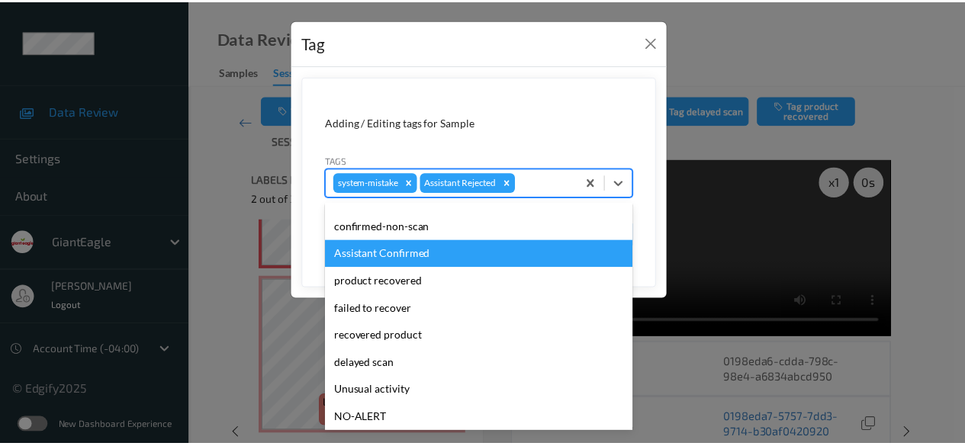
scroll to position [134, 0]
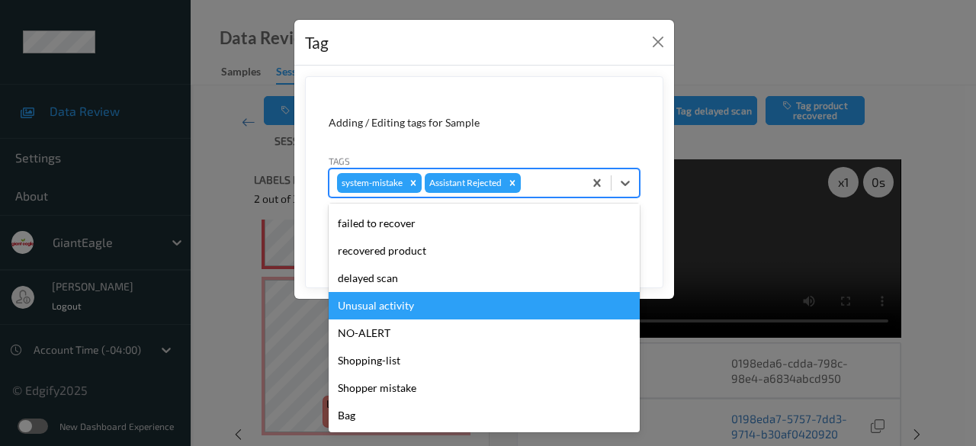
click at [416, 308] on div "Unusual activity" at bounding box center [484, 305] width 311 height 27
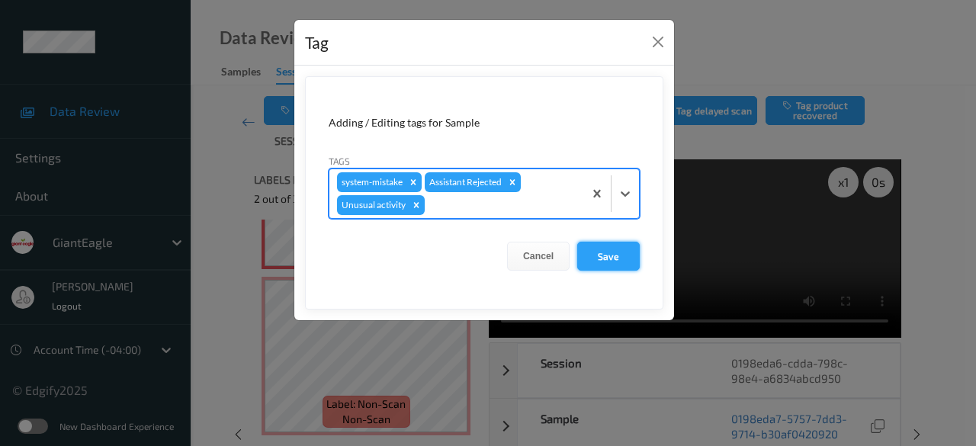
click at [602, 254] on button "Save" at bounding box center [608, 256] width 63 height 29
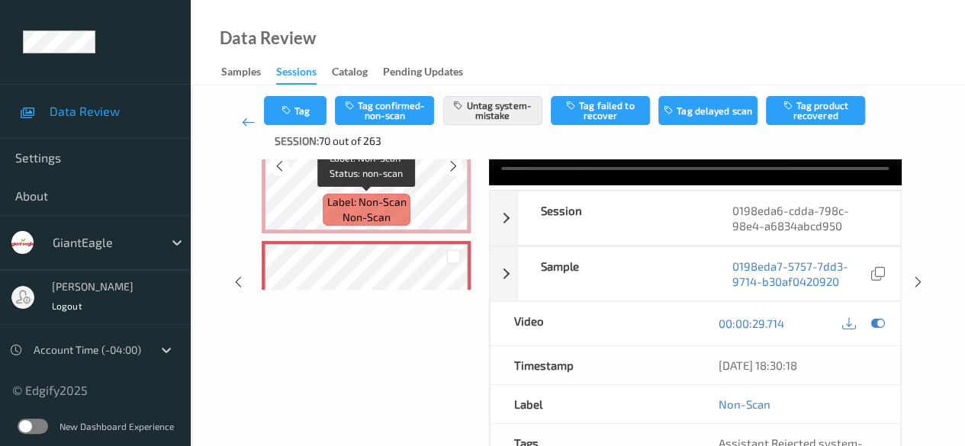
scroll to position [0, 0]
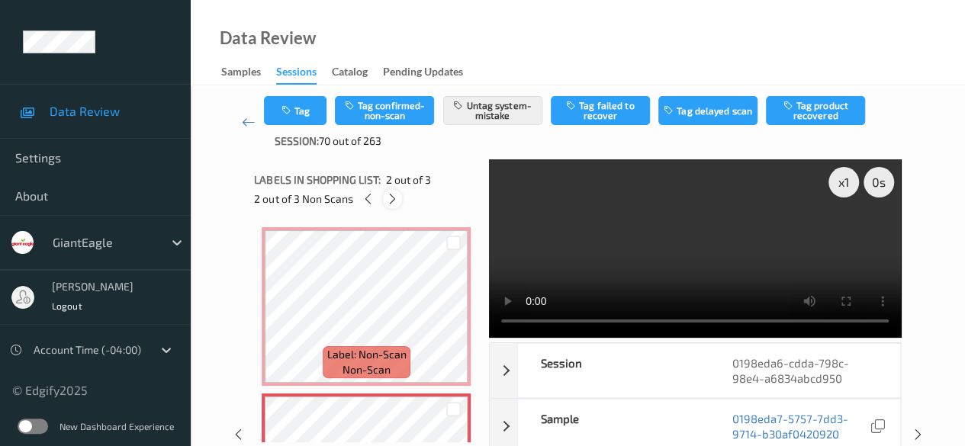
click at [392, 200] on icon at bounding box center [392, 199] width 13 height 14
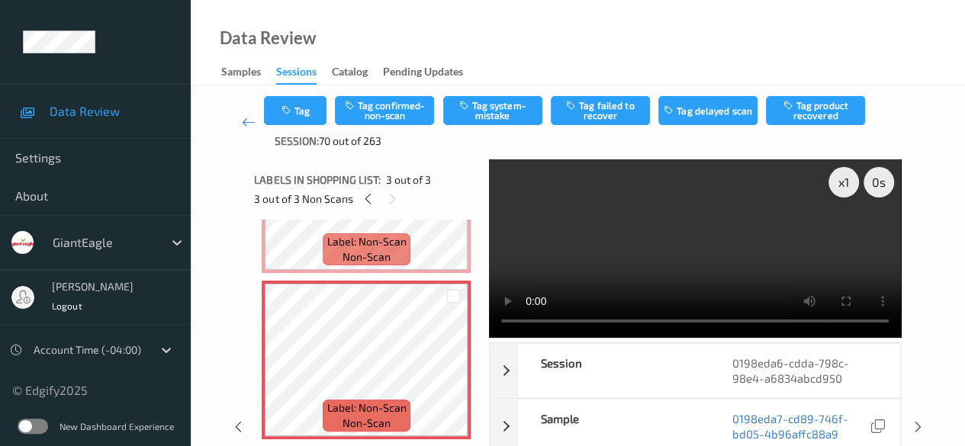
scroll to position [283, 0]
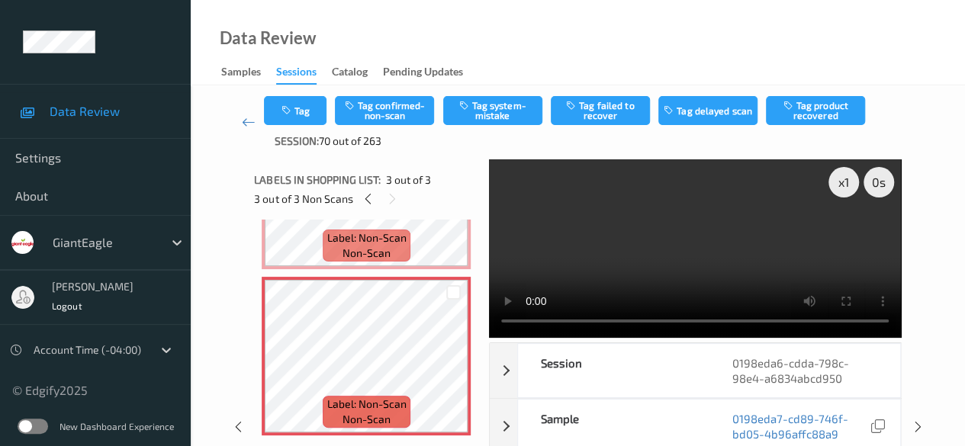
click at [522, 324] on video at bounding box center [695, 248] width 412 height 178
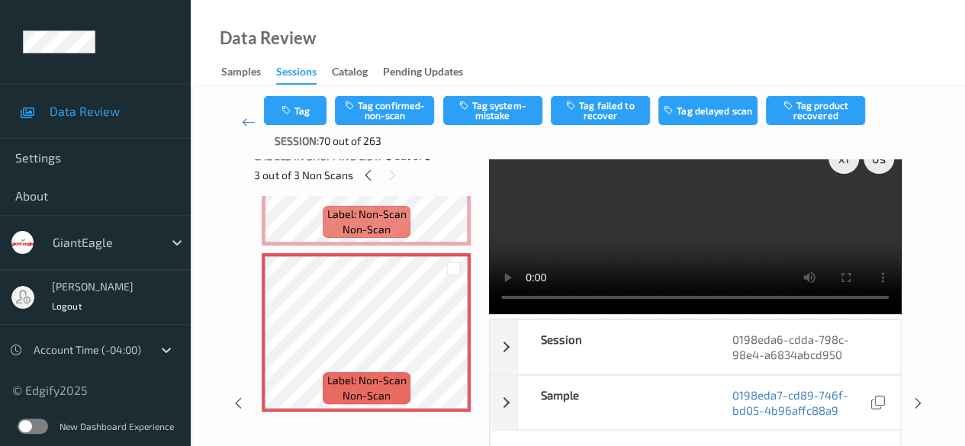
scroll to position [0, 0]
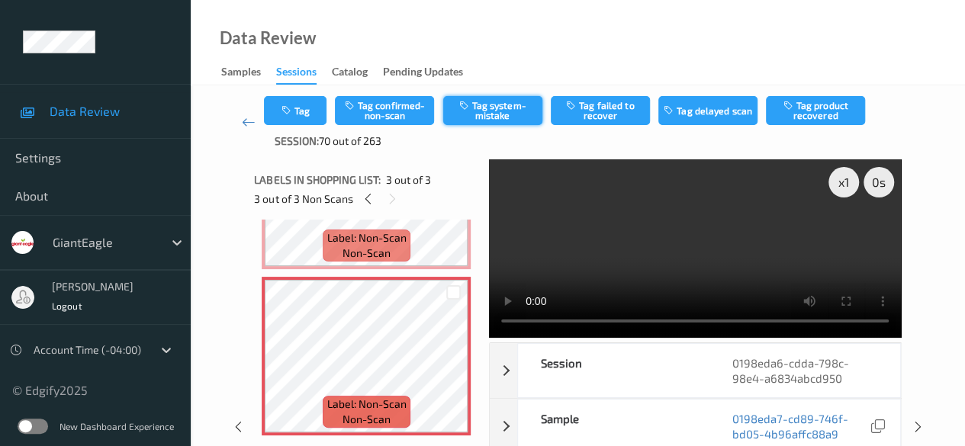
click at [491, 114] on button "Tag system-mistake" at bounding box center [492, 110] width 99 height 29
click at [237, 120] on link at bounding box center [248, 122] width 31 height 53
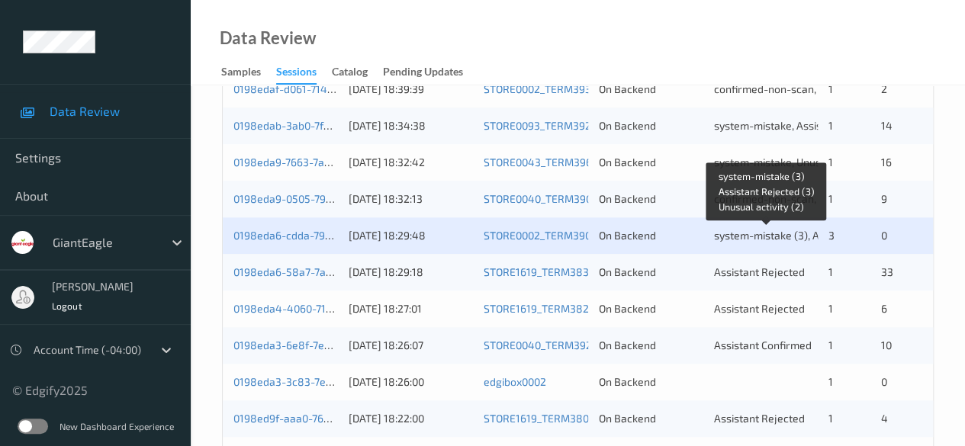
scroll to position [610, 0]
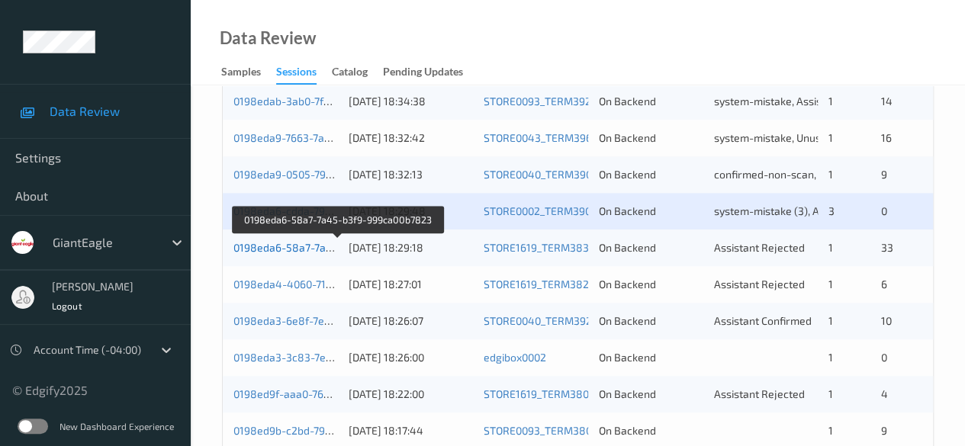
click at [297, 252] on link "0198eda6-58a7-7a45-b3f9-999ca00b7823" at bounding box center [337, 247] width 209 height 13
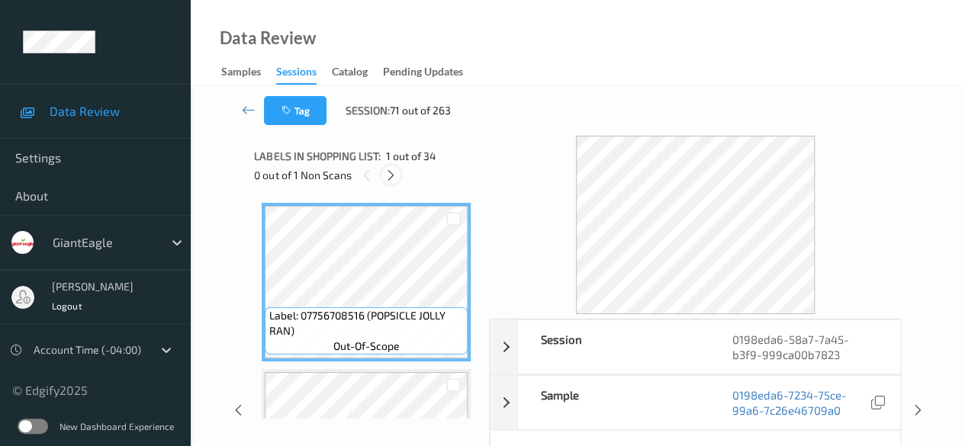
click at [390, 176] on icon at bounding box center [390, 176] width 13 height 14
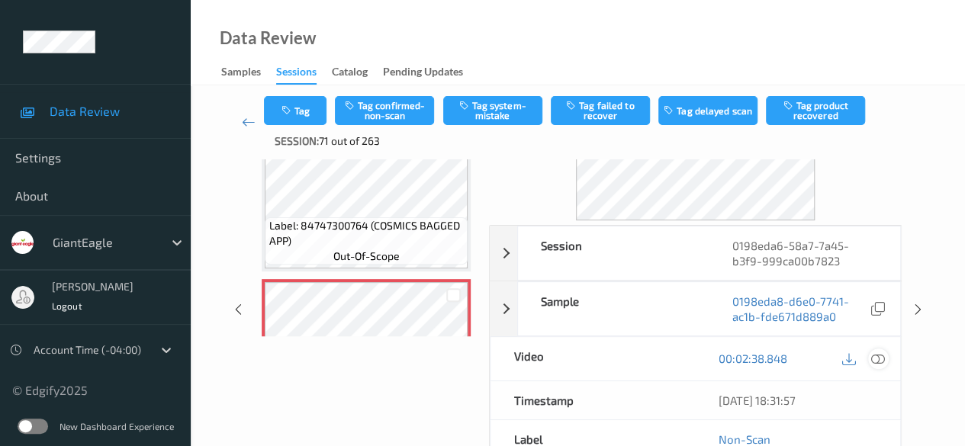
scroll to position [152, 0]
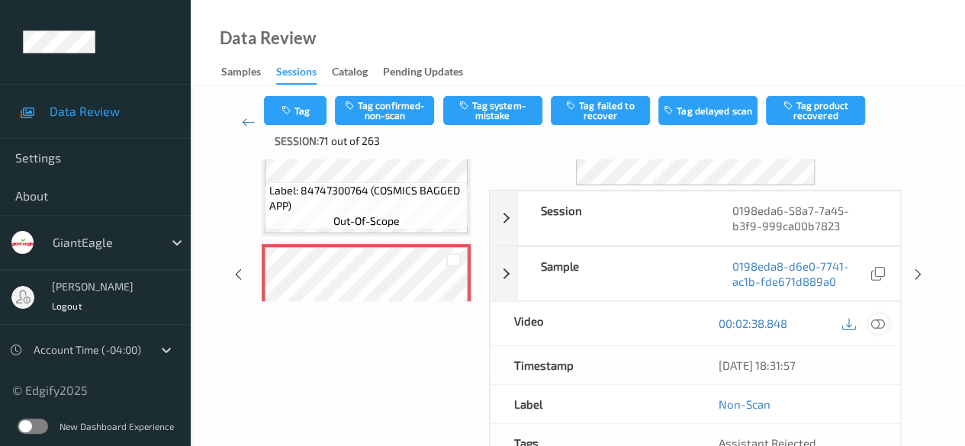
click at [874, 320] on icon at bounding box center [878, 323] width 14 height 14
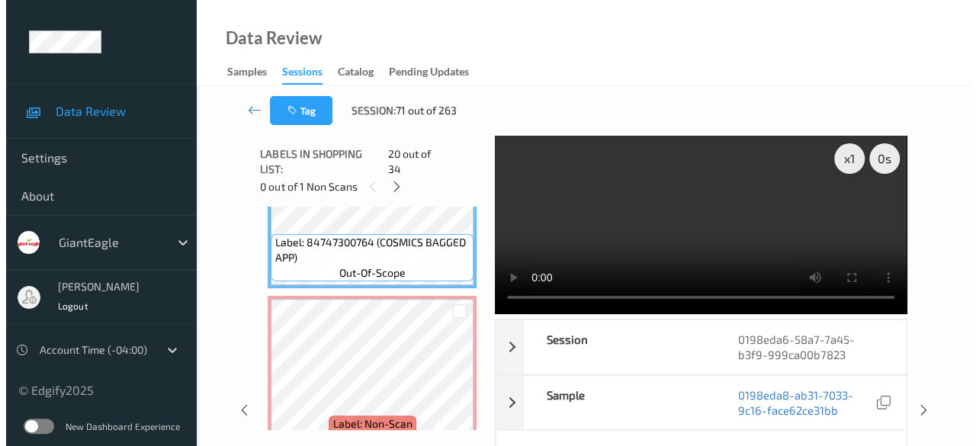
scroll to position [3242, 0]
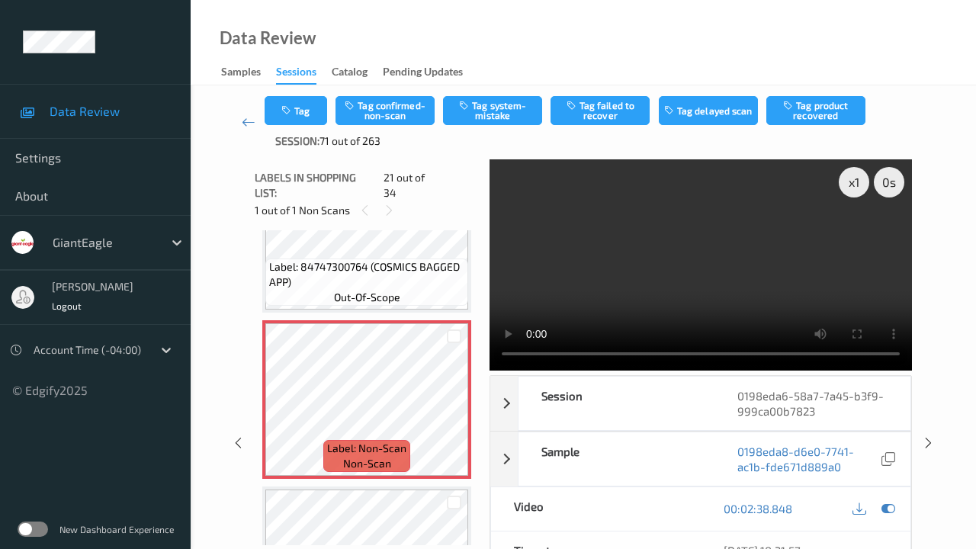
click at [490, 371] on video at bounding box center [701, 264] width 422 height 211
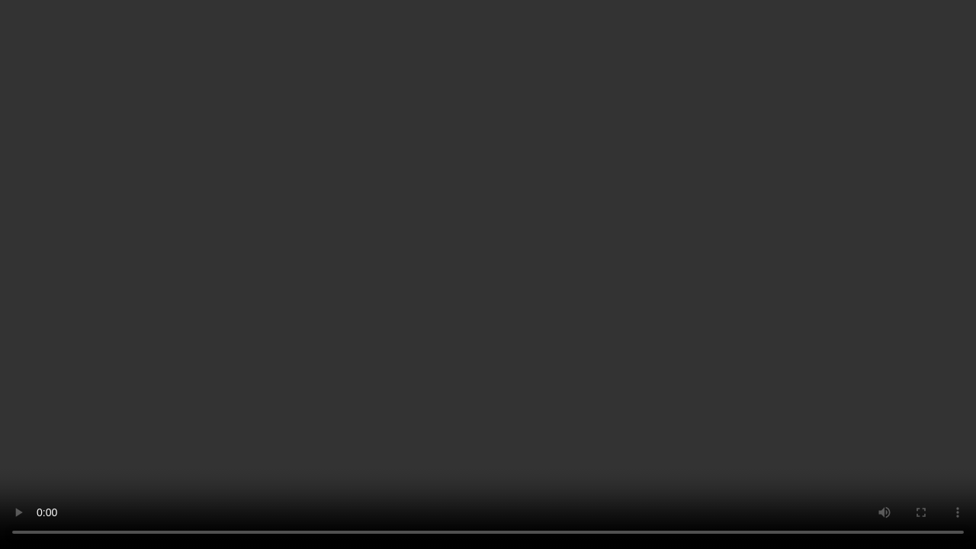
click at [359, 445] on video at bounding box center [488, 274] width 976 height 549
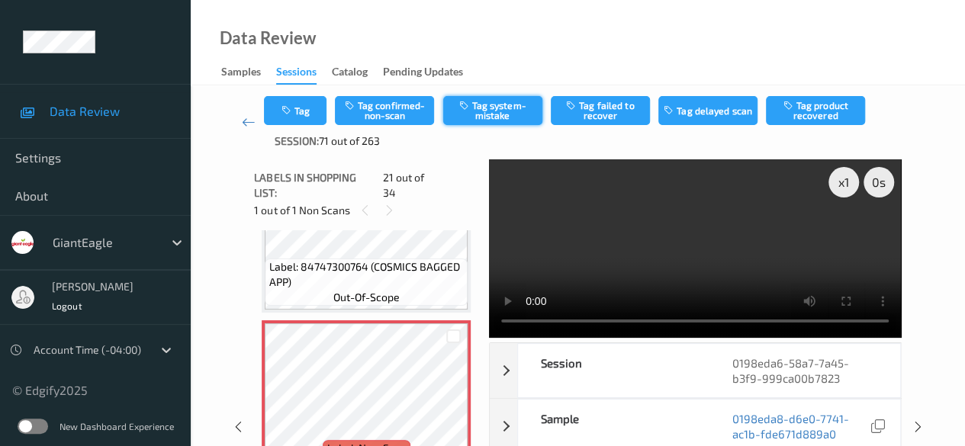
drag, startPoint x: 493, startPoint y: 104, endPoint x: 491, endPoint y: 115, distance: 10.8
click at [491, 114] on button "Tag system-mistake" at bounding box center [492, 110] width 99 height 29
click at [273, 131] on div "Tag Tag confirmed-non-scan Untag system-mistake Tag failed to recover Tag delay…" at bounding box center [578, 122] width 628 height 53
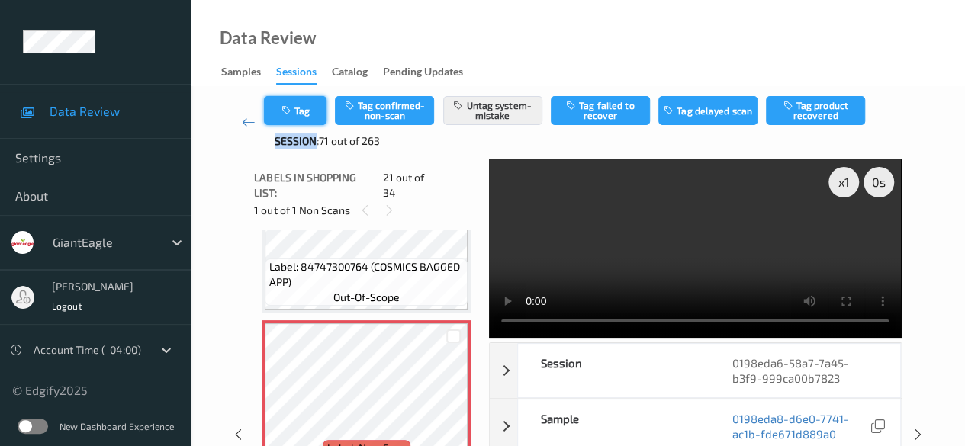
click at [288, 117] on button "Tag" at bounding box center [295, 110] width 63 height 29
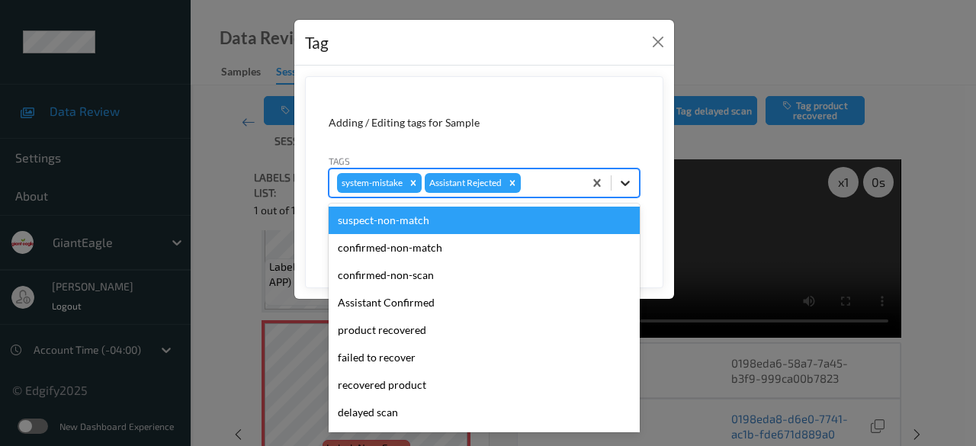
click at [630, 185] on icon at bounding box center [625, 182] width 15 height 15
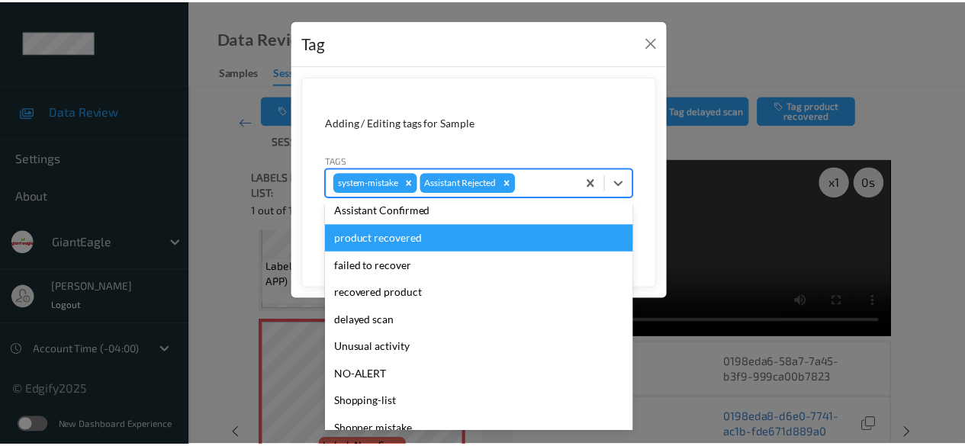
scroll to position [134, 0]
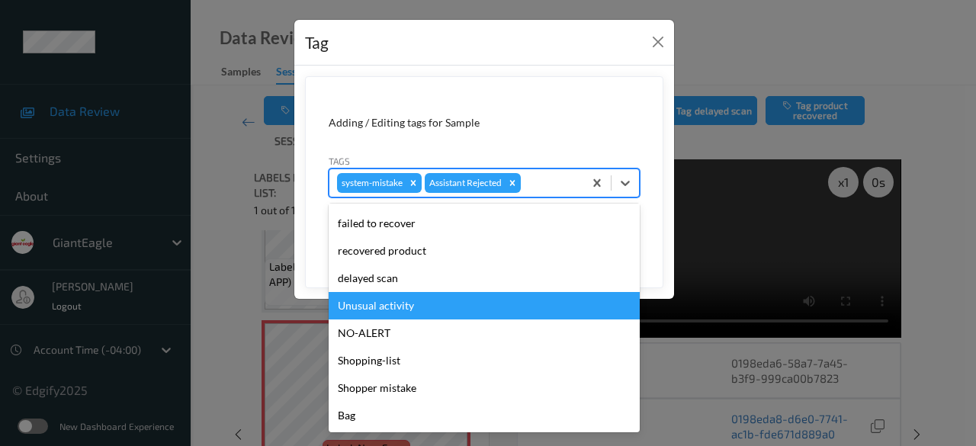
click at [454, 304] on div "Unusual activity" at bounding box center [484, 305] width 311 height 27
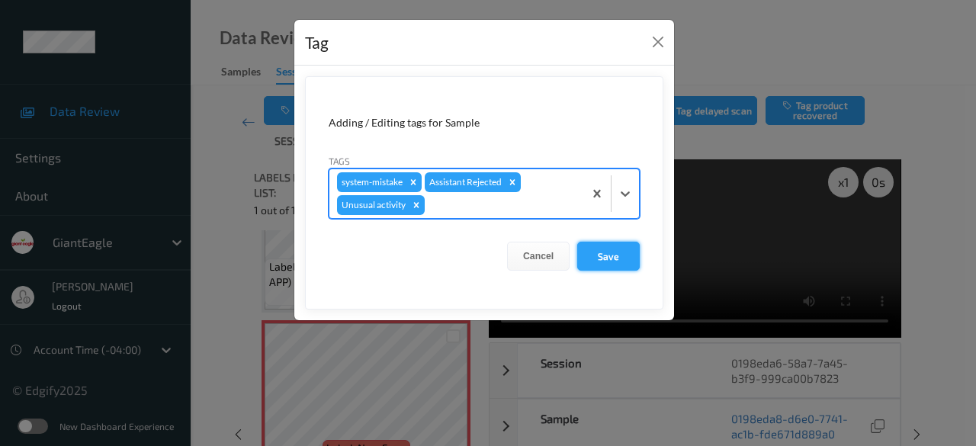
click at [610, 250] on button "Save" at bounding box center [608, 256] width 63 height 29
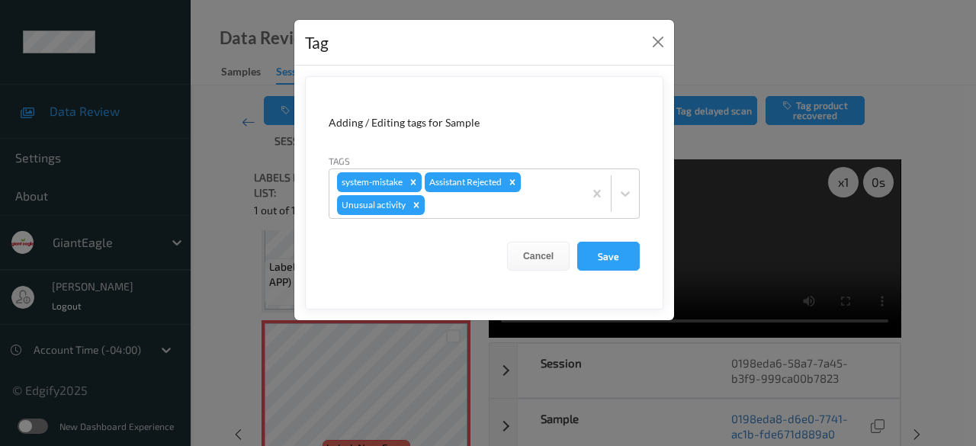
drag, startPoint x: 563, startPoint y: 286, endPoint x: 570, endPoint y: 274, distance: 14.4
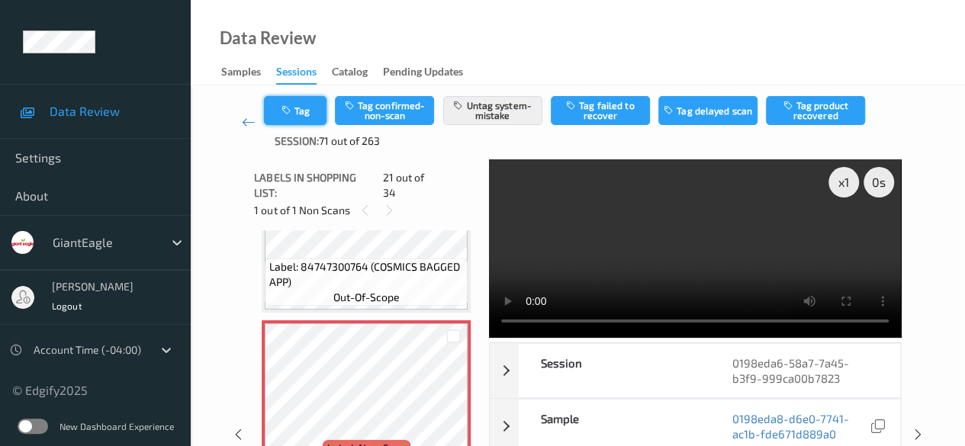
click at [299, 111] on button "Tag" at bounding box center [295, 110] width 63 height 29
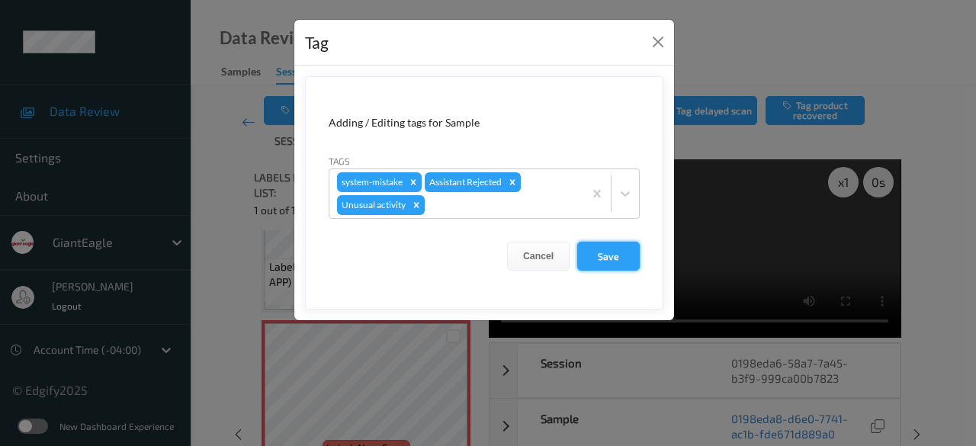
click at [604, 258] on button "Save" at bounding box center [608, 256] width 63 height 29
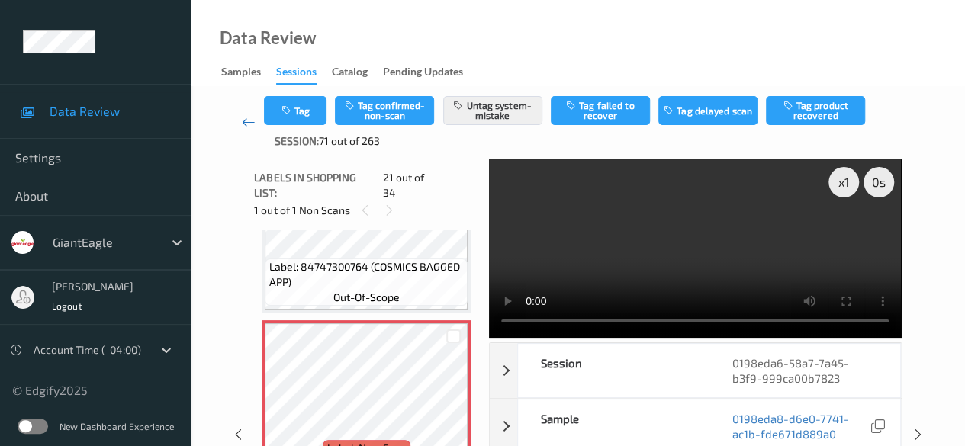
click at [248, 128] on icon at bounding box center [249, 121] width 14 height 15
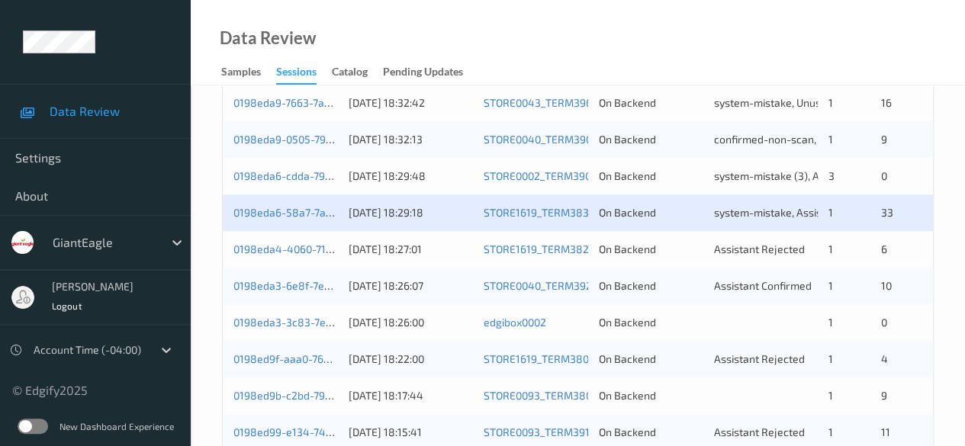
scroll to position [668, 0]
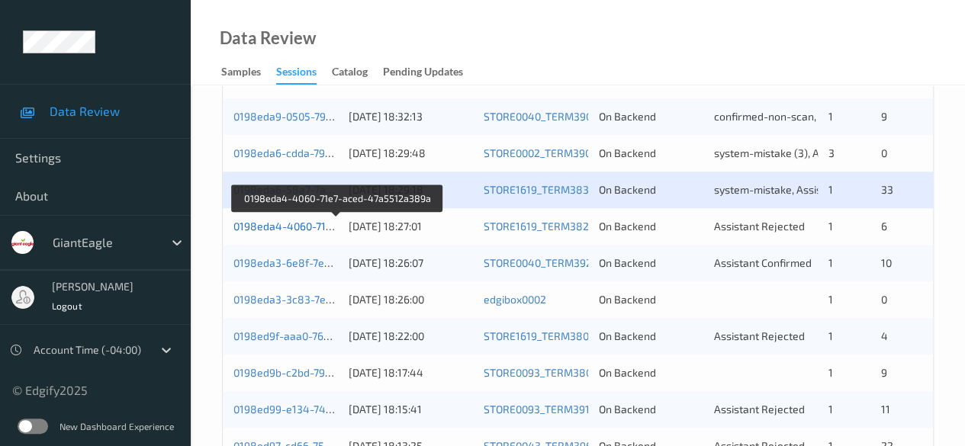
click at [286, 226] on link "0198eda4-4060-71e7-aced-47a5512a389a" at bounding box center [337, 226] width 209 height 13
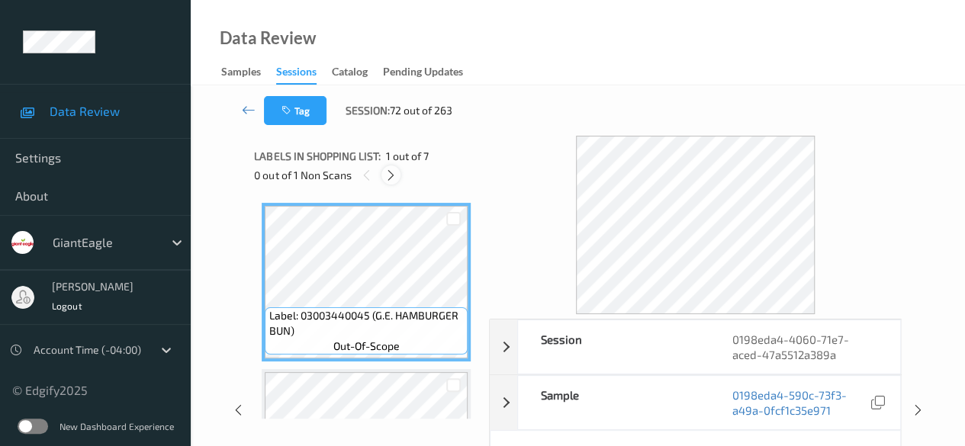
click at [393, 173] on icon at bounding box center [390, 176] width 13 height 14
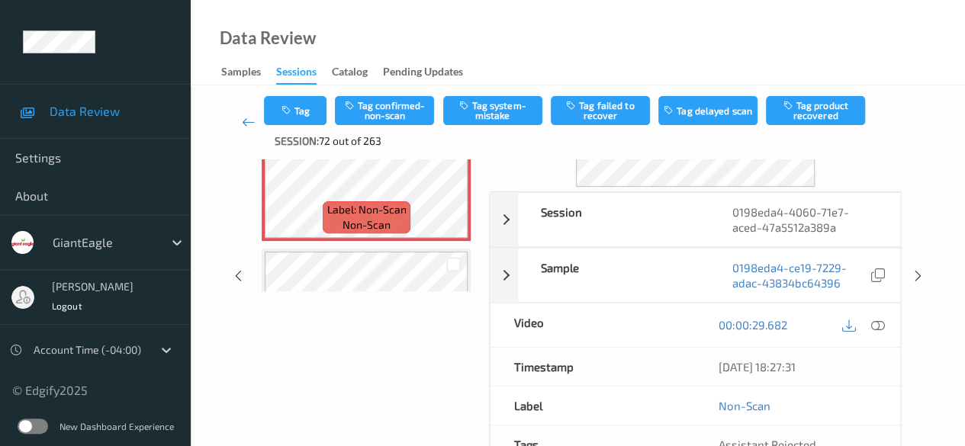
scroll to position [152, 0]
click at [877, 326] on icon at bounding box center [878, 323] width 14 height 14
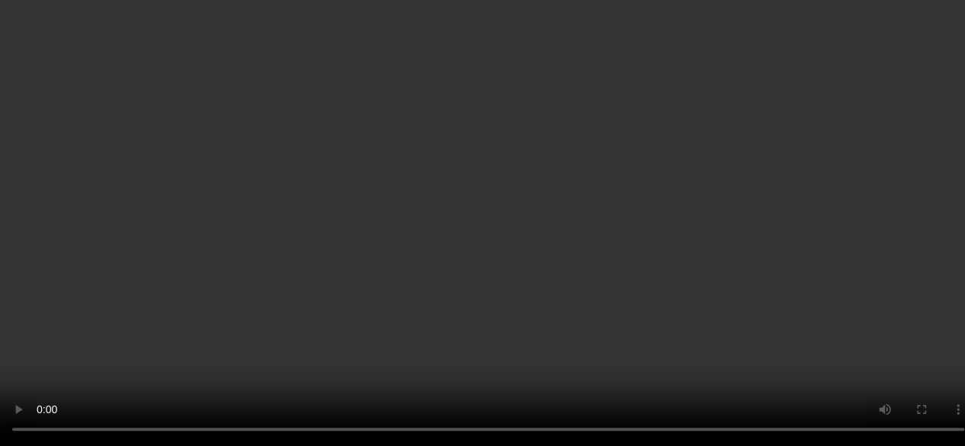
scroll to position [493, 0]
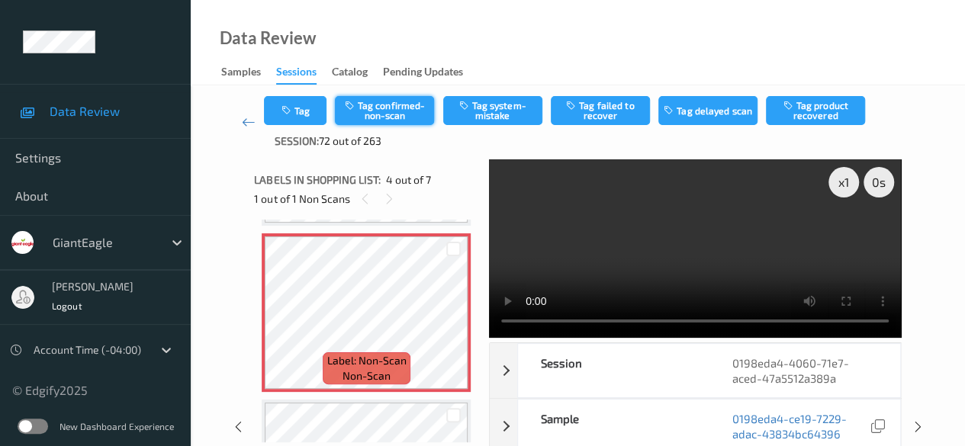
click at [407, 110] on button "Tag confirmed-non-scan" at bounding box center [384, 110] width 99 height 29
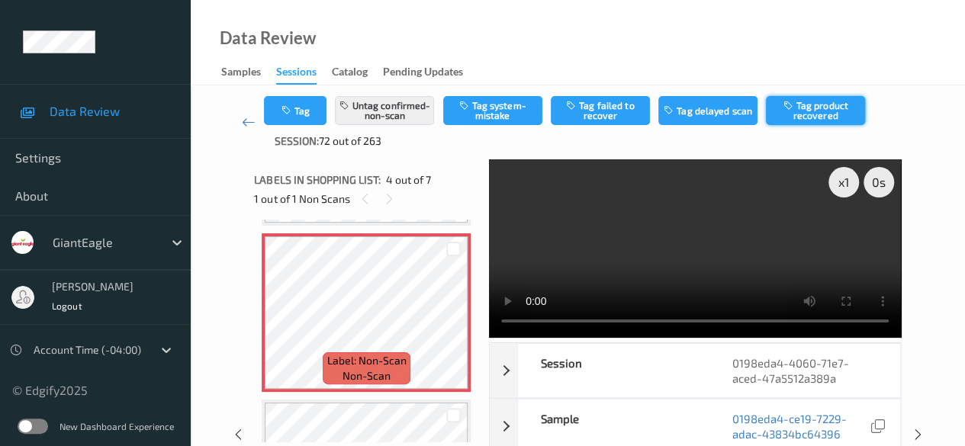
click at [827, 113] on button "Tag product recovered" at bounding box center [815, 110] width 99 height 29
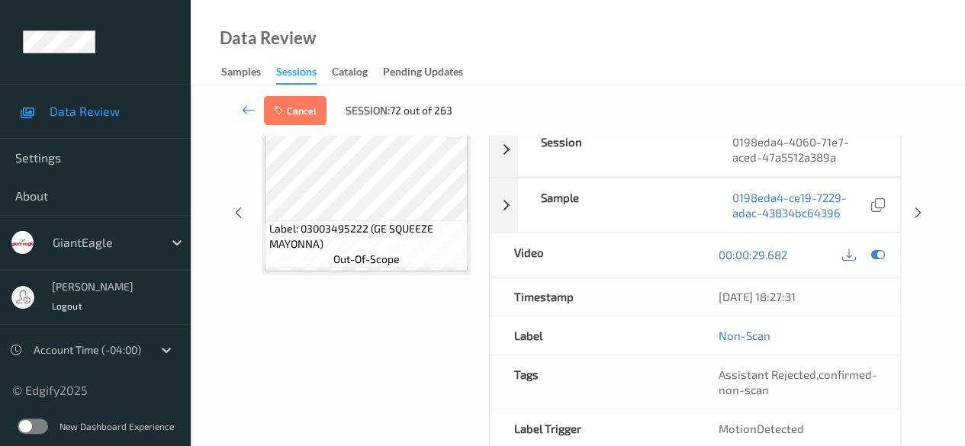
scroll to position [114, 0]
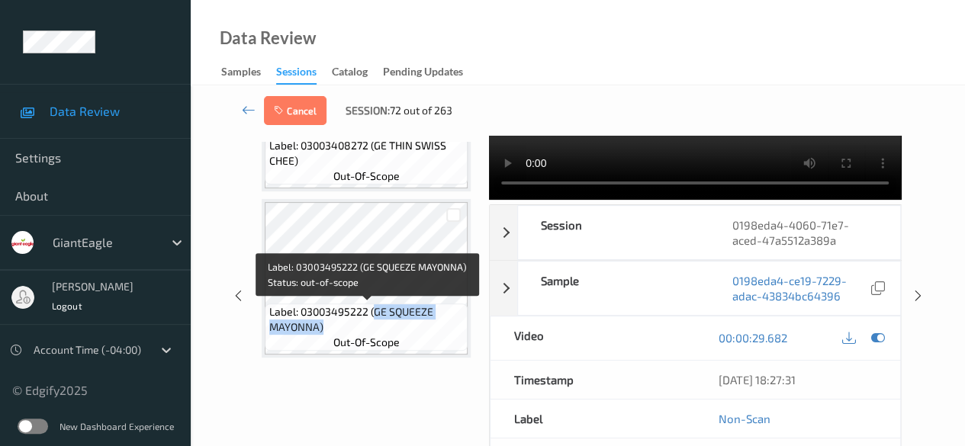
drag, startPoint x: 374, startPoint y: 312, endPoint x: 437, endPoint y: 324, distance: 63.7
click at [437, 324] on span "Label: 03003495222 (GE SQUEEZE MAYONNA)" at bounding box center [366, 319] width 195 height 30
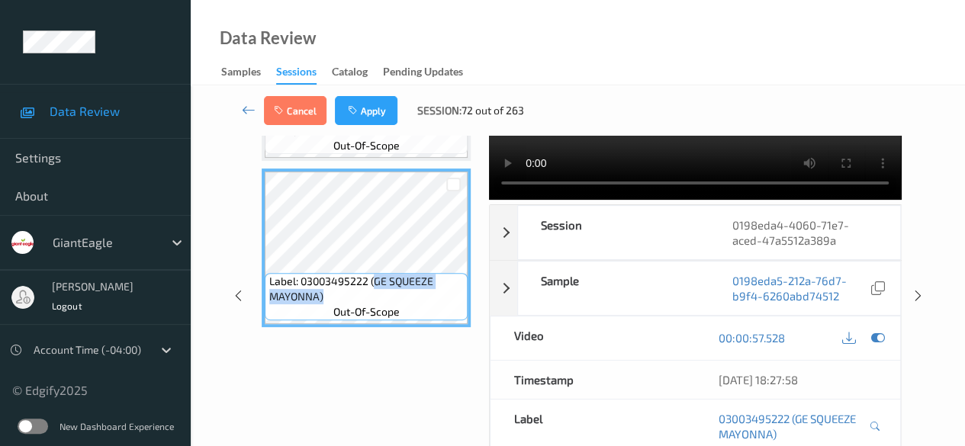
copy span "GE SQUEEZE MAYONNA)"
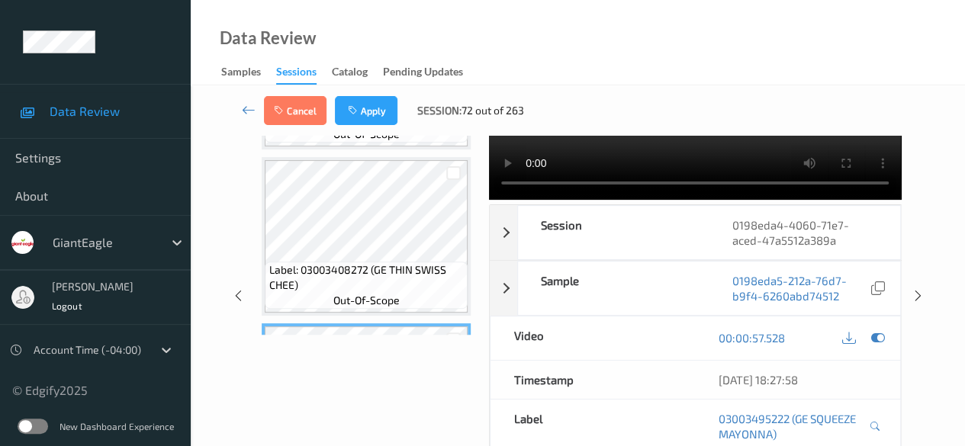
scroll to position [795, 0]
click at [455, 169] on div at bounding box center [453, 171] width 14 height 14
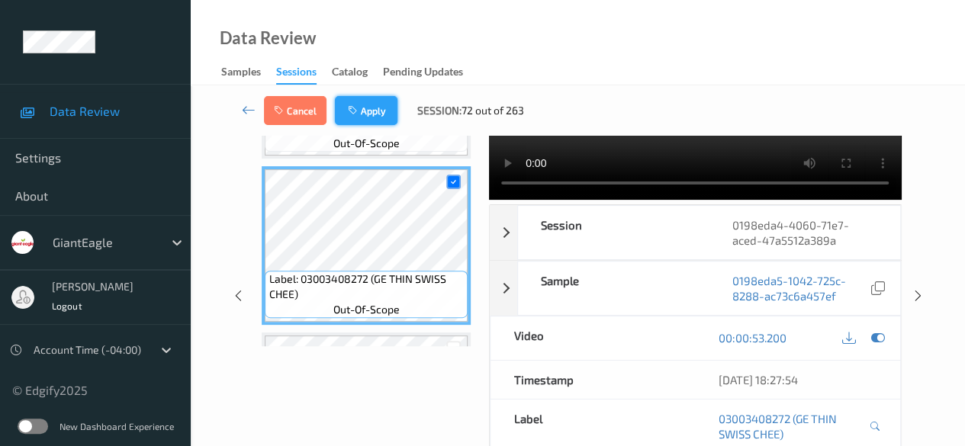
click at [372, 109] on button "Apply" at bounding box center [366, 110] width 63 height 29
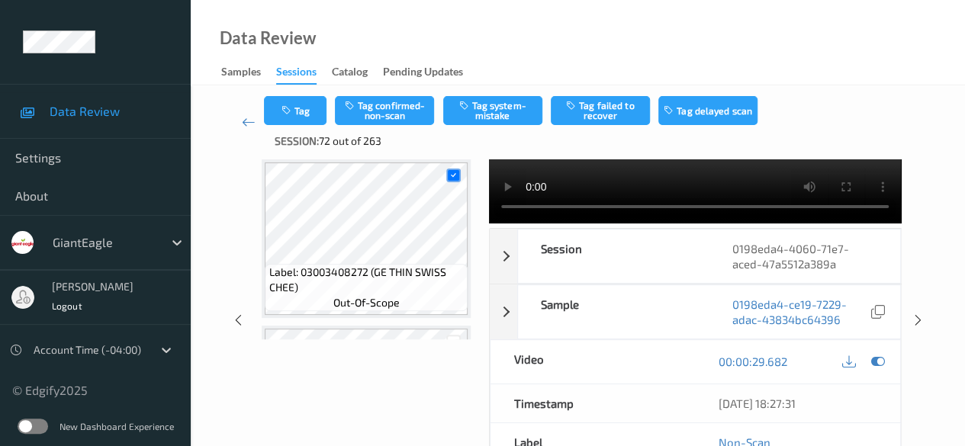
scroll to position [340, 0]
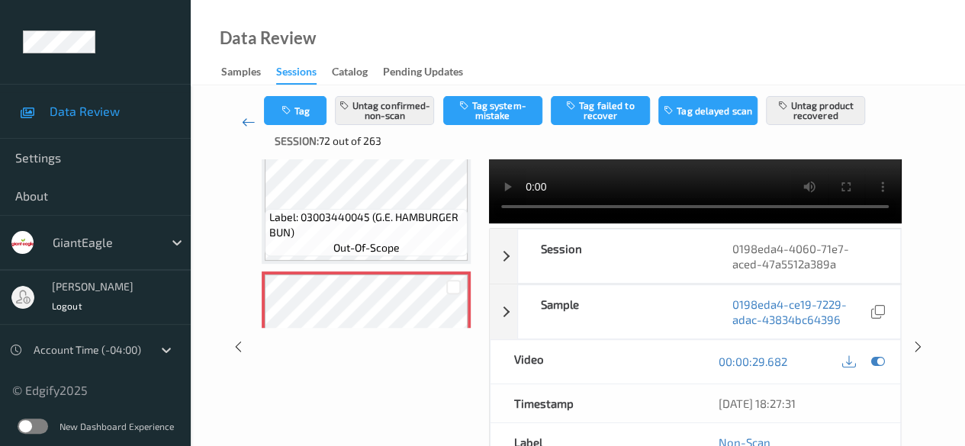
click at [248, 124] on icon at bounding box center [249, 121] width 14 height 15
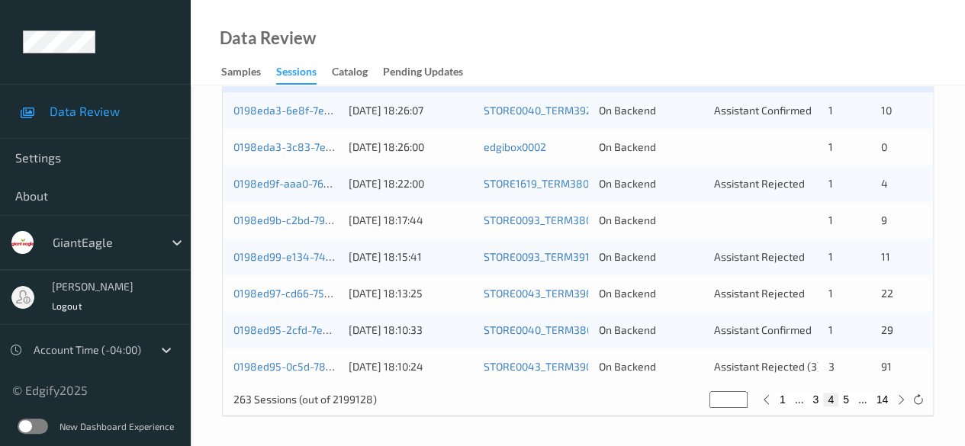
scroll to position [744, 0]
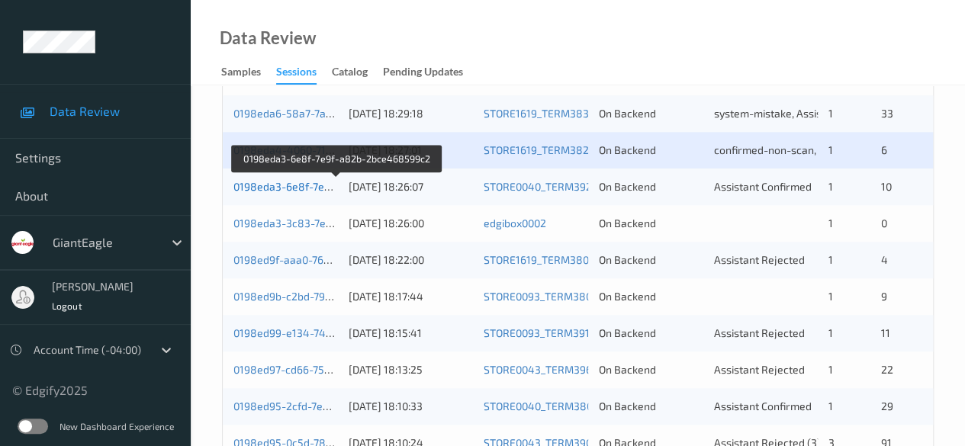
click at [314, 187] on link "0198eda3-6e8f-7e9f-a82b-2bce468599c2" at bounding box center [337, 186] width 208 height 13
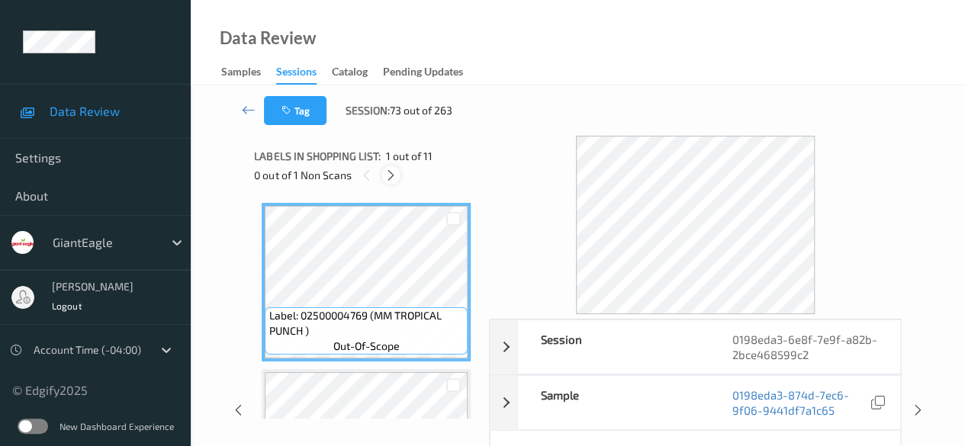
click at [396, 176] on icon at bounding box center [390, 176] width 13 height 14
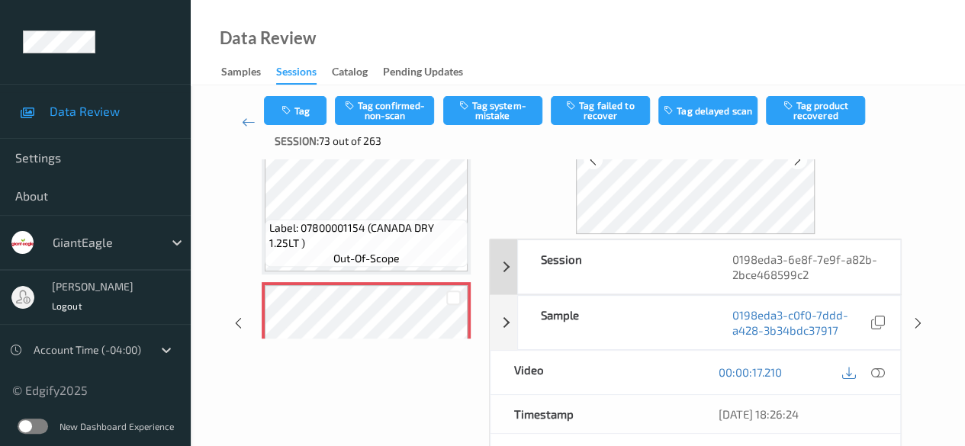
scroll to position [152, 0]
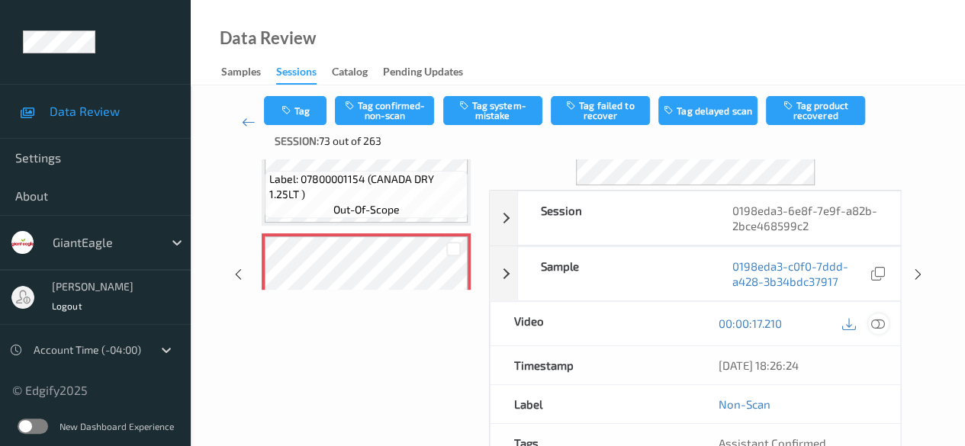
click at [877, 324] on icon at bounding box center [878, 323] width 14 height 14
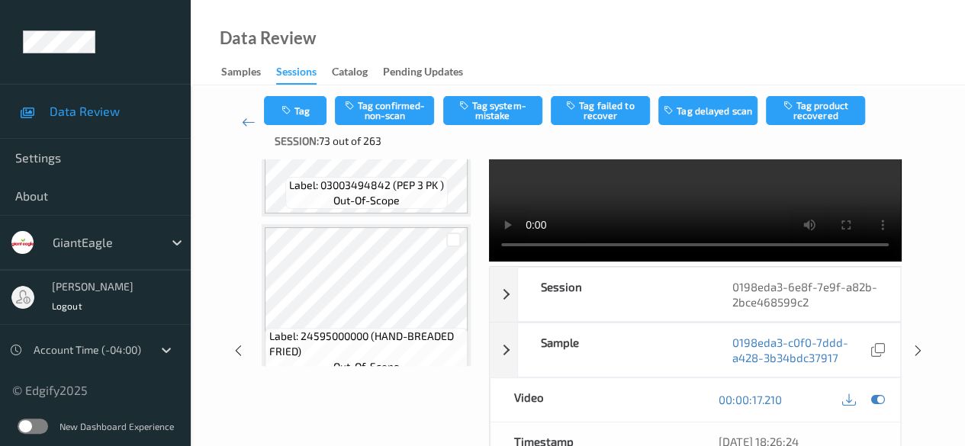
scroll to position [1613, 0]
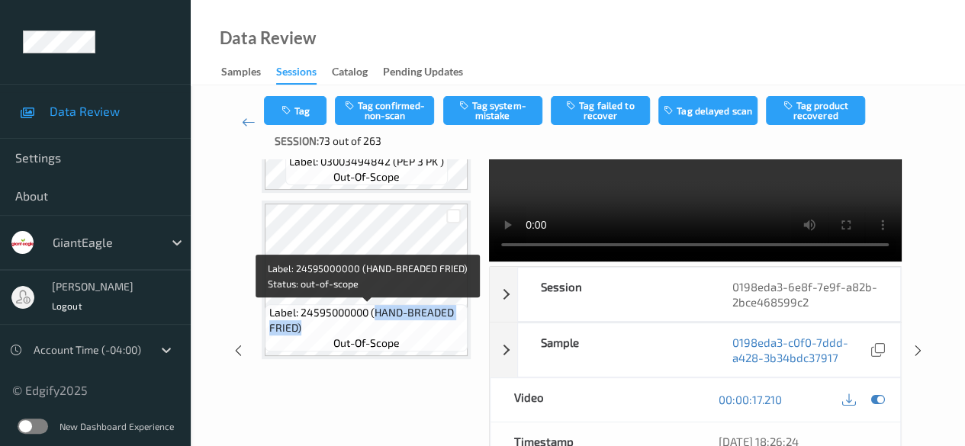
drag, startPoint x: 374, startPoint y: 312, endPoint x: 456, endPoint y: 324, distance: 83.2
click at [456, 324] on span "Label: 24595000000 (HAND-BREADED FRIED)" at bounding box center [366, 320] width 195 height 30
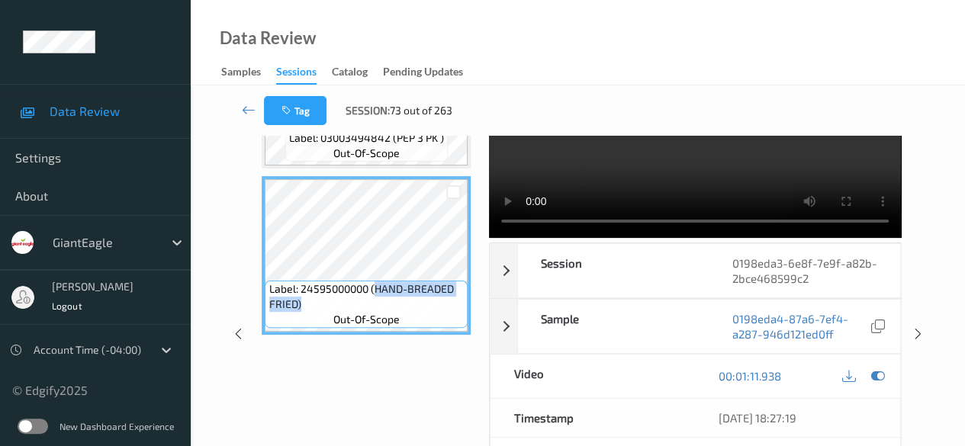
copy span "HAND-BREADED FRIED)"
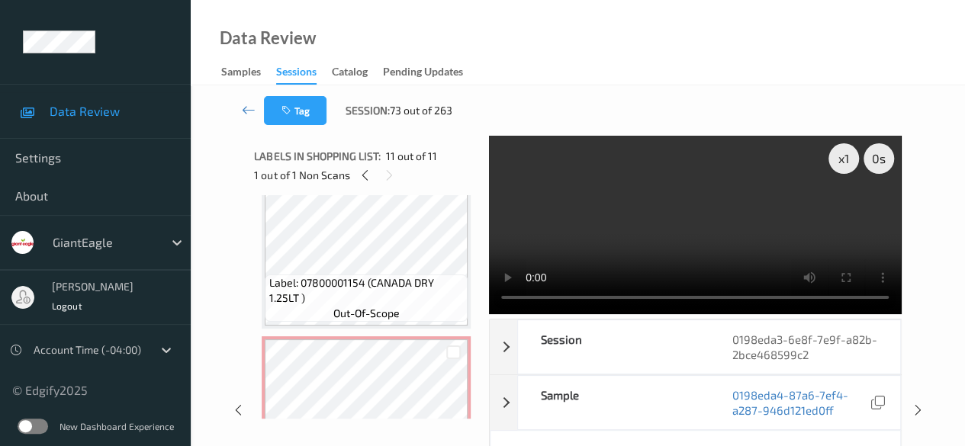
scroll to position [469, 0]
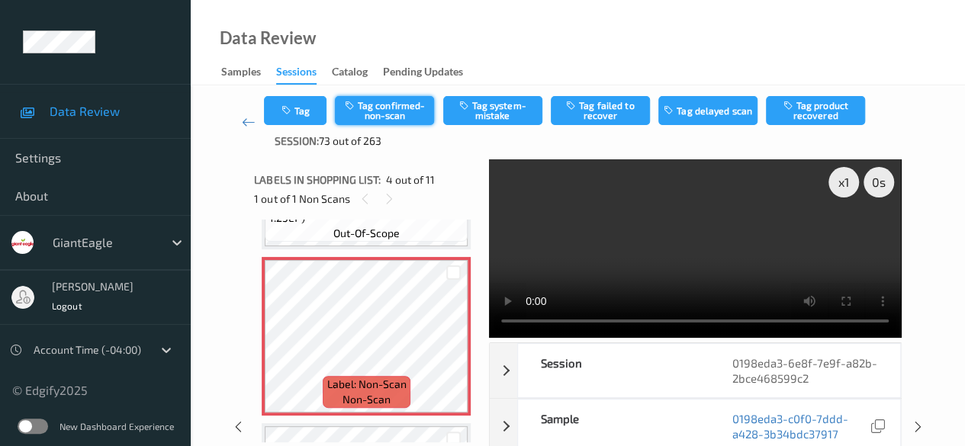
click at [409, 110] on button "Tag confirmed-non-scan" at bounding box center [384, 110] width 99 height 29
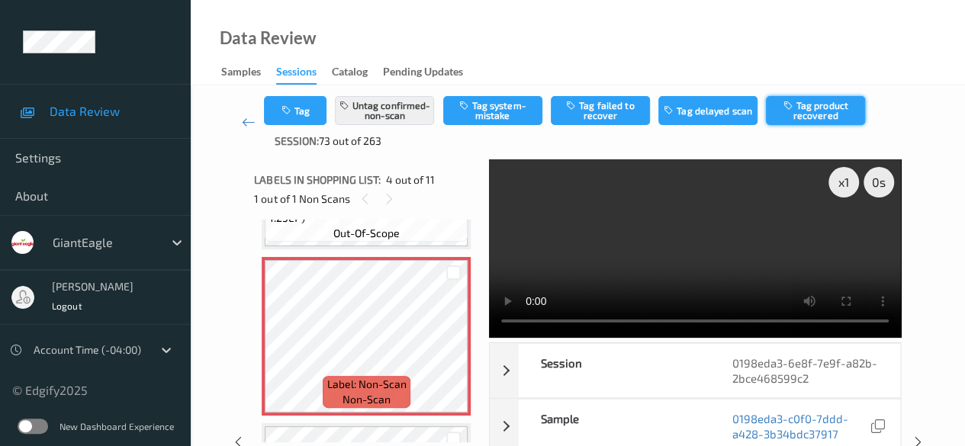
click at [800, 110] on button "Tag product recovered" at bounding box center [815, 110] width 99 height 29
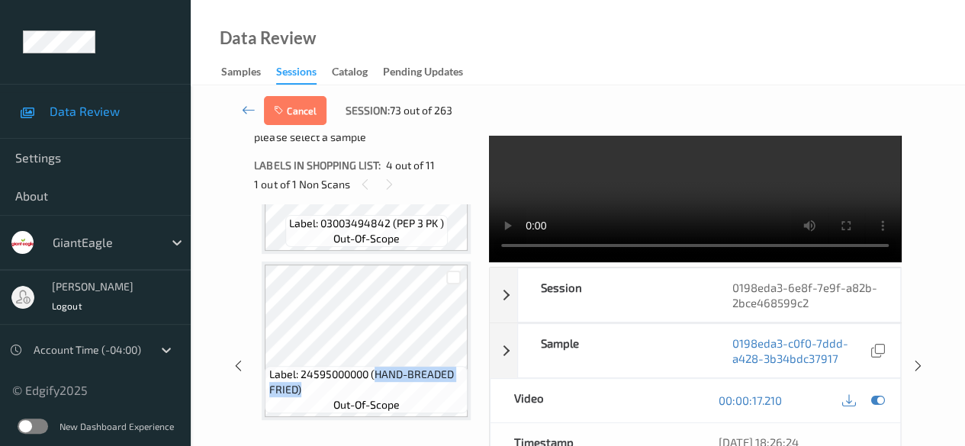
scroll to position [76, 0]
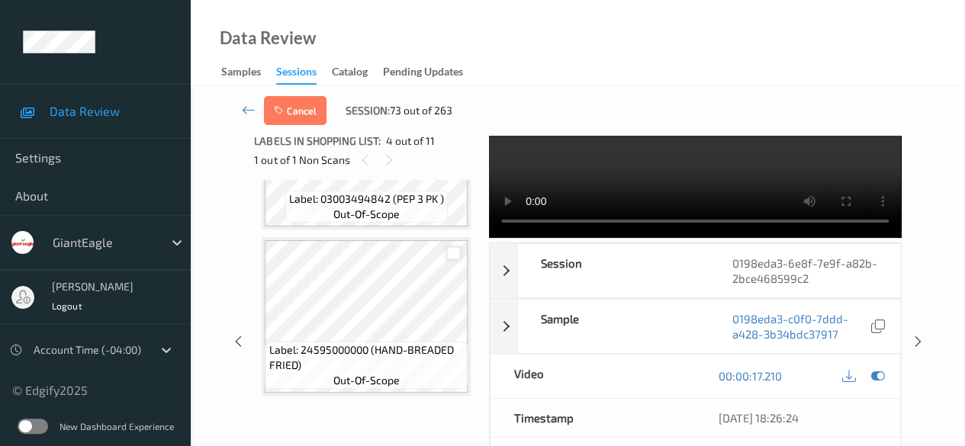
click at [454, 251] on div at bounding box center [453, 253] width 14 height 14
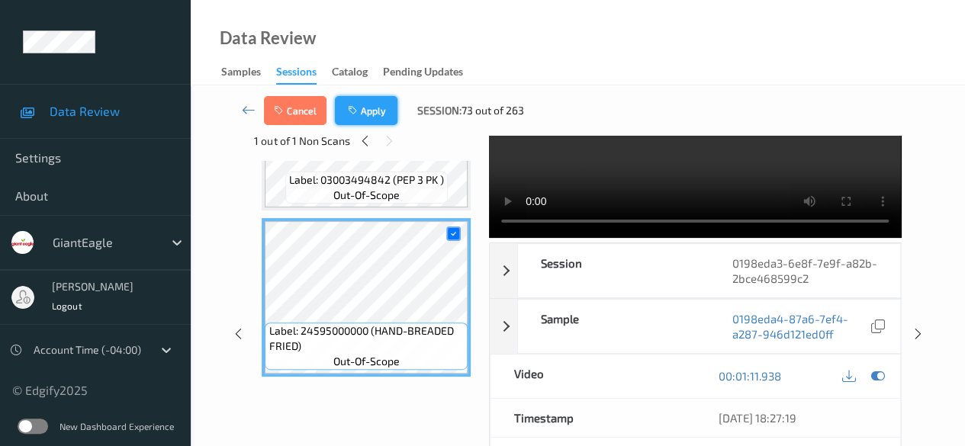
click at [367, 107] on button "Apply" at bounding box center [366, 110] width 63 height 29
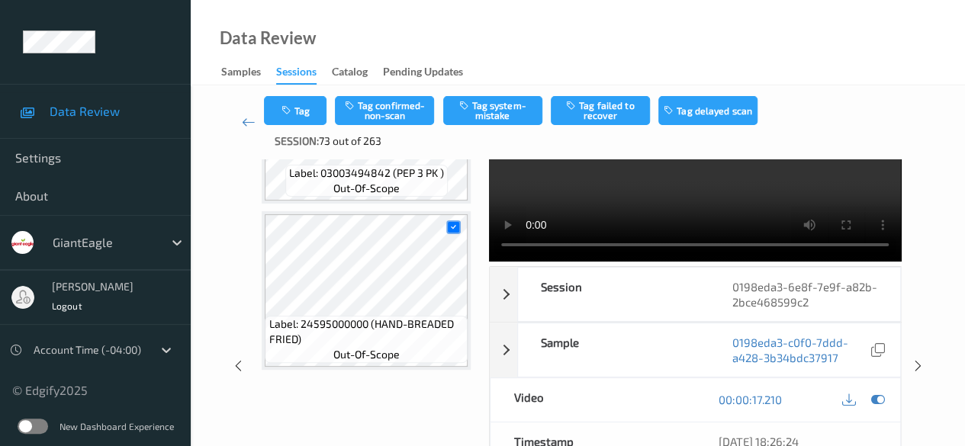
scroll to position [340, 0]
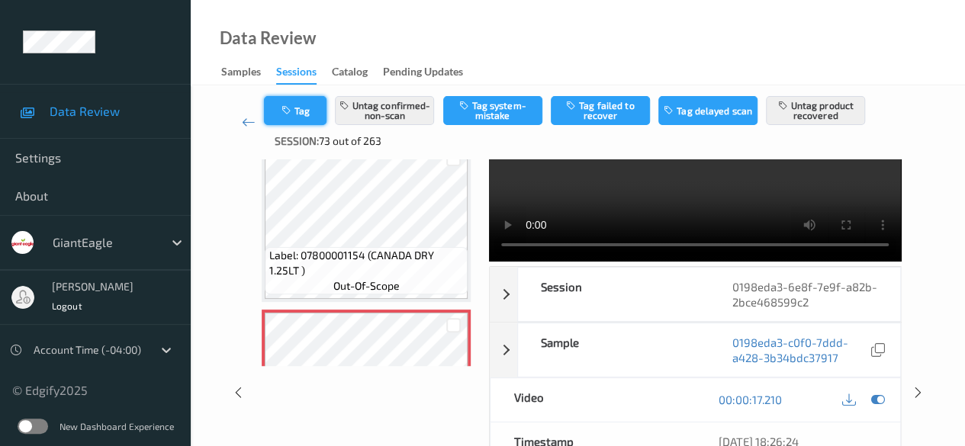
click at [284, 116] on button "Tag" at bounding box center [295, 110] width 63 height 29
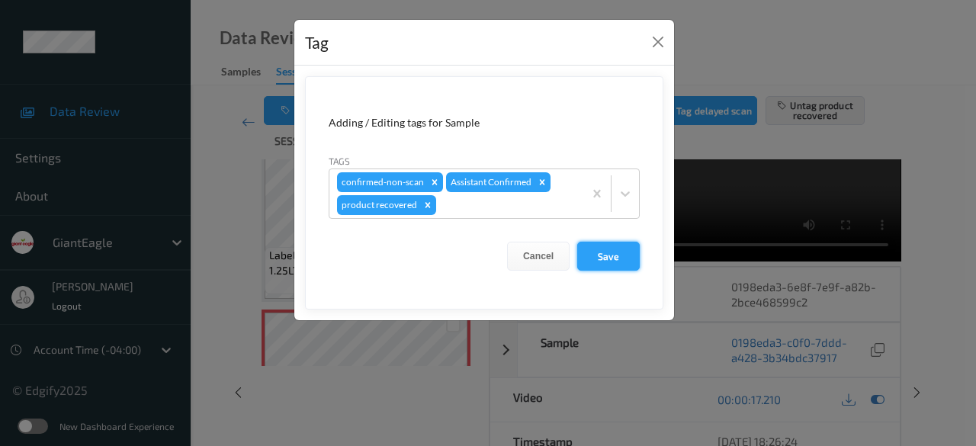
click at [625, 253] on button "Save" at bounding box center [608, 256] width 63 height 29
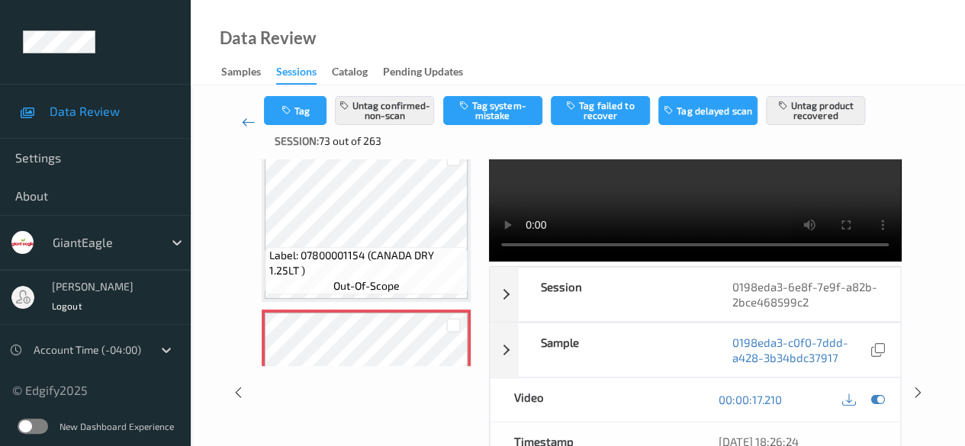
click at [246, 121] on icon at bounding box center [249, 121] width 14 height 15
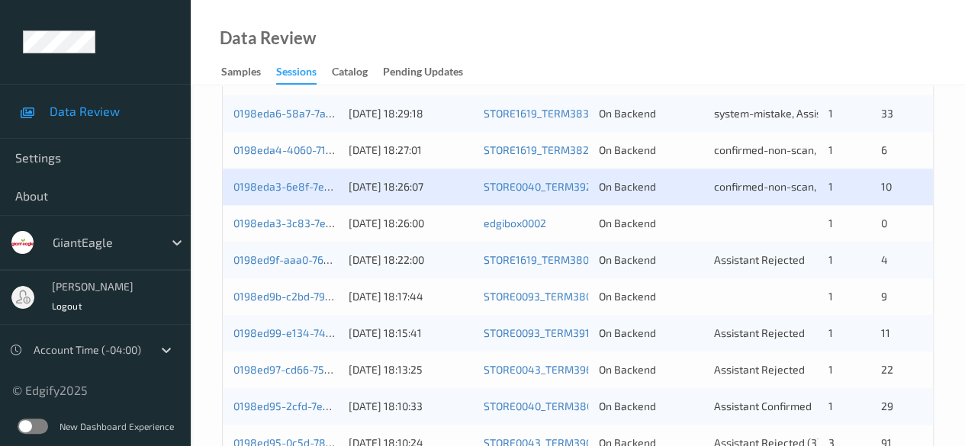
scroll to position [820, 0]
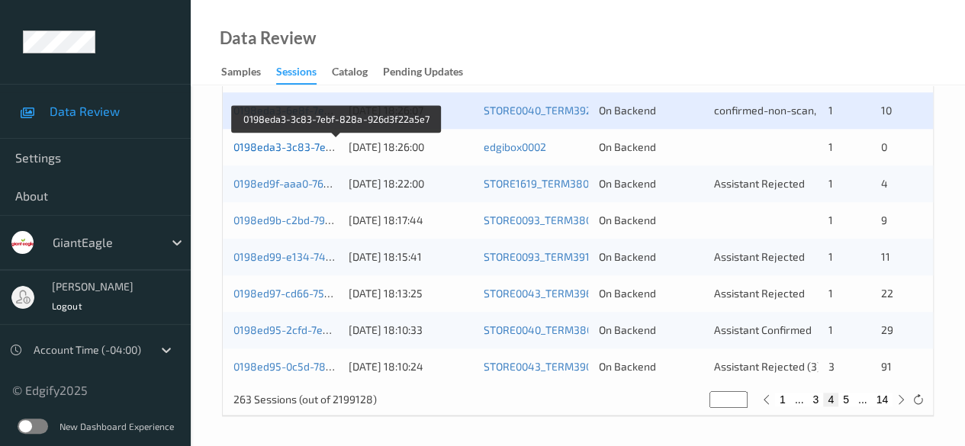
click at [299, 147] on link "0198eda3-3c83-7ebf-828a-926d3f22a5e7" at bounding box center [336, 146] width 207 height 13
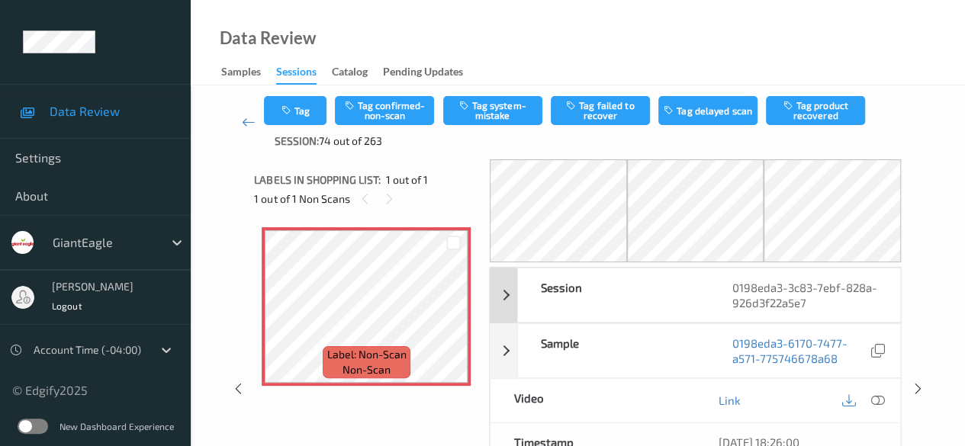
scroll to position [76, 0]
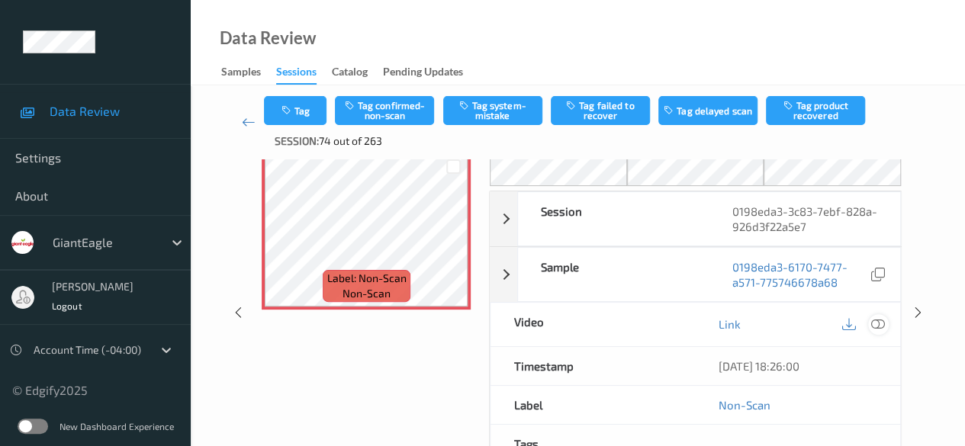
click at [874, 326] on icon at bounding box center [878, 324] width 14 height 14
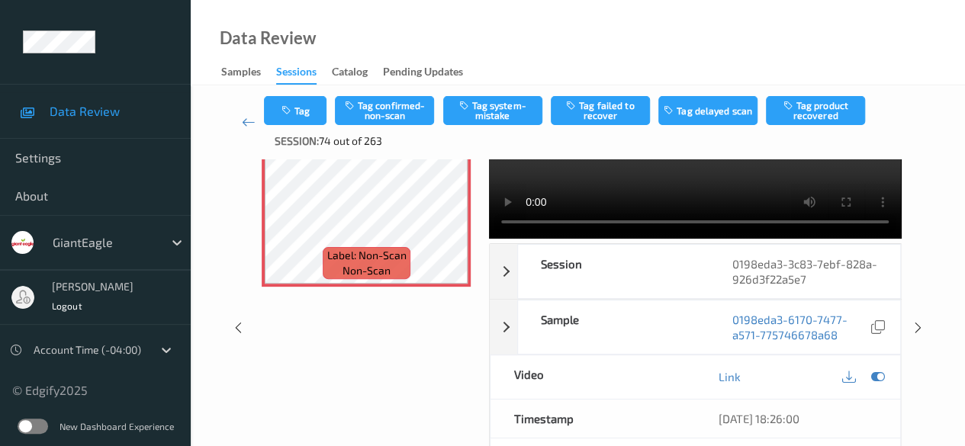
scroll to position [0, 0]
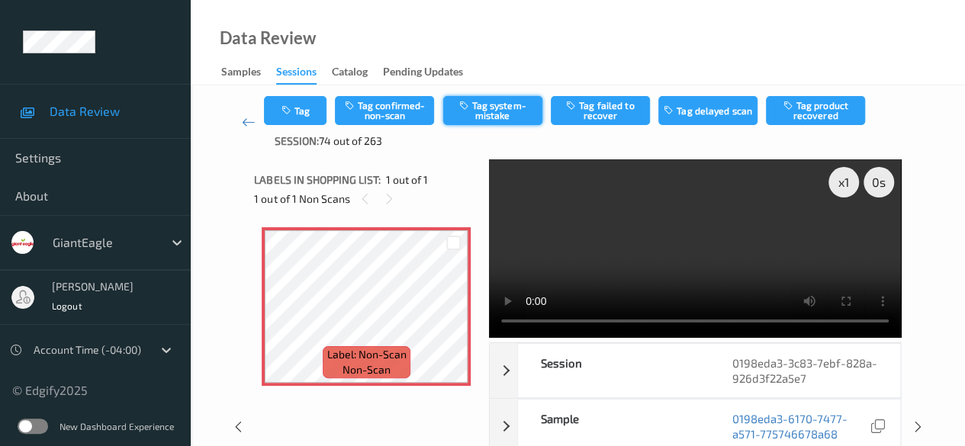
click at [512, 109] on button "Tag system-mistake" at bounding box center [492, 110] width 99 height 29
click at [242, 123] on icon at bounding box center [249, 121] width 14 height 15
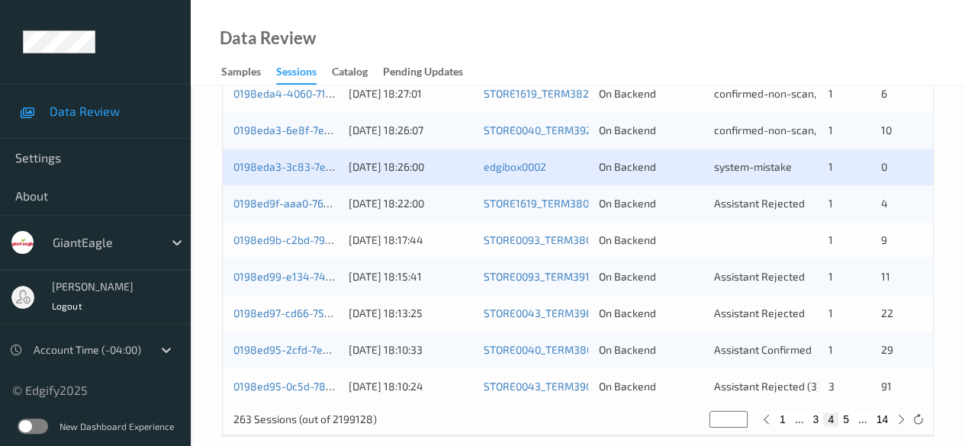
scroll to position [820, 0]
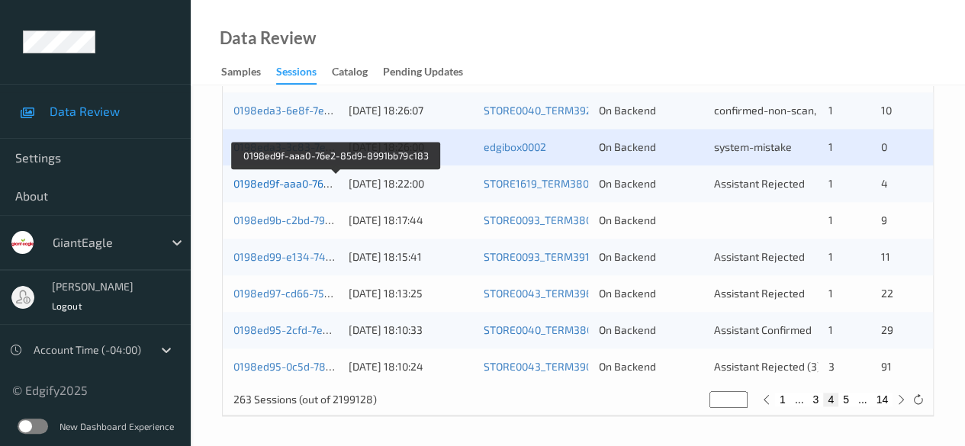
click at [311, 183] on link "0198ed9f-aaa0-76e2-85d9-8991bb79c183" at bounding box center [336, 183] width 207 height 13
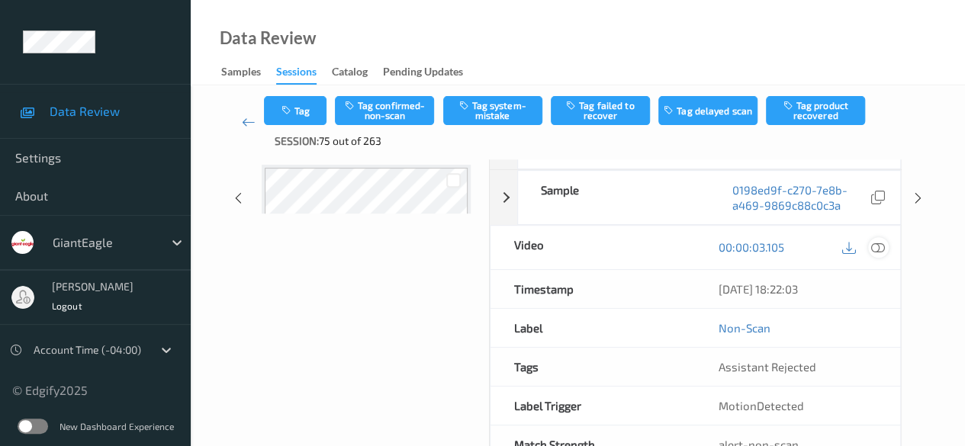
click at [875, 245] on icon at bounding box center [878, 247] width 14 height 14
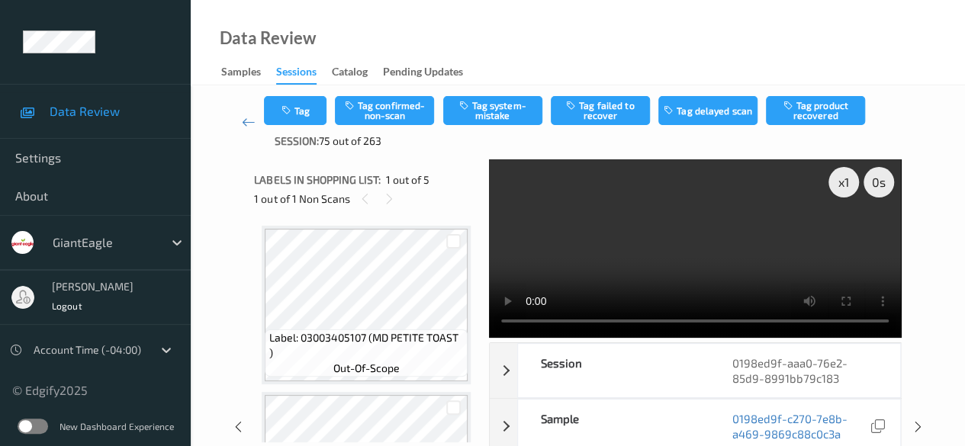
scroll to position [310, 0]
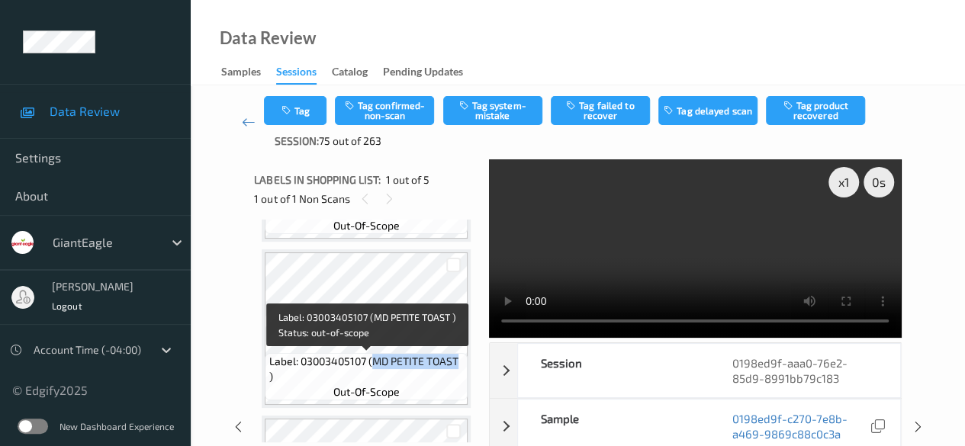
drag, startPoint x: 372, startPoint y: 361, endPoint x: 455, endPoint y: 363, distance: 83.1
click at [455, 363] on span "Label: 03003405107 (MD PETITE TOAST )" at bounding box center [366, 369] width 195 height 30
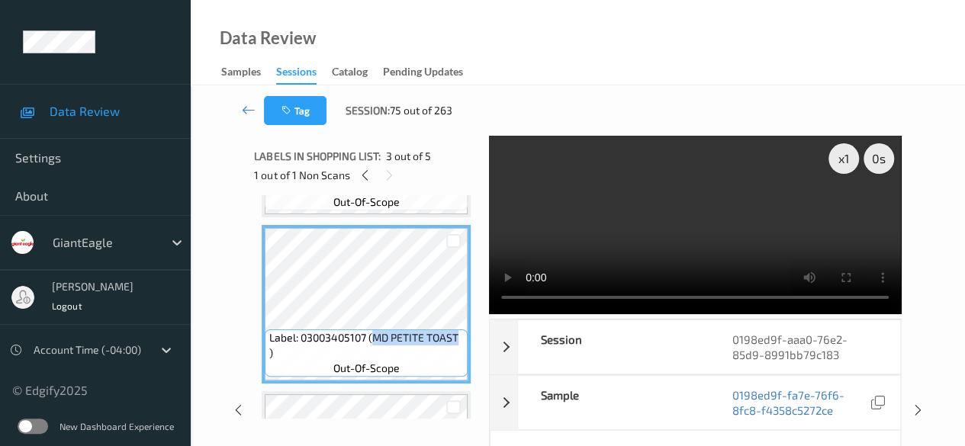
copy span "MD PETITE TOAST"
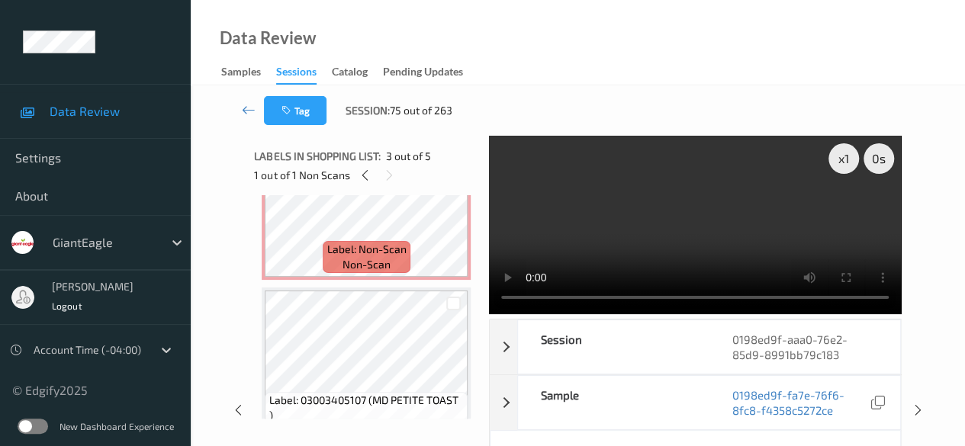
scroll to position [0, 0]
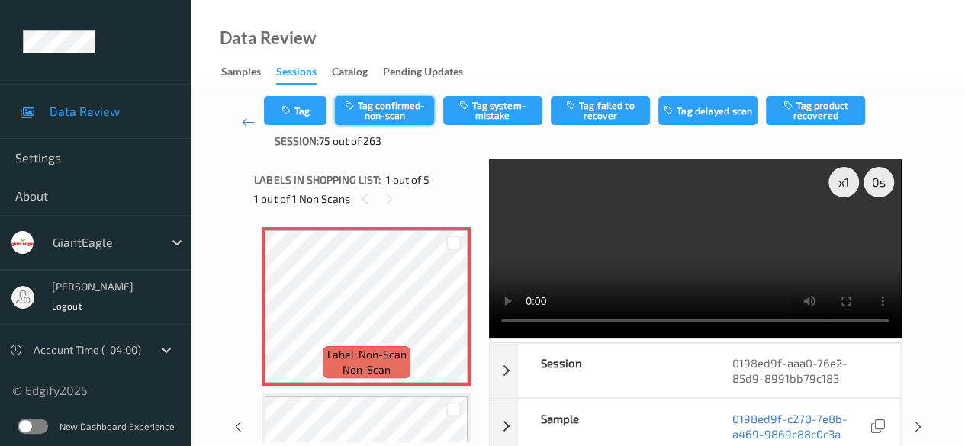
click at [386, 109] on button "Tag confirmed-non-scan" at bounding box center [384, 110] width 99 height 29
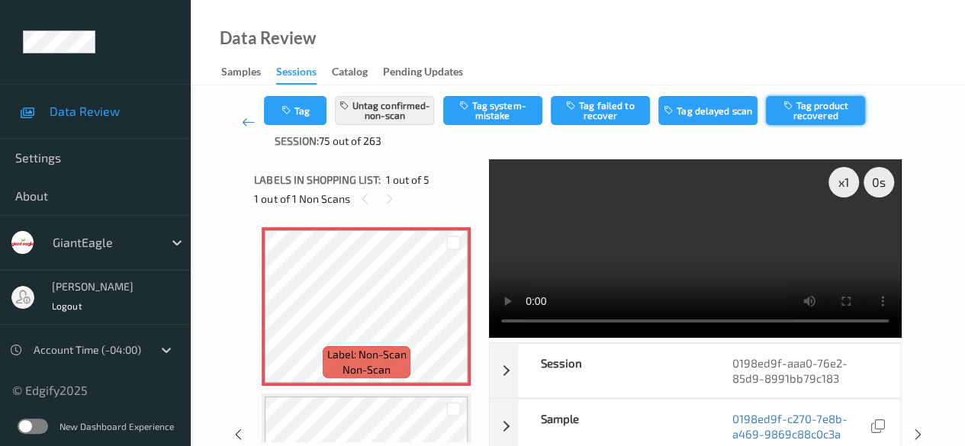
click at [834, 113] on button "Tag product recovered" at bounding box center [815, 110] width 99 height 29
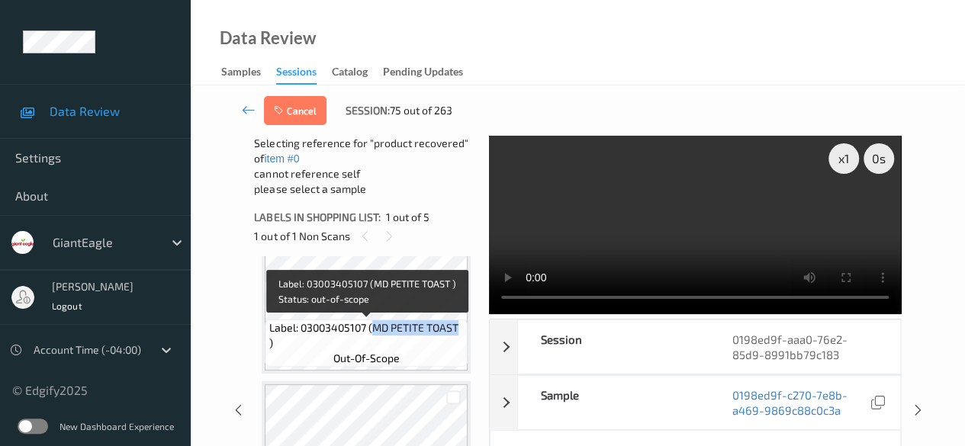
scroll to position [305, 0]
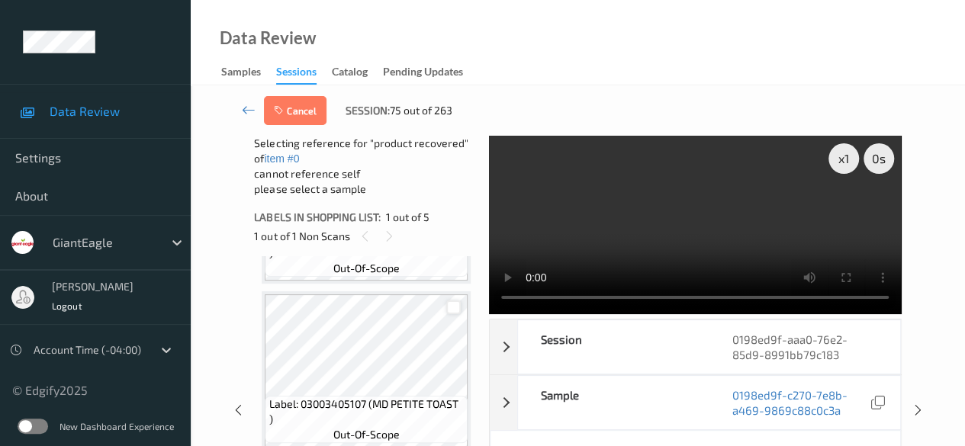
click at [455, 310] on div at bounding box center [453, 307] width 14 height 14
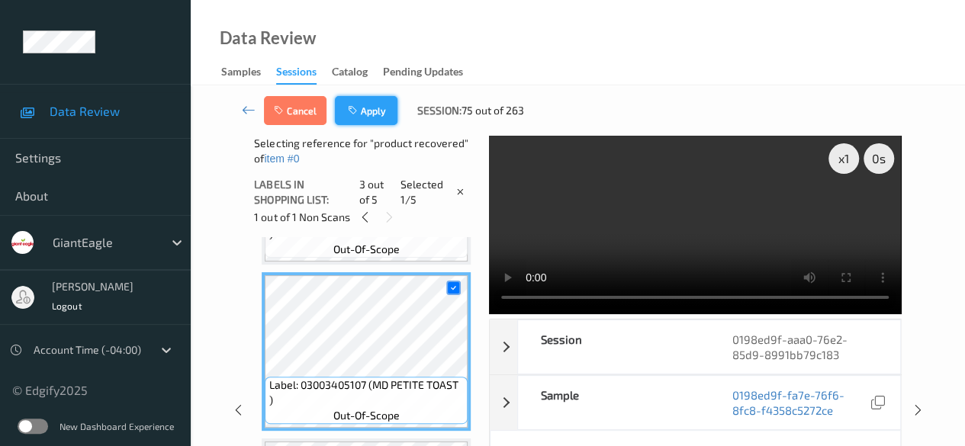
click at [378, 117] on button "Apply" at bounding box center [366, 110] width 63 height 29
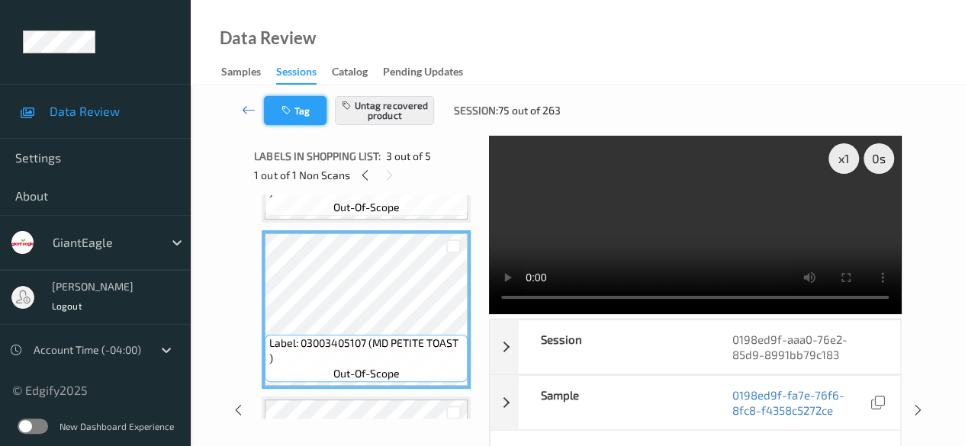
click at [285, 106] on icon "button" at bounding box center [287, 110] width 13 height 11
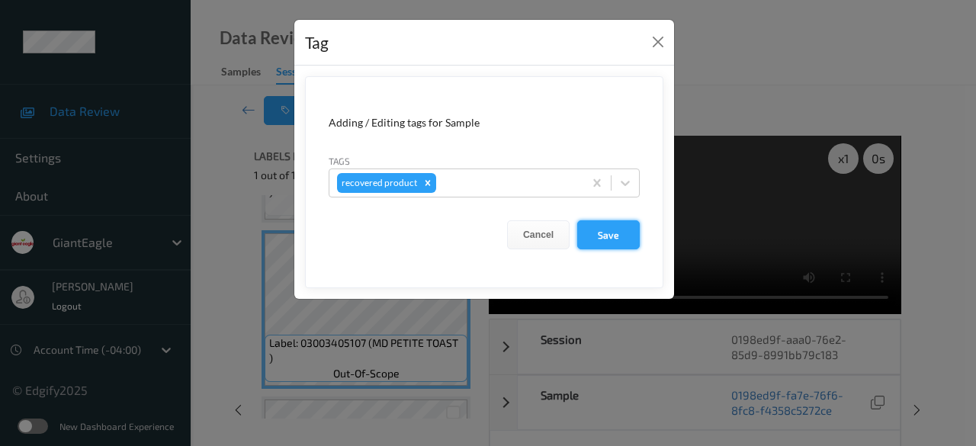
click at [605, 239] on button "Save" at bounding box center [608, 234] width 63 height 29
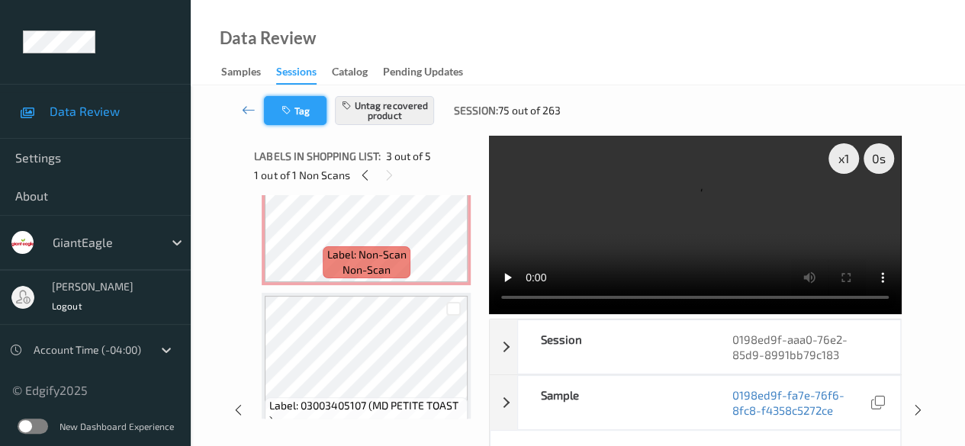
scroll to position [76, 0]
click at [298, 110] on button "Tag" at bounding box center [295, 110] width 63 height 29
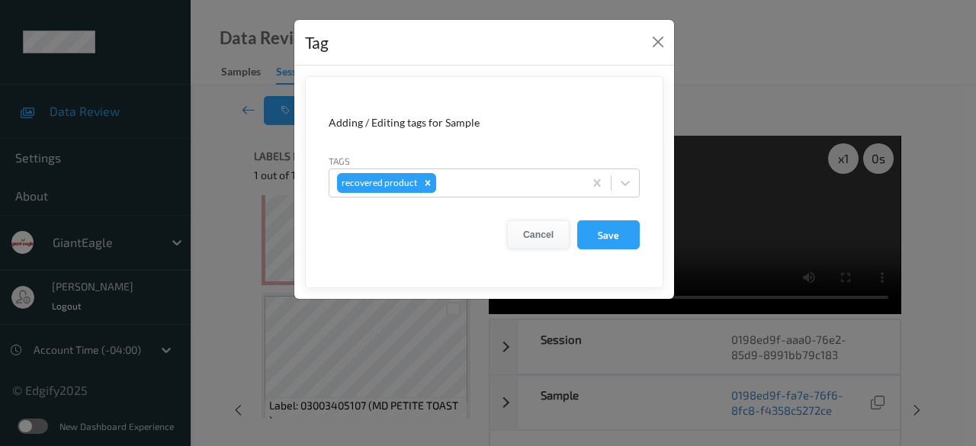
click at [547, 233] on button "Cancel" at bounding box center [538, 234] width 63 height 29
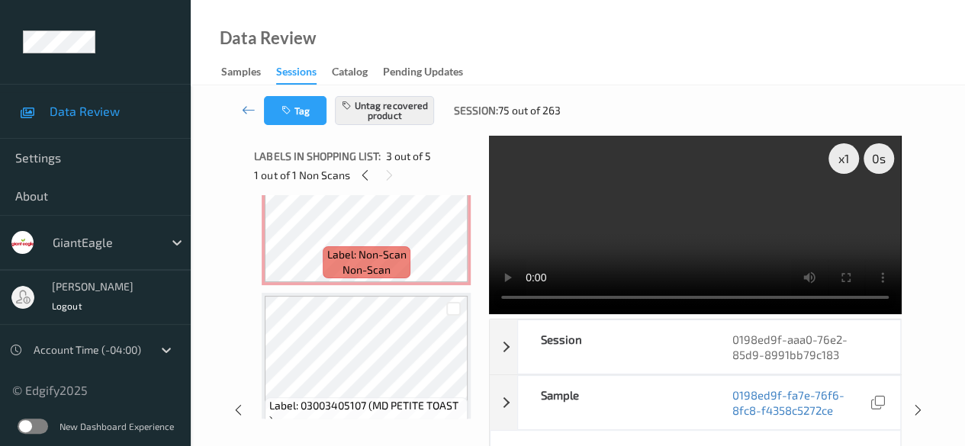
scroll to position [0, 0]
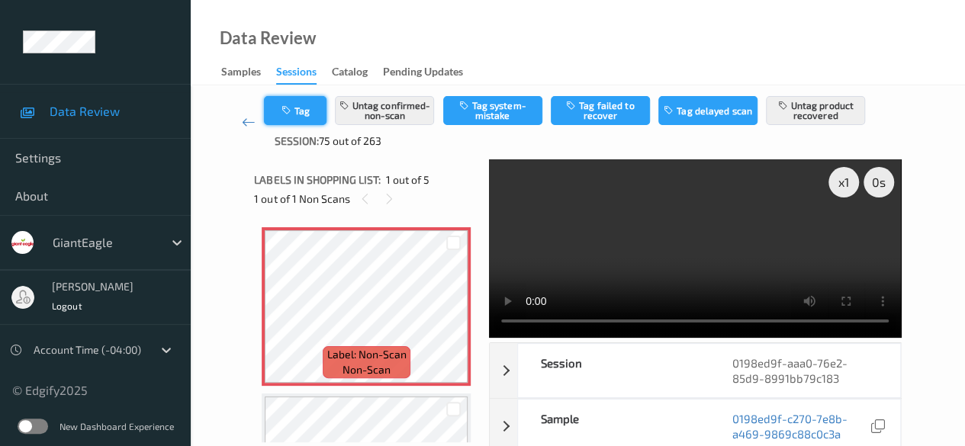
click at [313, 115] on button "Tag" at bounding box center [295, 110] width 63 height 29
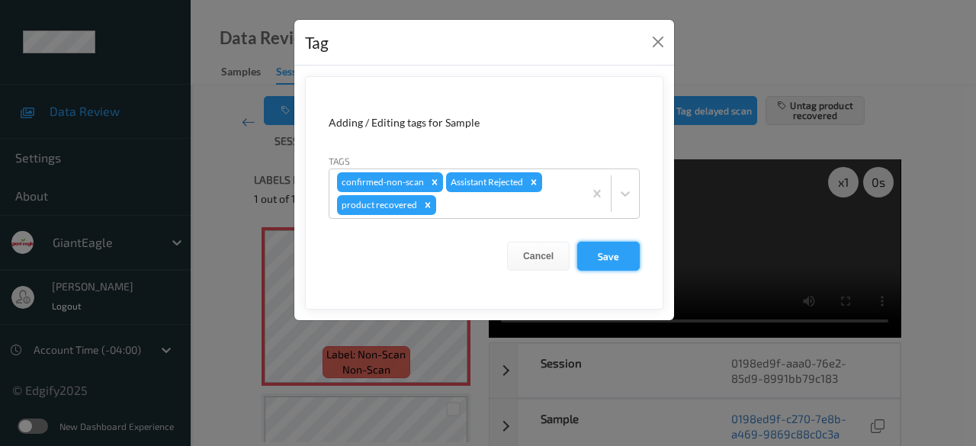
click at [620, 254] on button "Save" at bounding box center [608, 256] width 63 height 29
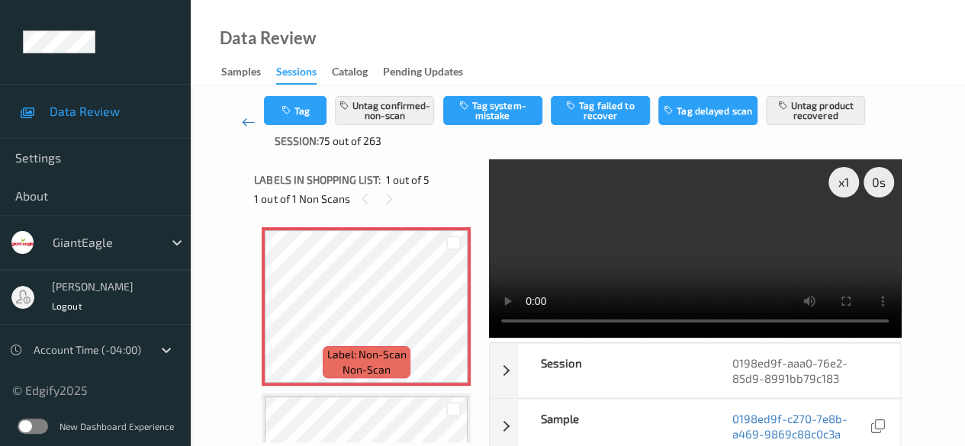
click at [249, 123] on icon at bounding box center [249, 121] width 14 height 15
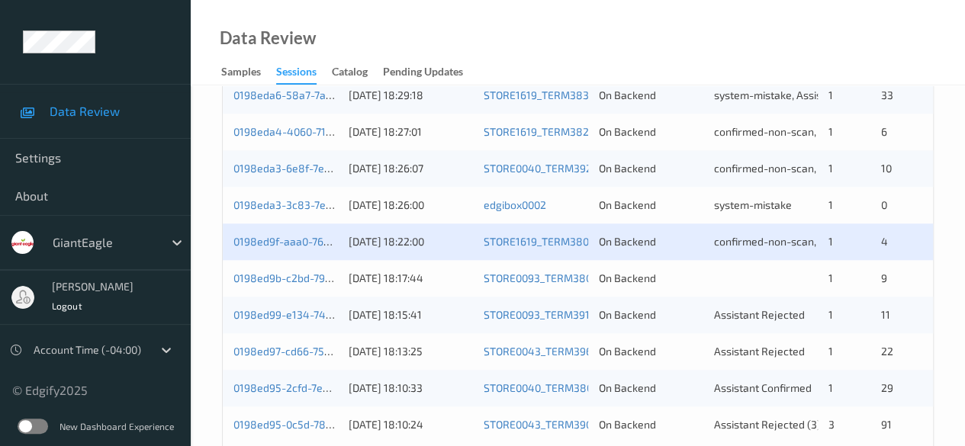
scroll to position [820, 0]
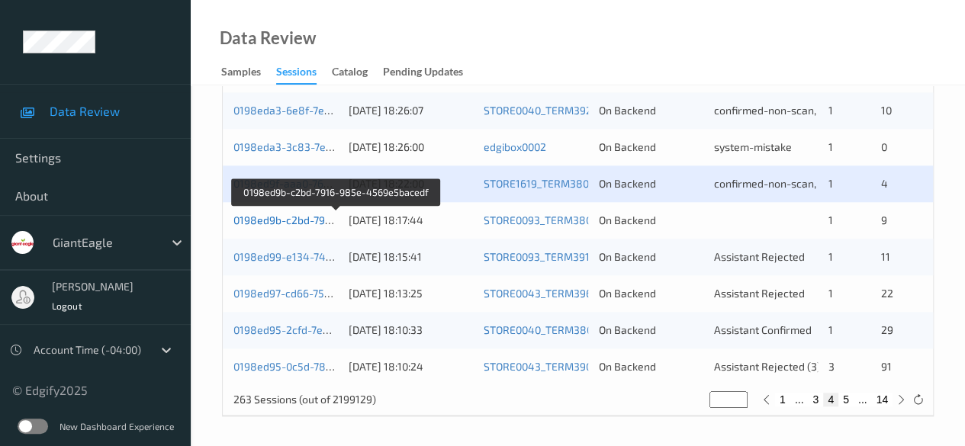
click at [307, 222] on link "0198ed9b-c2bd-7916-985e-4569e5bacedf" at bounding box center [336, 219] width 207 height 13
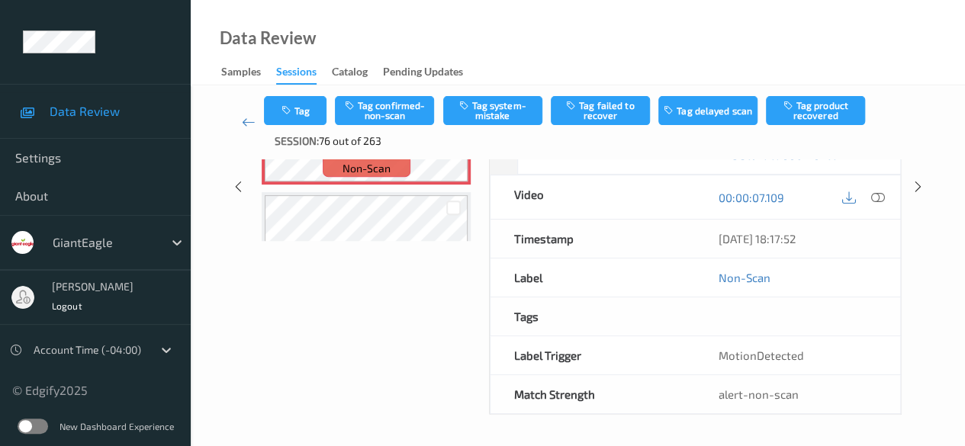
scroll to position [197, 0]
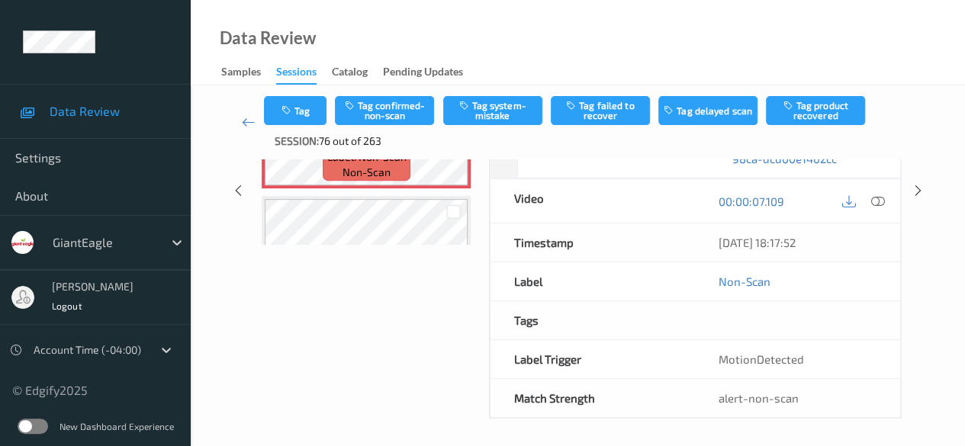
click at [358, 300] on div "Labels in shopping list: 1 out of 10 1 out of 1 Non Scans Label: Non-Scan non-s…" at bounding box center [366, 190] width 224 height 457
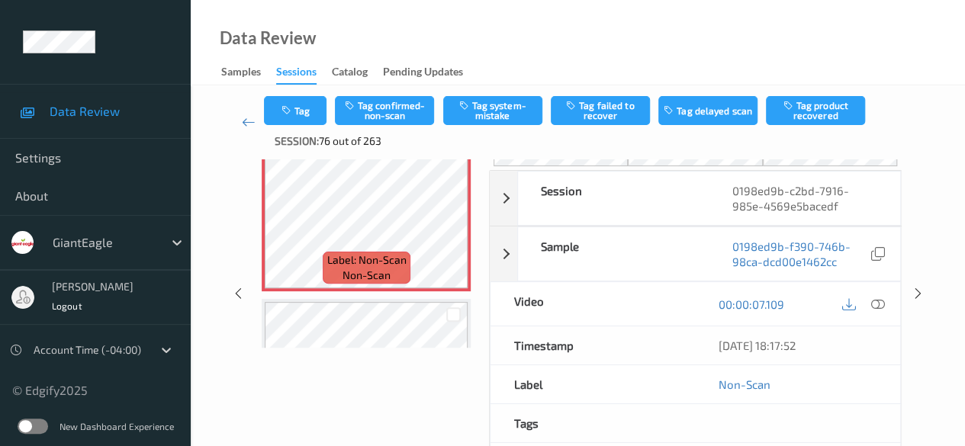
scroll to position [45, 0]
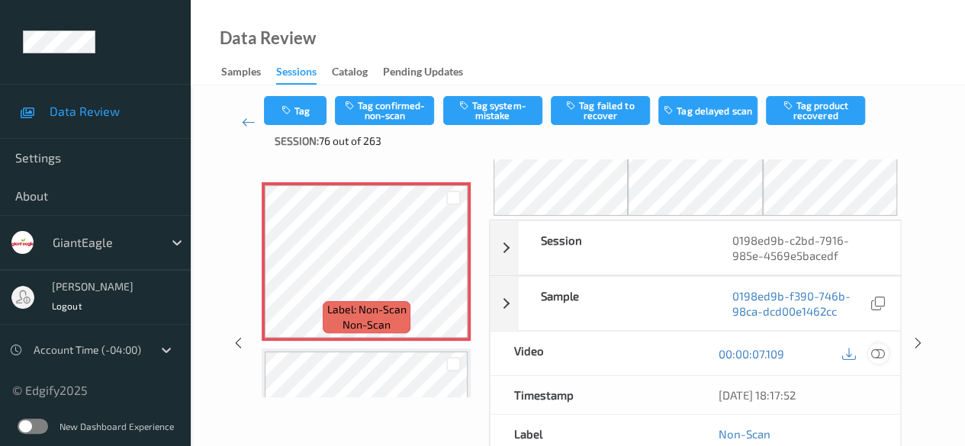
click at [873, 352] on icon at bounding box center [878, 354] width 14 height 14
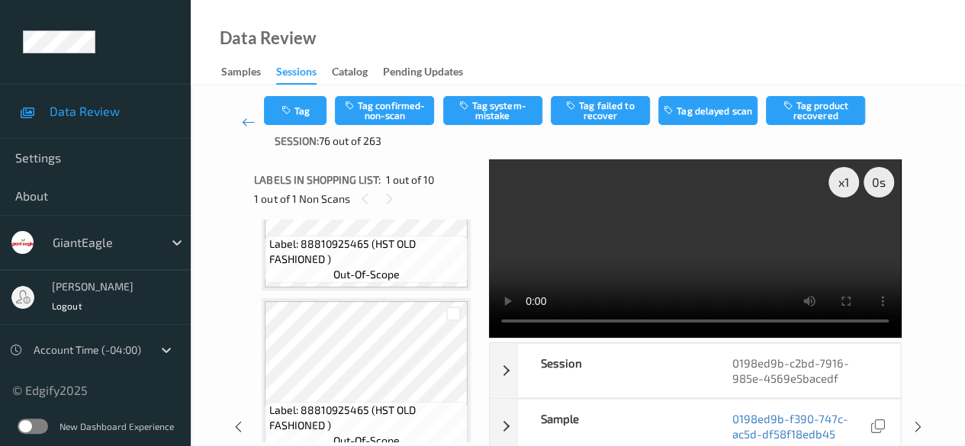
scroll to position [531, 0]
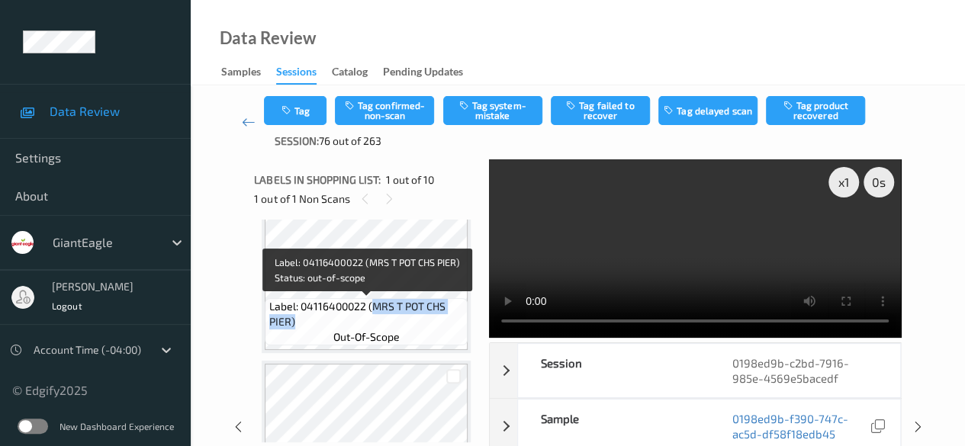
drag, startPoint x: 371, startPoint y: 307, endPoint x: 448, endPoint y: 319, distance: 77.2
click at [448, 319] on span "Label: 04116400022 (MRS T POT CHS PIER)" at bounding box center [366, 314] width 195 height 30
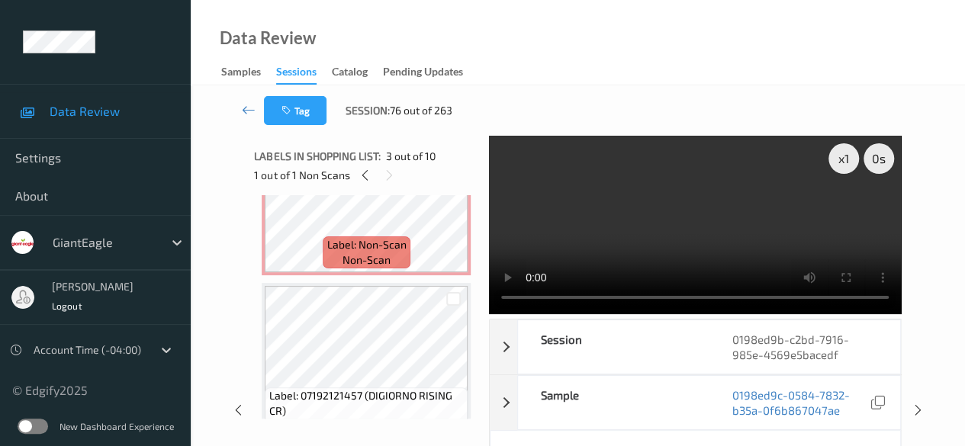
scroll to position [0, 0]
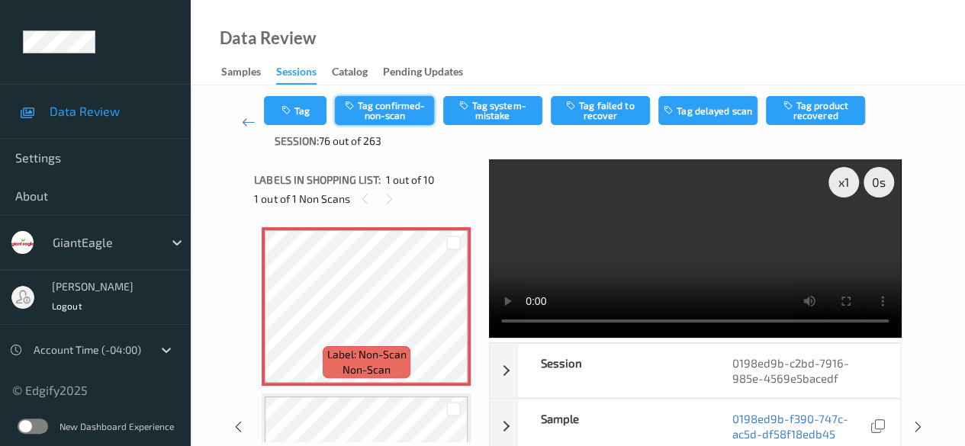
click at [374, 108] on button "Tag confirmed-non-scan" at bounding box center [384, 110] width 99 height 29
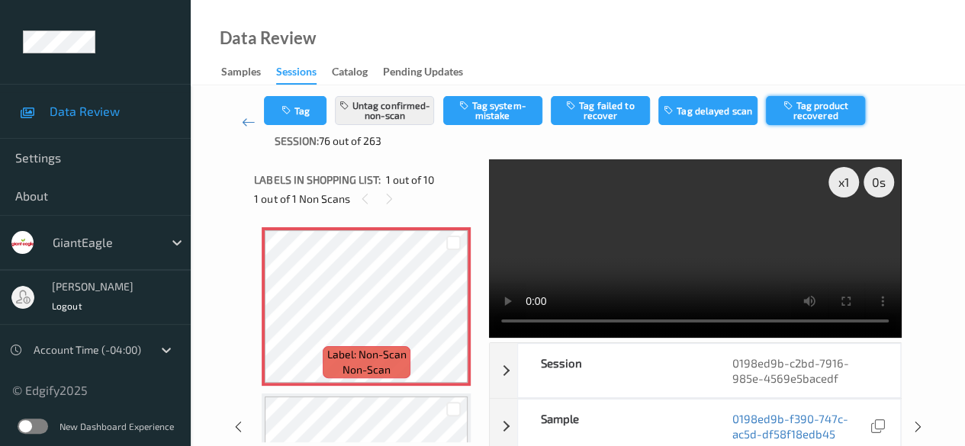
click at [833, 114] on button "Tag product recovered" at bounding box center [815, 110] width 99 height 29
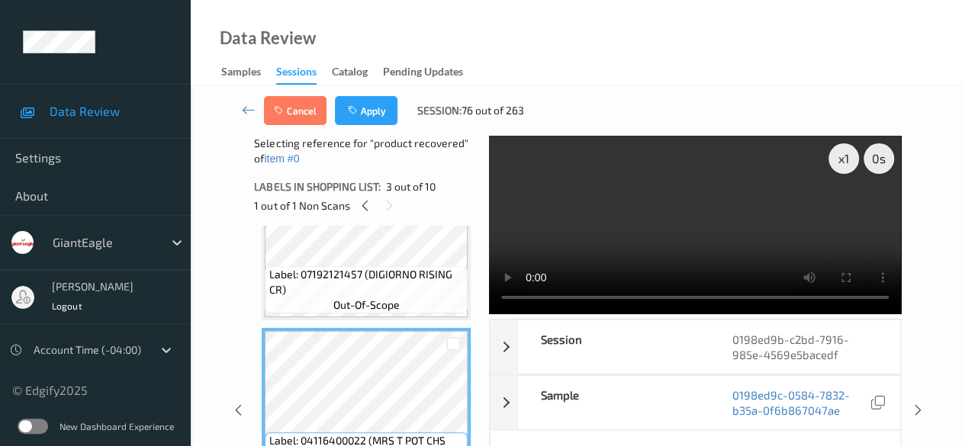
scroll to position [229, 0]
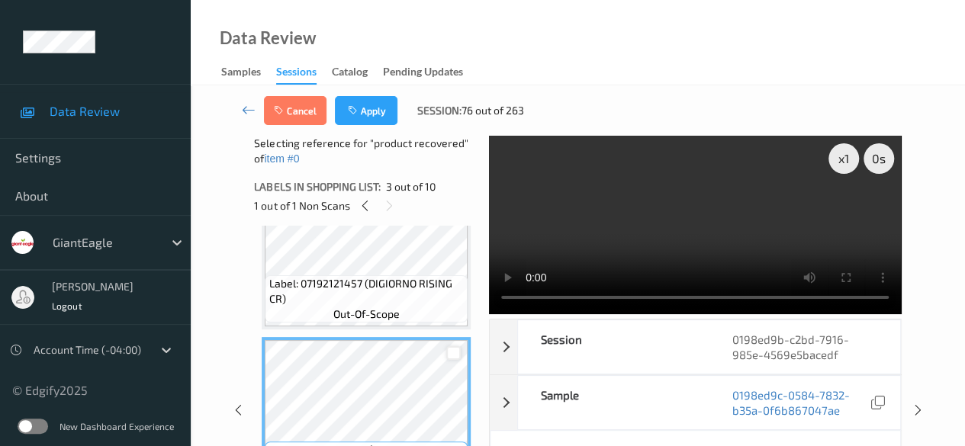
click at [454, 352] on div at bounding box center [453, 353] width 14 height 14
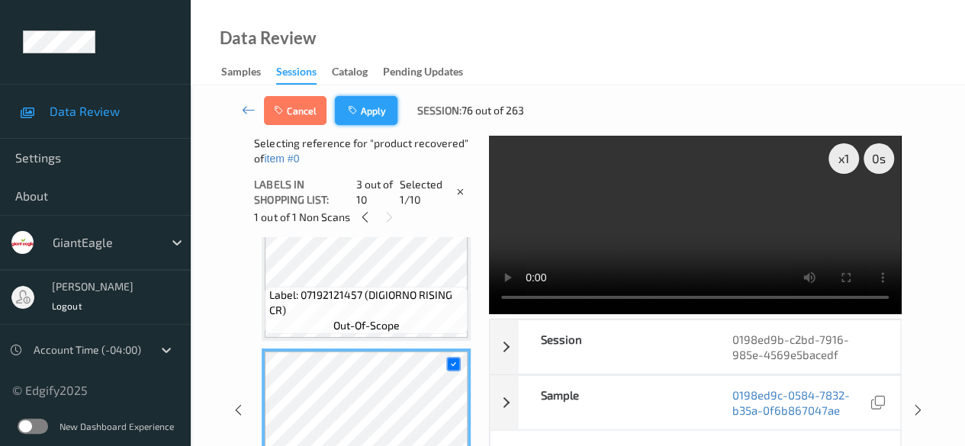
click at [367, 108] on button "Apply" at bounding box center [366, 110] width 63 height 29
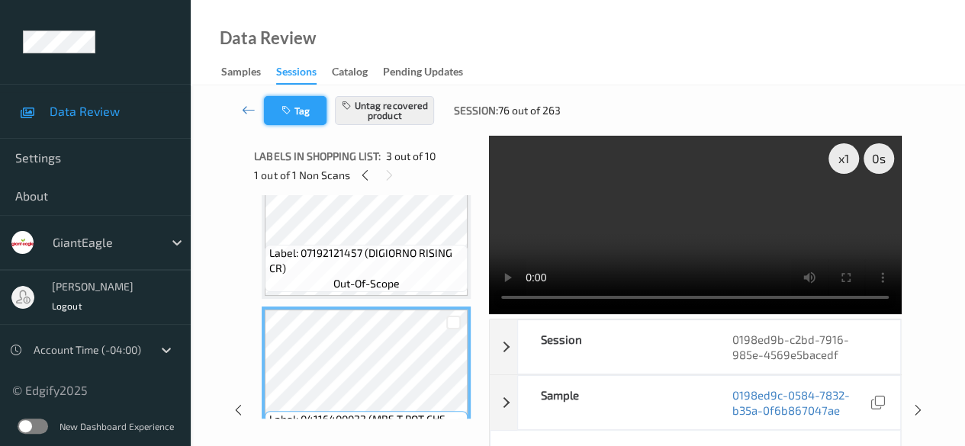
click at [305, 104] on button "Tag" at bounding box center [295, 110] width 63 height 29
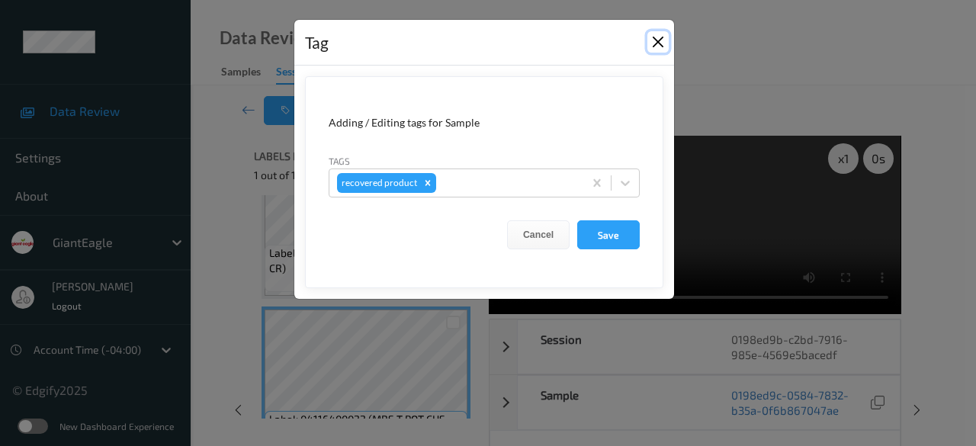
click at [657, 50] on button "Close" at bounding box center [657, 41] width 21 height 21
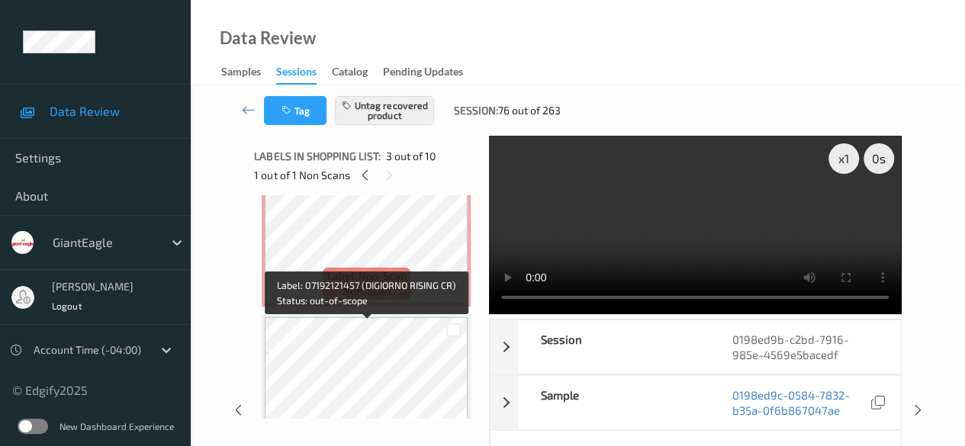
scroll to position [0, 0]
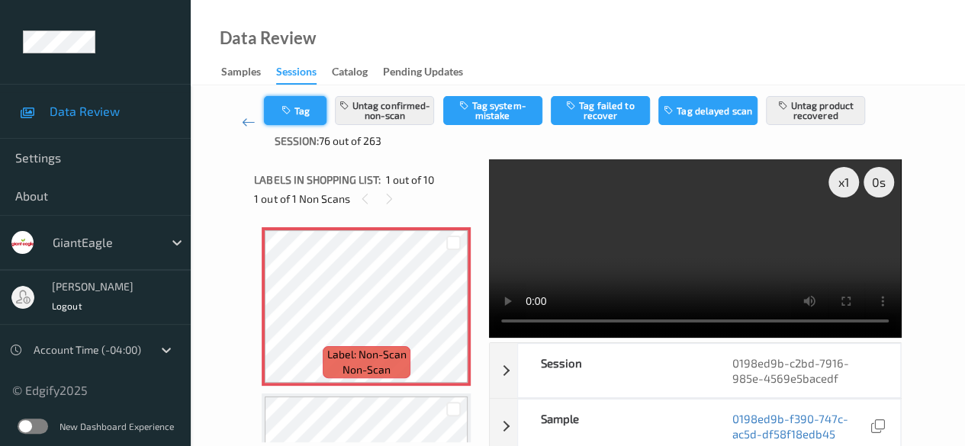
click at [286, 117] on button "Tag" at bounding box center [295, 110] width 63 height 29
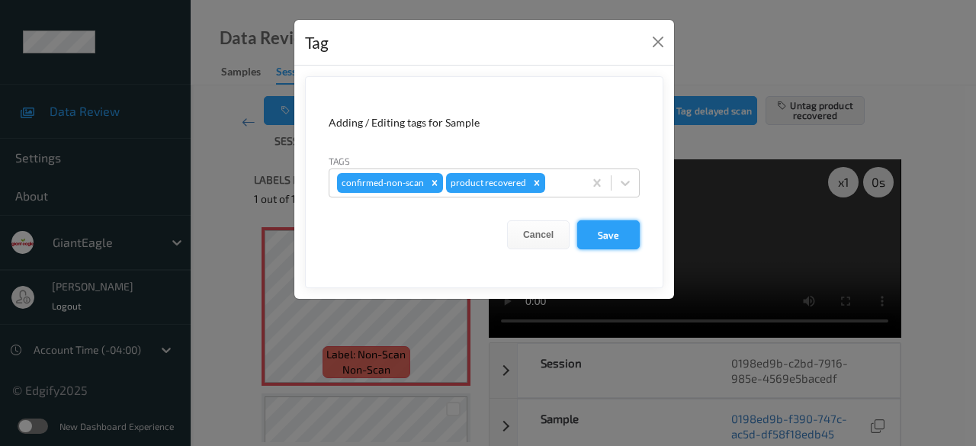
click at [602, 234] on button "Save" at bounding box center [608, 234] width 63 height 29
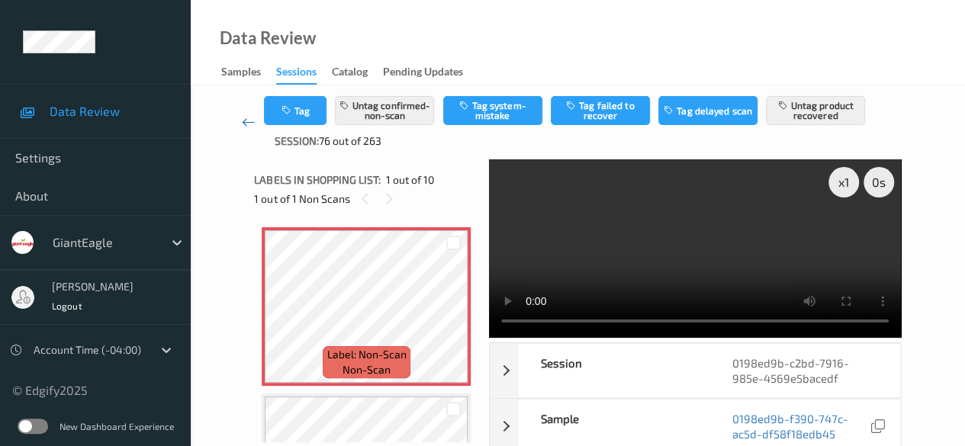
click at [246, 129] on icon at bounding box center [249, 121] width 14 height 15
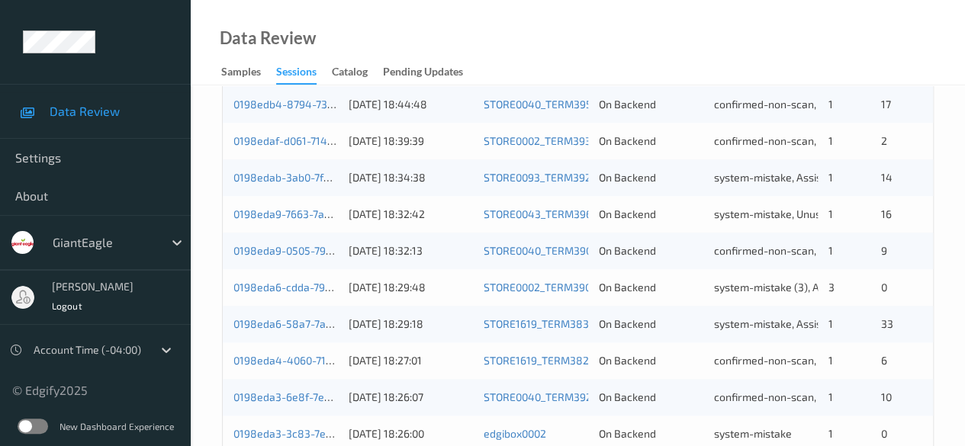
scroll to position [762, 0]
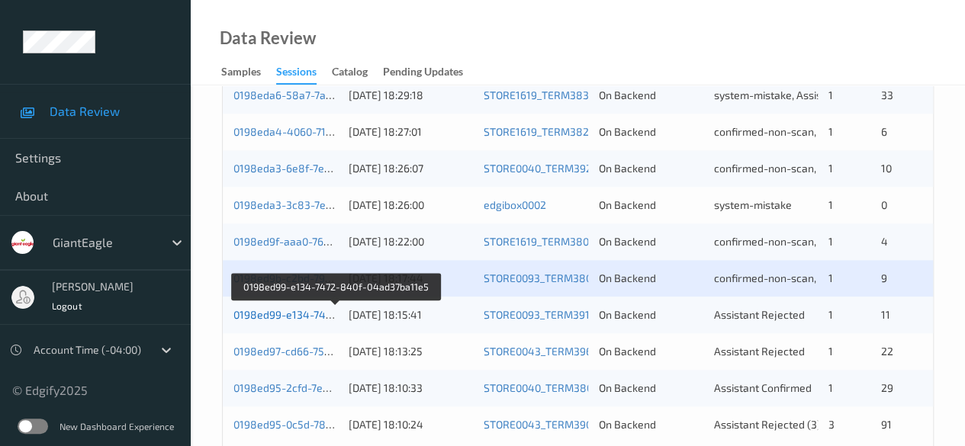
click at [308, 319] on link "0198ed99-e134-7472-840f-04ad37ba11e5" at bounding box center [336, 314] width 207 height 13
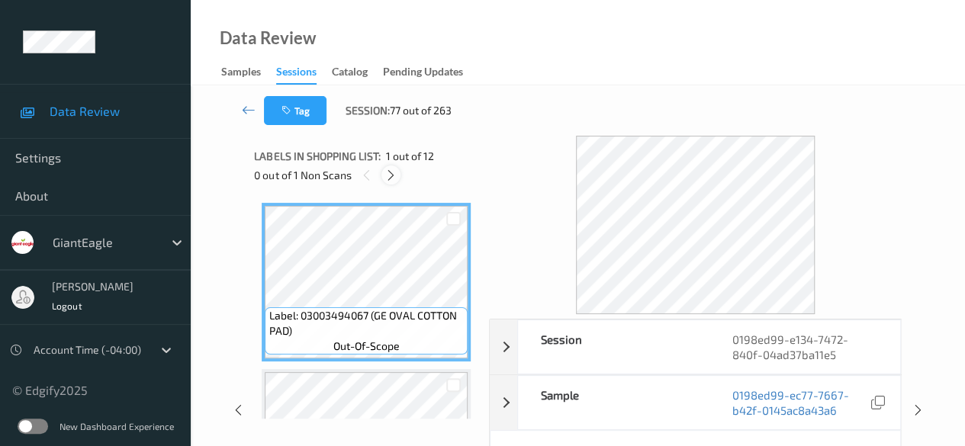
click at [392, 172] on icon at bounding box center [390, 176] width 13 height 14
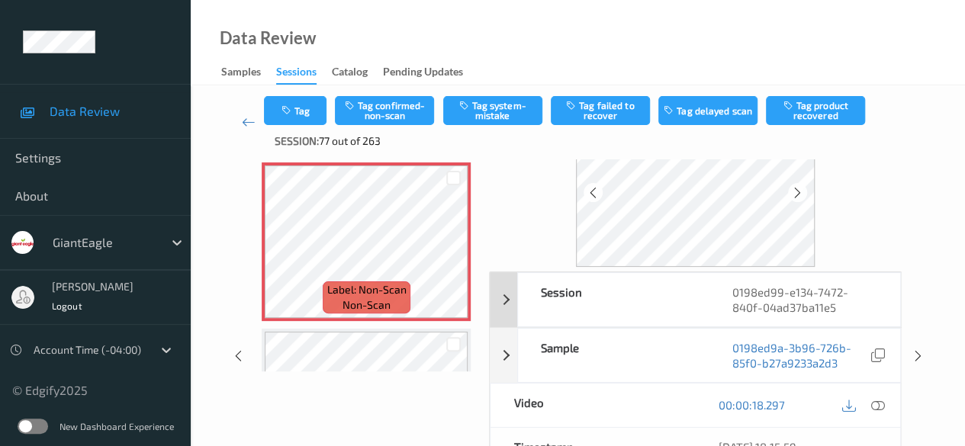
scroll to position [76, 0]
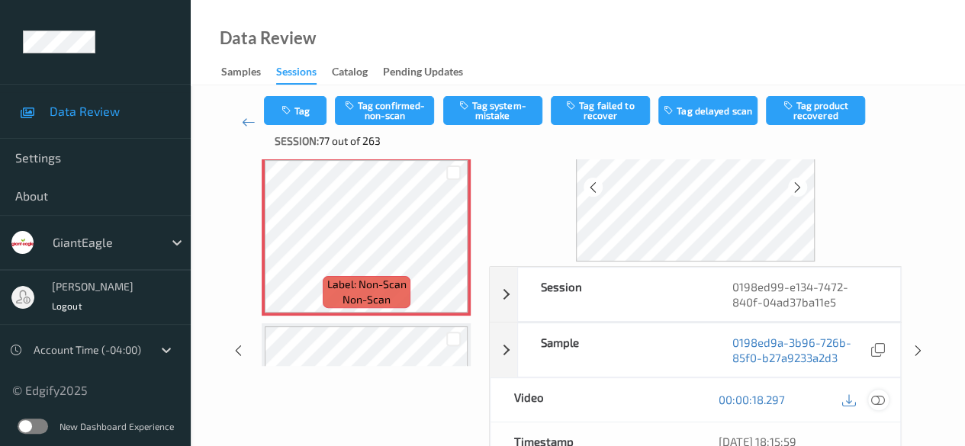
click at [877, 400] on icon at bounding box center [878, 400] width 14 height 14
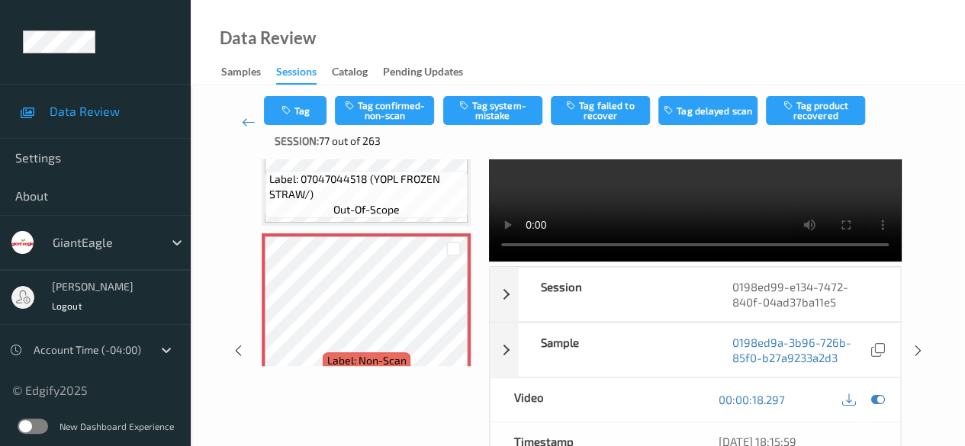
scroll to position [0, 0]
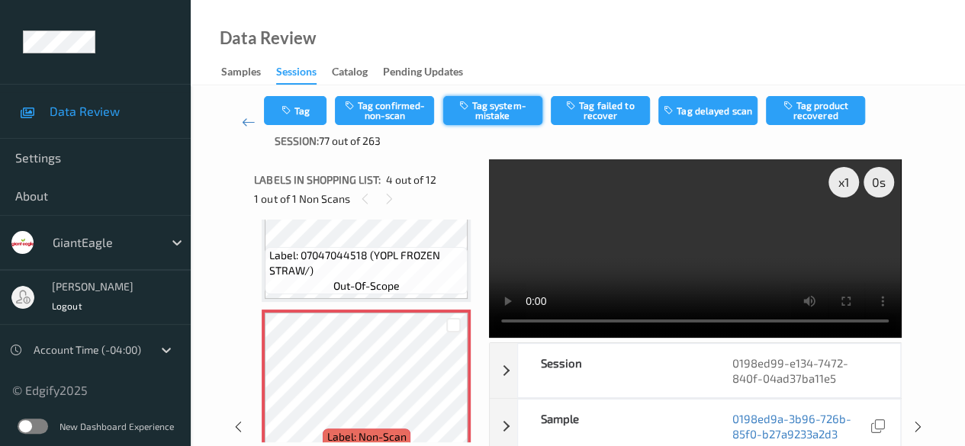
click at [494, 109] on button "Tag system-mistake" at bounding box center [492, 110] width 99 height 29
click at [245, 126] on icon at bounding box center [249, 121] width 14 height 15
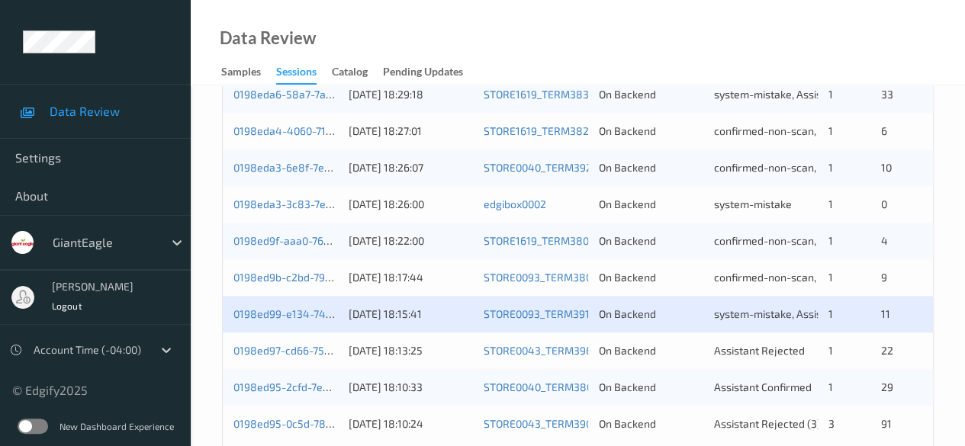
scroll to position [820, 0]
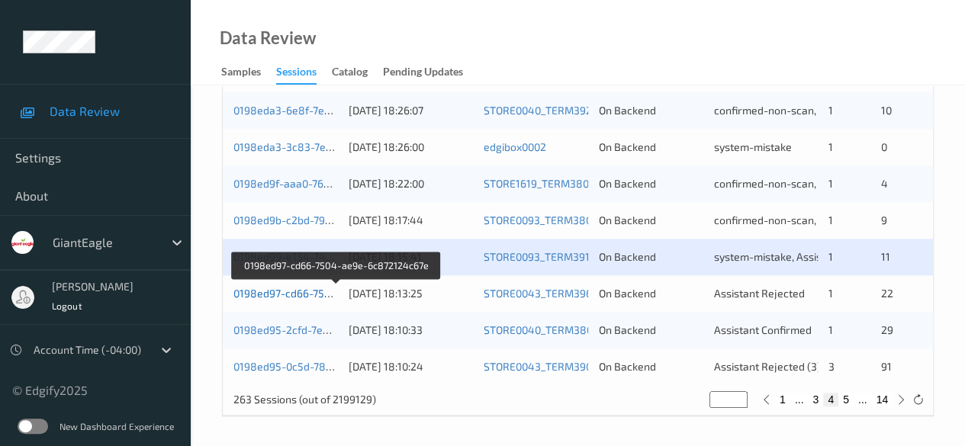
click at [271, 291] on link "0198ed97-cd66-7504-ae9e-6c872124c67e" at bounding box center [336, 293] width 207 height 13
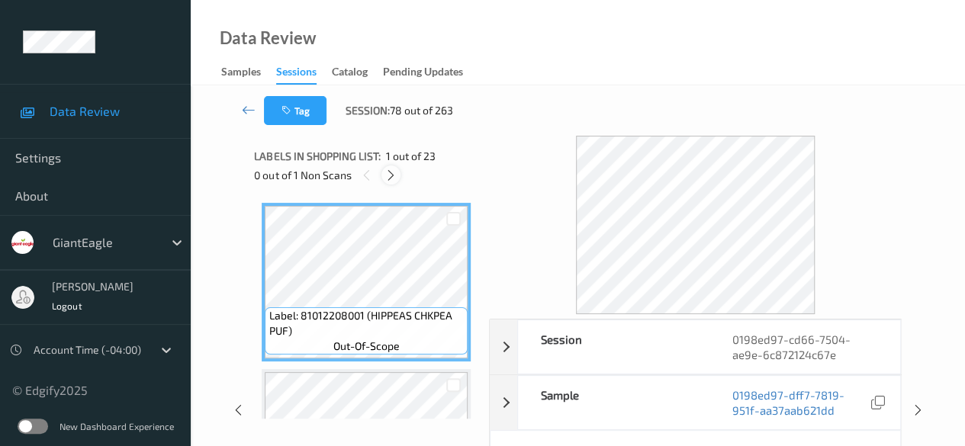
click at [392, 175] on icon at bounding box center [390, 176] width 13 height 14
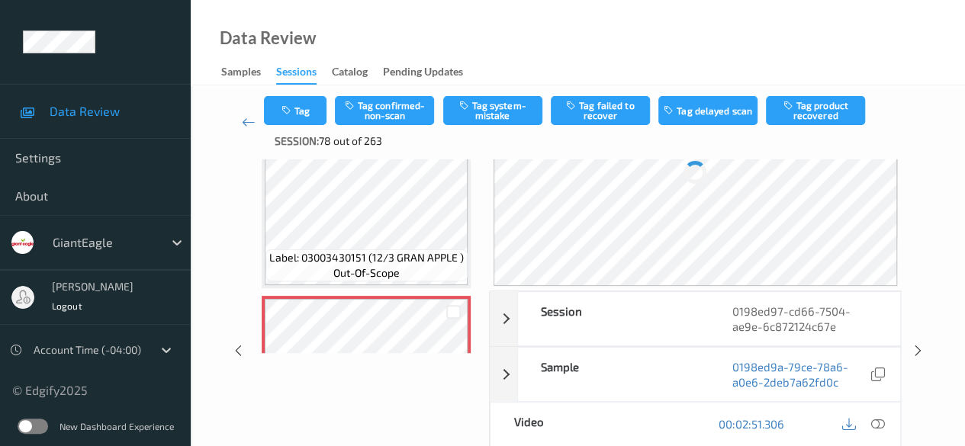
scroll to position [152, 0]
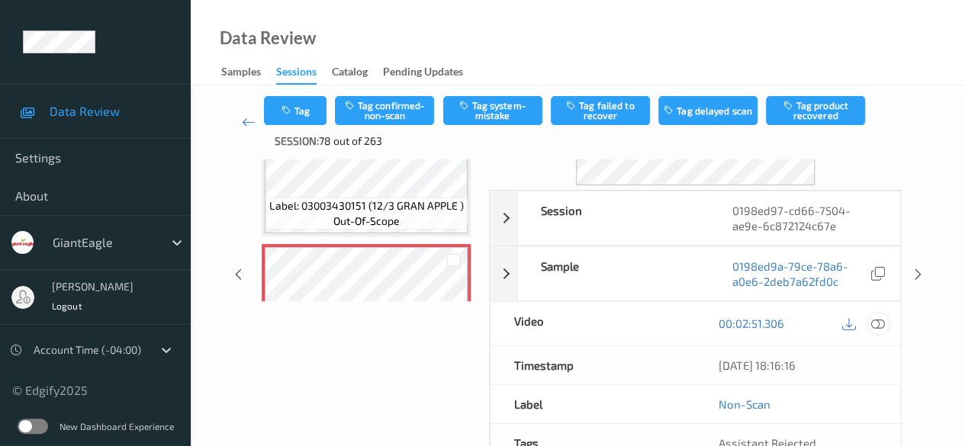
click at [878, 321] on icon at bounding box center [878, 323] width 14 height 14
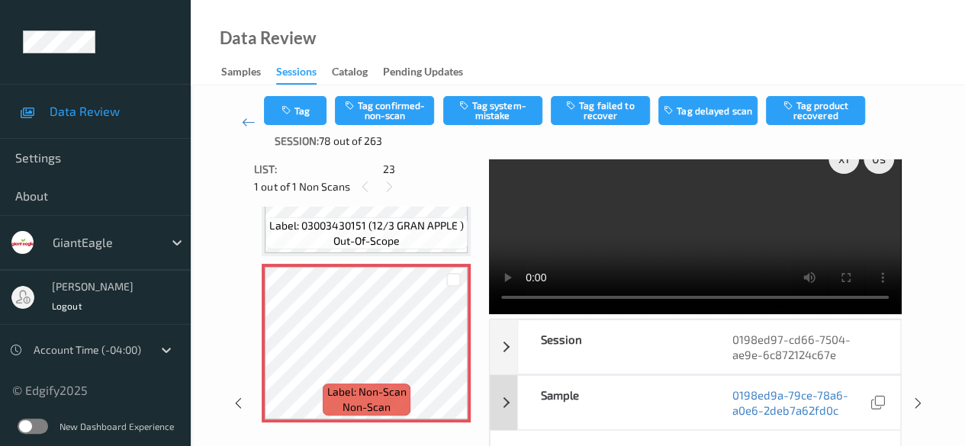
scroll to position [0, 0]
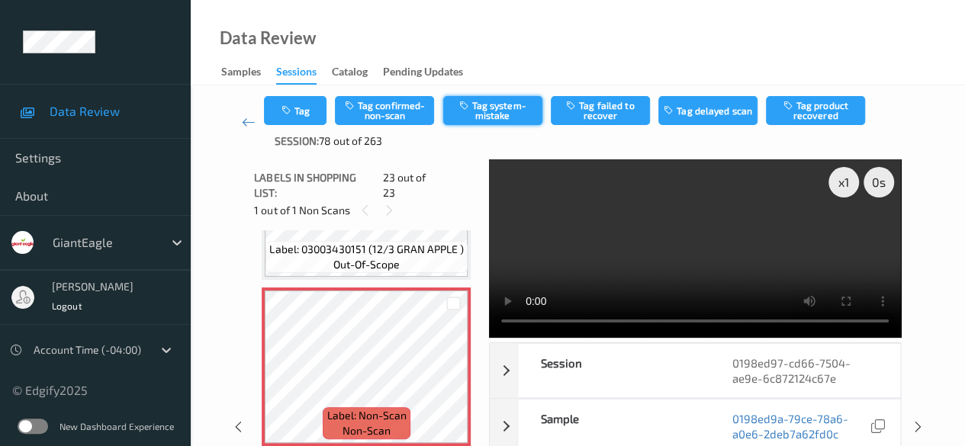
click at [489, 106] on button "Tag system-mistake" at bounding box center [492, 110] width 99 height 29
click at [244, 120] on icon at bounding box center [249, 121] width 14 height 15
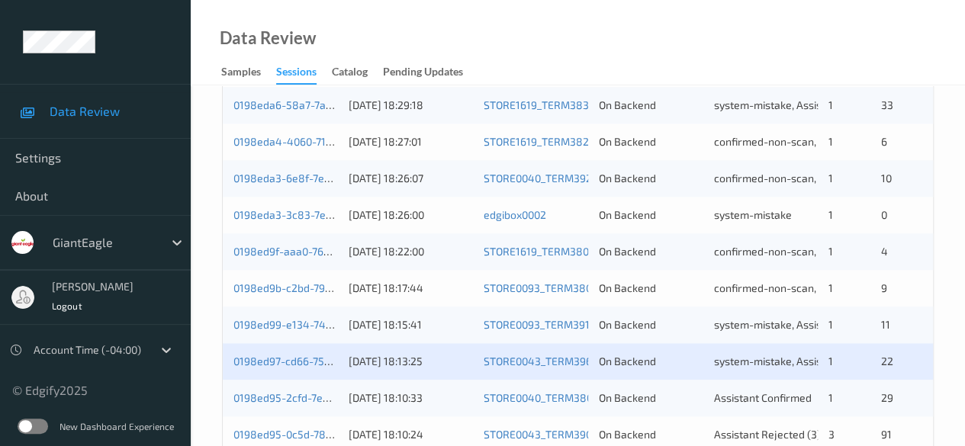
scroll to position [820, 0]
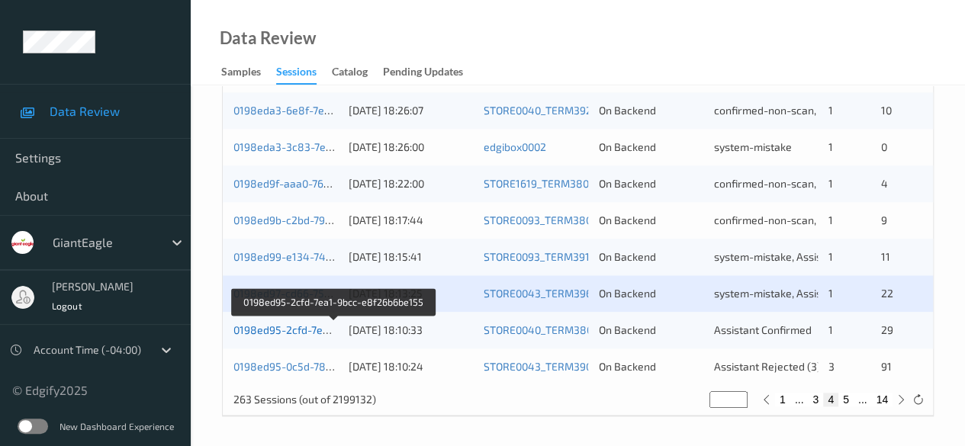
click at [267, 333] on link "0198ed95-2cfd-7ea1-9bcc-e8f26b6be155" at bounding box center [334, 329] width 202 height 13
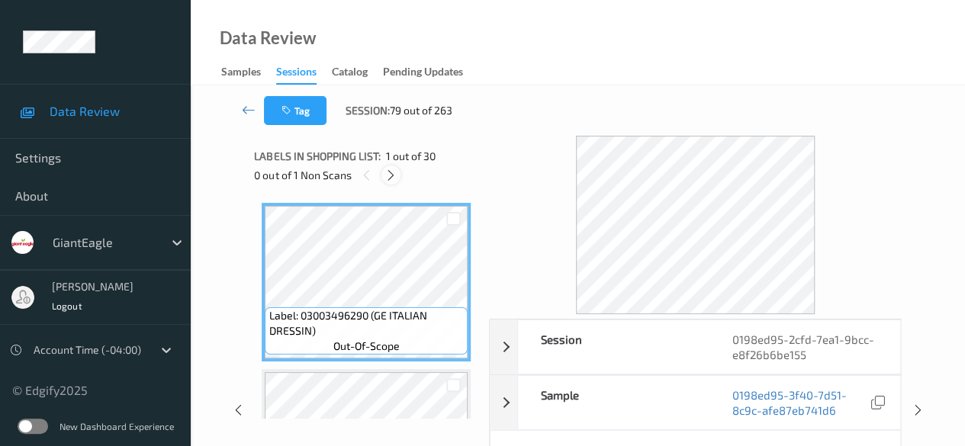
click at [390, 184] on div at bounding box center [390, 174] width 19 height 19
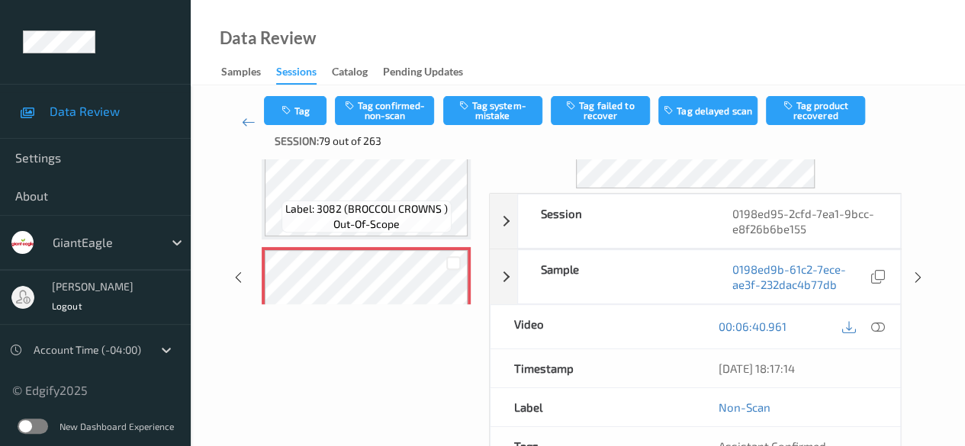
scroll to position [152, 0]
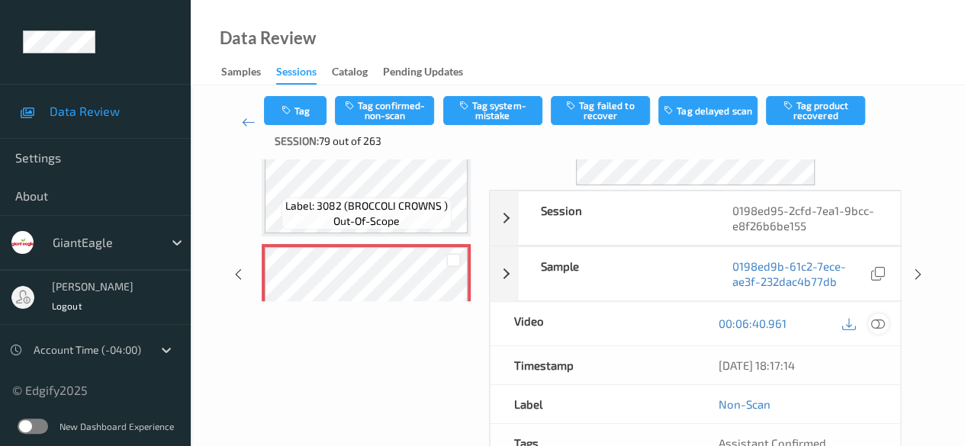
click at [874, 324] on icon at bounding box center [878, 323] width 14 height 14
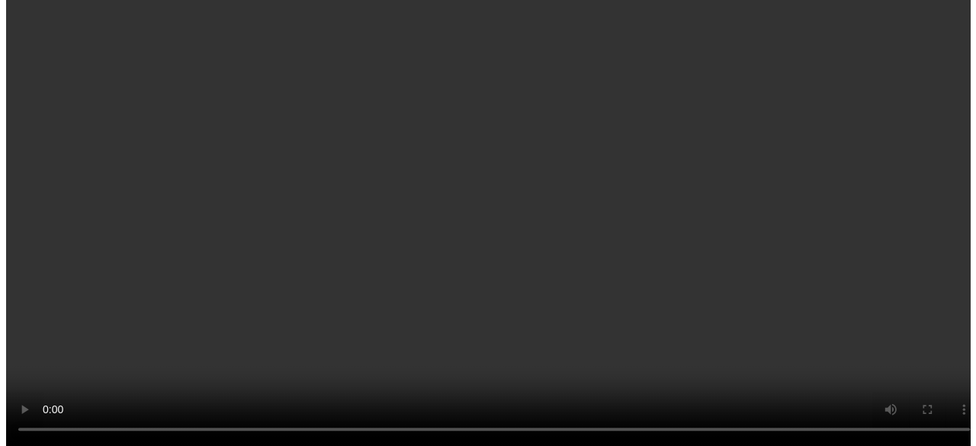
scroll to position [4073, 0]
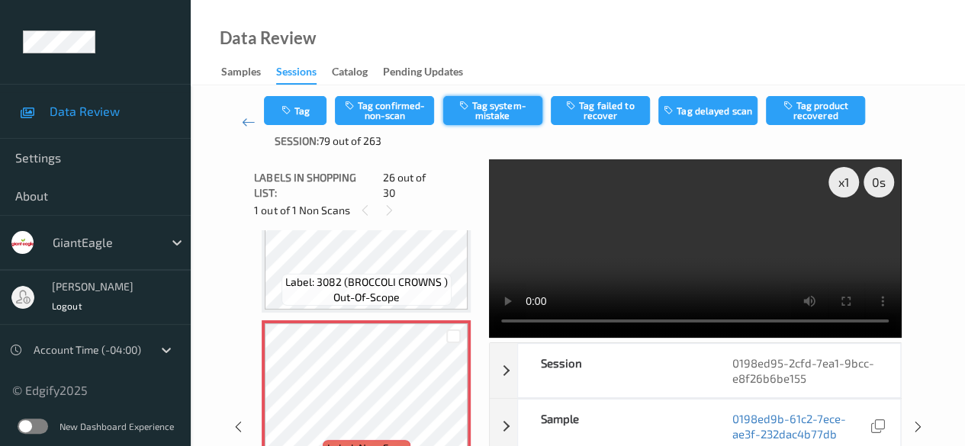
click at [487, 114] on button "Tag system-mistake" at bounding box center [492, 110] width 99 height 29
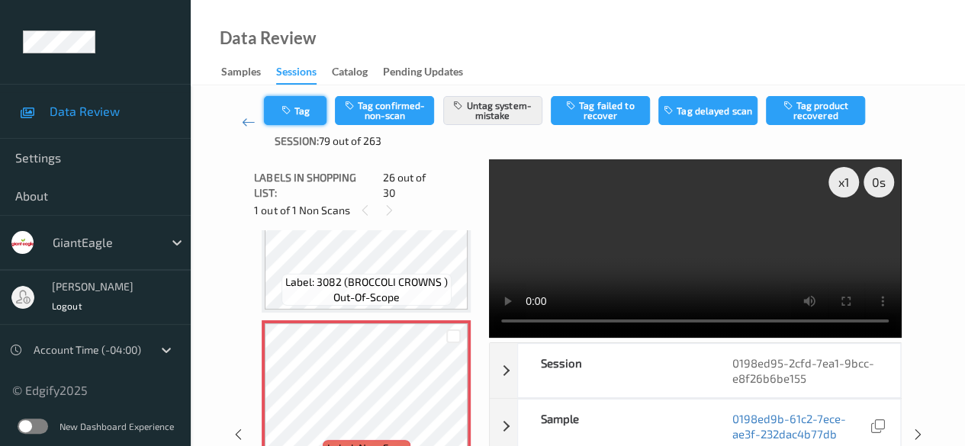
click at [316, 114] on button "Tag" at bounding box center [295, 110] width 63 height 29
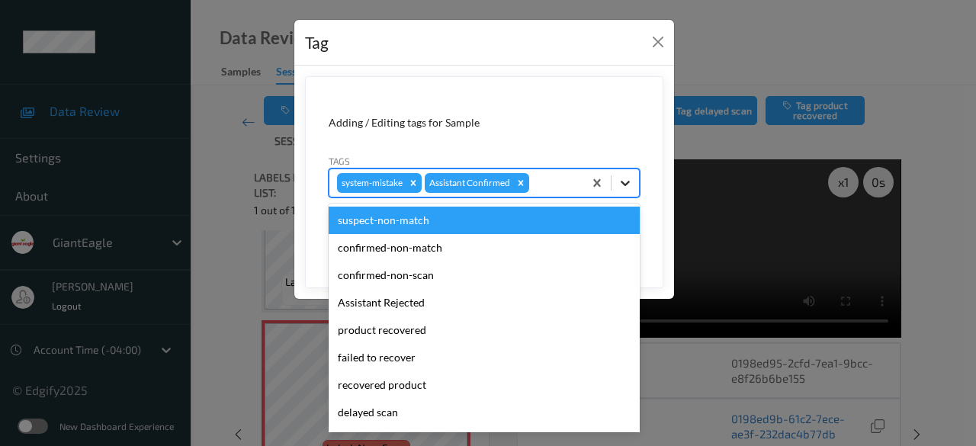
click at [625, 185] on icon at bounding box center [625, 182] width 15 height 15
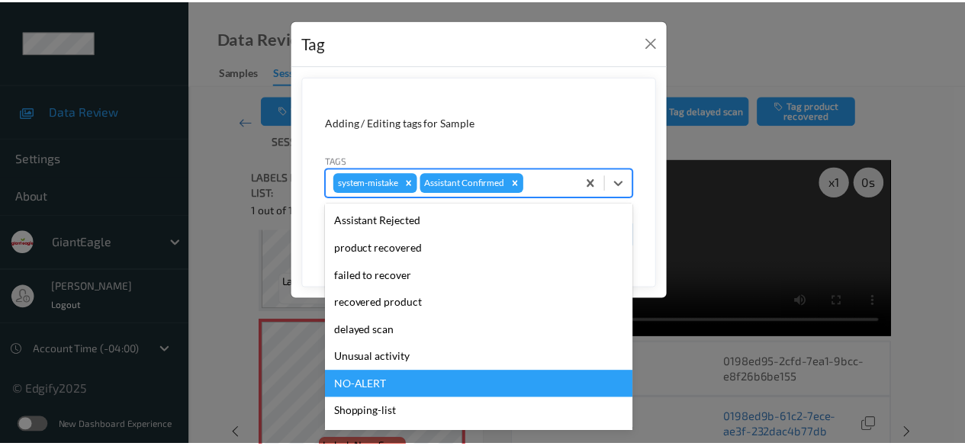
scroll to position [134, 0]
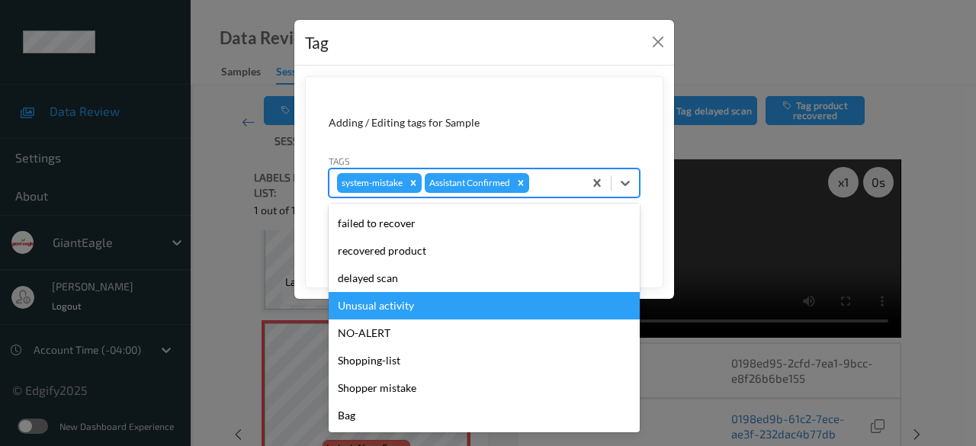
click at [438, 314] on div "Unusual activity" at bounding box center [484, 305] width 311 height 27
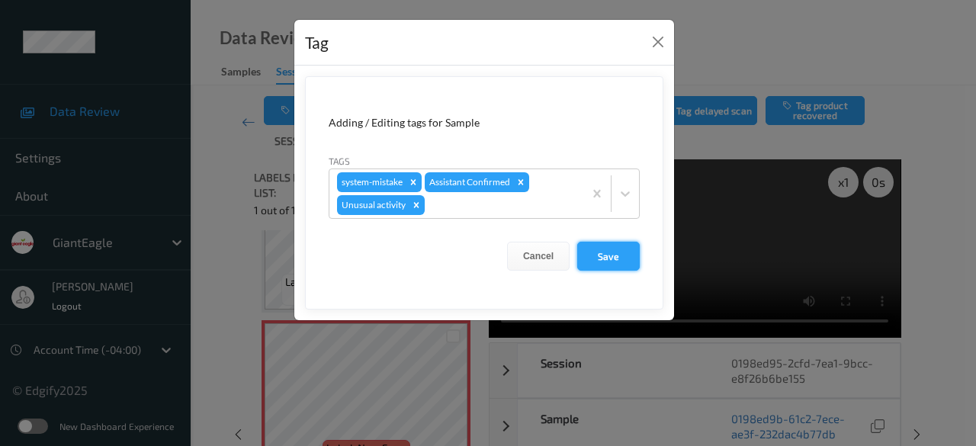
click at [598, 255] on button "Save" at bounding box center [608, 256] width 63 height 29
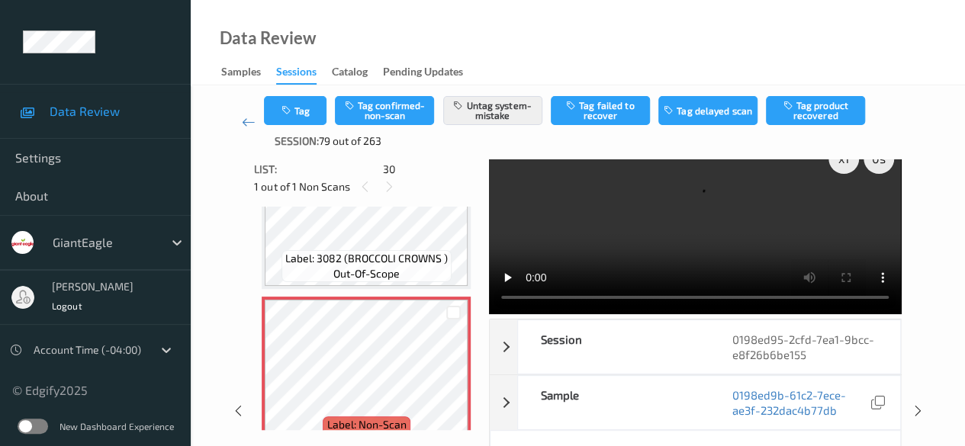
scroll to position [0, 0]
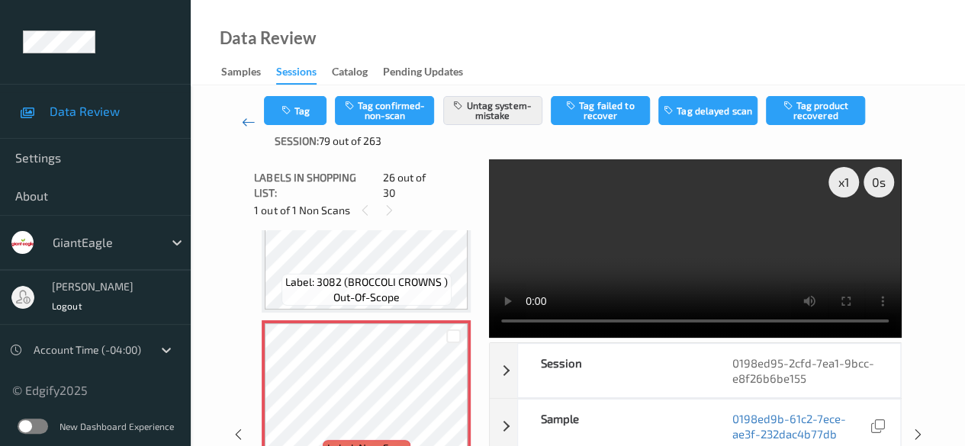
click at [242, 124] on icon at bounding box center [249, 121] width 14 height 15
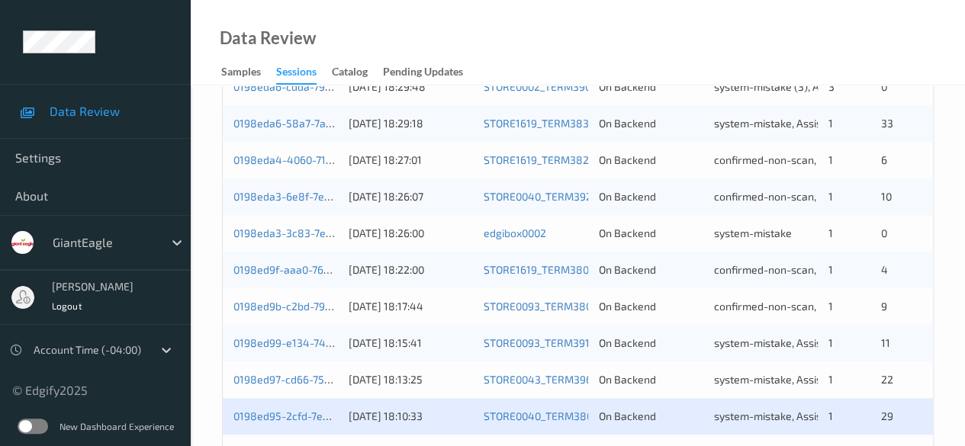
scroll to position [820, 0]
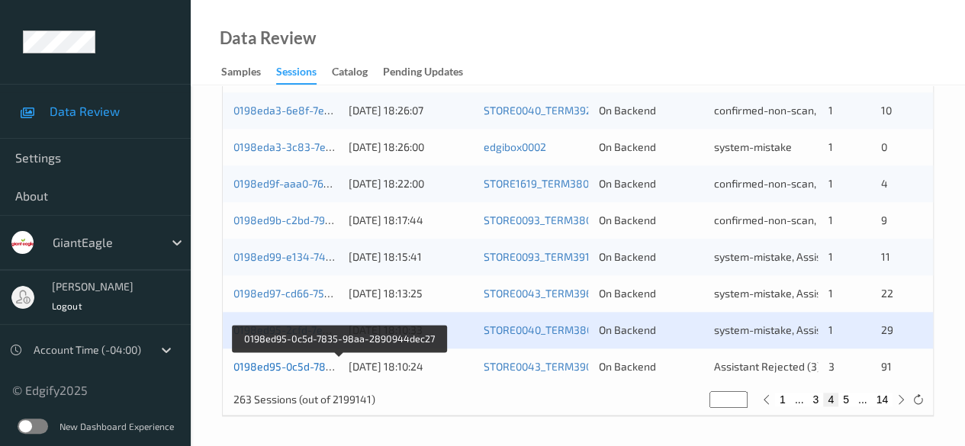
click at [306, 367] on link "0198ed95-0c5d-7835-98aa-2890944dec27" at bounding box center [339, 366] width 213 height 13
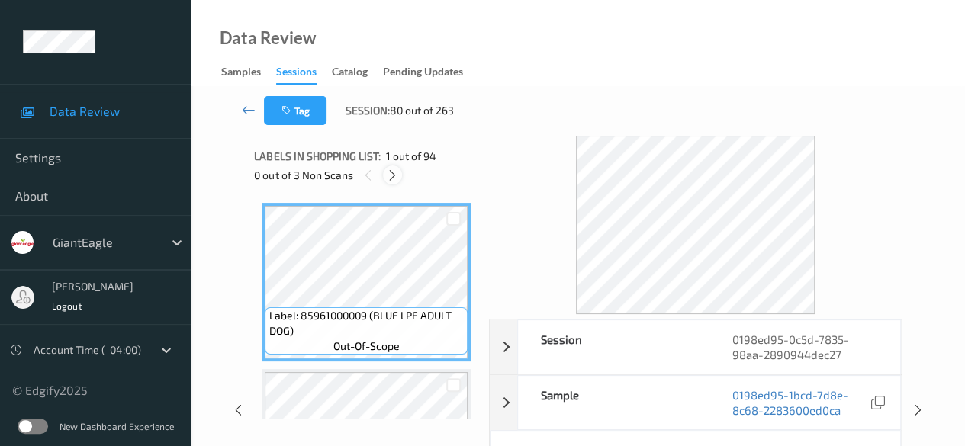
click at [393, 178] on icon at bounding box center [392, 176] width 13 height 14
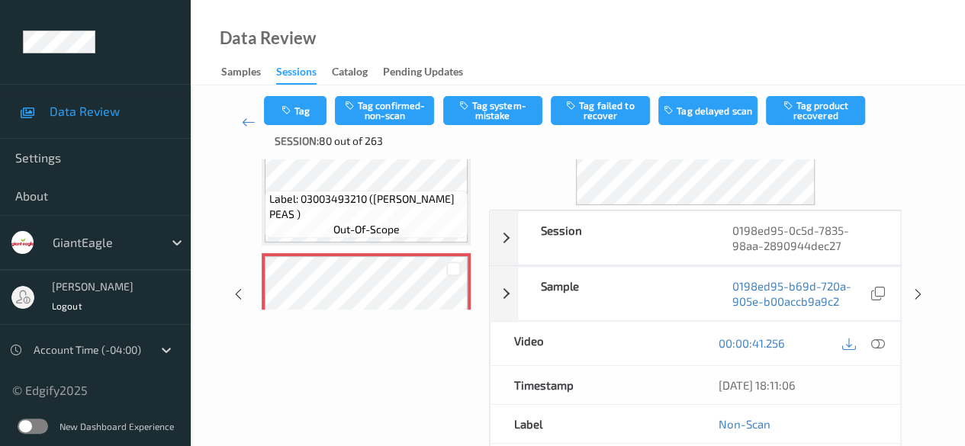
scroll to position [152, 0]
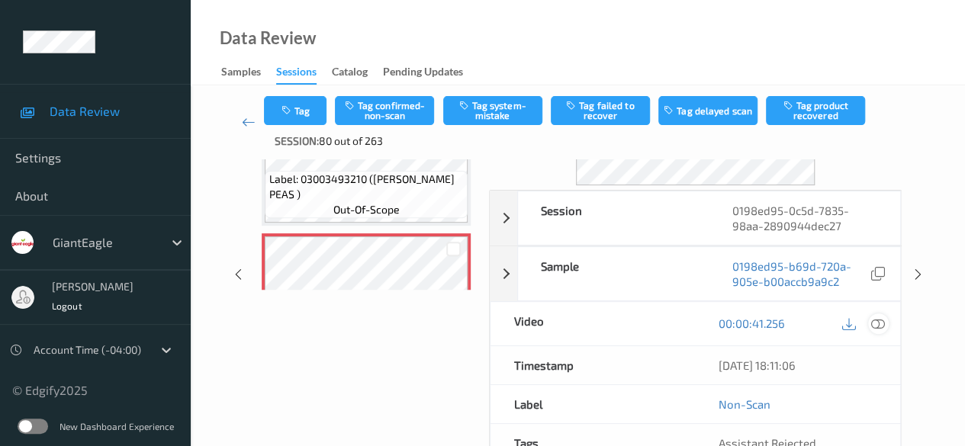
click at [880, 323] on icon at bounding box center [878, 323] width 14 height 14
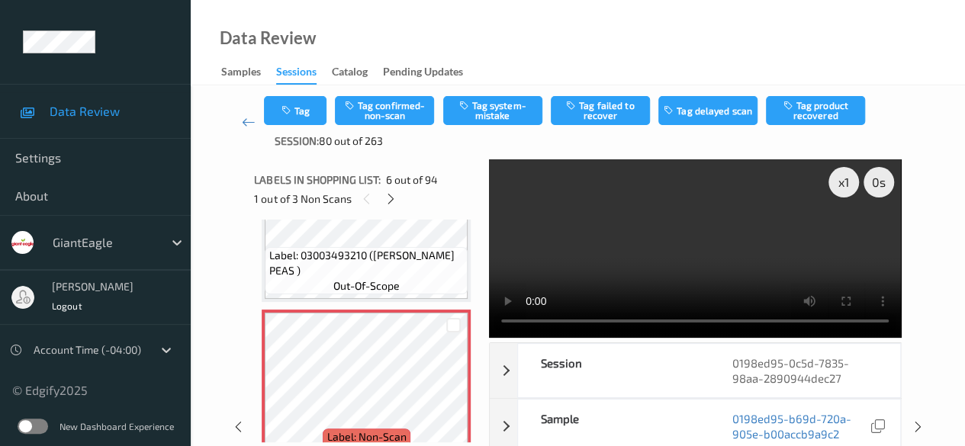
scroll to position [825, 0]
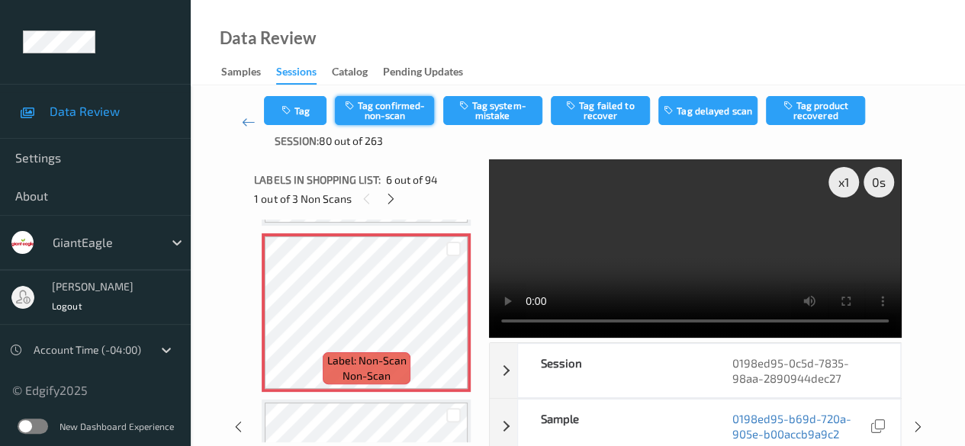
click at [399, 107] on button "Tag confirmed-non-scan" at bounding box center [384, 110] width 99 height 29
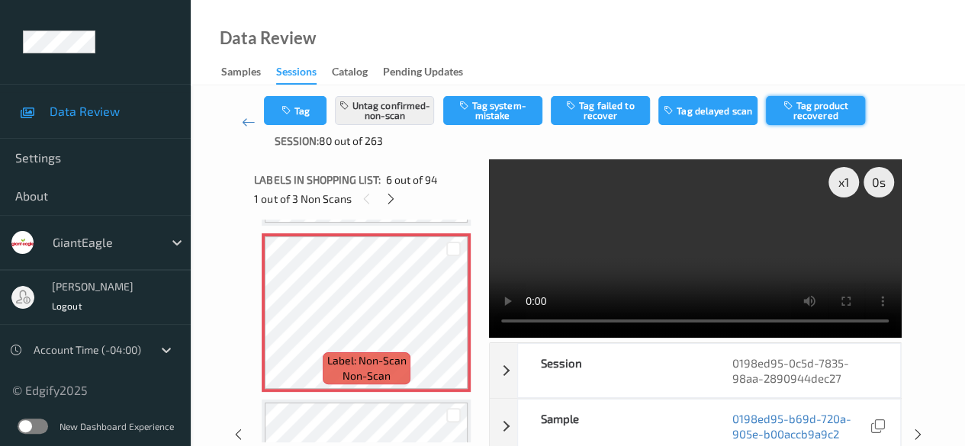
click at [813, 109] on button "Tag product recovered" at bounding box center [815, 110] width 99 height 29
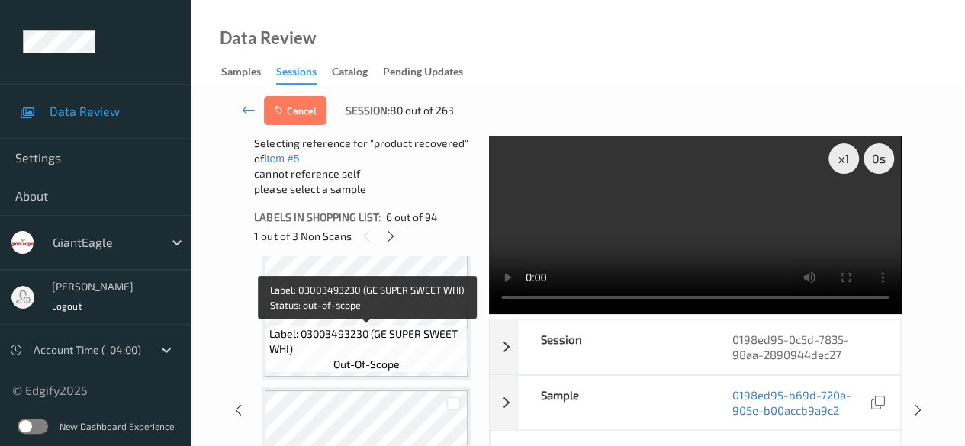
scroll to position [1130, 0]
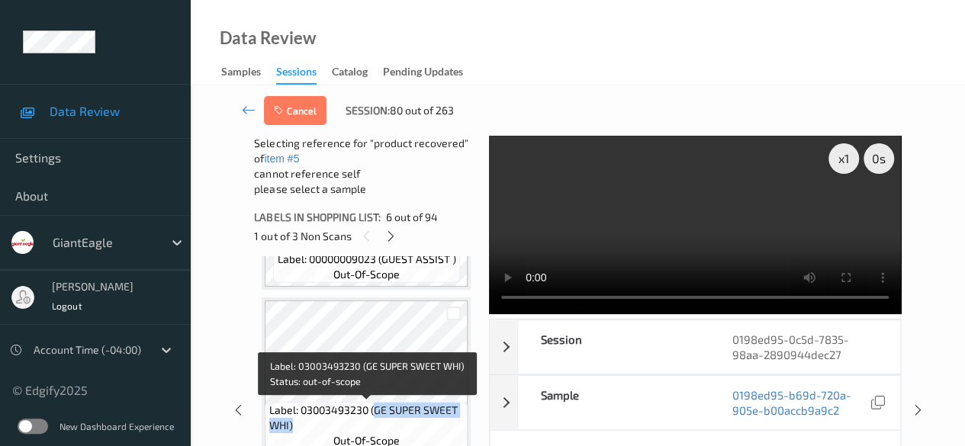
drag, startPoint x: 373, startPoint y: 412, endPoint x: 461, endPoint y: 423, distance: 88.4
click at [461, 423] on span "Label: 03003493230 (GE SUPER SWEET WHI)" at bounding box center [366, 418] width 195 height 30
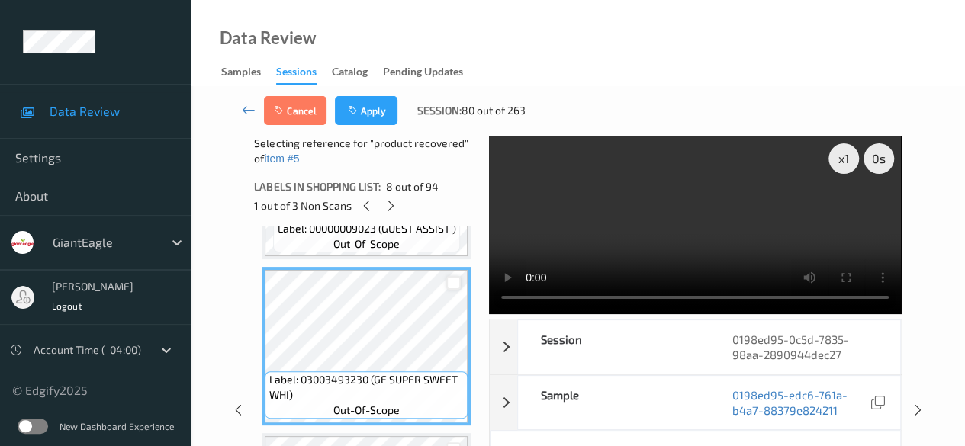
click at [453, 290] on div at bounding box center [453, 283] width 14 height 14
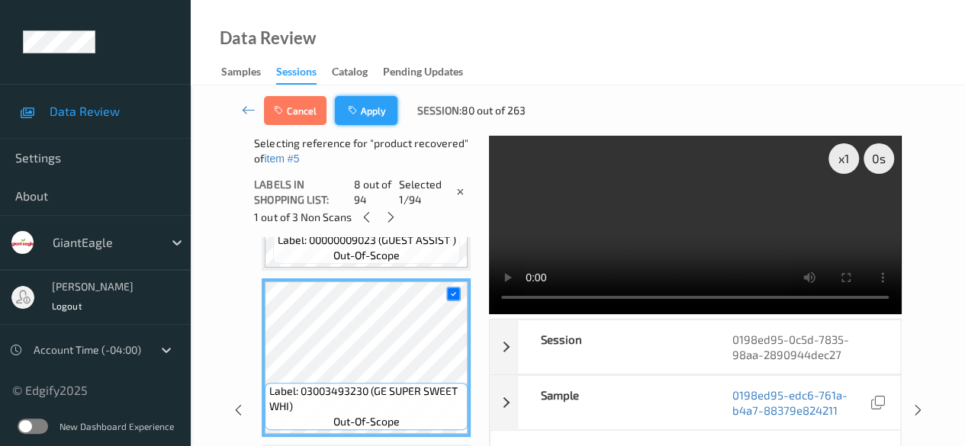
click at [377, 117] on button "Apply" at bounding box center [366, 110] width 63 height 29
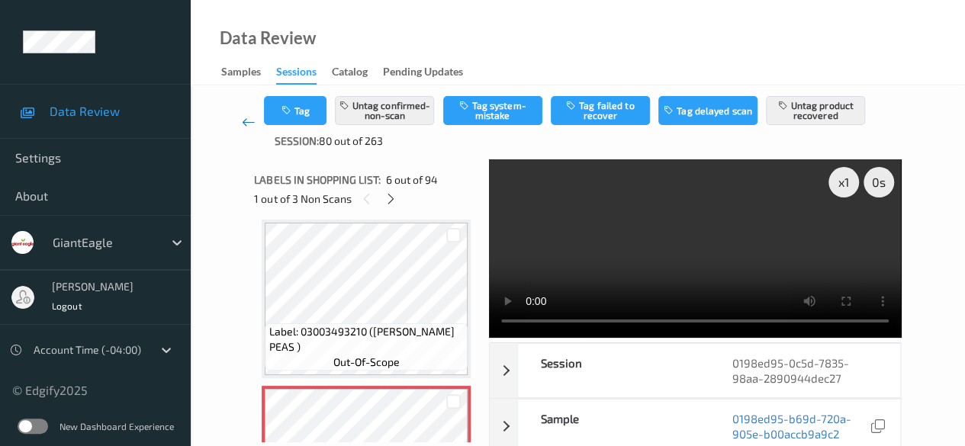
click at [242, 123] on icon at bounding box center [249, 121] width 14 height 15
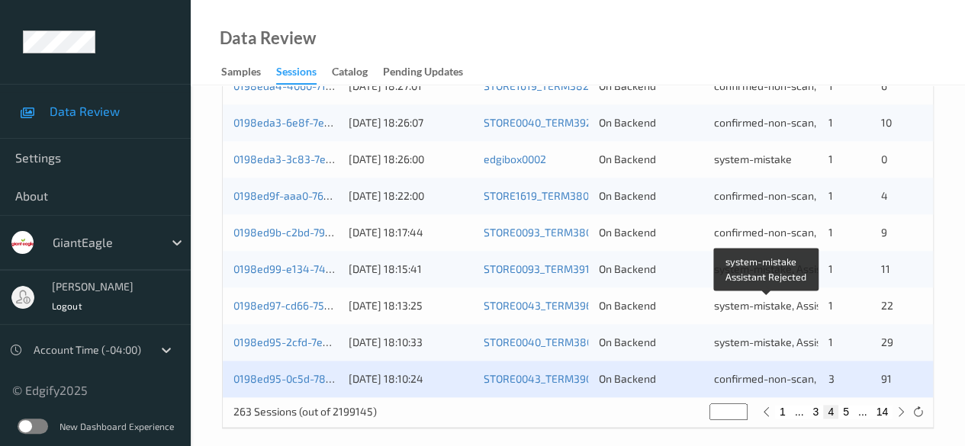
scroll to position [820, 0]
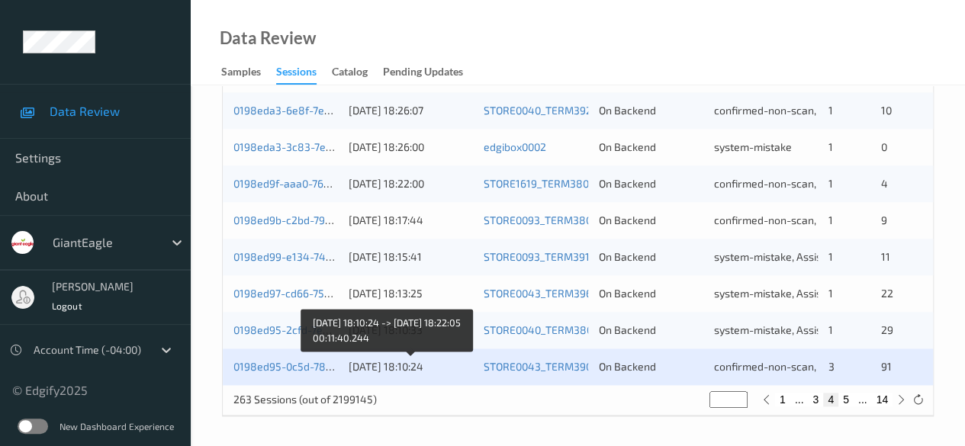
click at [398, 371] on div "[DATE] 18:10:24" at bounding box center [410, 366] width 125 height 15
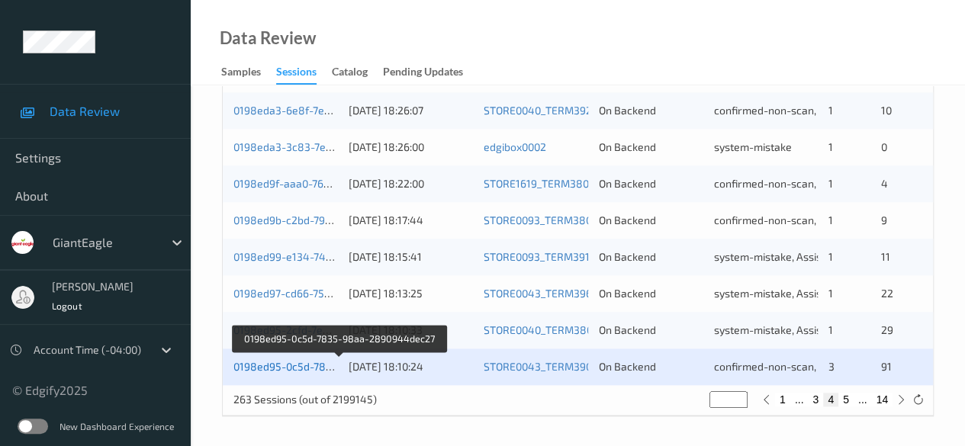
click at [310, 370] on link "0198ed95-0c5d-7835-98aa-2890944dec27" at bounding box center [339, 366] width 213 height 13
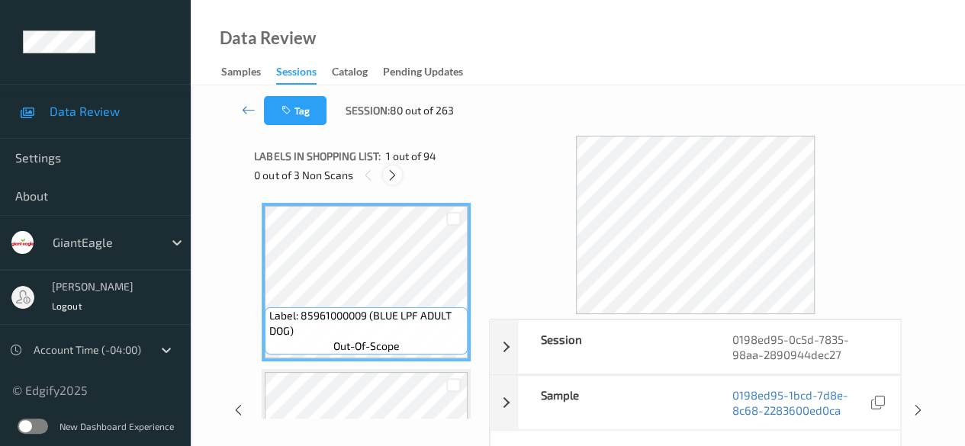
click at [391, 175] on icon at bounding box center [392, 176] width 13 height 14
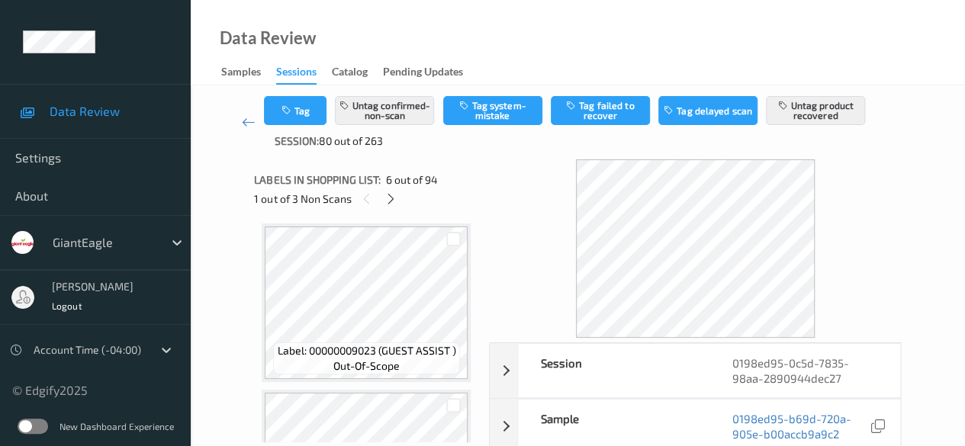
scroll to position [977, 0]
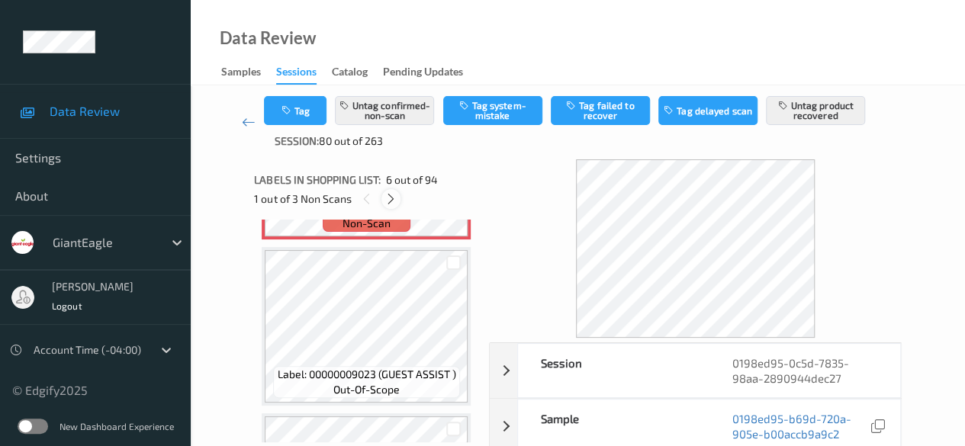
click at [393, 196] on icon at bounding box center [390, 199] width 13 height 14
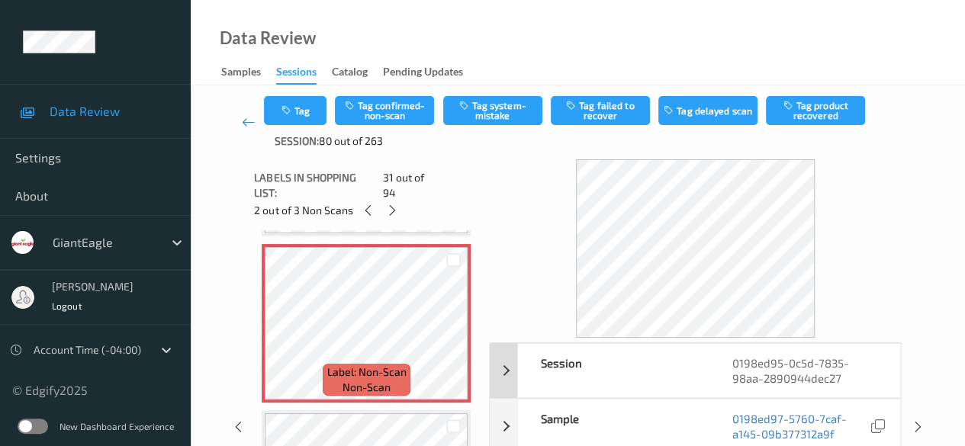
scroll to position [76, 0]
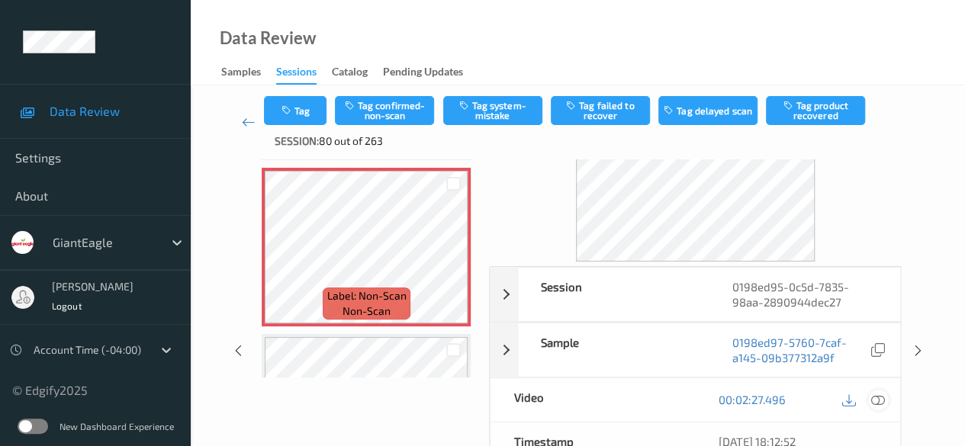
click at [877, 394] on icon at bounding box center [878, 400] width 14 height 14
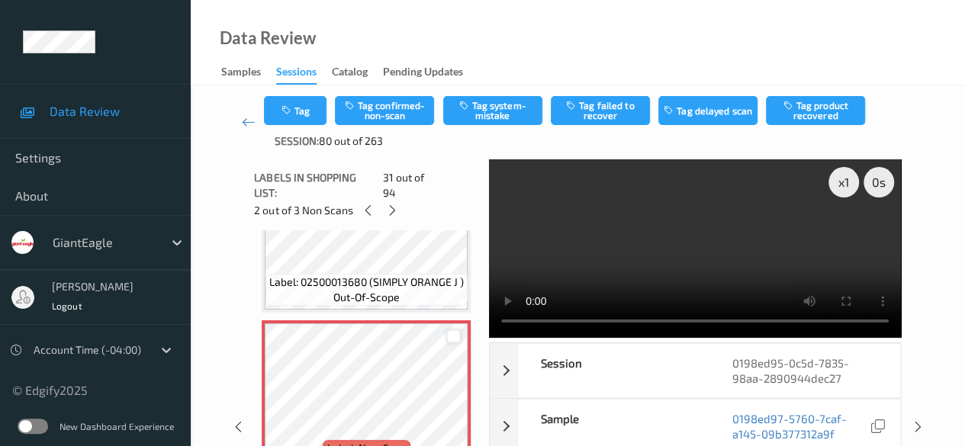
scroll to position [4980, 0]
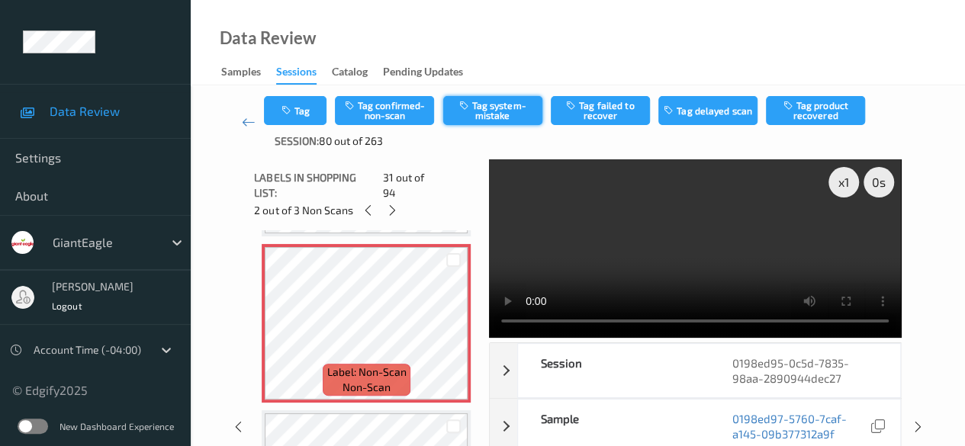
click at [511, 108] on button "Tag system-mistake" at bounding box center [492, 110] width 99 height 29
click at [396, 204] on icon at bounding box center [392, 211] width 13 height 14
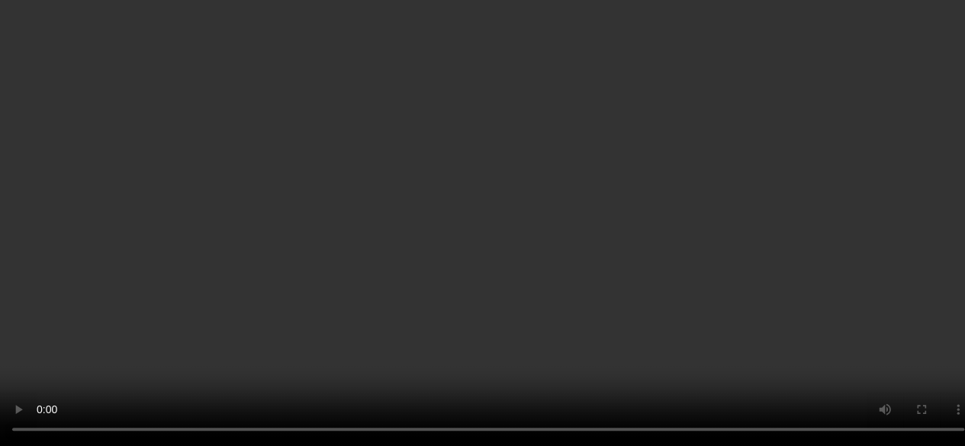
scroll to position [14289, 0]
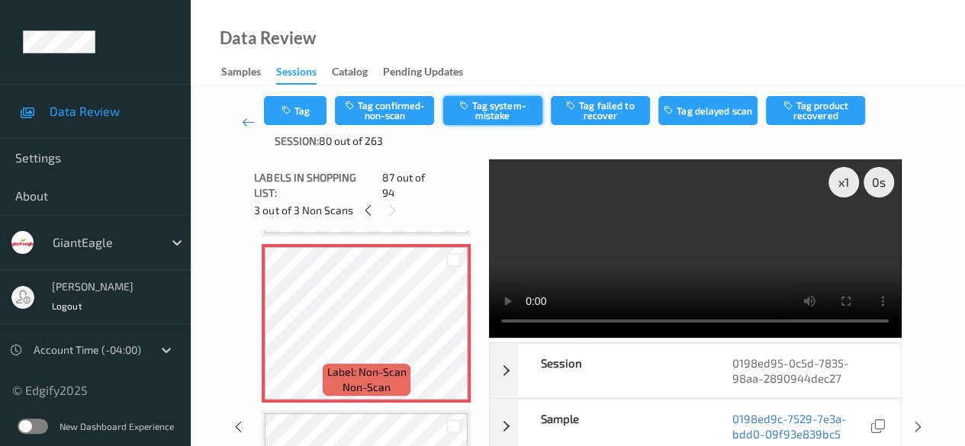
click at [477, 112] on button "Tag system-mistake" at bounding box center [492, 110] width 99 height 29
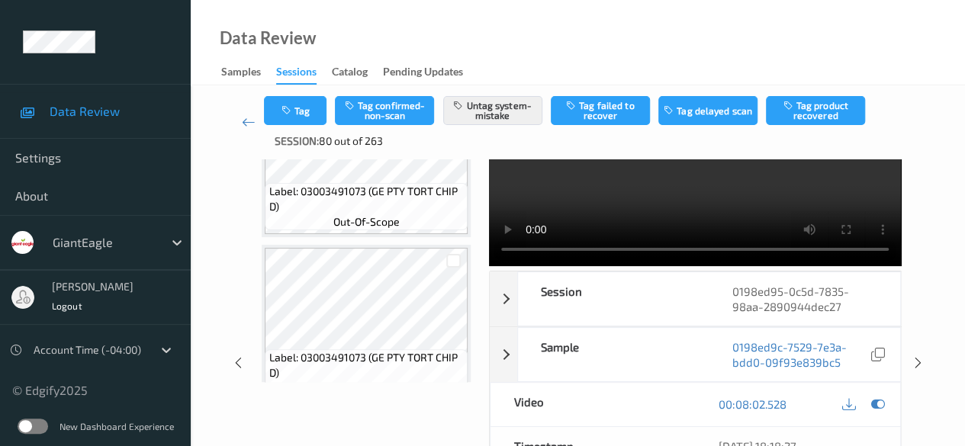
scroll to position [0, 0]
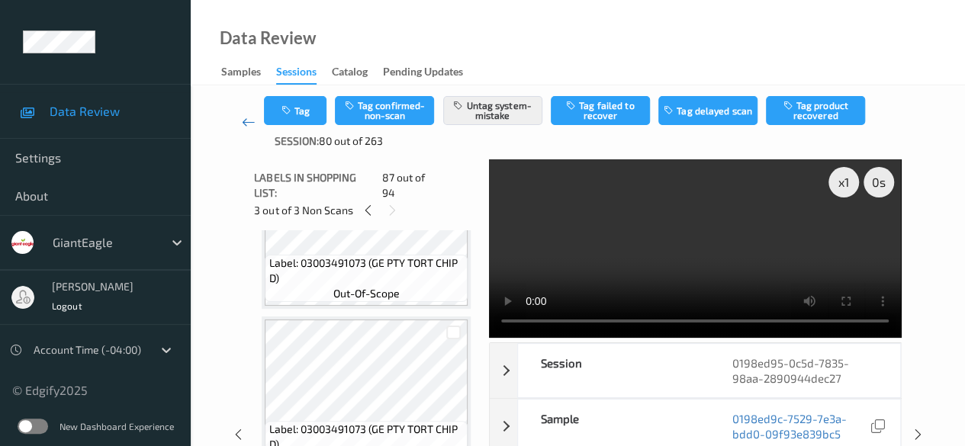
click at [247, 124] on icon at bounding box center [249, 121] width 14 height 15
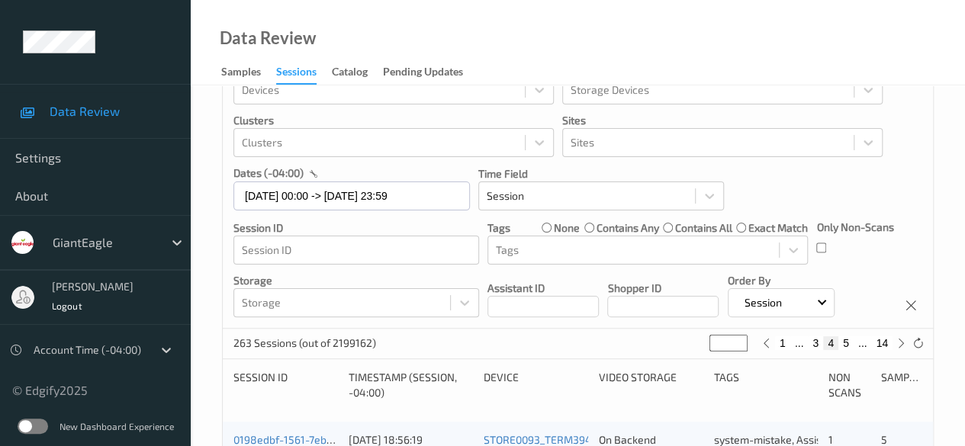
scroll to position [76, 0]
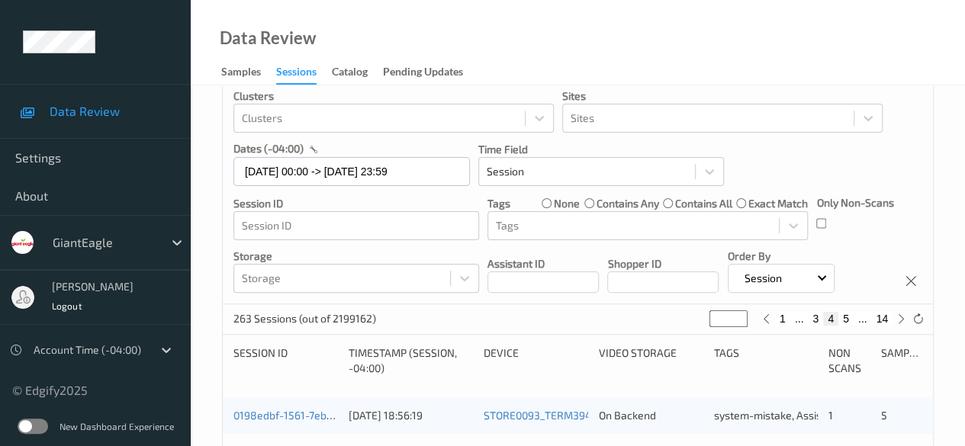
click at [884, 316] on button "14" at bounding box center [881, 319] width 21 height 14
type input "**"
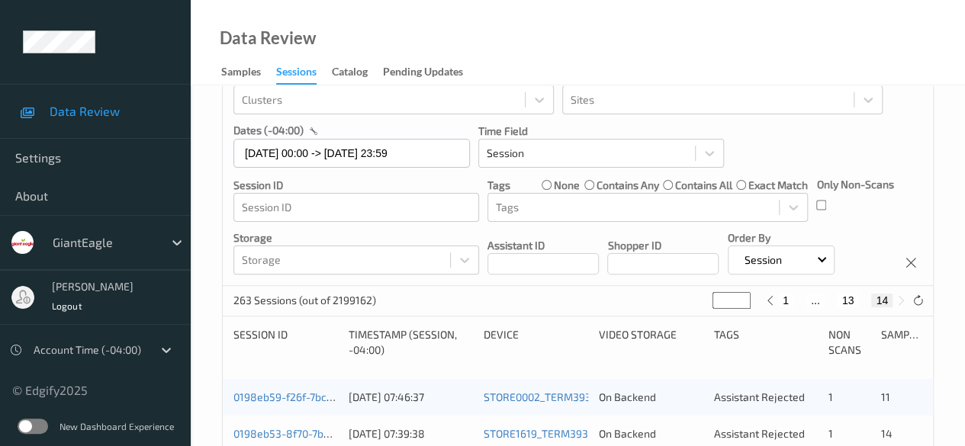
scroll to position [198, 0]
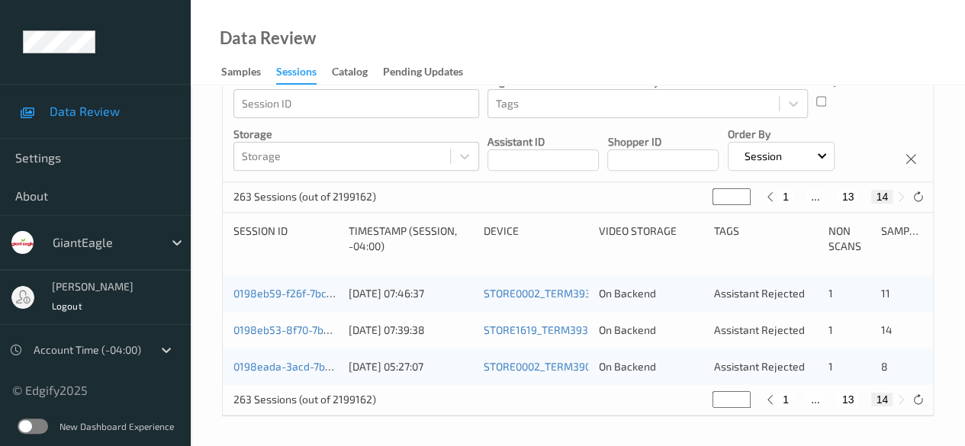
click at [852, 198] on button "13" at bounding box center [847, 197] width 21 height 14
type input "**"
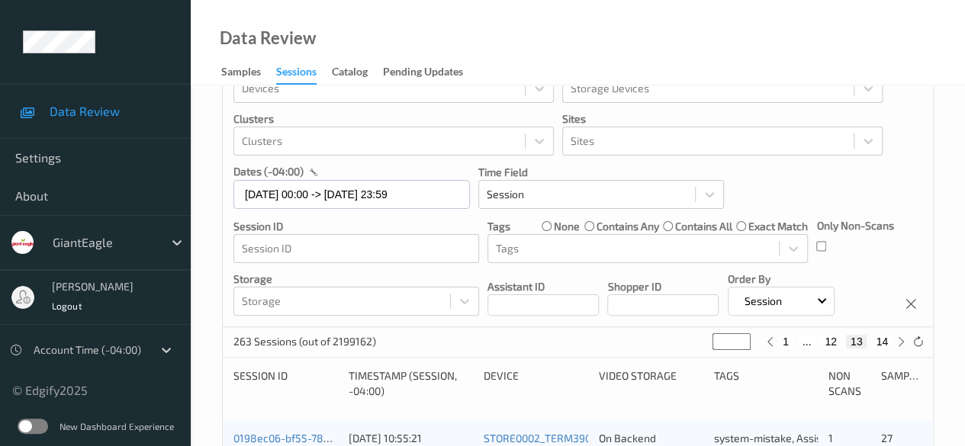
scroll to position [76, 0]
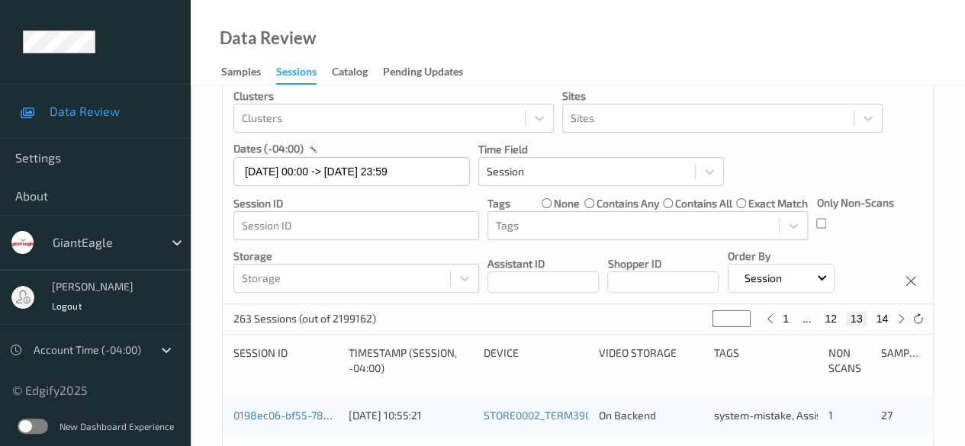
click at [880, 316] on button "14" at bounding box center [881, 319] width 21 height 14
type input "**"
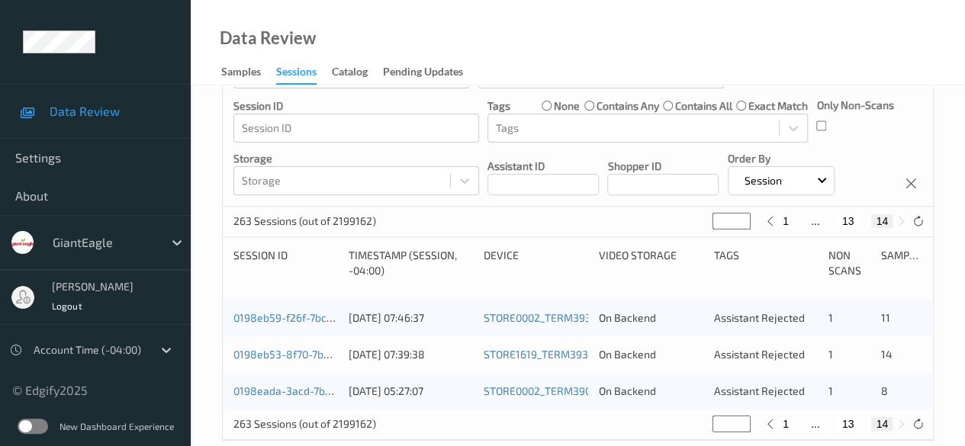
scroll to position [198, 0]
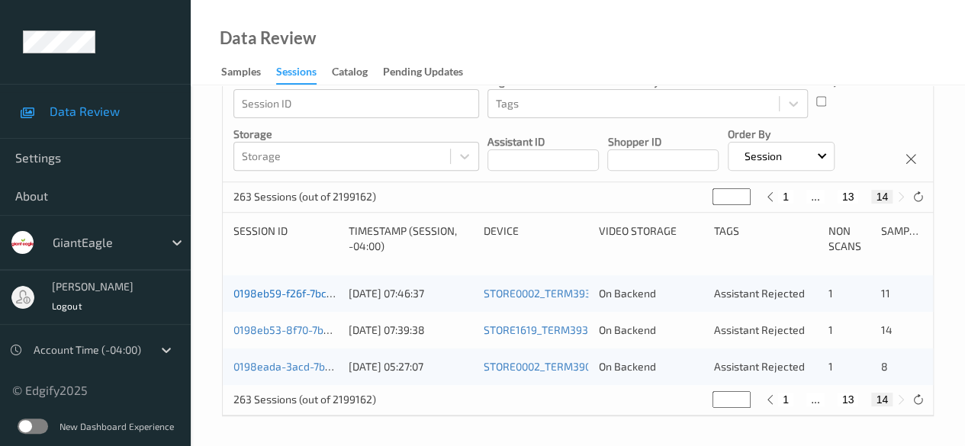
click at [313, 298] on link "0198eb59-f26f-7bc1-9485-eb4a5f014551" at bounding box center [334, 293] width 202 height 13
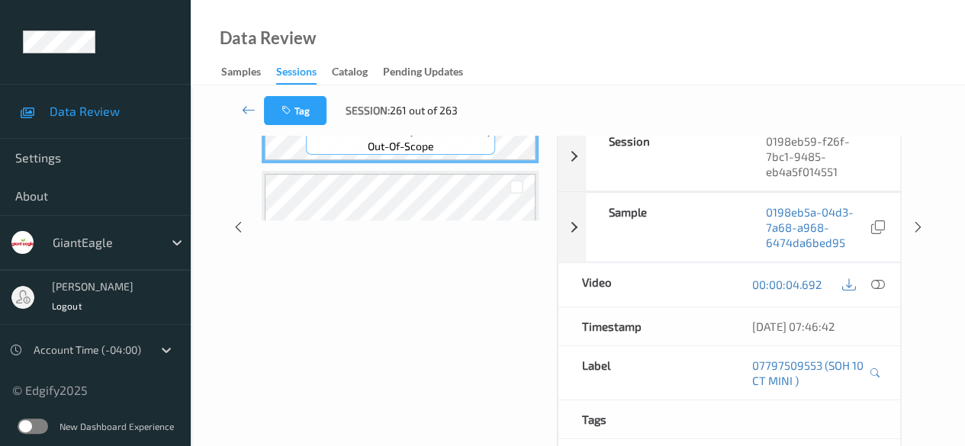
click at [617, 6] on div "Data Review Samples Sessions Catalog Pending Updates" at bounding box center [578, 42] width 774 height 85
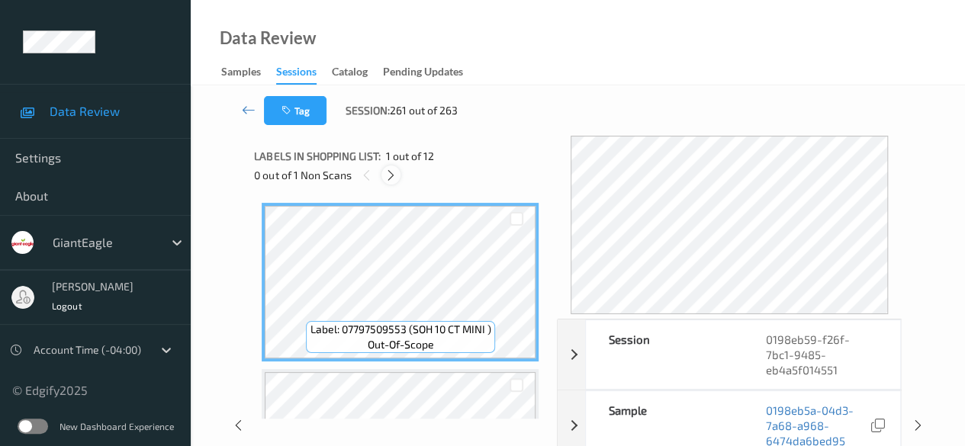
click at [392, 174] on icon at bounding box center [390, 176] width 13 height 14
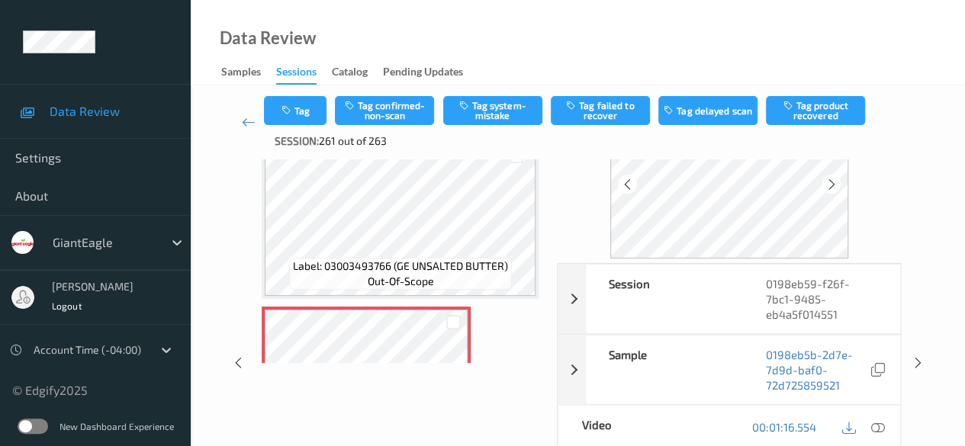
scroll to position [152, 0]
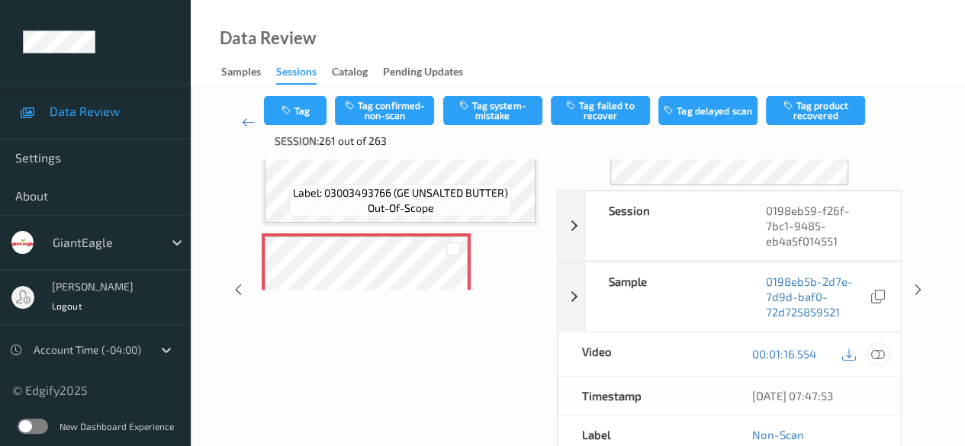
click at [878, 354] on icon at bounding box center [878, 354] width 14 height 14
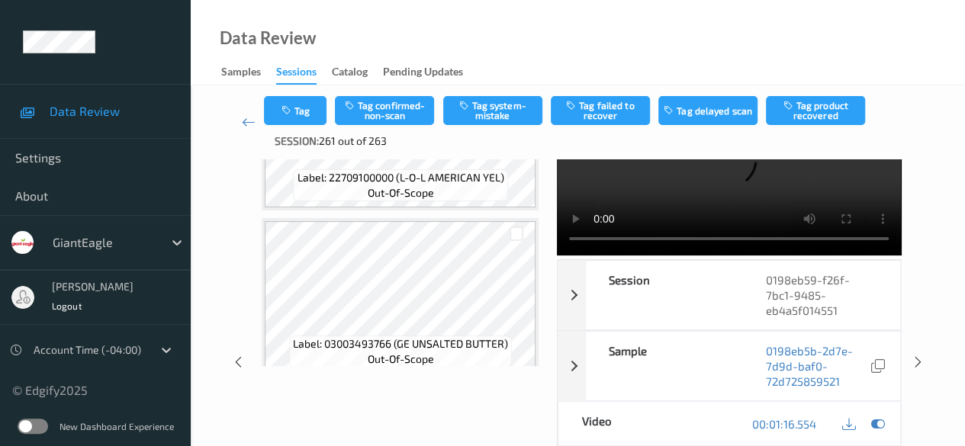
scroll to position [1594, 0]
click at [664, 245] on video at bounding box center [729, 169] width 344 height 172
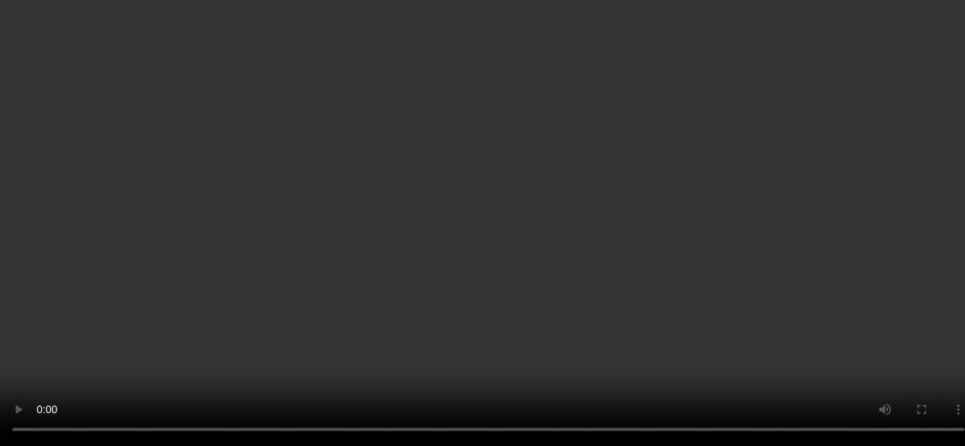
scroll to position [229, 0]
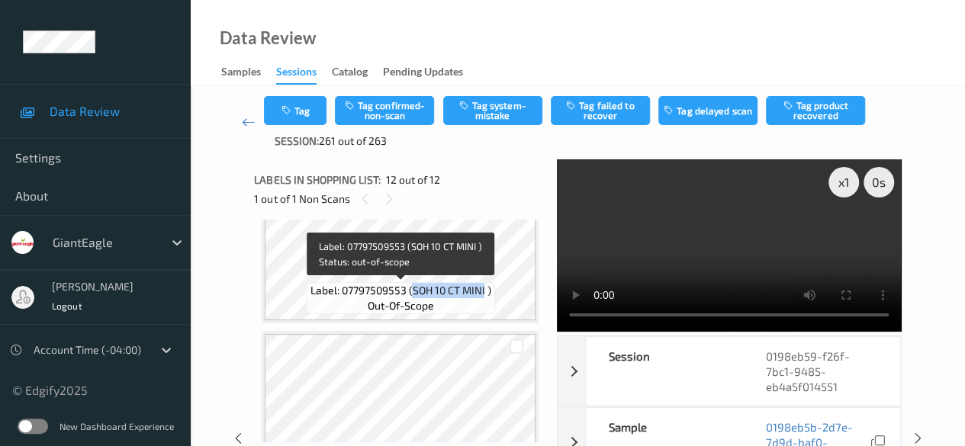
drag, startPoint x: 412, startPoint y: 289, endPoint x: 483, endPoint y: 286, distance: 71.7
click at [483, 286] on span "Label: 07797509553 (SOH 10 CT MINI )" at bounding box center [400, 290] width 181 height 15
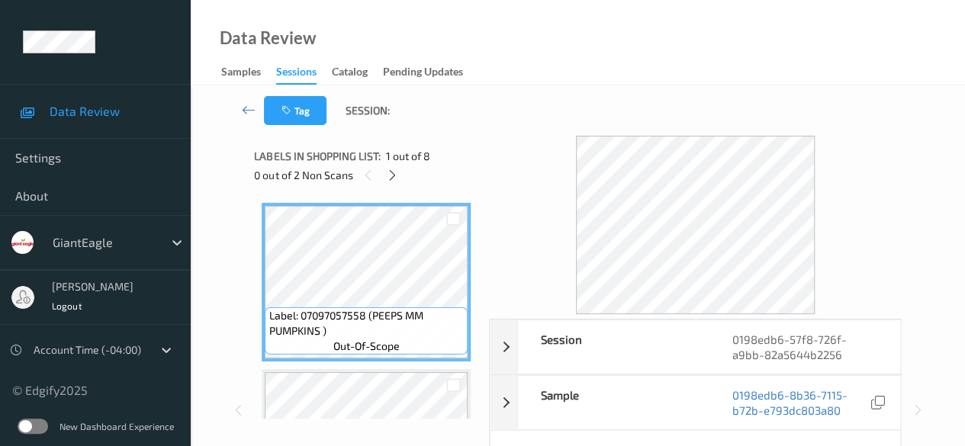
click at [596, 19] on div "Data Review Samples Sessions Catalog Pending Updates" at bounding box center [578, 42] width 774 height 85
click at [395, 178] on icon at bounding box center [392, 176] width 13 height 14
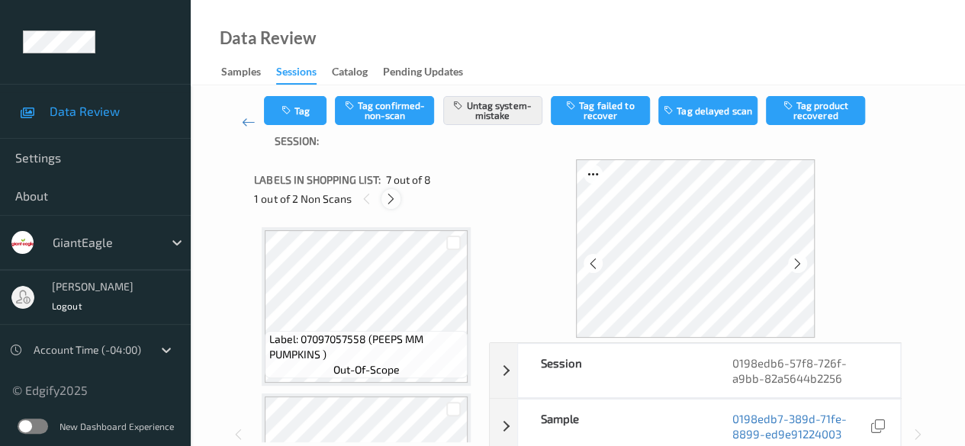
scroll to position [839, 0]
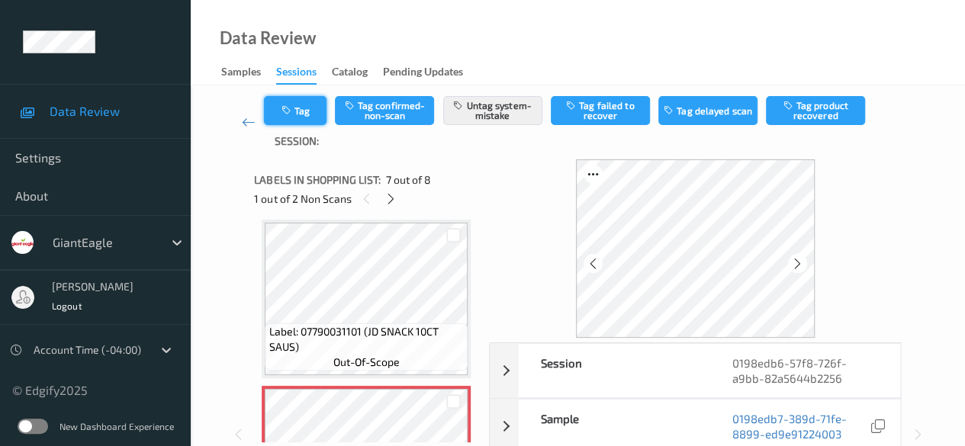
click at [307, 118] on button "Tag" at bounding box center [295, 110] width 63 height 29
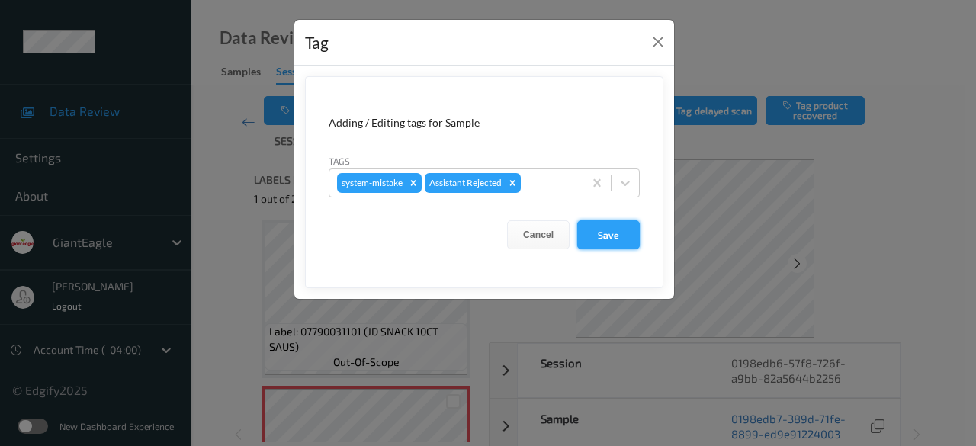
click at [607, 237] on button "Save" at bounding box center [608, 234] width 63 height 29
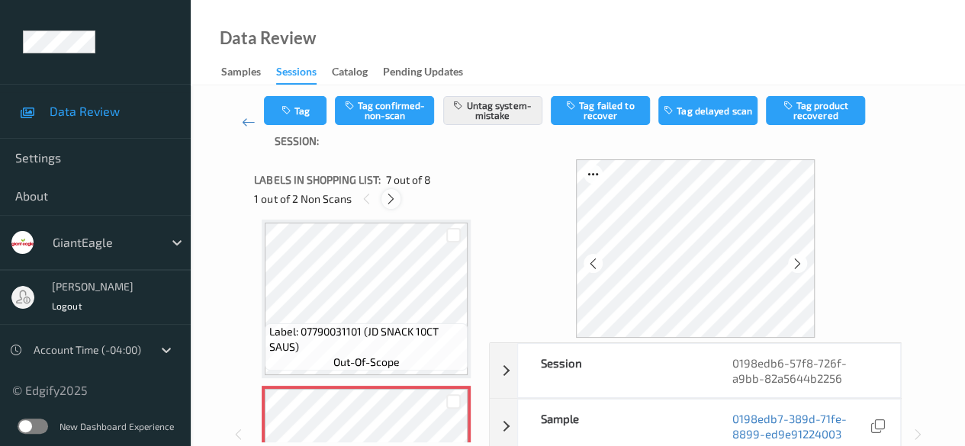
click at [395, 202] on icon at bounding box center [390, 199] width 13 height 14
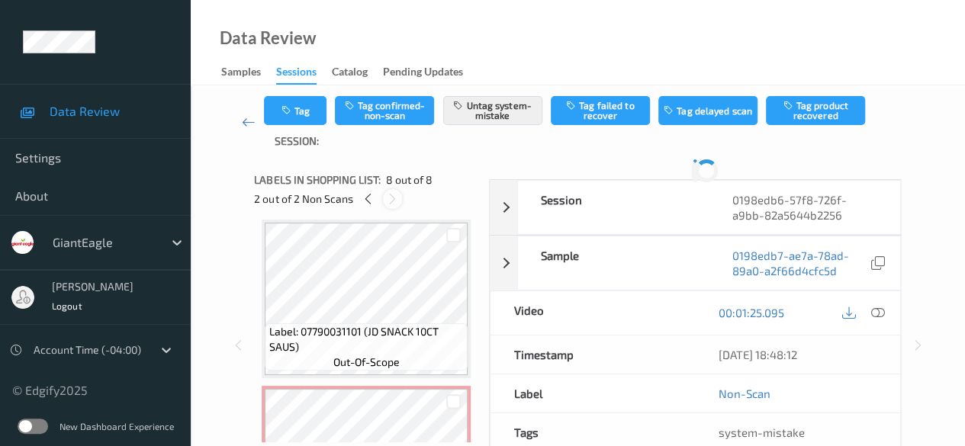
scroll to position [1005, 0]
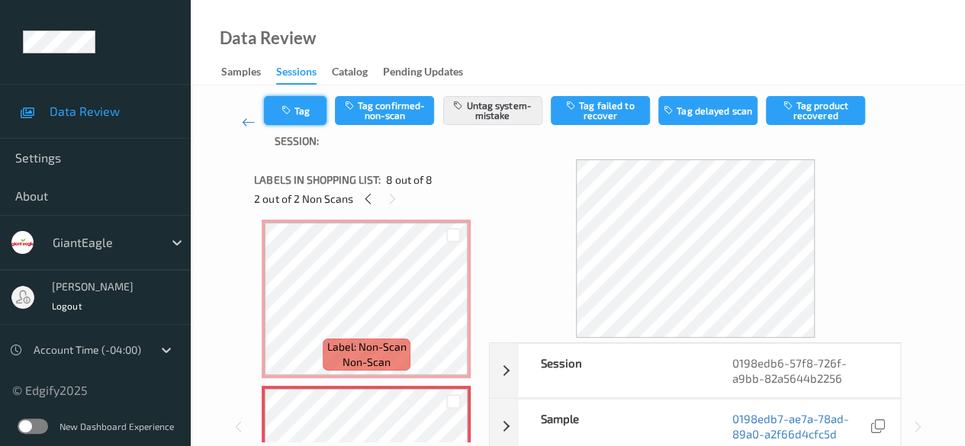
click at [320, 111] on button "Tag" at bounding box center [295, 110] width 63 height 29
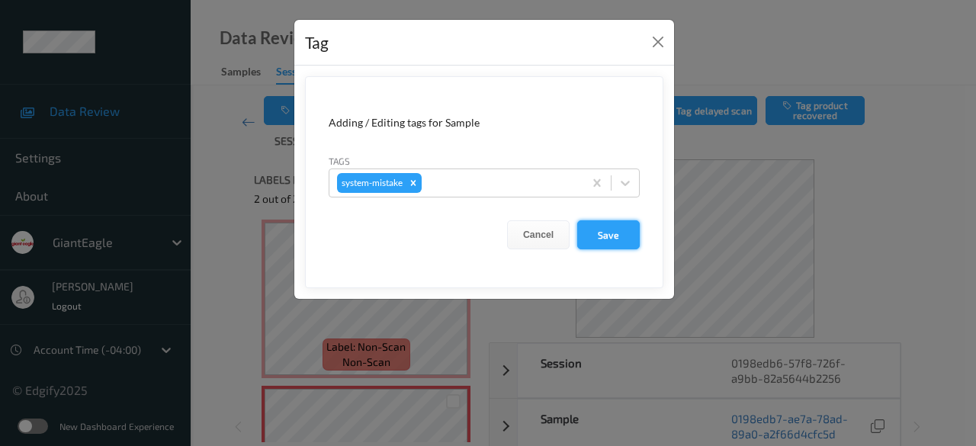
click at [609, 239] on button "Save" at bounding box center [608, 234] width 63 height 29
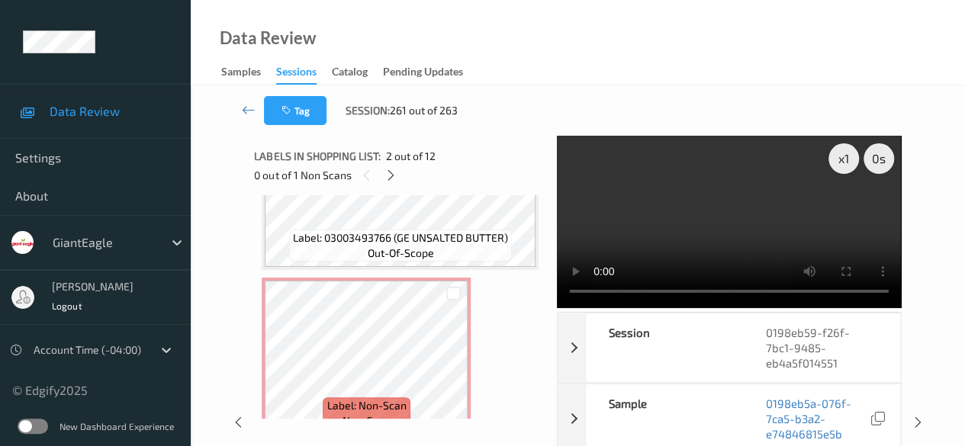
scroll to position [1779, 0]
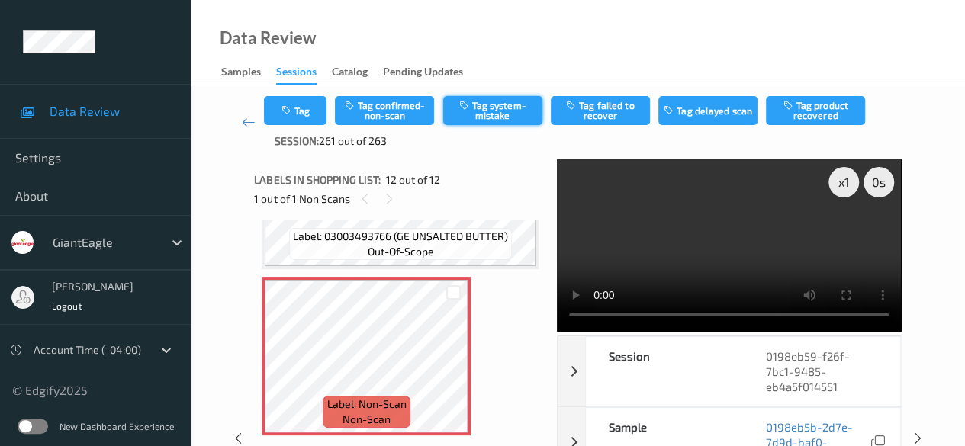
click at [494, 114] on button "Tag system-mistake" at bounding box center [492, 110] width 99 height 29
click at [247, 126] on icon at bounding box center [249, 121] width 14 height 15
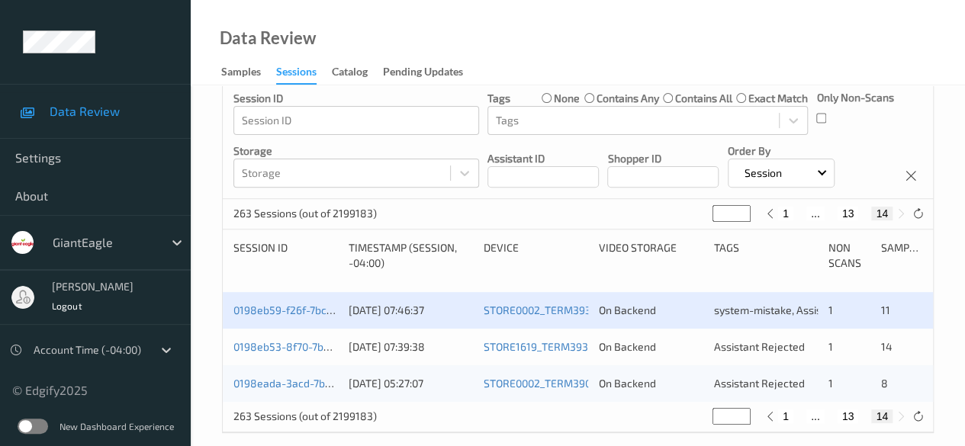
scroll to position [198, 0]
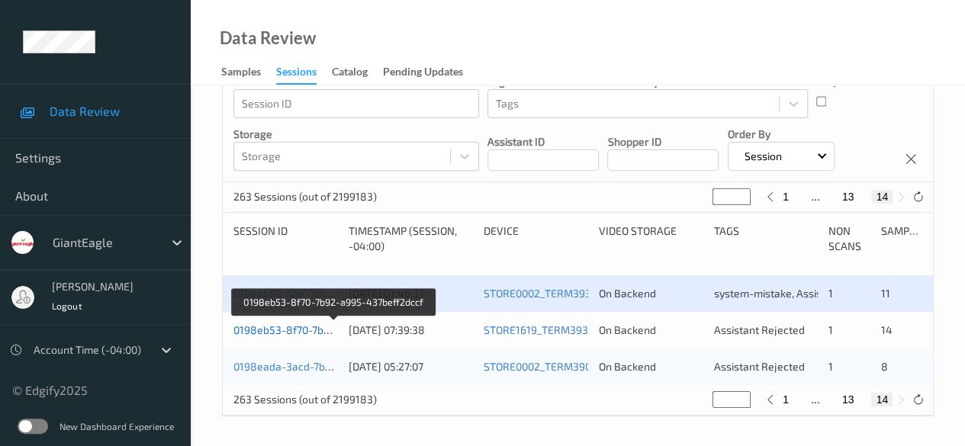
click at [303, 327] on link "0198eb53-8f70-7b92-a995-437beff2dccf" at bounding box center [333, 329] width 201 height 13
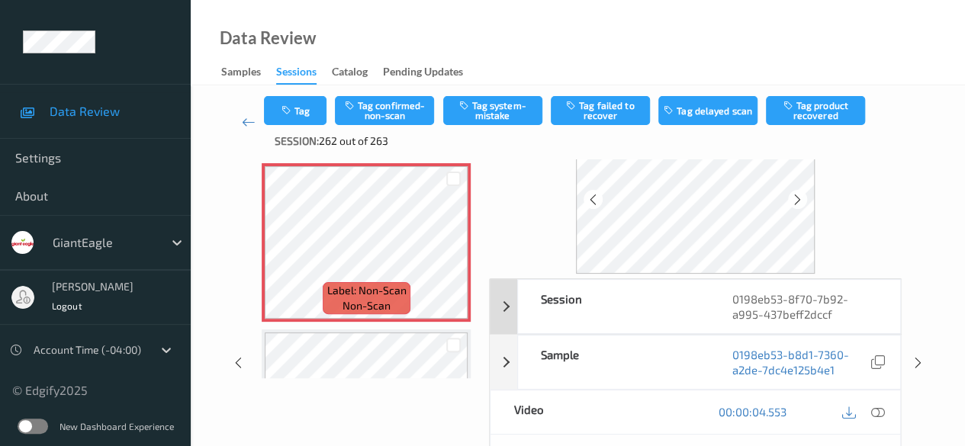
scroll to position [152, 0]
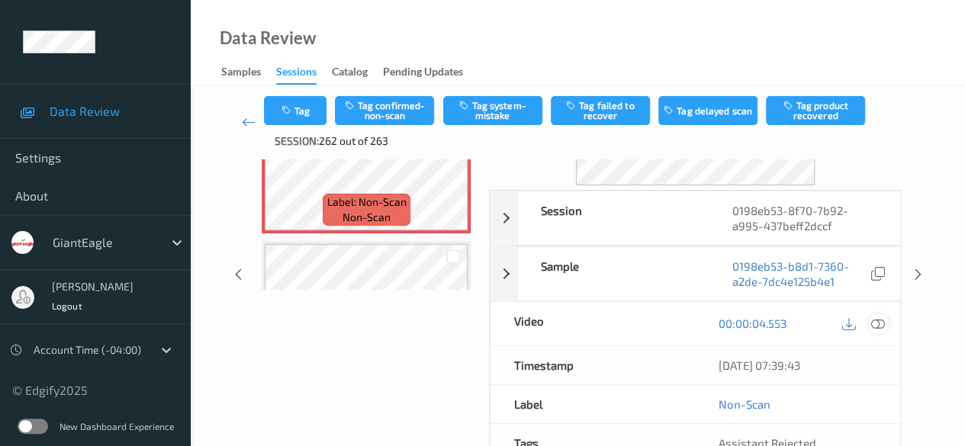
click at [878, 324] on icon at bounding box center [878, 323] width 14 height 14
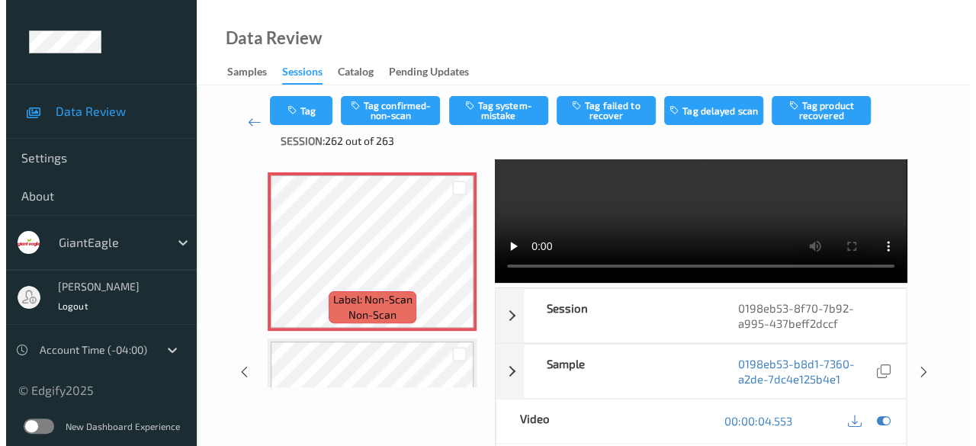
scroll to position [0, 0]
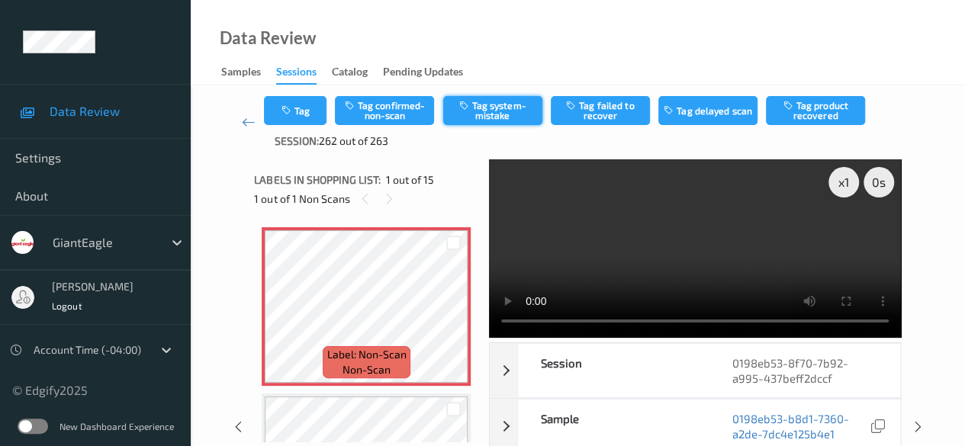
click at [490, 114] on button "Tag system-mistake" at bounding box center [492, 110] width 99 height 29
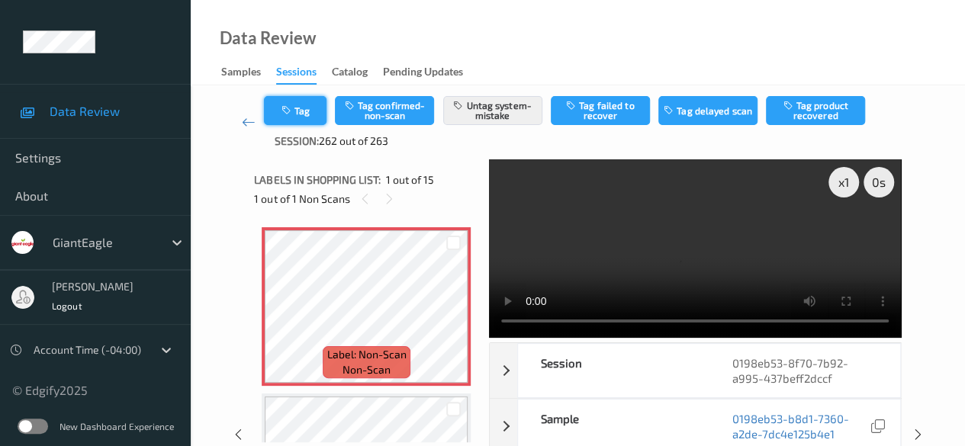
click at [299, 117] on button "Tag" at bounding box center [295, 110] width 63 height 29
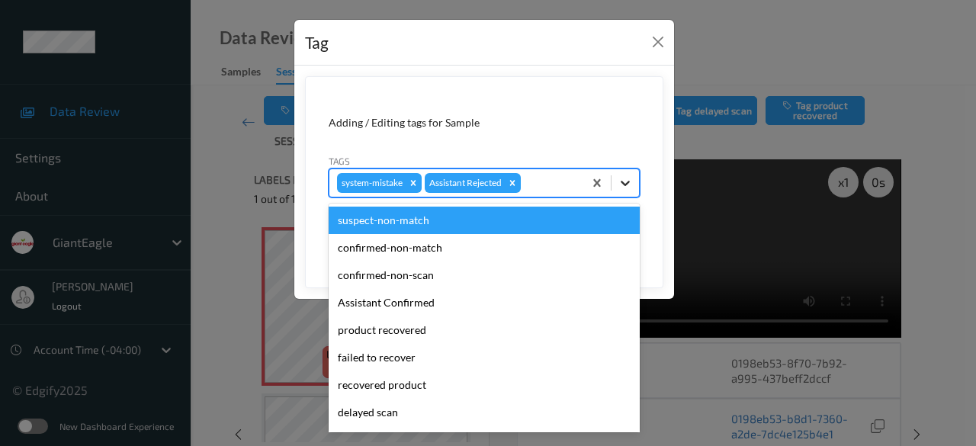
click at [621, 182] on icon at bounding box center [625, 182] width 15 height 15
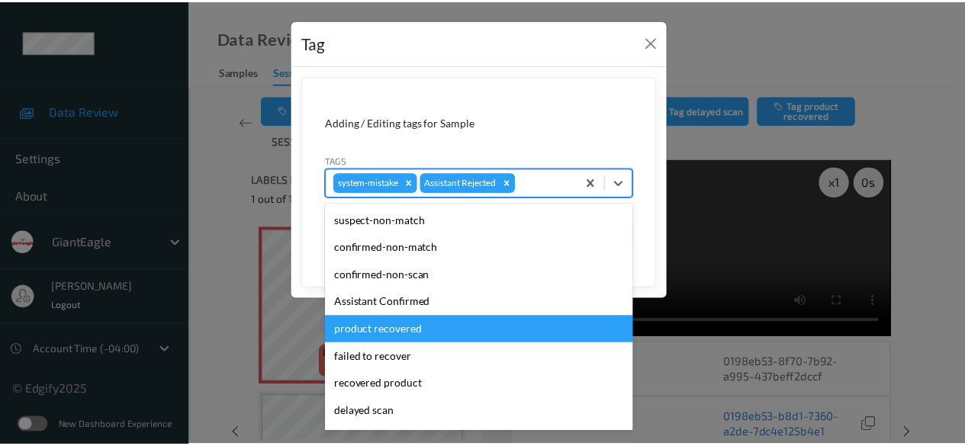
scroll to position [134, 0]
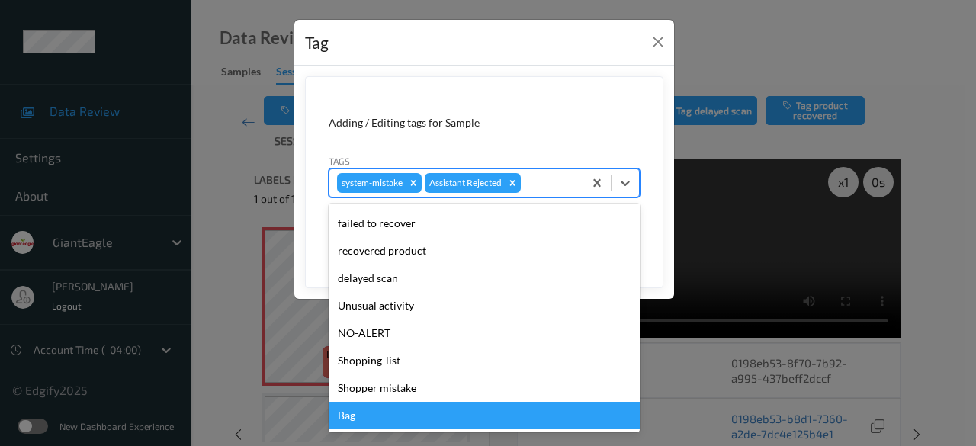
click at [427, 409] on div "Bag" at bounding box center [484, 415] width 311 height 27
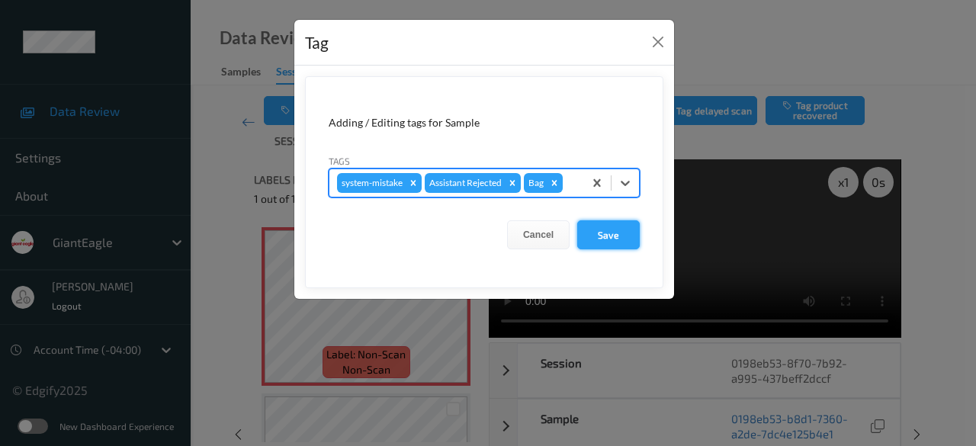
click at [624, 239] on button "Save" at bounding box center [608, 234] width 63 height 29
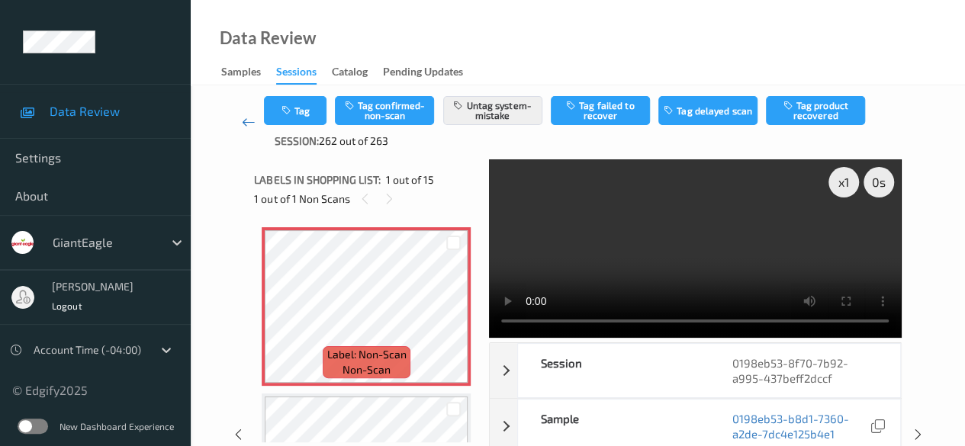
click at [246, 126] on icon at bounding box center [249, 121] width 14 height 15
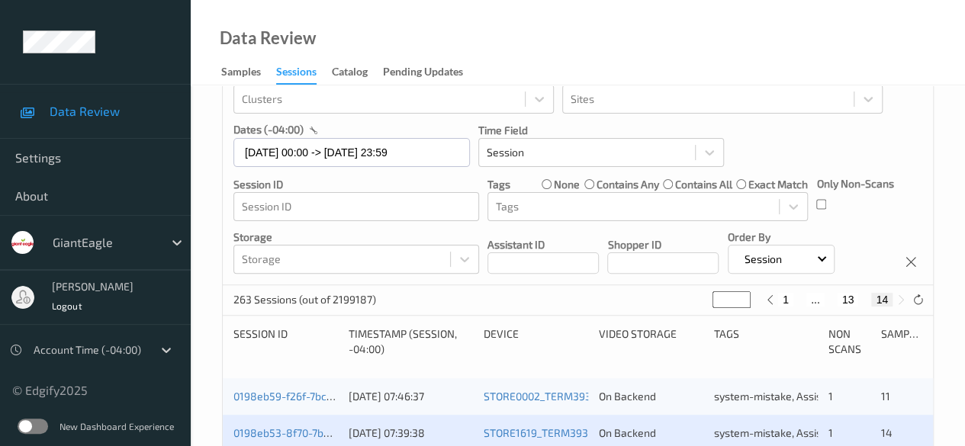
scroll to position [198, 0]
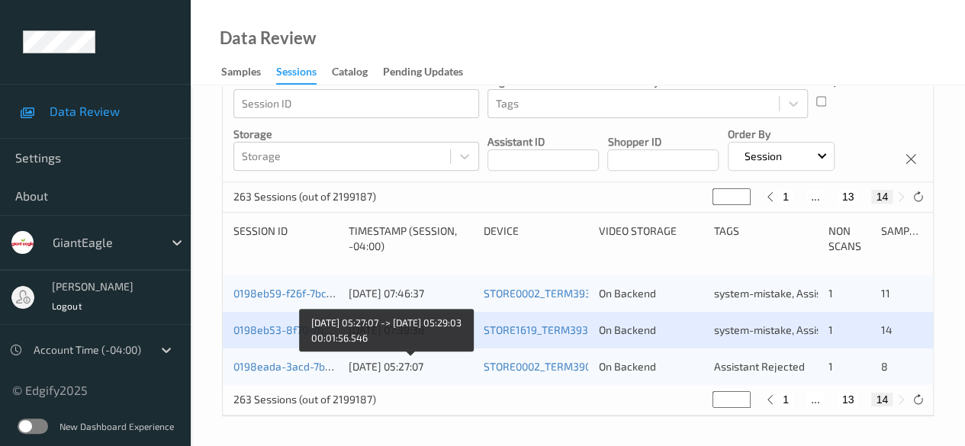
click at [420, 371] on div "[DATE] 05:27:07" at bounding box center [410, 366] width 125 height 15
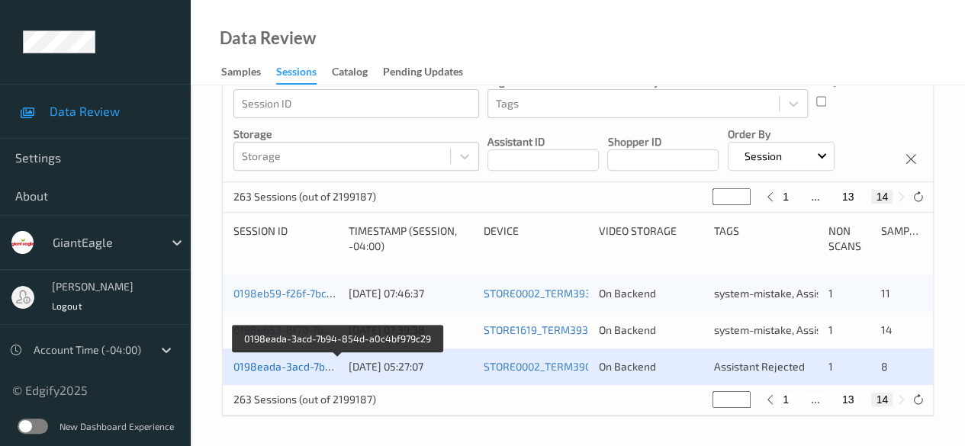
click at [299, 362] on link "0198eada-3acd-7b94-854d-a0c4bf979c29" at bounding box center [337, 366] width 209 height 13
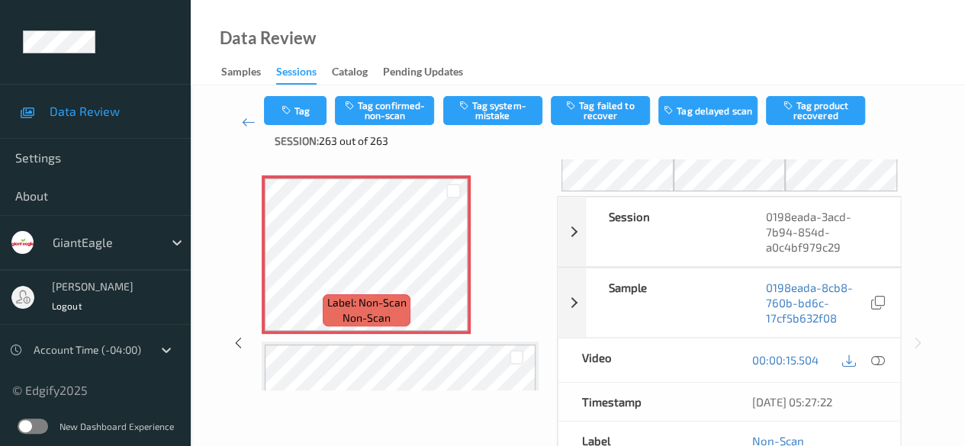
scroll to position [76, 0]
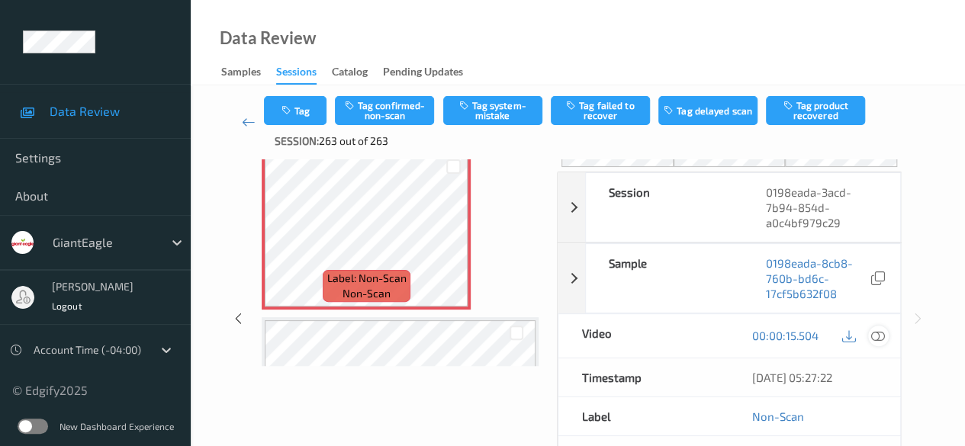
click at [872, 338] on icon at bounding box center [878, 336] width 14 height 14
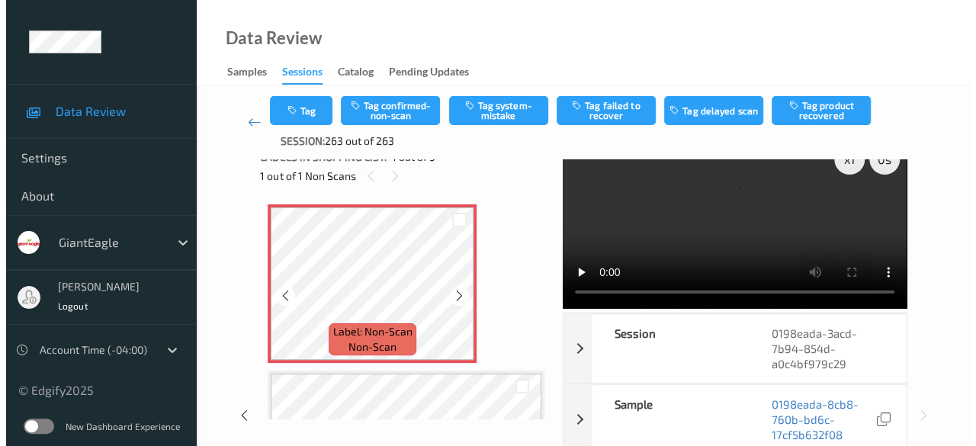
scroll to position [0, 0]
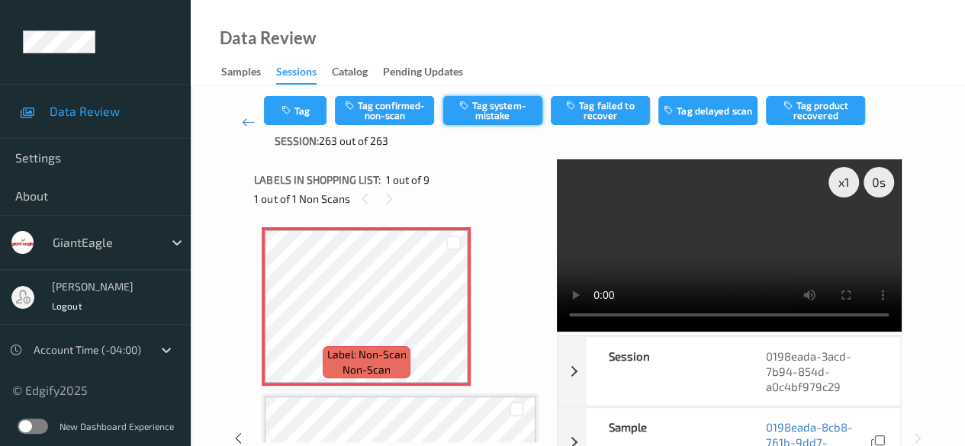
click at [507, 118] on button "Tag system-mistake" at bounding box center [492, 110] width 99 height 29
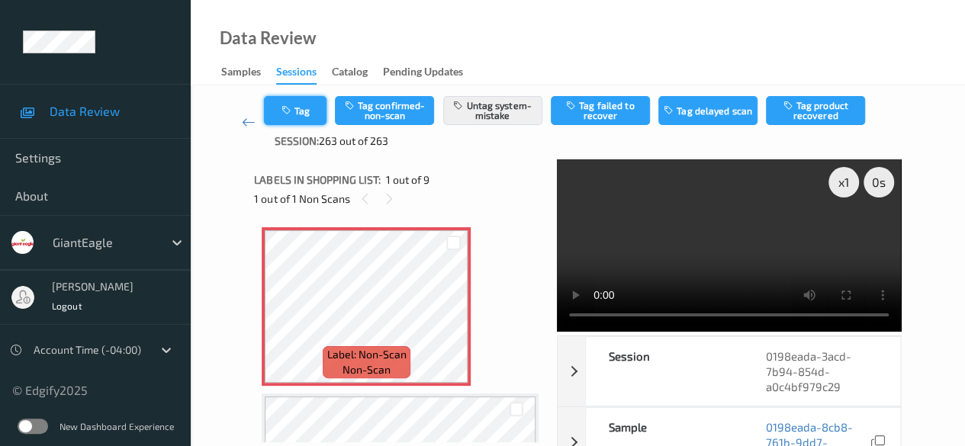
click at [294, 120] on button "Tag" at bounding box center [295, 110] width 63 height 29
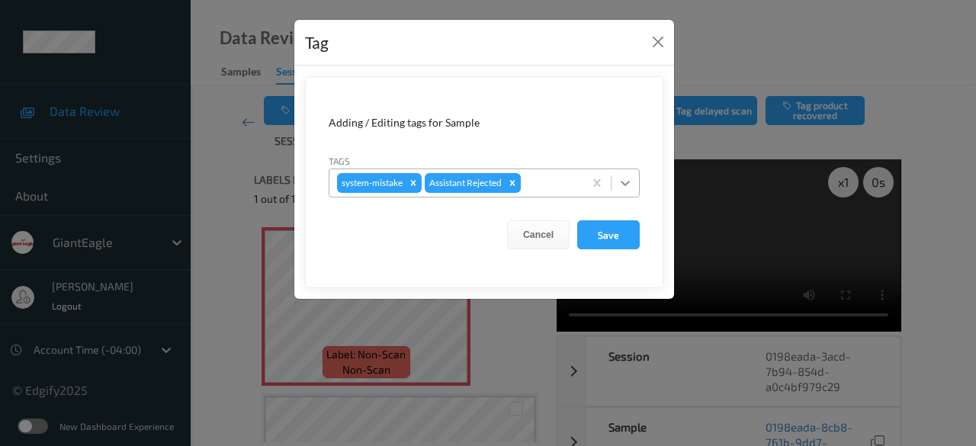
click at [628, 186] on icon at bounding box center [625, 182] width 15 height 15
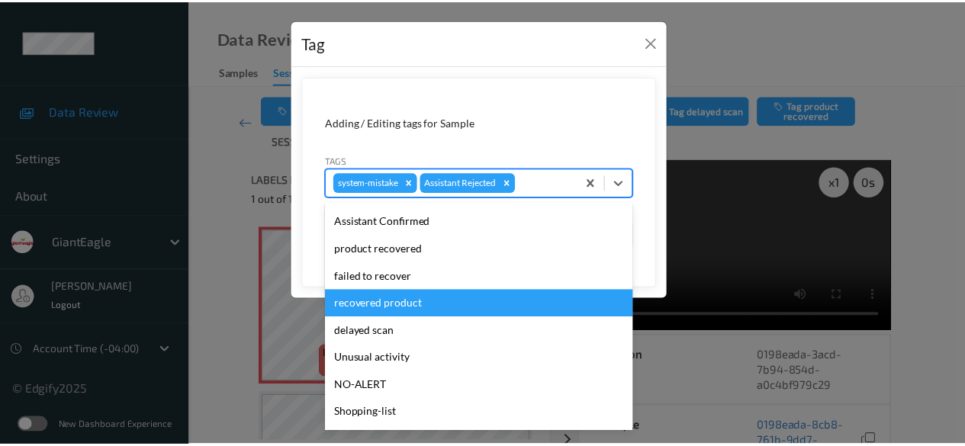
scroll to position [134, 0]
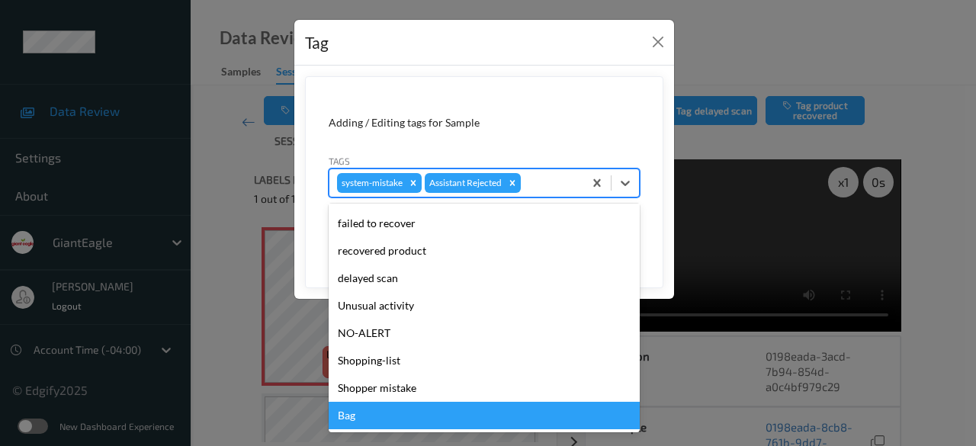
click at [395, 415] on div "Bag" at bounding box center [484, 415] width 311 height 27
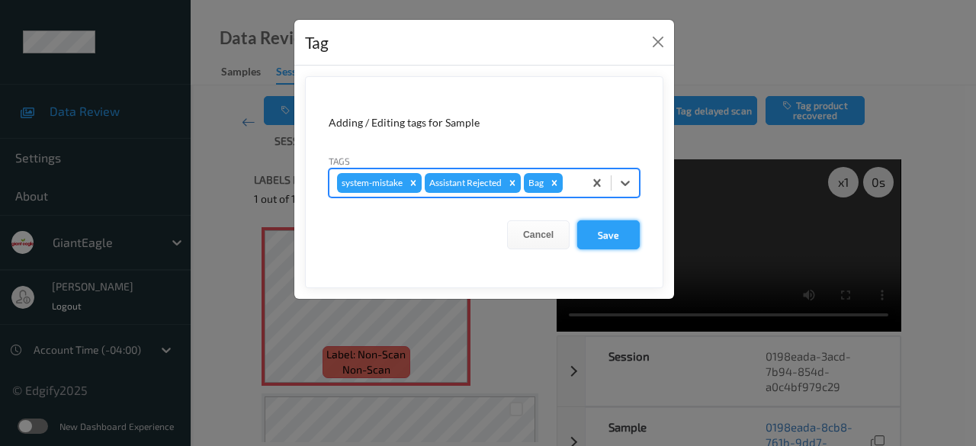
click at [607, 241] on button "Save" at bounding box center [608, 234] width 63 height 29
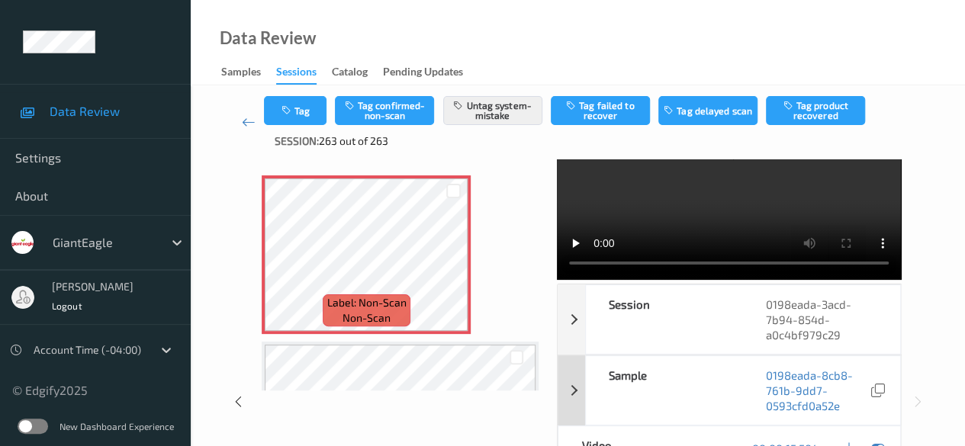
scroll to position [76, 0]
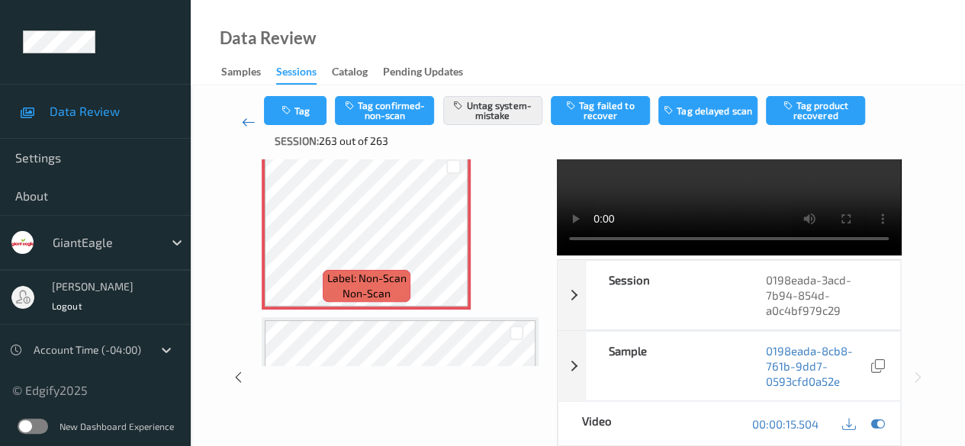
click at [243, 121] on icon at bounding box center [249, 121] width 14 height 15
